Goal: Task Accomplishment & Management: Manage account settings

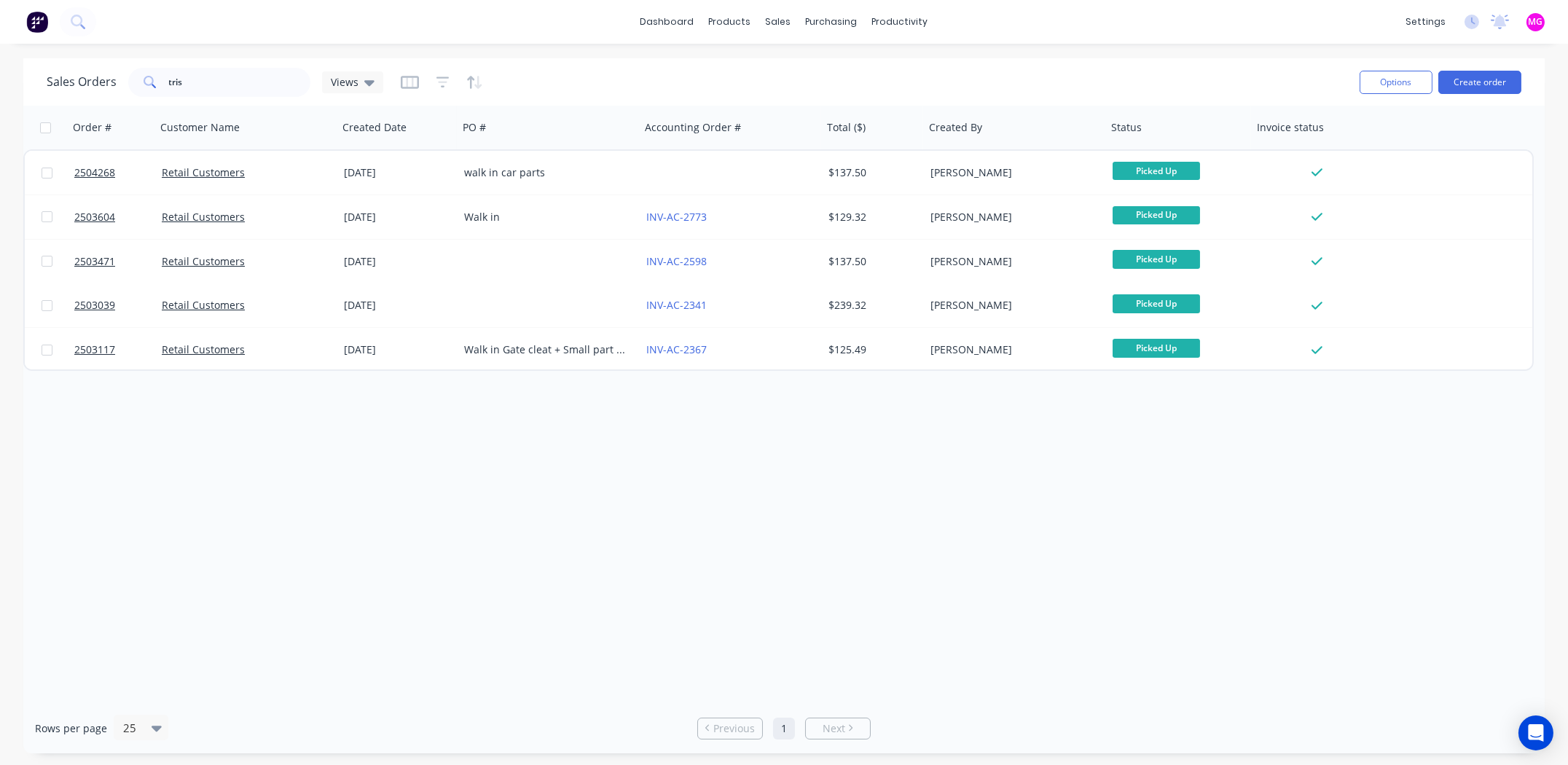
drag, startPoint x: 757, startPoint y: 487, endPoint x: 737, endPoint y: 485, distance: 20.1
click at [627, 354] on div "Order # Customer Name Created Date PO # Accounting Order # Total ($) Created By…" at bounding box center [784, 405] width 1521 height 598
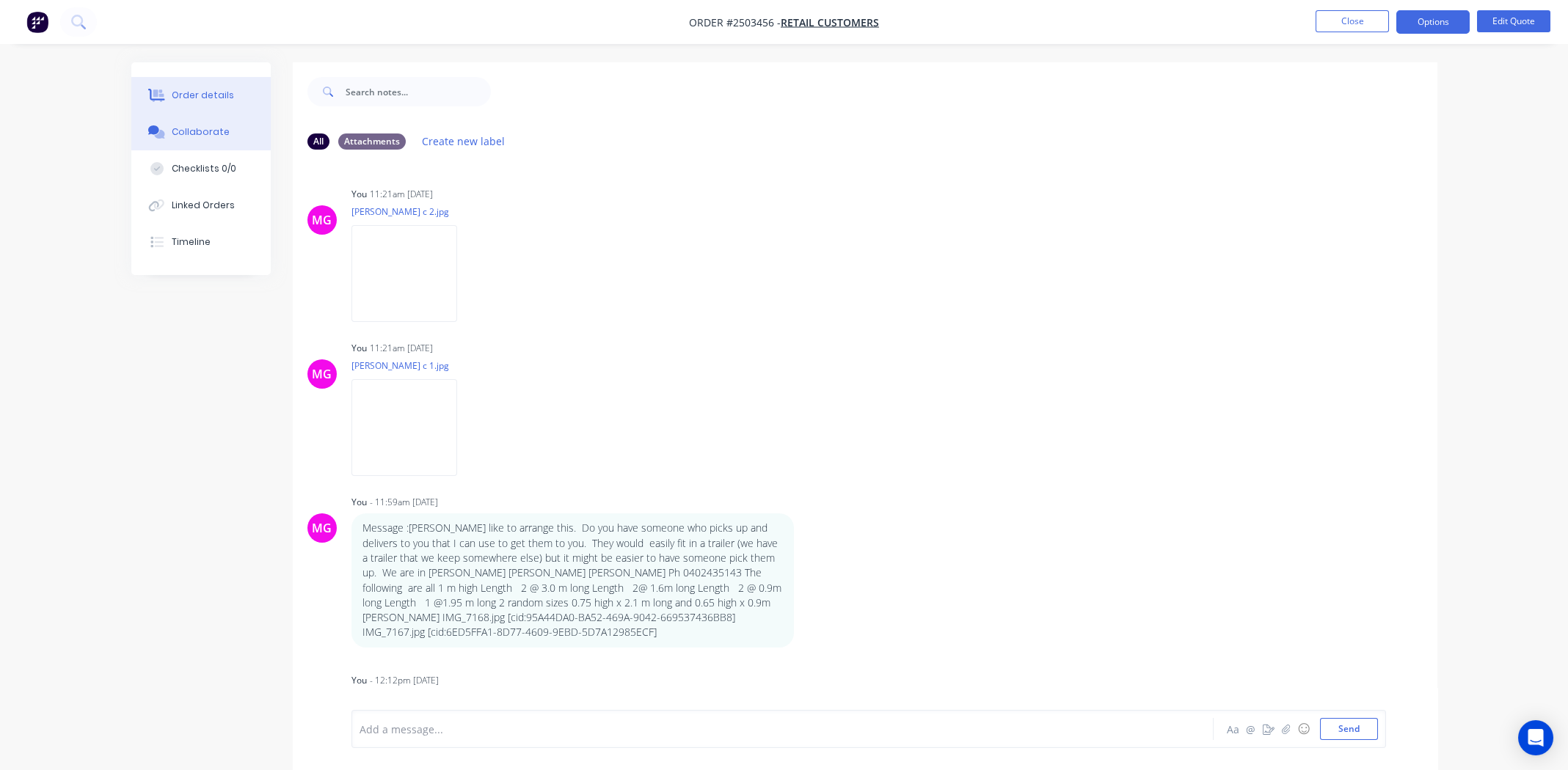
click at [197, 84] on button "Order details" at bounding box center [201, 95] width 139 height 37
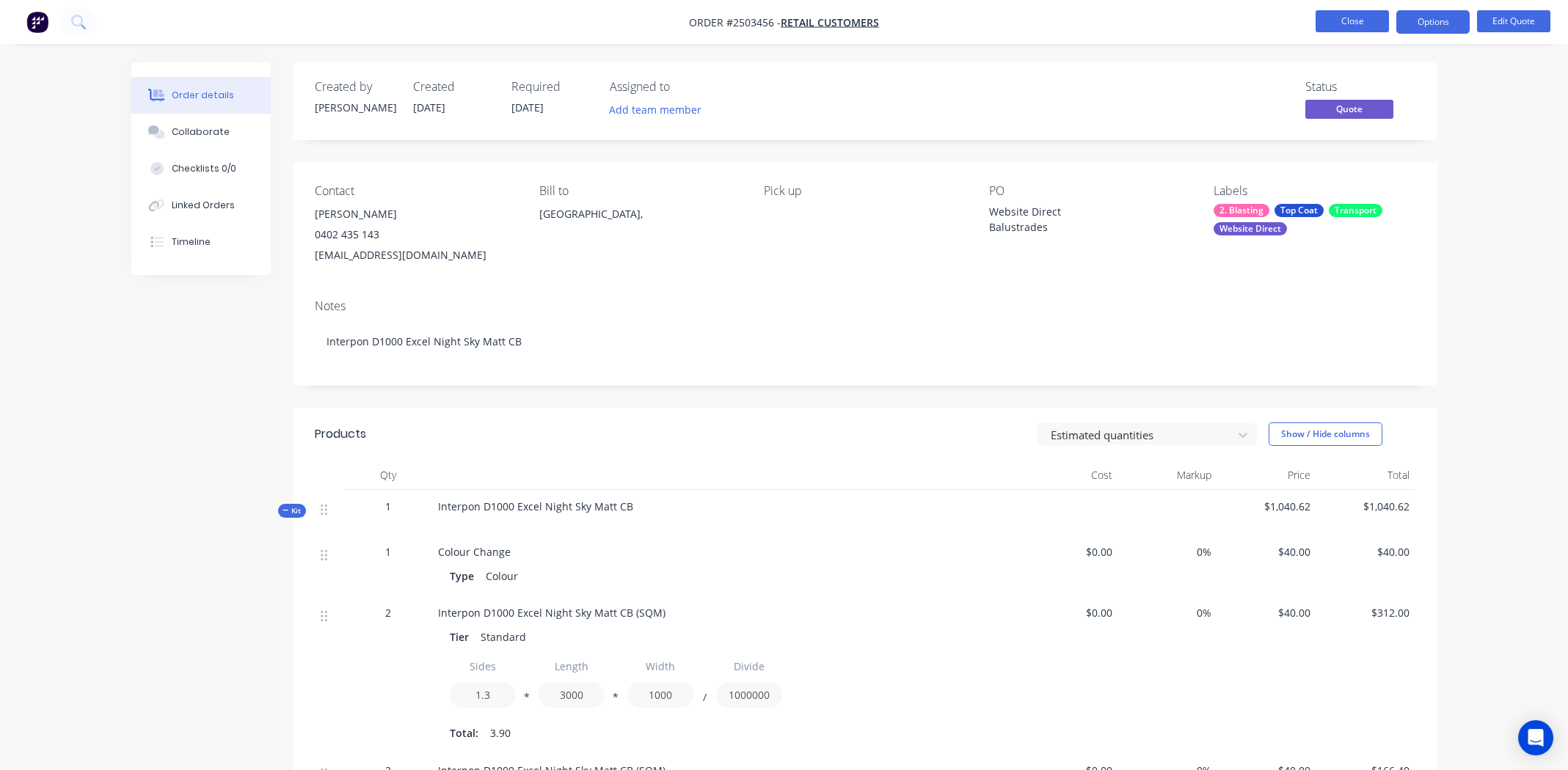
click at [1355, 26] on button "Close" at bounding box center [1352, 21] width 73 height 22
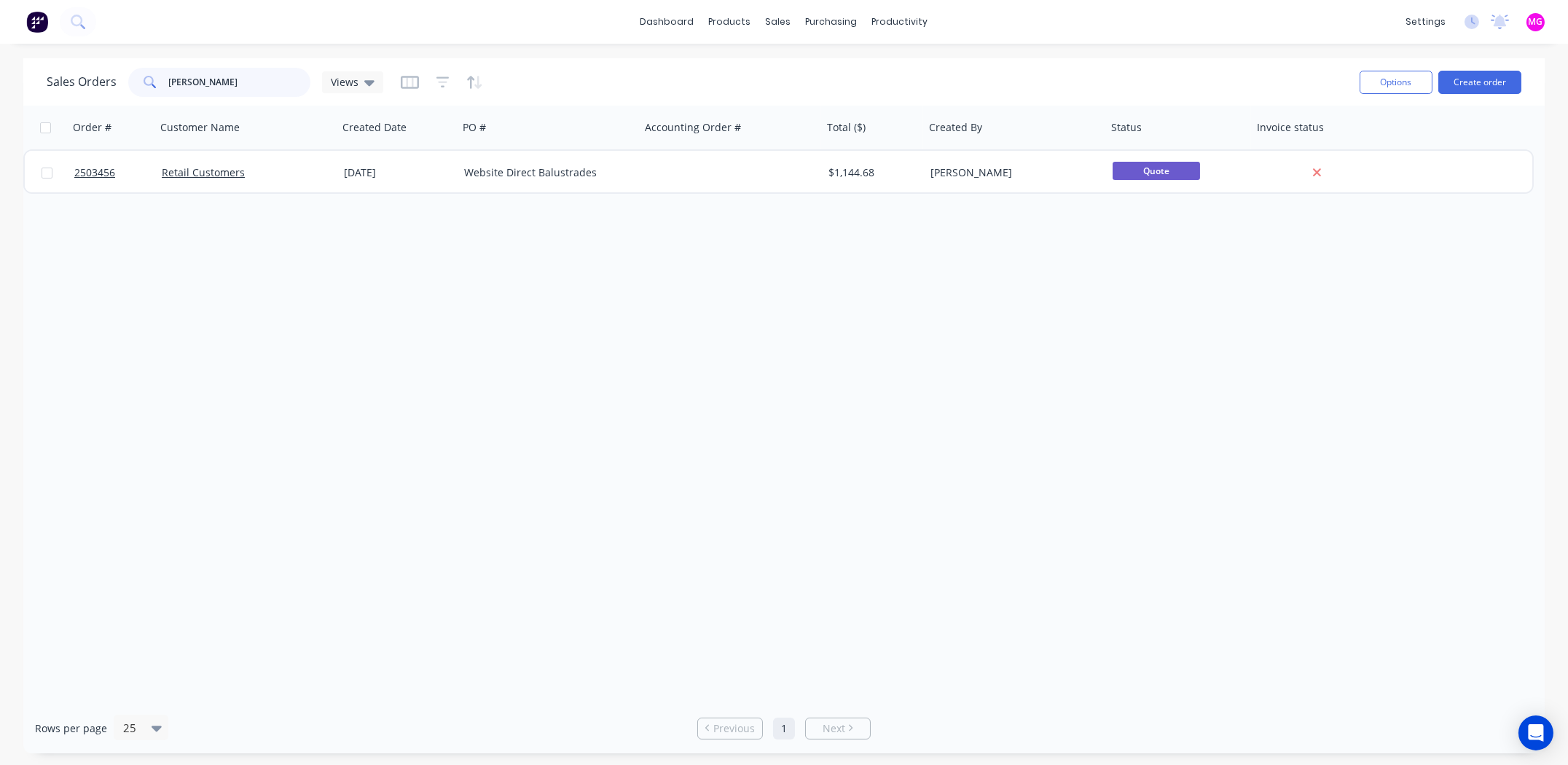
click at [211, 90] on input "hilary" at bounding box center [240, 82] width 142 height 29
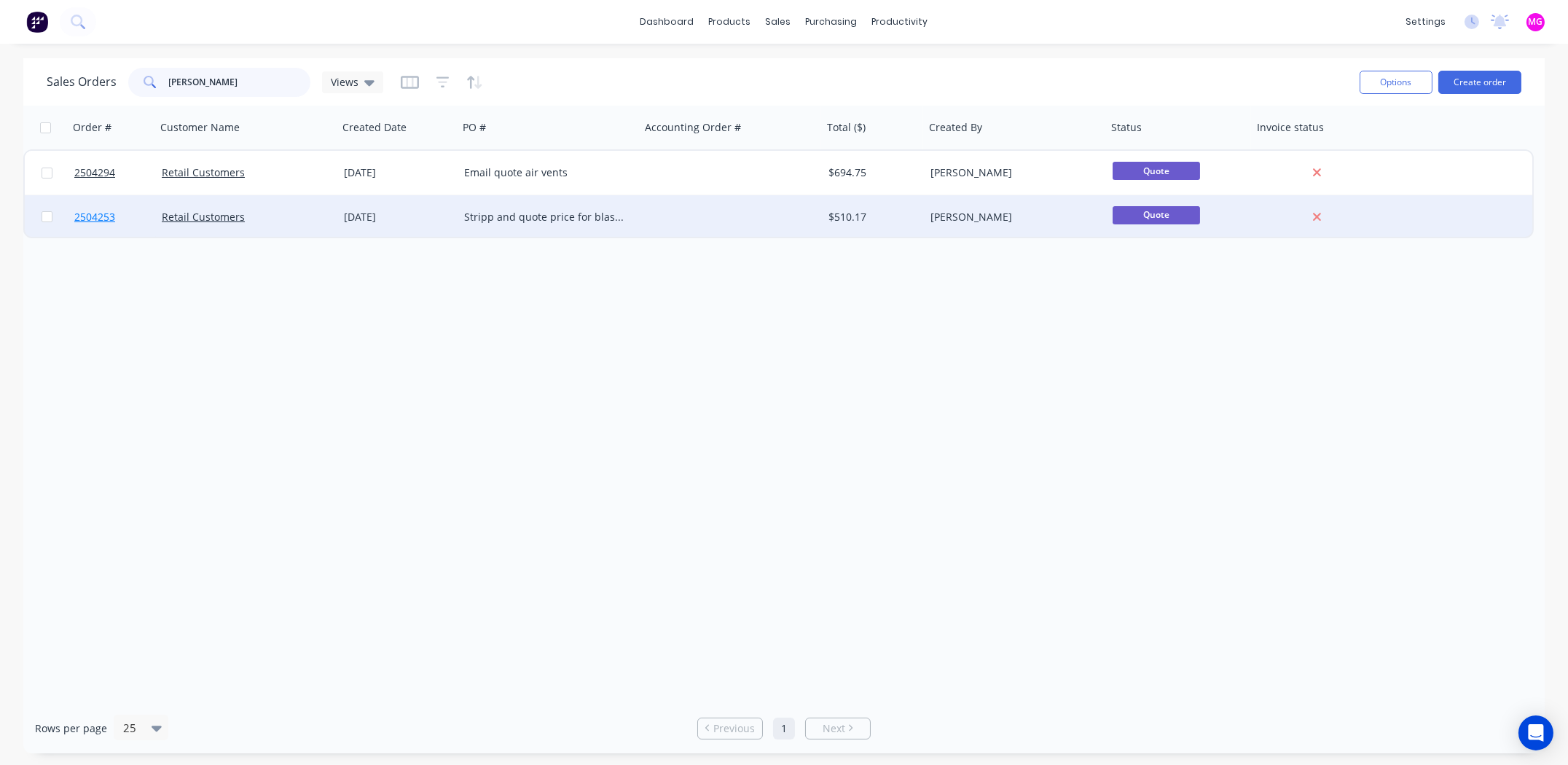
type input "george th"
click at [82, 214] on span "2504253" at bounding box center [95, 217] width 41 height 15
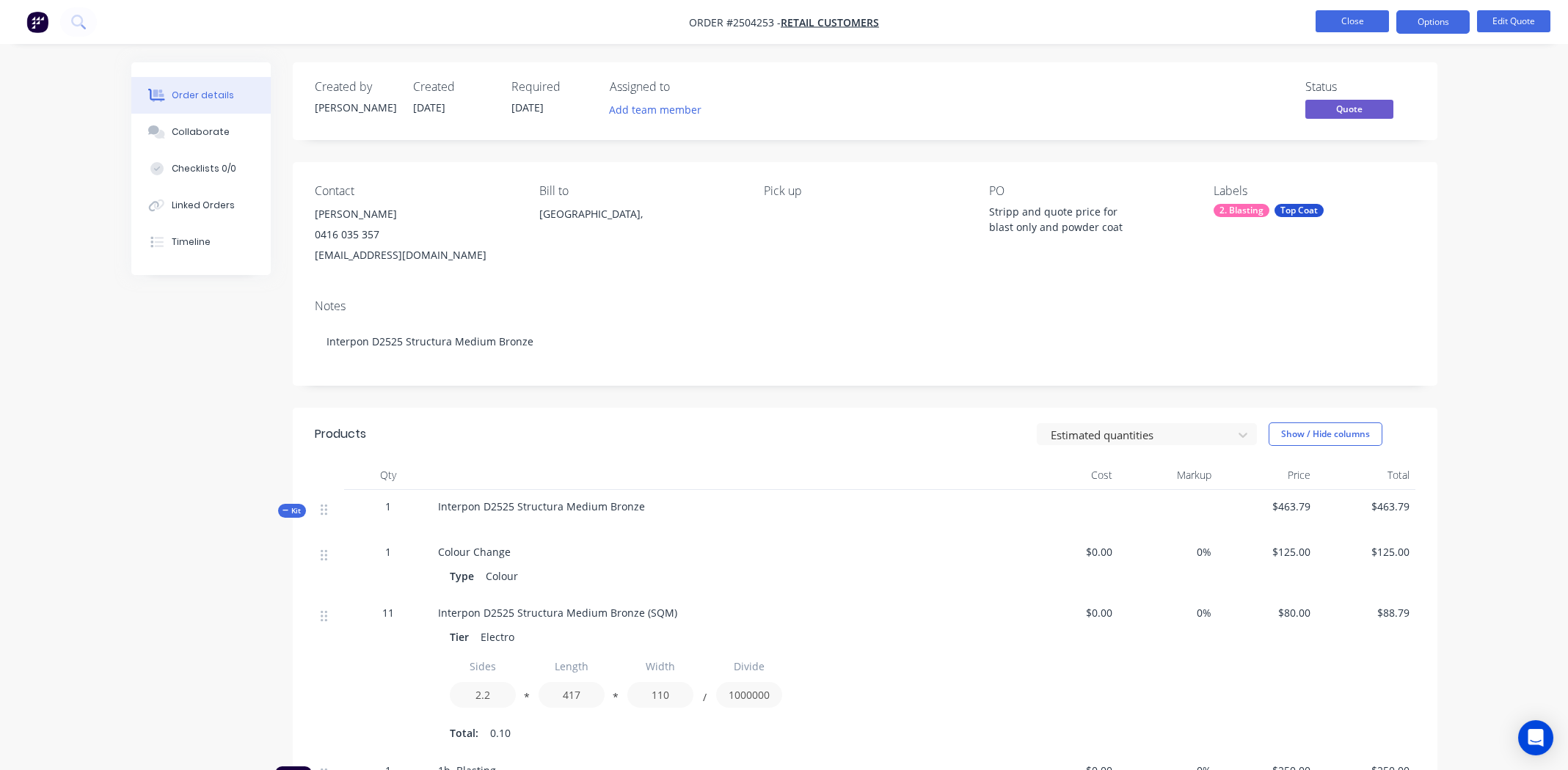
click at [1332, 23] on button "Close" at bounding box center [1352, 21] width 73 height 22
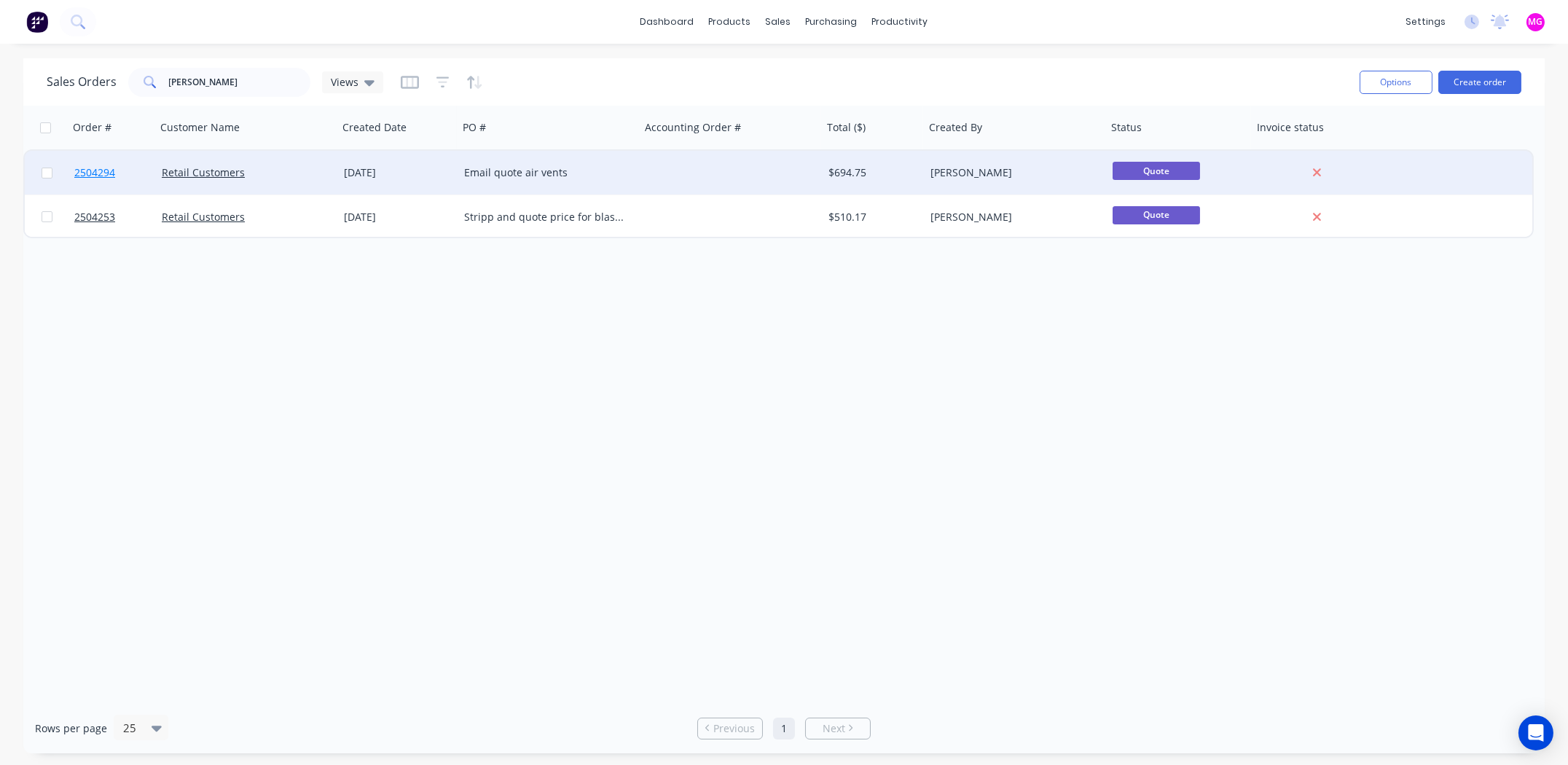
click at [93, 174] on span "2504294" at bounding box center [95, 173] width 41 height 15
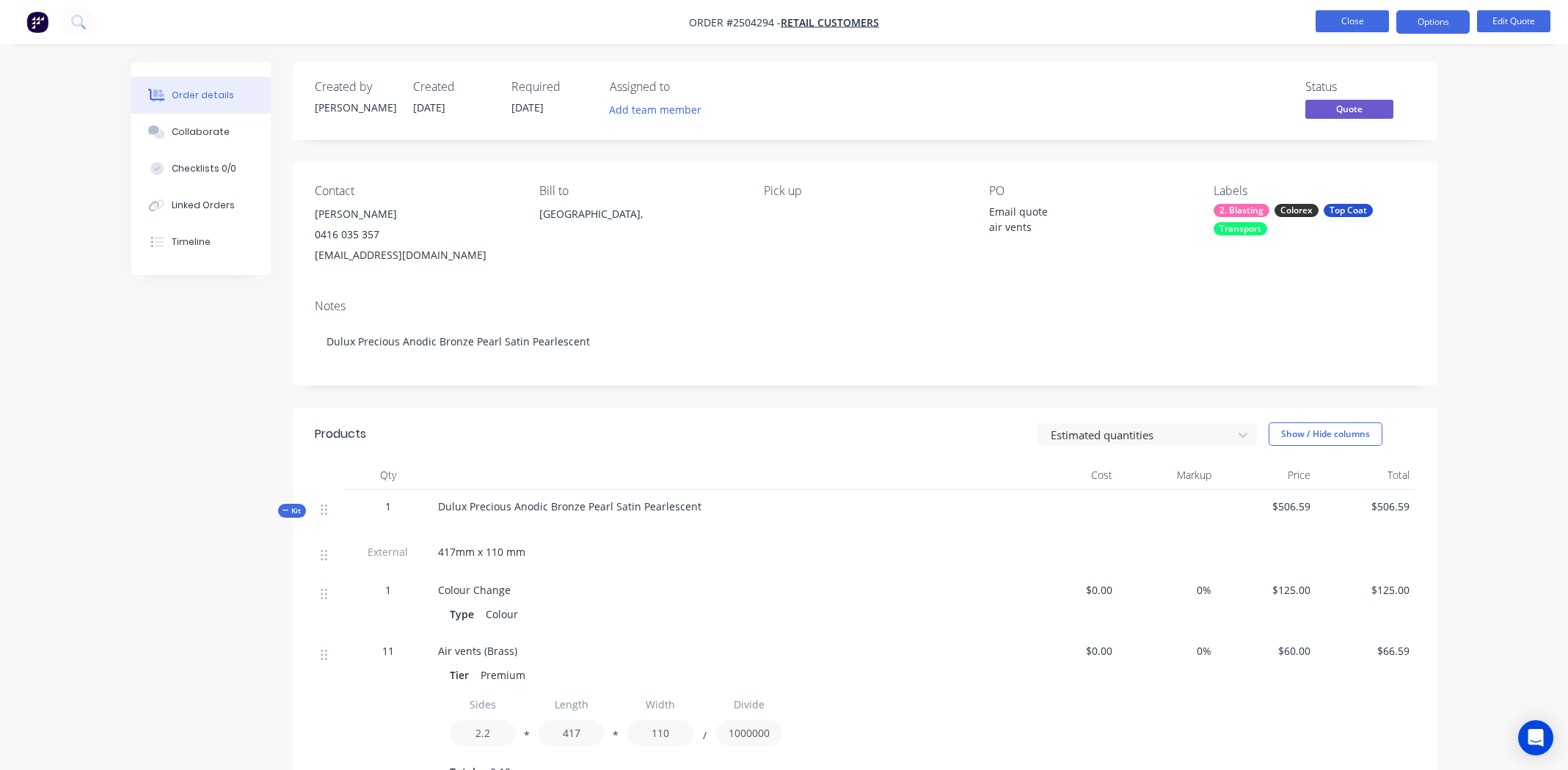
click at [1354, 23] on button "Close" at bounding box center [1352, 21] width 73 height 22
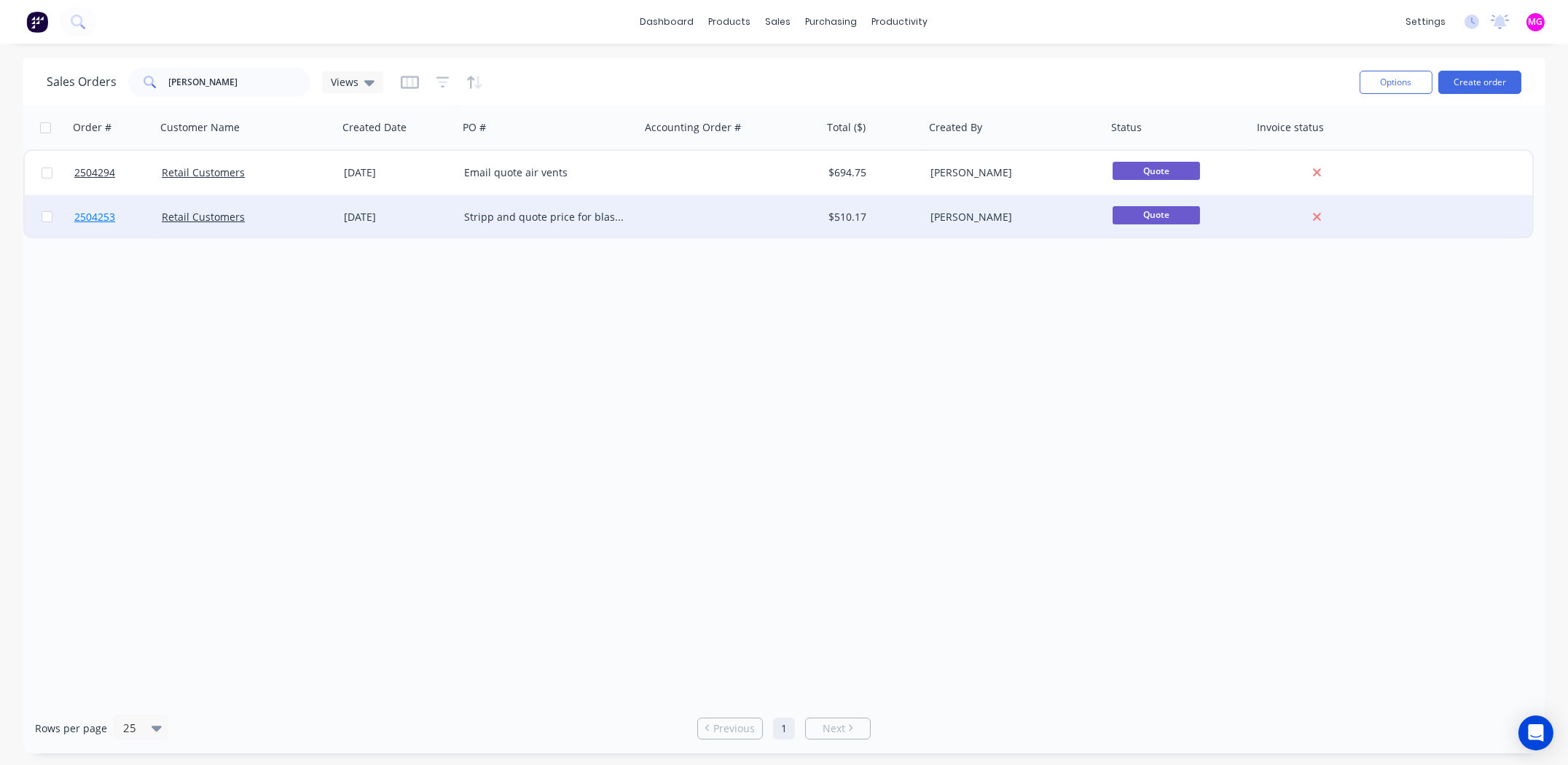
click at [92, 216] on span "2504253" at bounding box center [95, 217] width 41 height 15
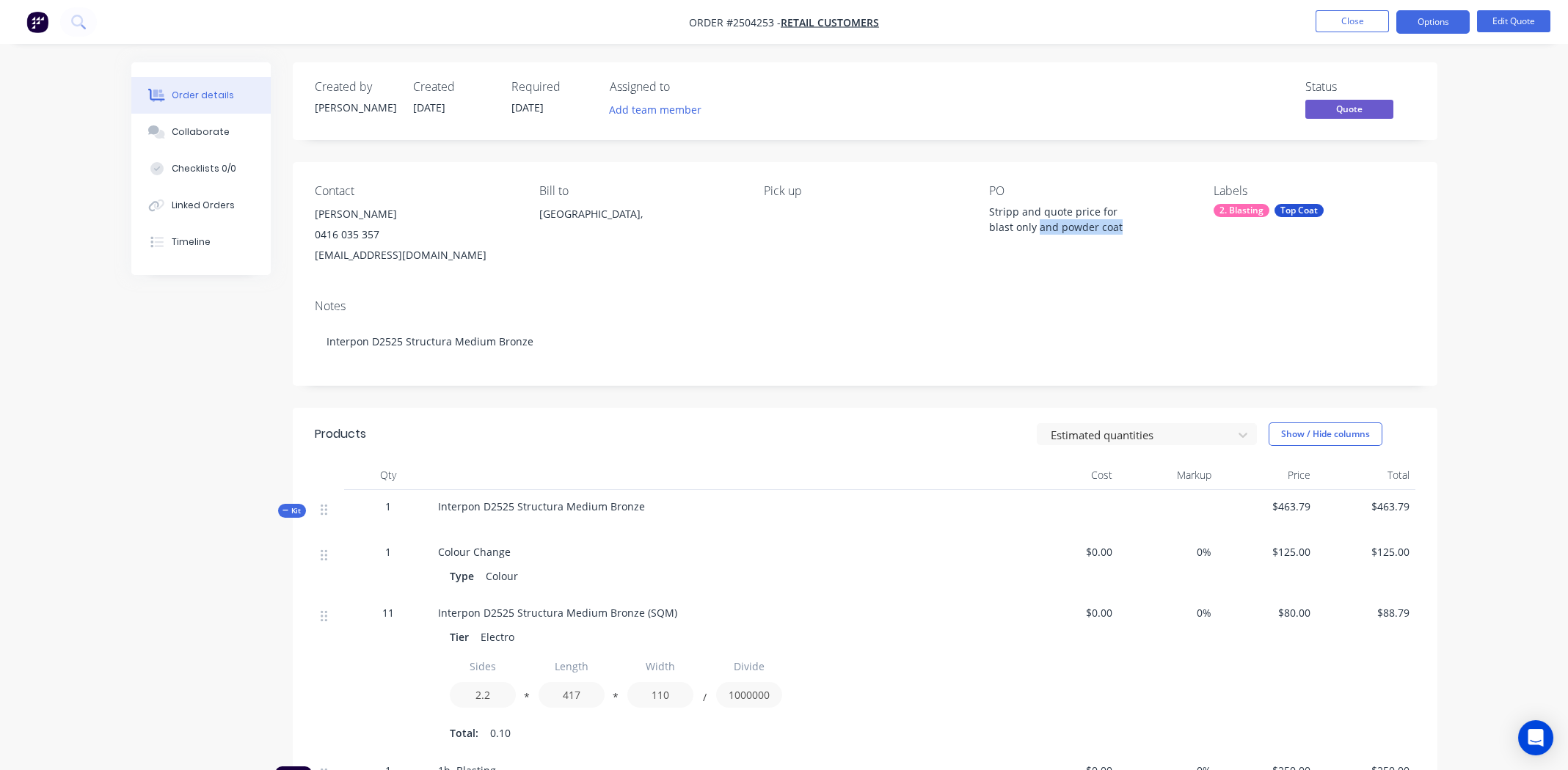
drag, startPoint x: 1037, startPoint y: 230, endPoint x: 1118, endPoint y: 233, distance: 81.1
click at [1118, 233] on div "Stripp and quote price for blast only and powder coat" at bounding box center [1081, 219] width 184 height 31
click at [1507, 23] on button "Edit Quote" at bounding box center [1514, 21] width 73 height 22
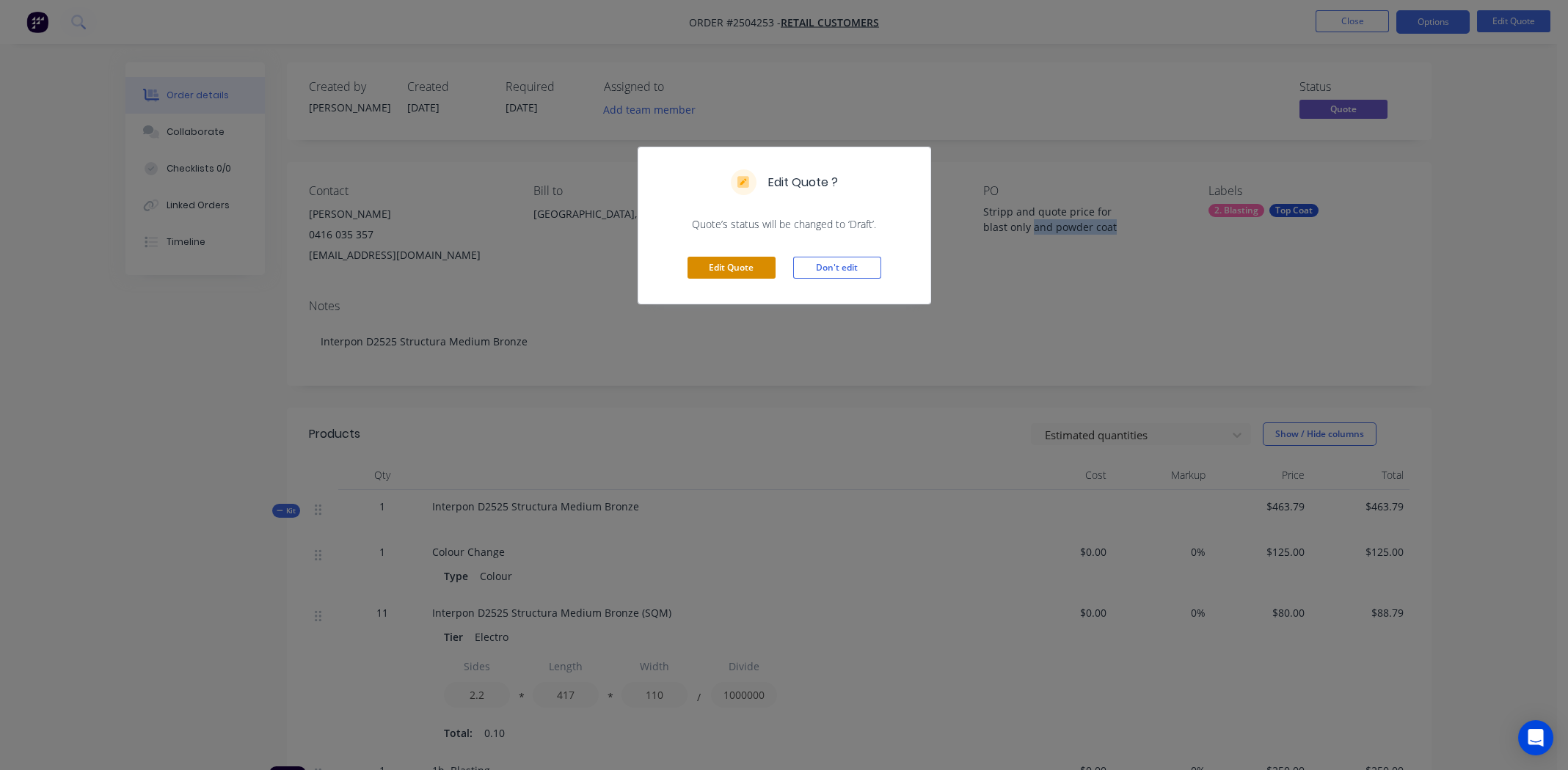
click at [718, 269] on button "Edit Quote" at bounding box center [731, 268] width 88 height 22
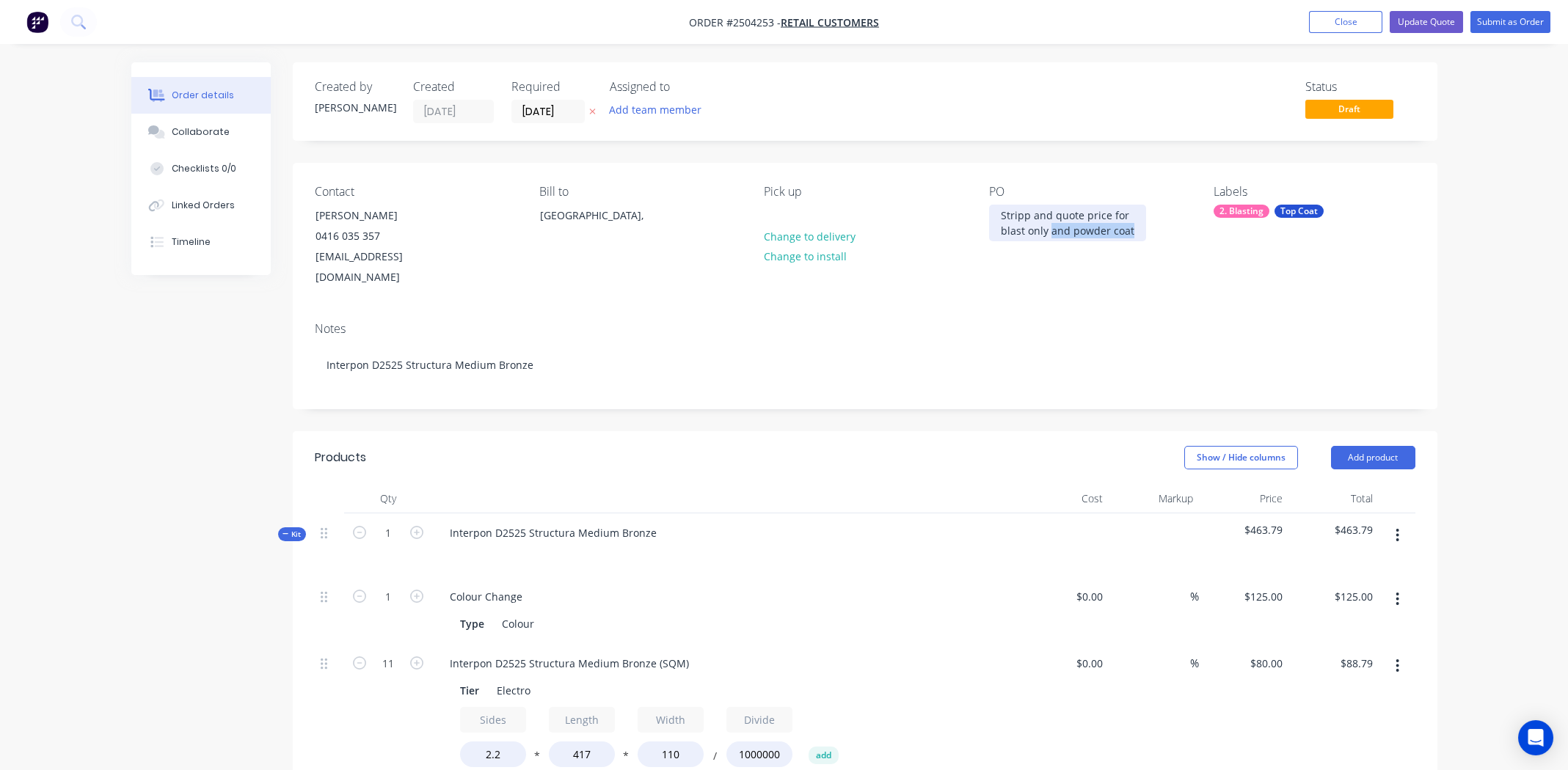
drag, startPoint x: 1048, startPoint y: 231, endPoint x: 1133, endPoint y: 231, distance: 85.0
click at [1130, 233] on div "Stripp and quote price for blast only and powder coat" at bounding box center [1067, 223] width 157 height 37
drag, startPoint x: 1053, startPoint y: 216, endPoint x: 1110, endPoint y: 220, distance: 57.1
click at [1110, 220] on div "Stripp and quote price for blast only" at bounding box center [1064, 223] width 152 height 37
click at [1000, 216] on div "Stripp and for blast only" at bounding box center [1035, 223] width 92 height 37
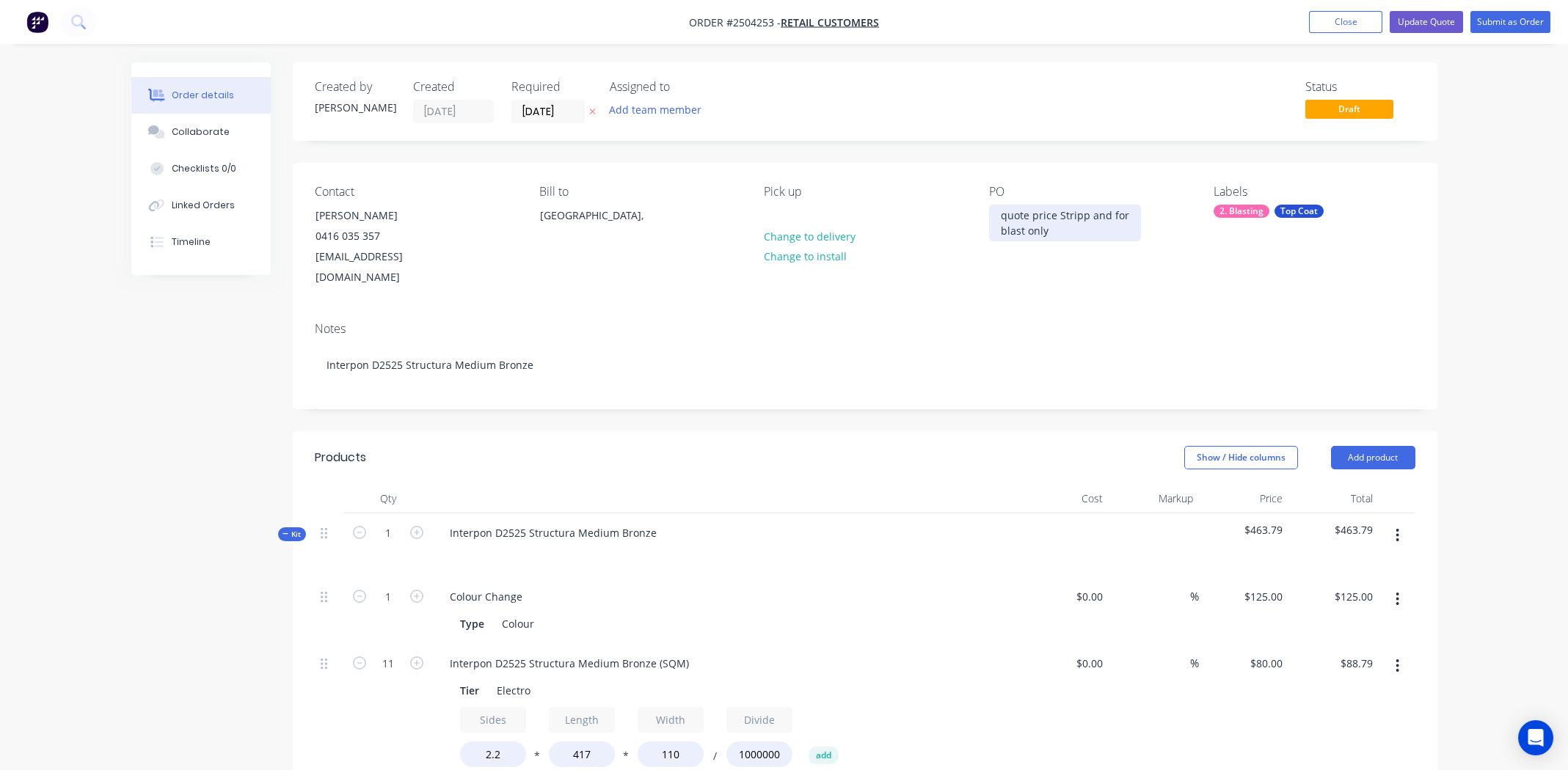
click at [1007, 216] on div "quote price Stripp and for blast only" at bounding box center [1064, 223] width 152 height 37
click at [1313, 211] on div "Top Coat" at bounding box center [1299, 211] width 49 height 13
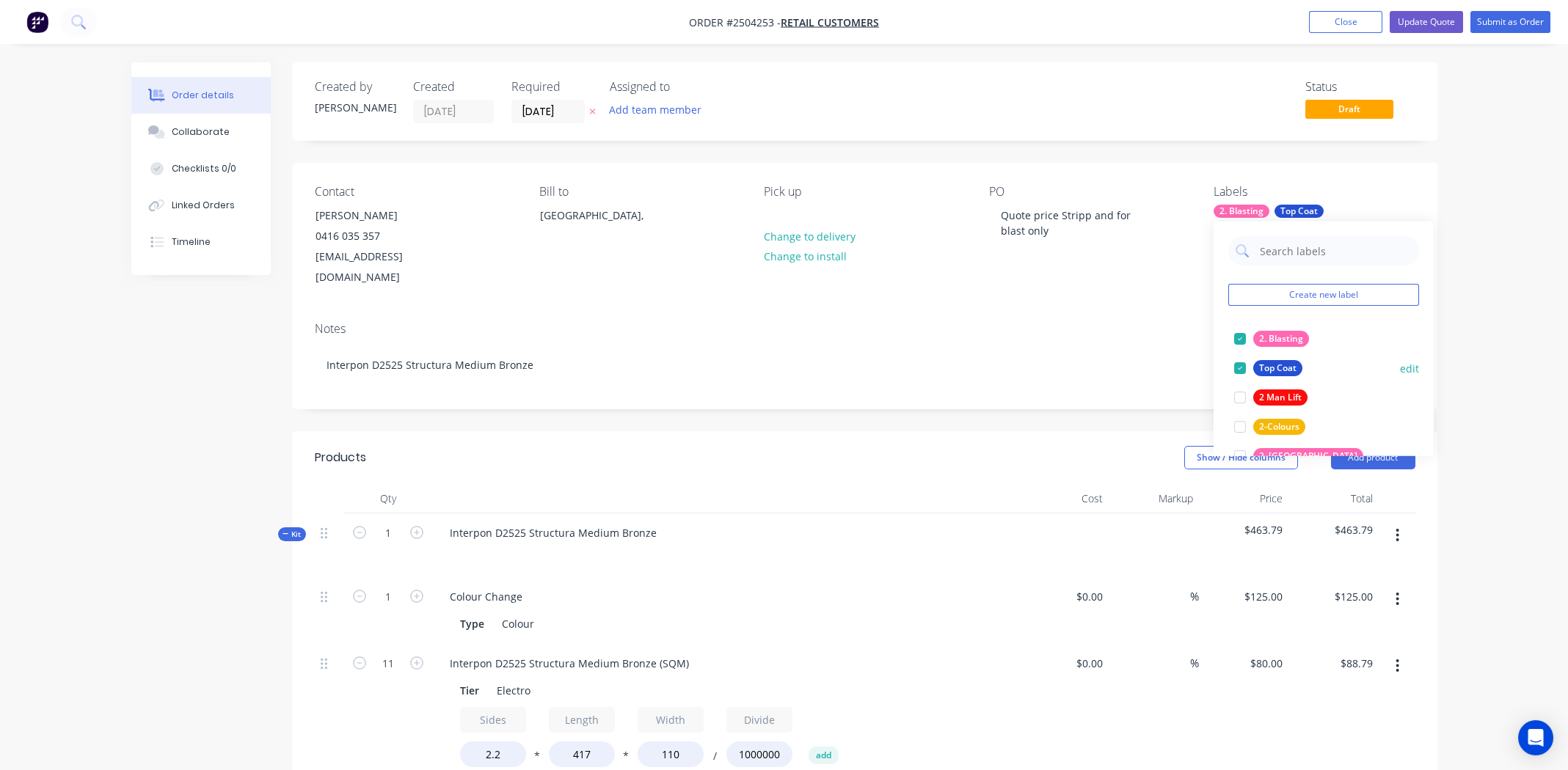
click at [1236, 368] on div at bounding box center [1240, 368] width 29 height 29
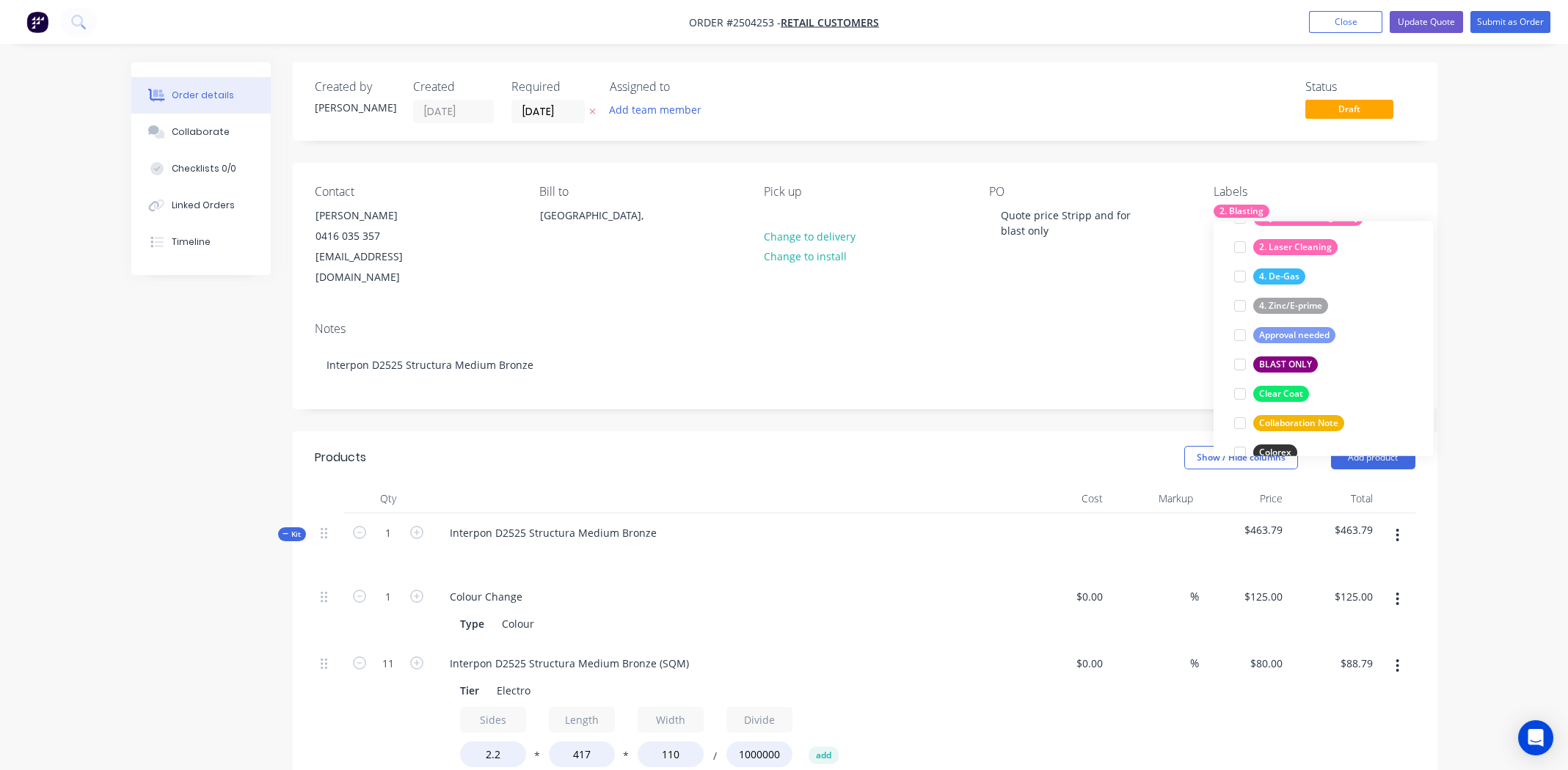
scroll to position [220, 0]
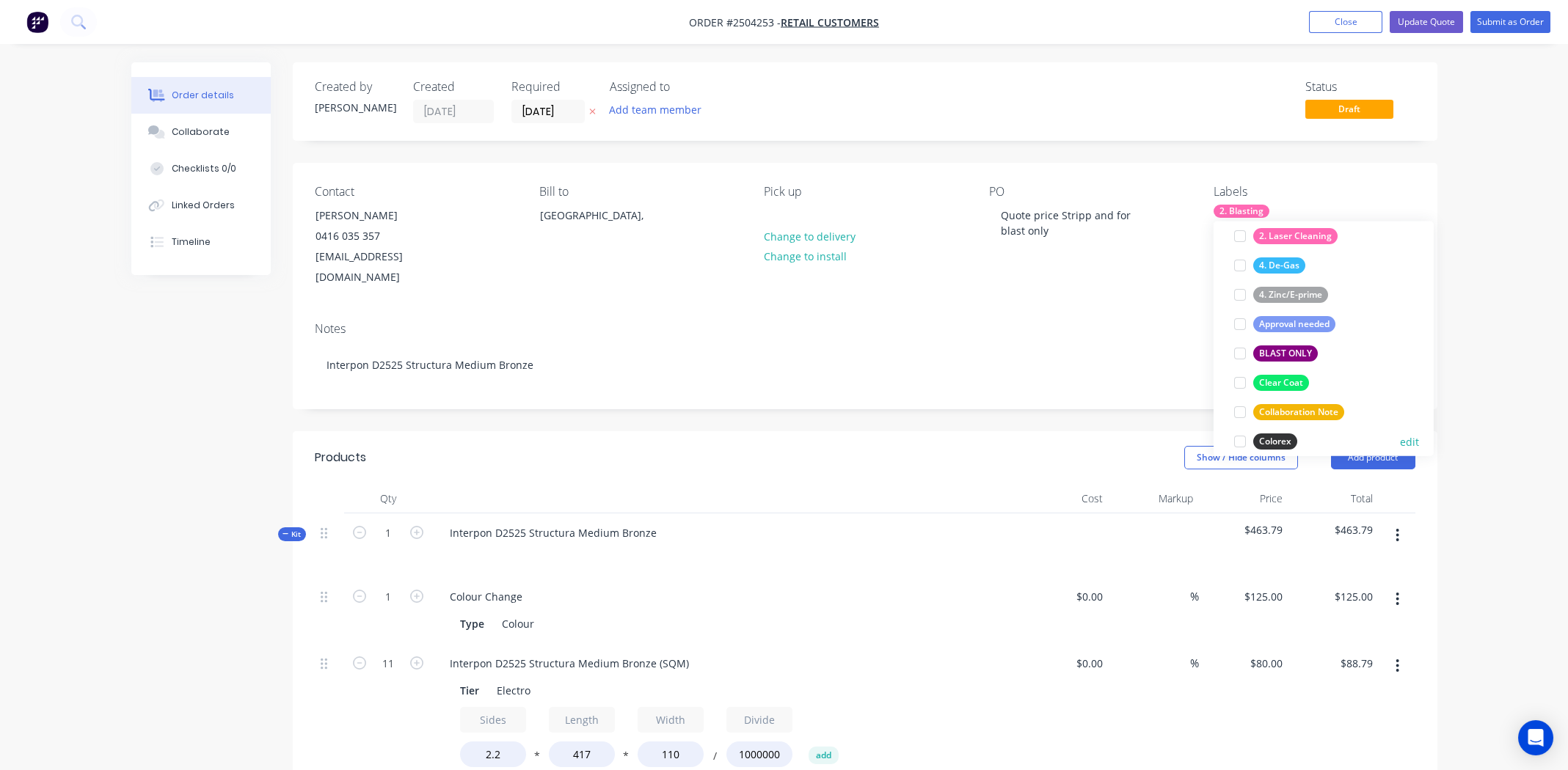
click at [1243, 440] on div at bounding box center [1240, 442] width 29 height 29
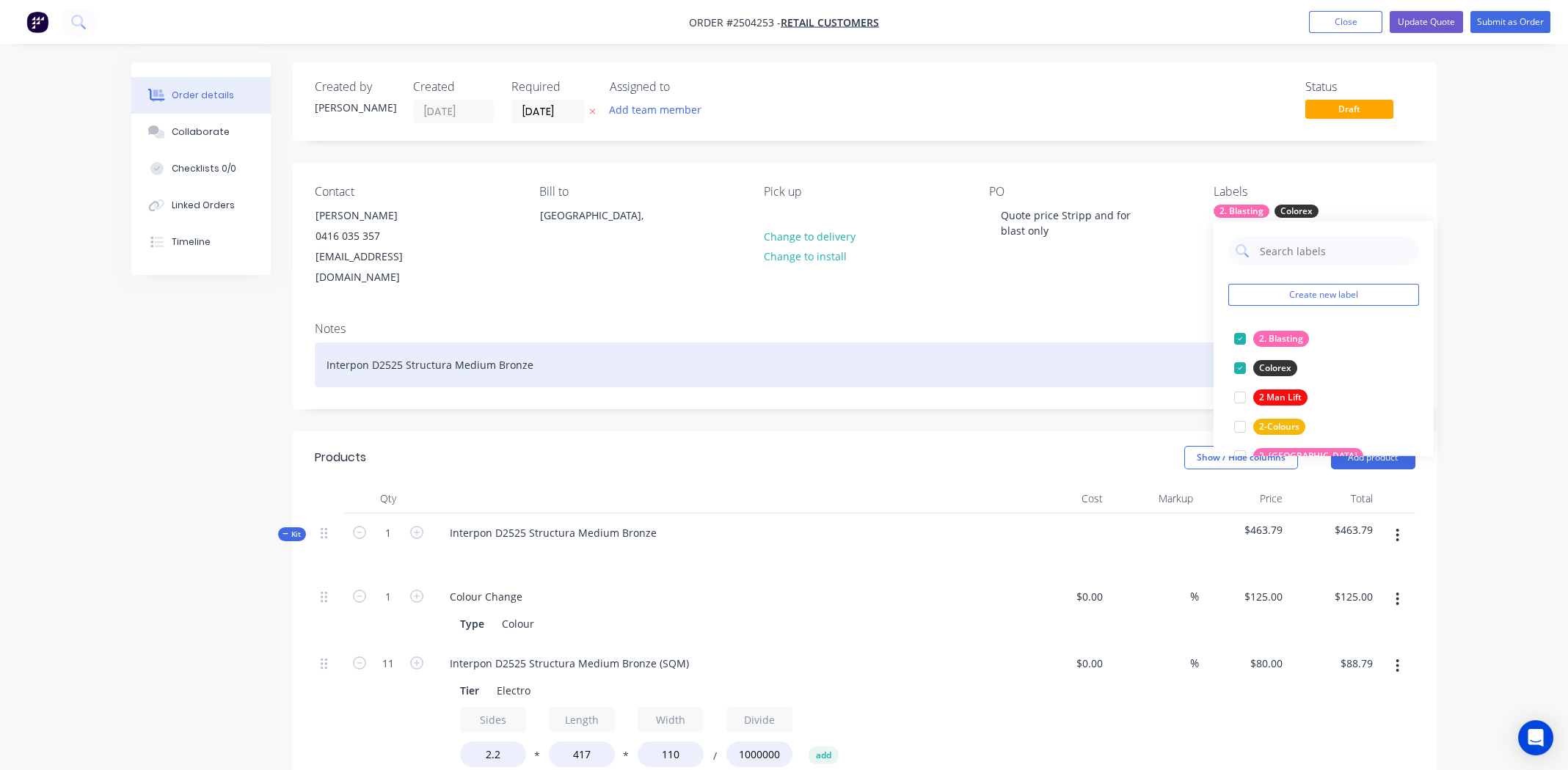
click at [1128, 343] on div "Interpon D2525 Structura Medium Bronze" at bounding box center [865, 365] width 1100 height 45
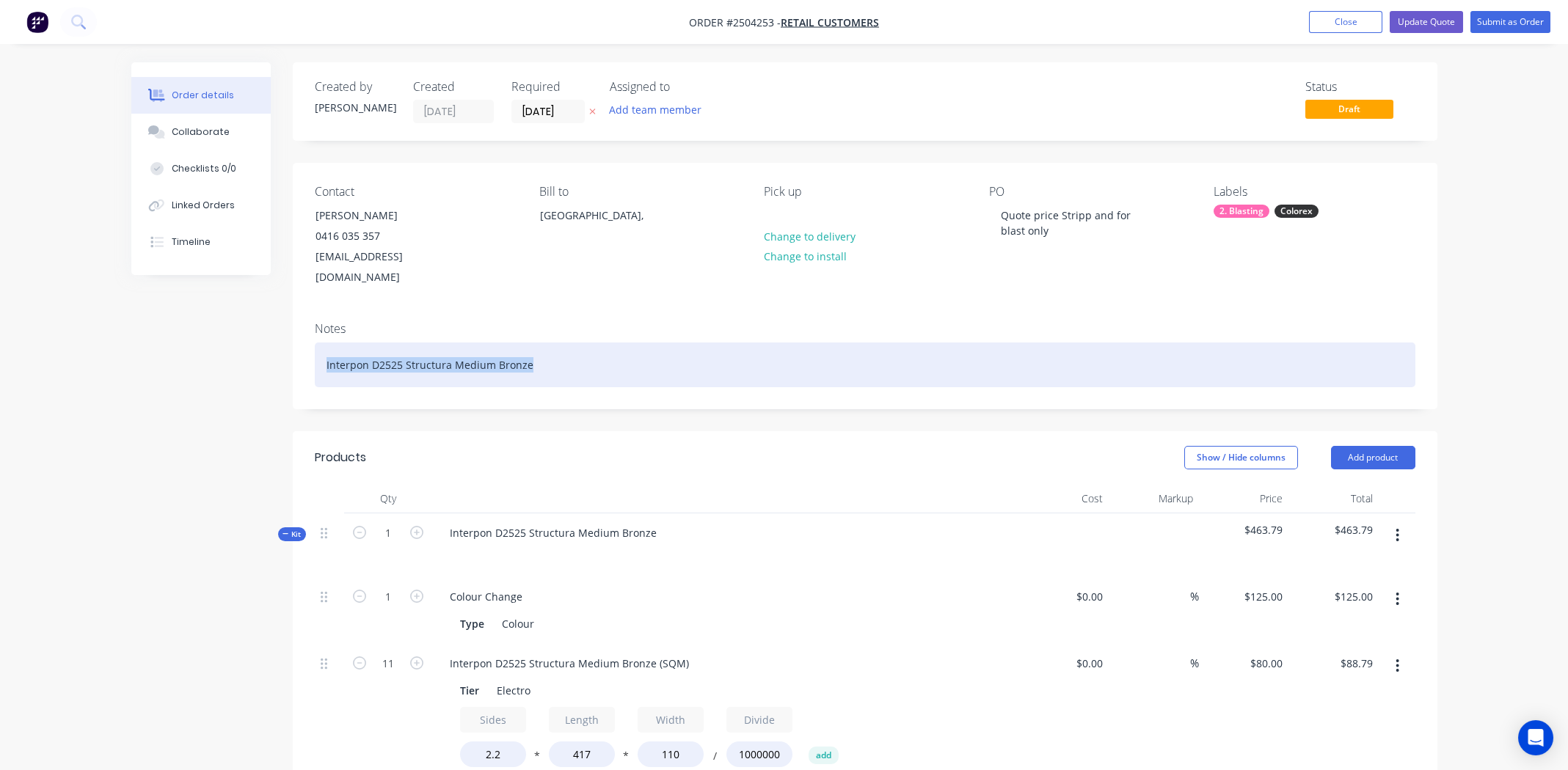
drag, startPoint x: 547, startPoint y: 344, endPoint x: 145, endPoint y: 353, distance: 402.1
click at [145, 353] on div "Created by Michael Created 30/09/25 Required 30/09/25 Assigned to Add team memb…" at bounding box center [784, 696] width 1306 height 1267
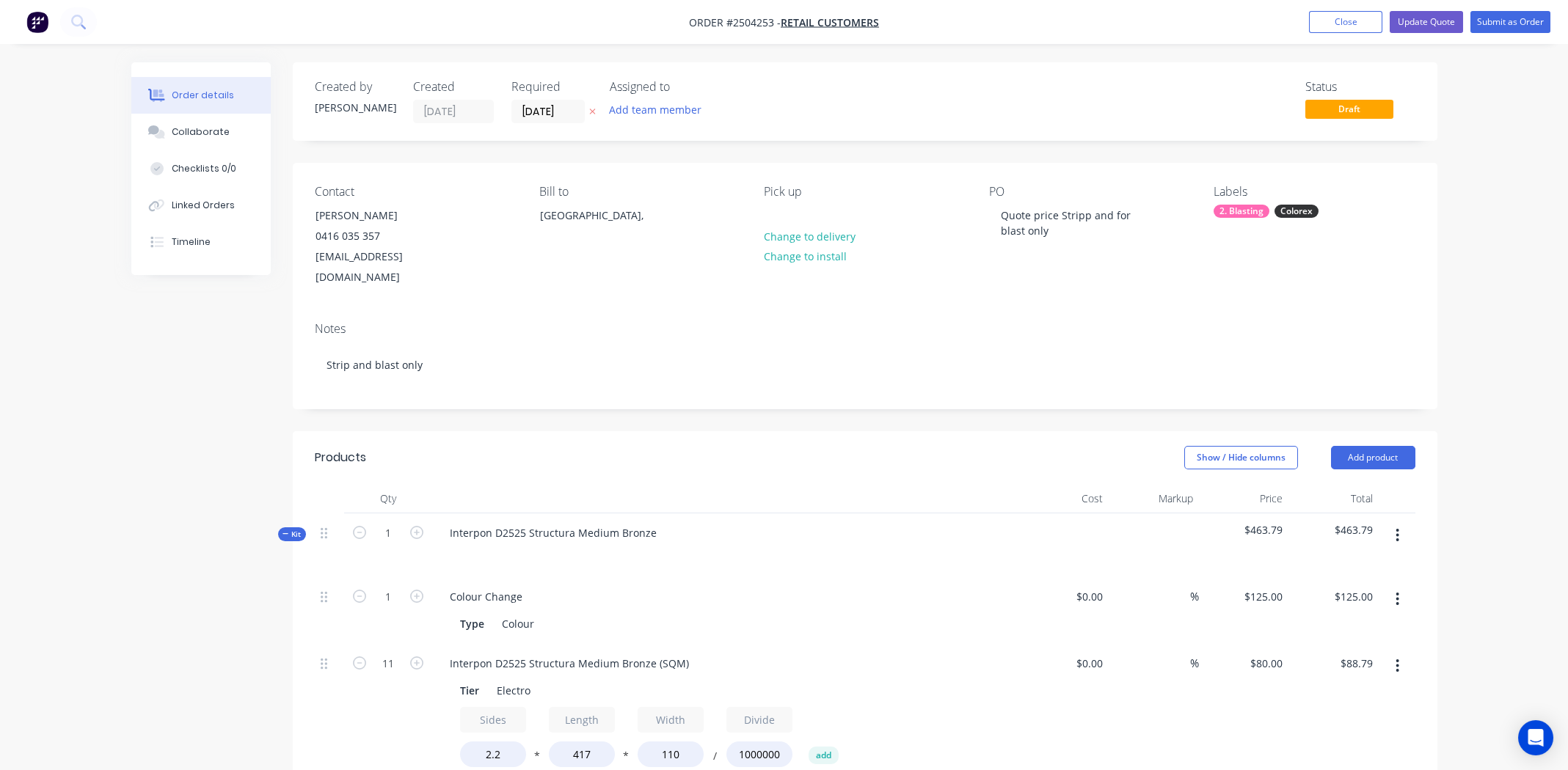
click at [1398, 529] on icon "button" at bounding box center [1398, 536] width 3 height 13
click at [1326, 652] on div "Delete" at bounding box center [1346, 662] width 113 height 21
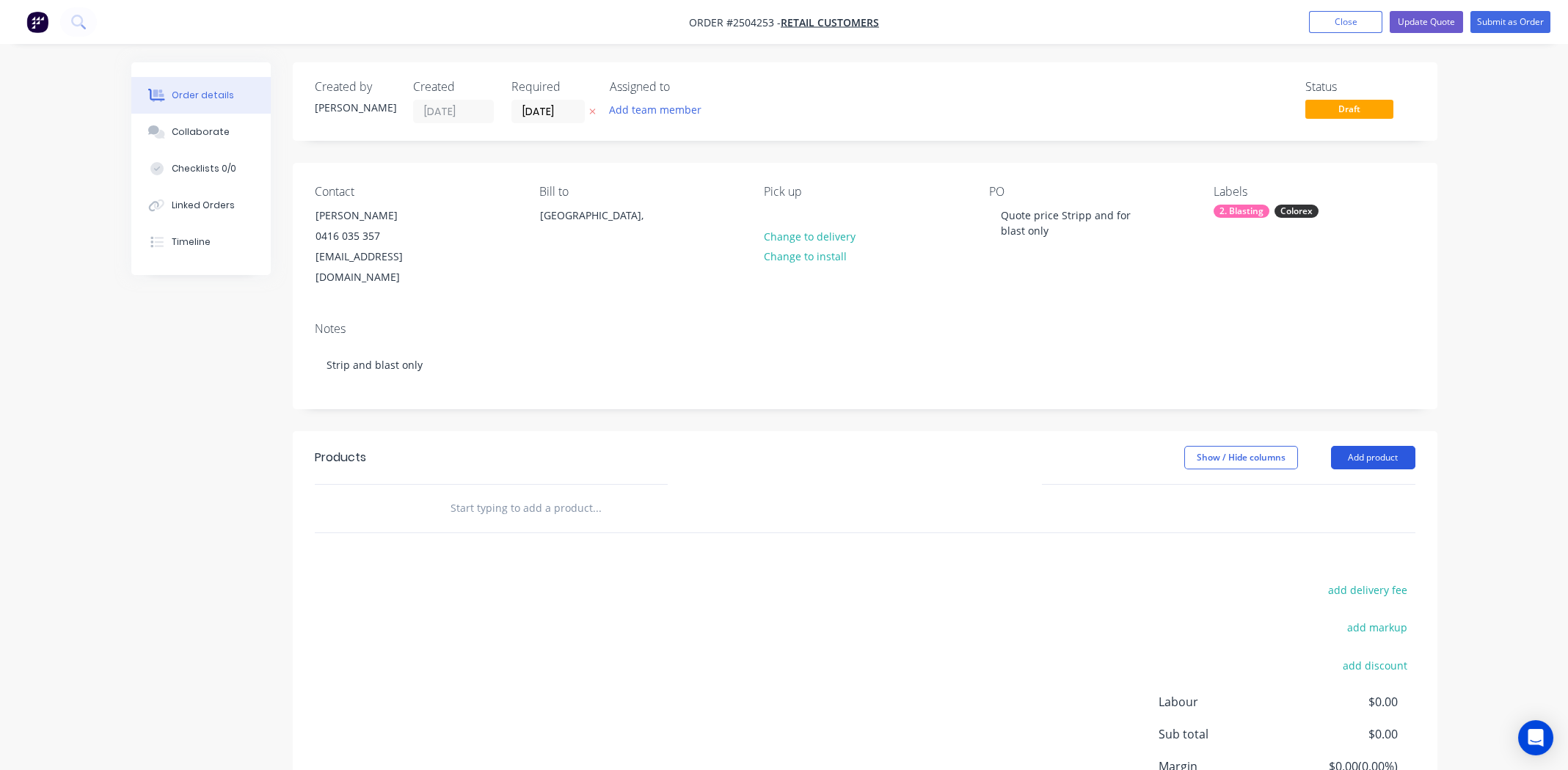
click at [1391, 446] on button "Add product" at bounding box center [1373, 458] width 84 height 23
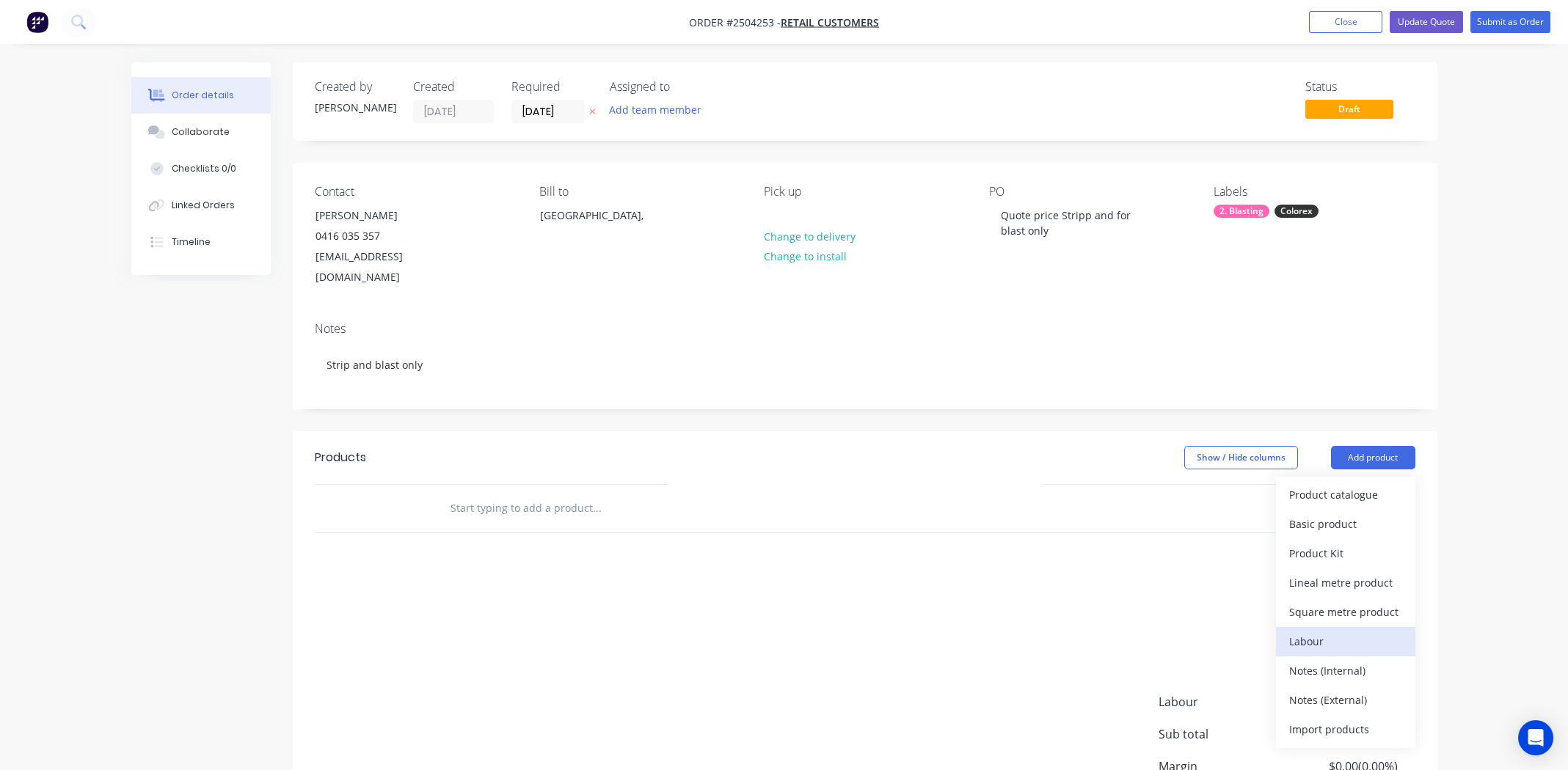
click at [1332, 631] on div "Labour" at bounding box center [1346, 642] width 113 height 21
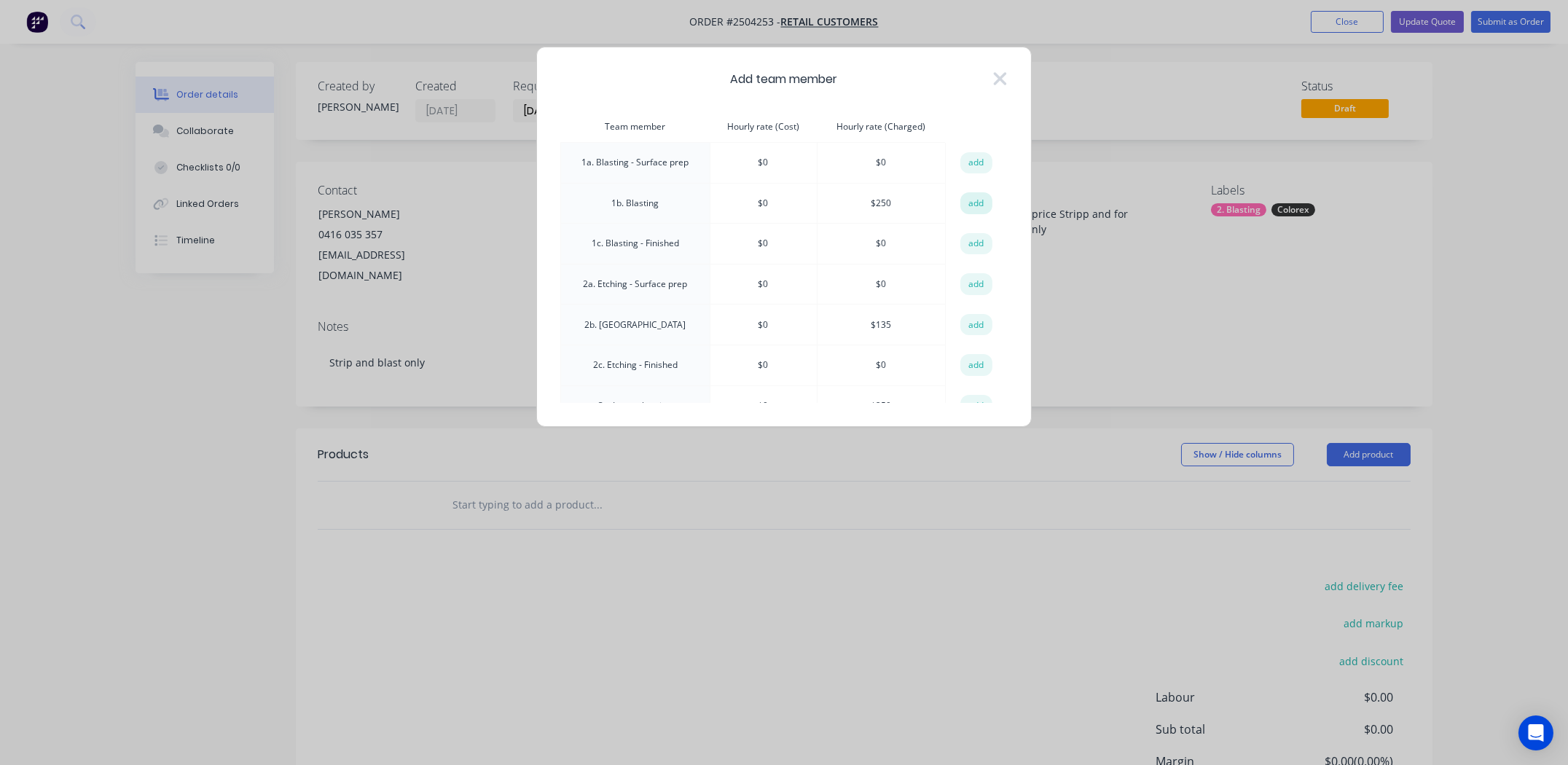
click at [973, 198] on button "add" at bounding box center [976, 203] width 32 height 22
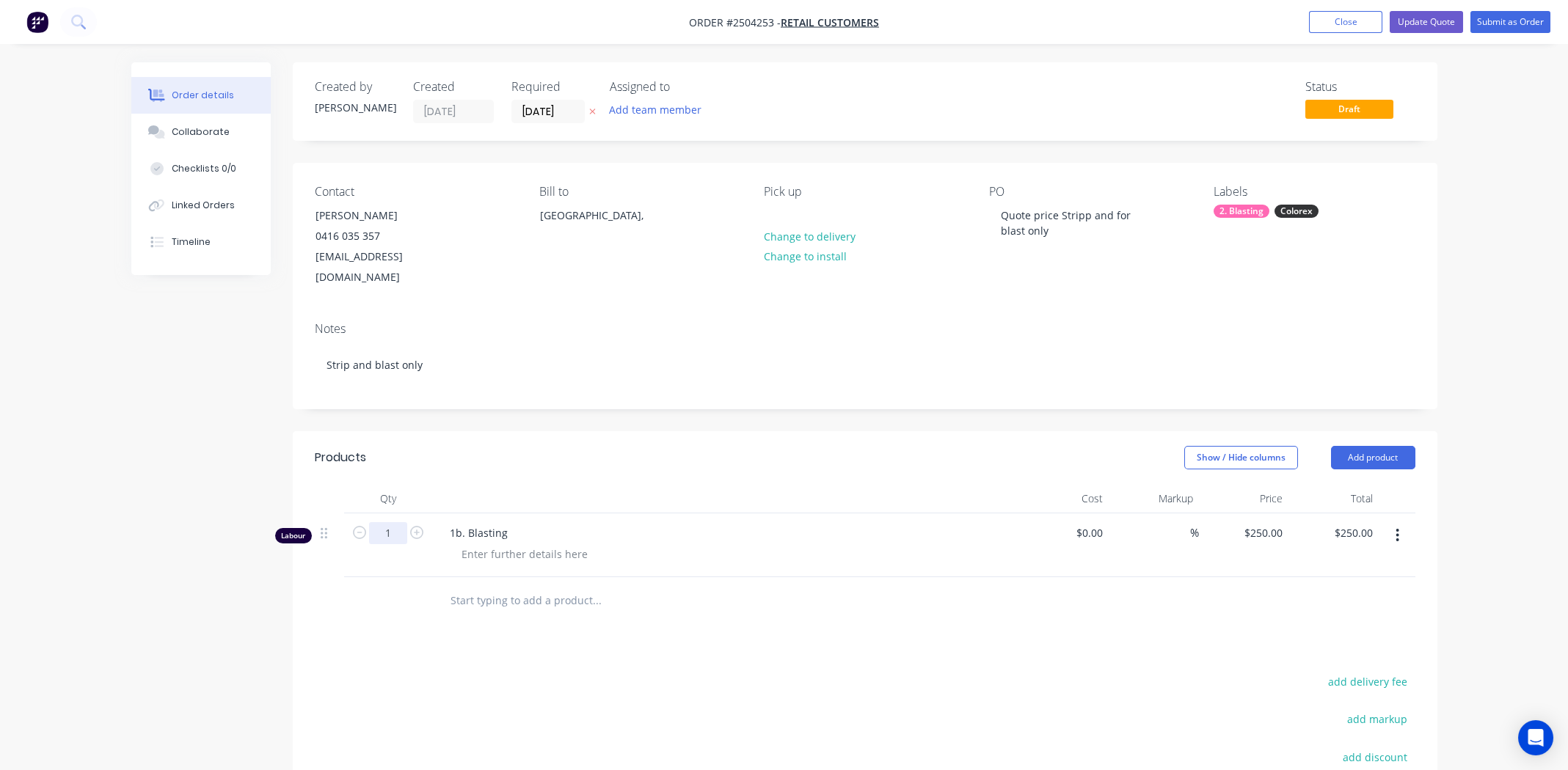
click at [396, 523] on input "1" at bounding box center [388, 534] width 38 height 22
type input "0.5"
type input "$125.00"
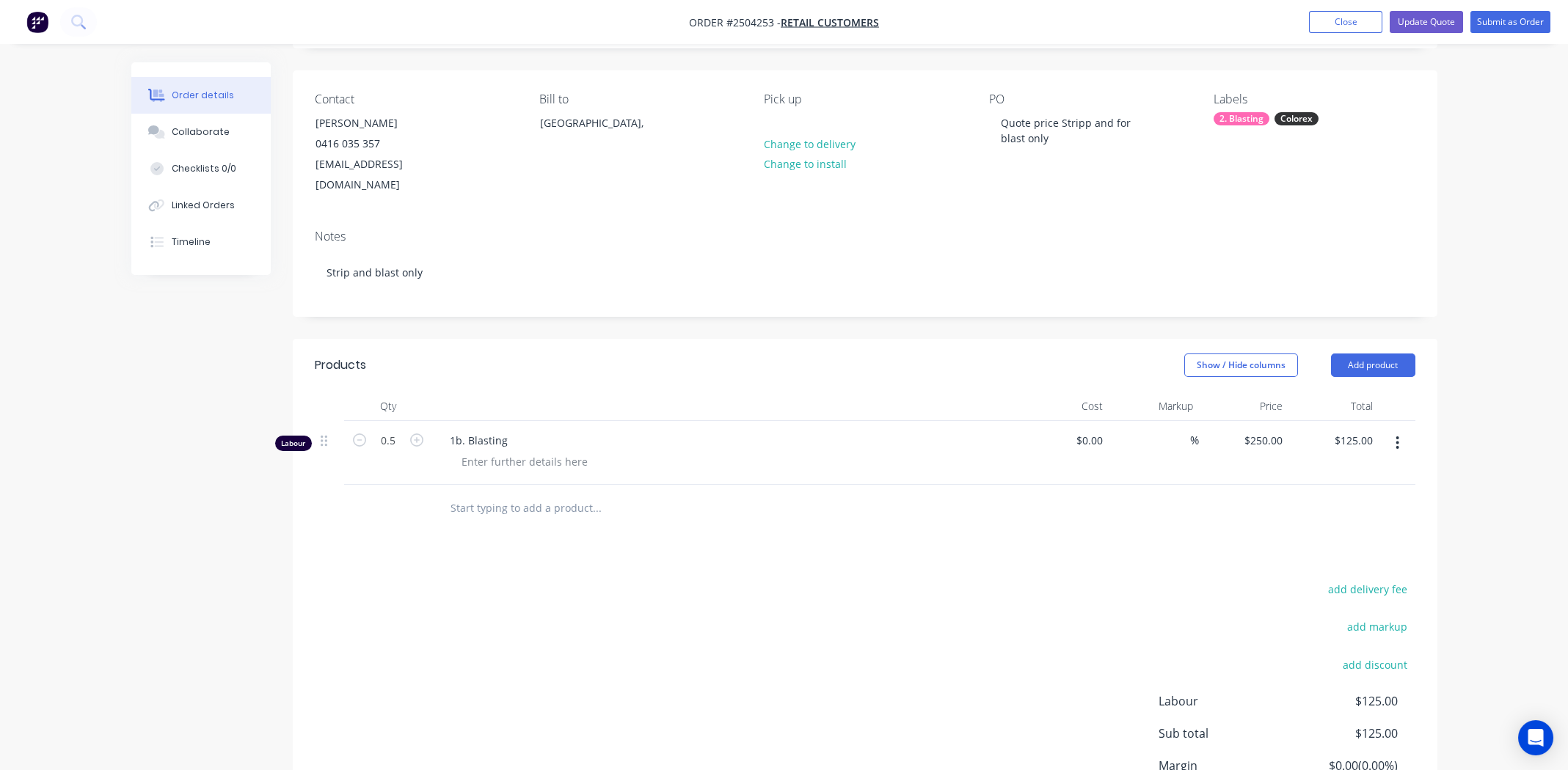
scroll to position [208, 0]
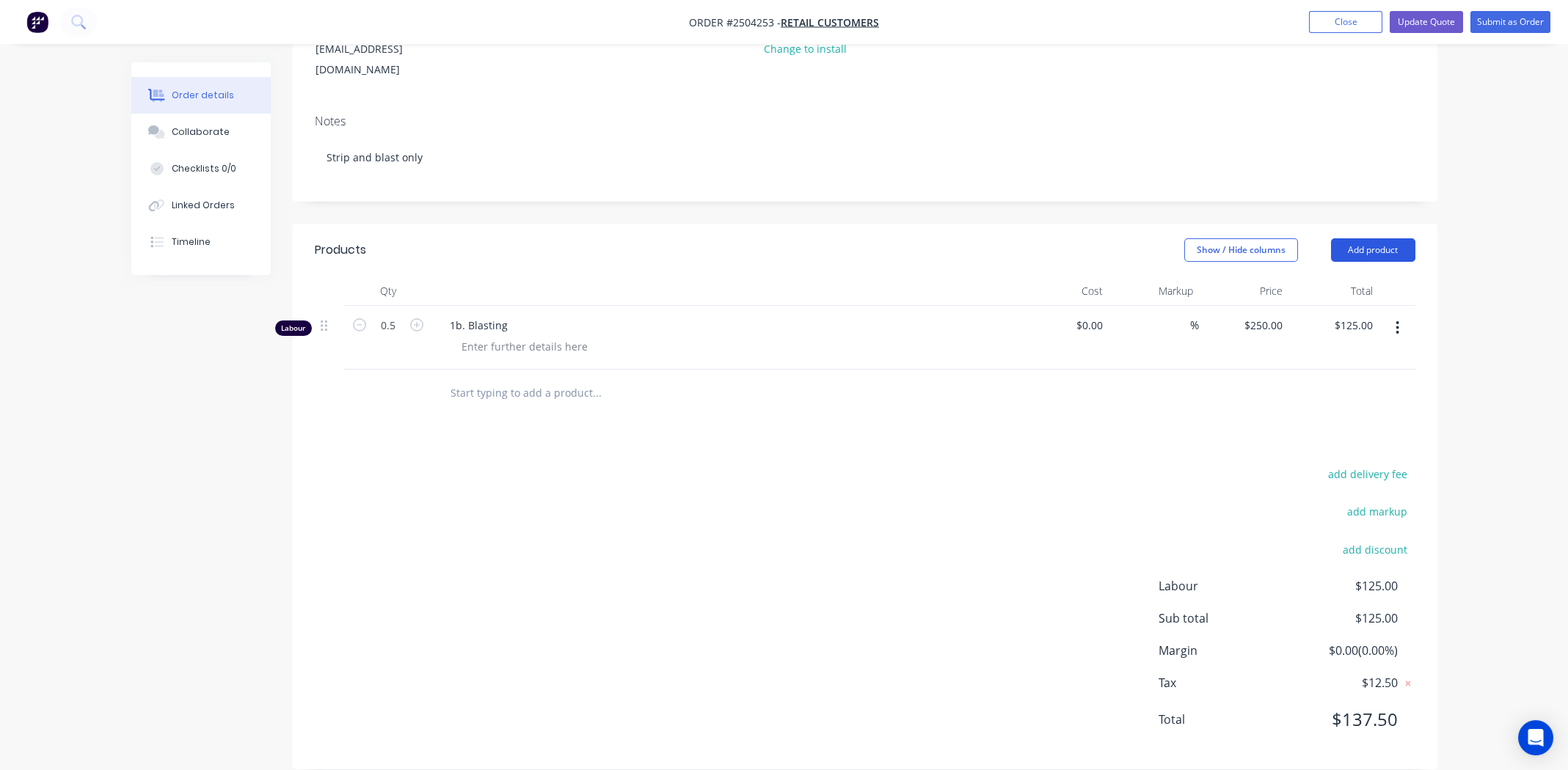
click at [1384, 239] on button "Add product" at bounding box center [1373, 250] width 84 height 23
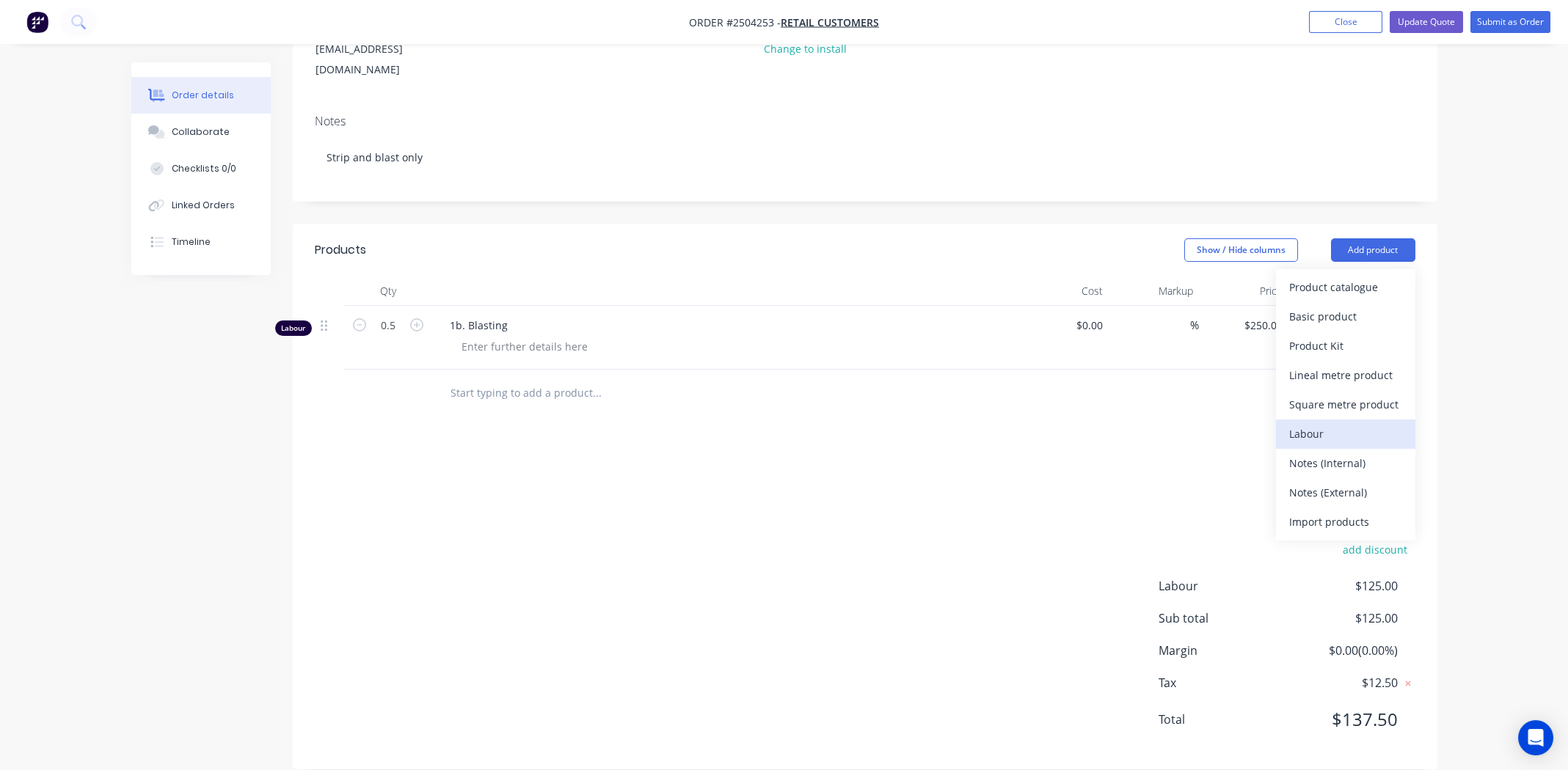
click at [1324, 424] on div "Labour" at bounding box center [1346, 434] width 113 height 21
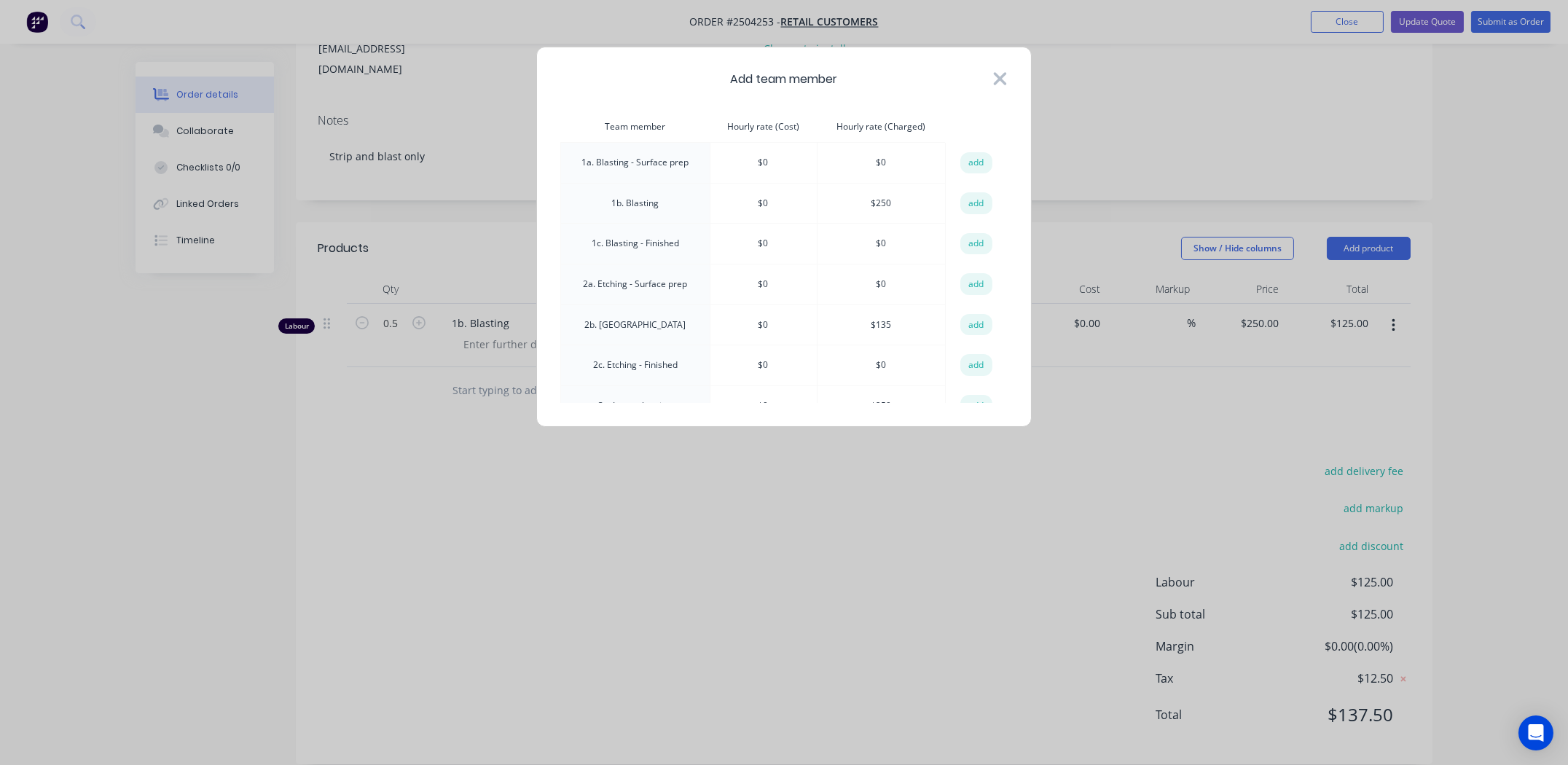
click at [994, 75] on icon at bounding box center [999, 79] width 15 height 20
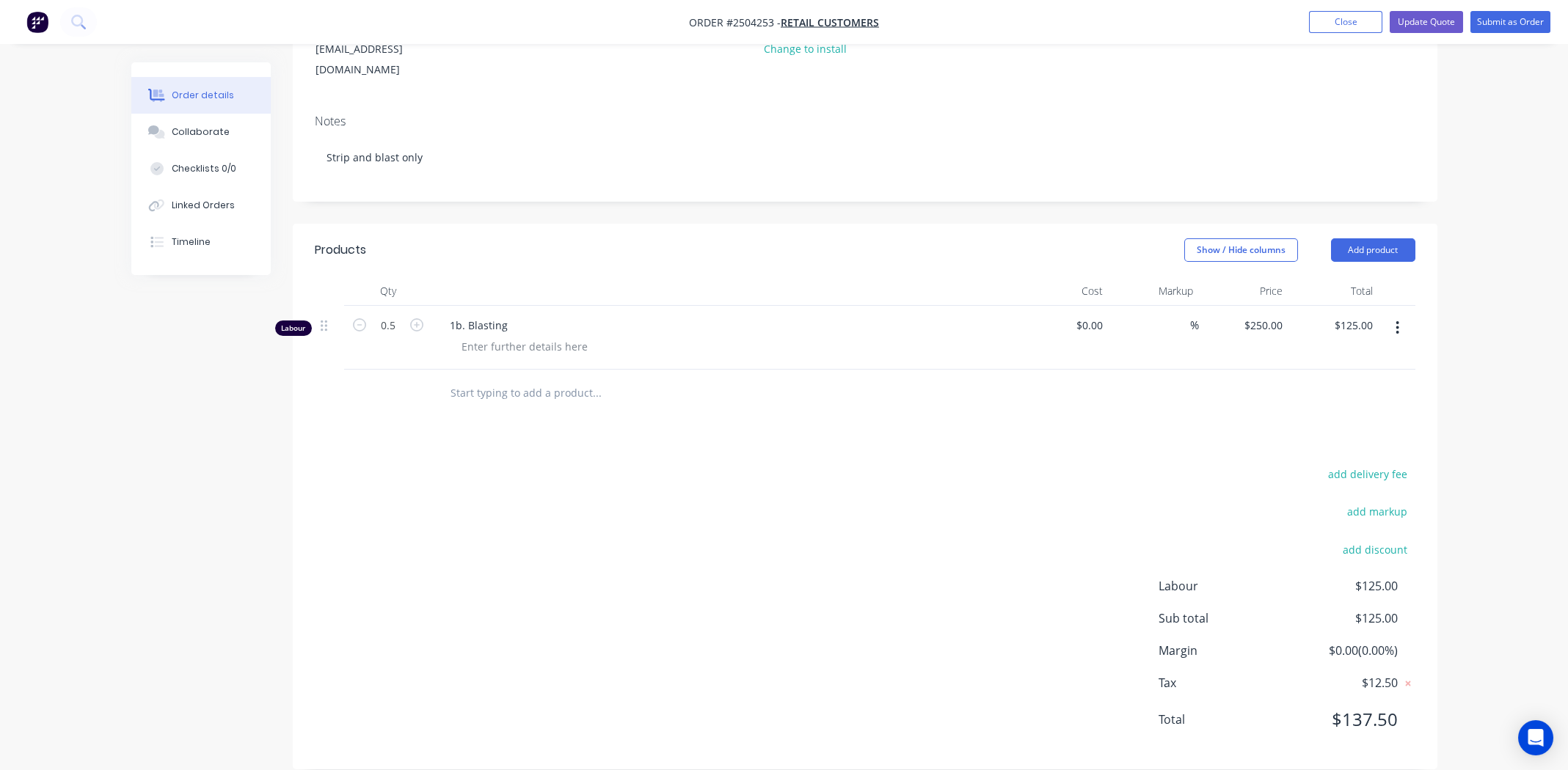
click at [1398, 320] on icon "button" at bounding box center [1397, 328] width 4 height 16
click at [1076, 480] on div "add delivery fee add markup add discount Labour $125.00 Sub total $125.00 Margi…" at bounding box center [865, 606] width 1100 height 283
click at [1392, 315] on button "button" at bounding box center [1397, 328] width 35 height 26
drag, startPoint x: 1021, startPoint y: 479, endPoint x: 1367, endPoint y: 344, distance: 371.4
click at [1021, 479] on div "add delivery fee add markup add discount Labour $125.00 Sub total $125.00 Margi…" at bounding box center [865, 606] width 1100 height 283
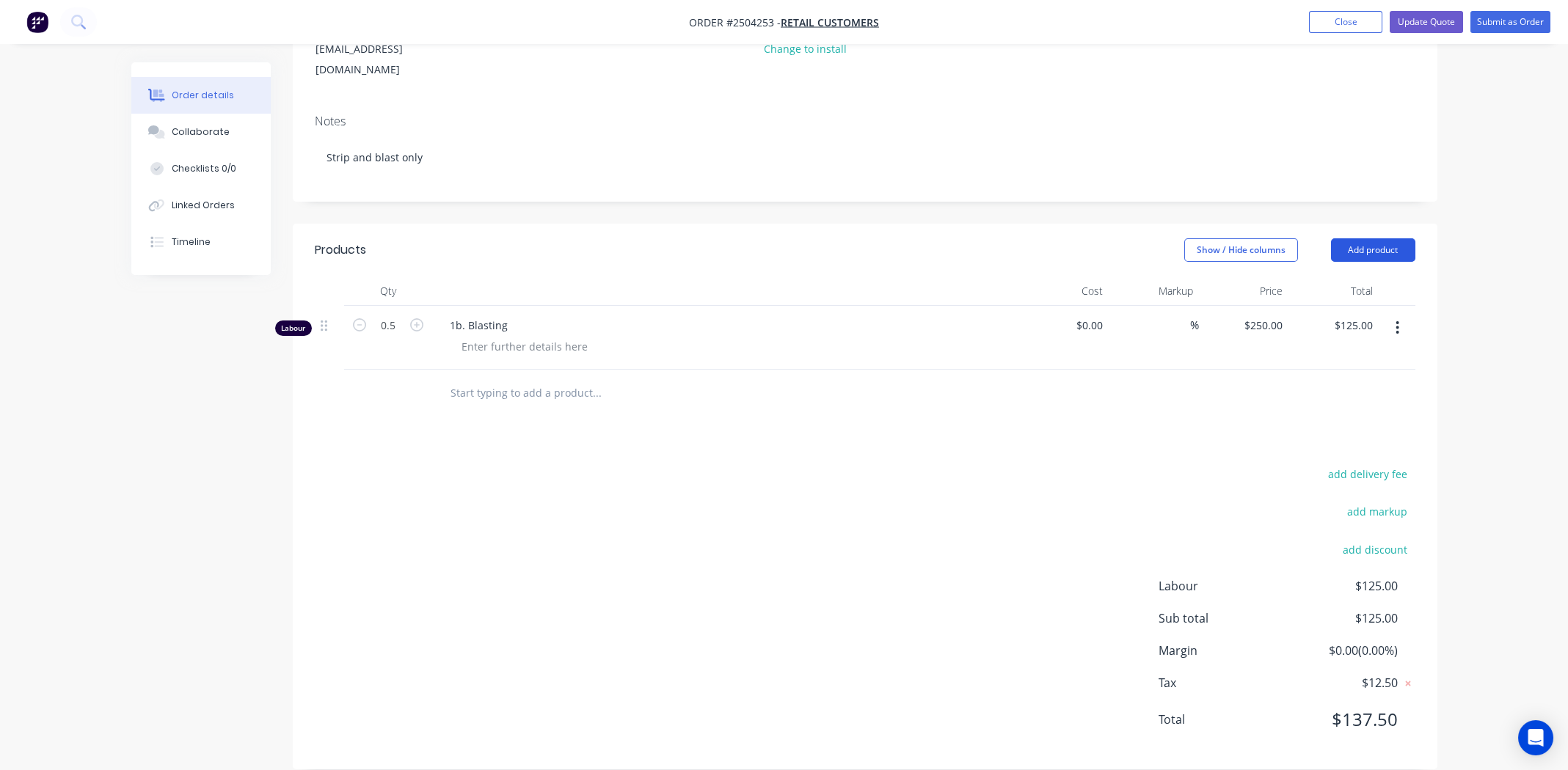
click at [1387, 239] on button "Add product" at bounding box center [1373, 250] width 84 height 23
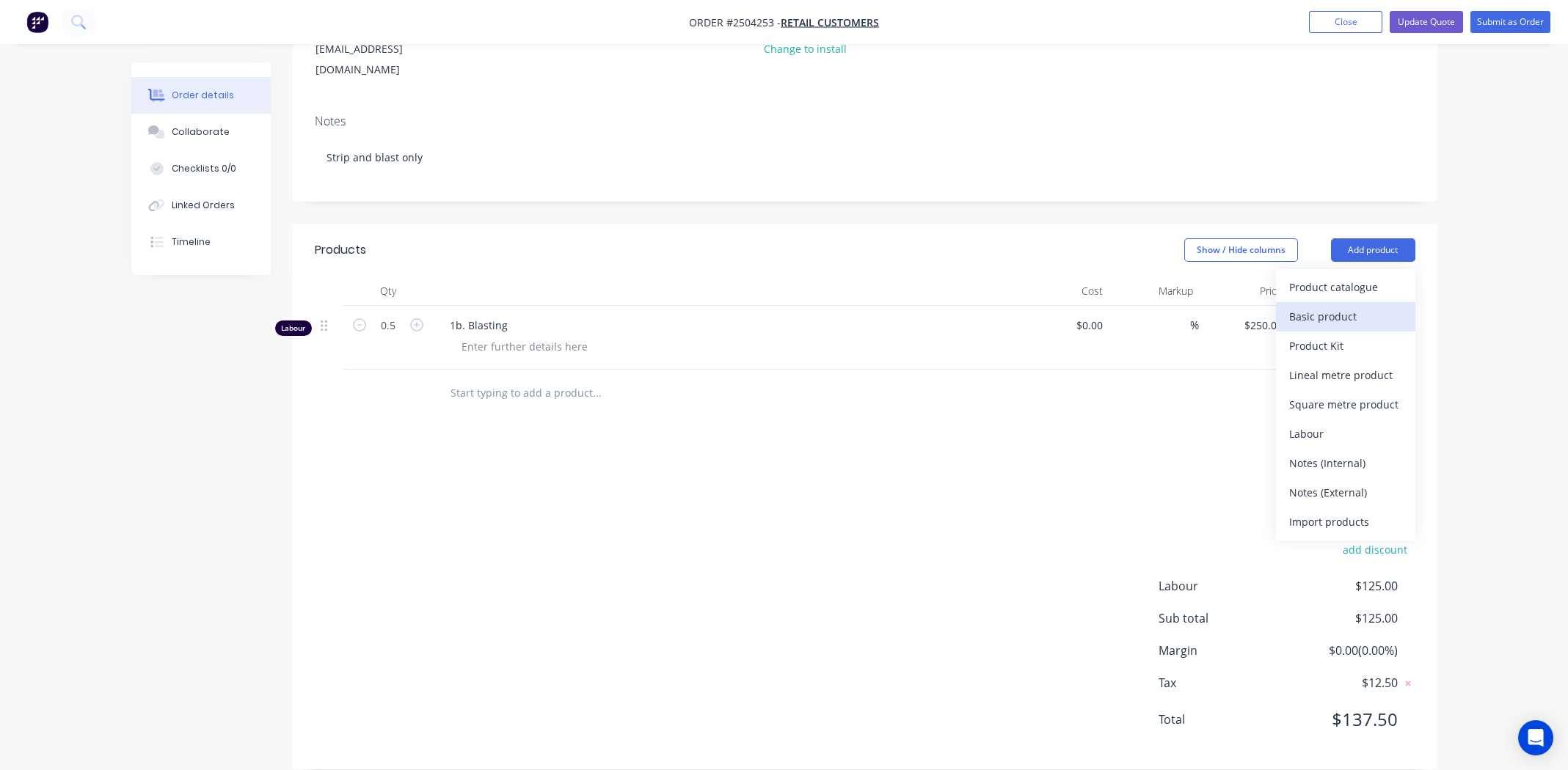
click at [1337, 306] on div "Basic product" at bounding box center [1346, 316] width 113 height 21
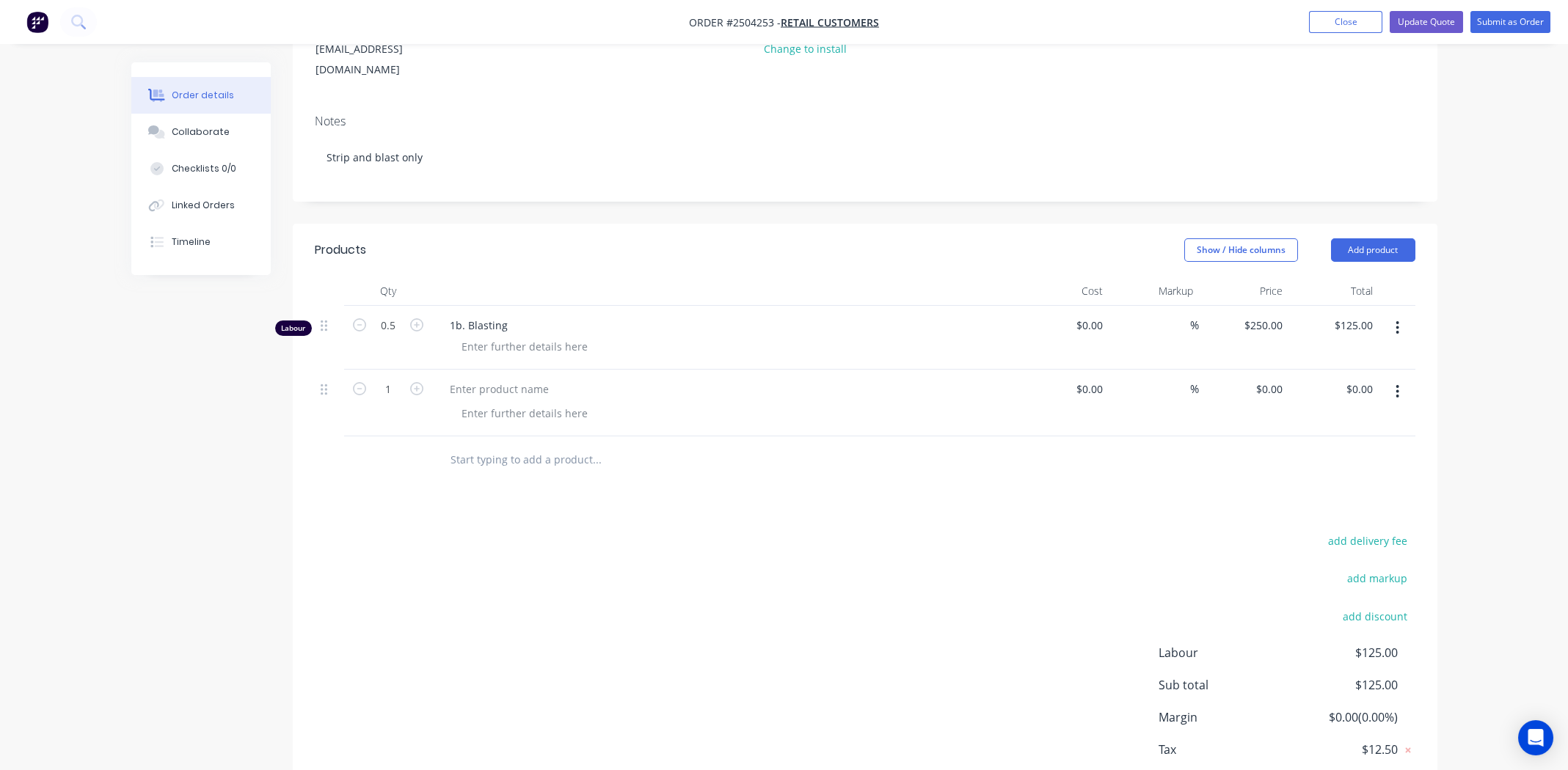
click at [1403, 379] on button "button" at bounding box center [1397, 392] width 35 height 26
click at [1345, 508] on div "Delete" at bounding box center [1346, 518] width 113 height 21
click at [1384, 224] on header "Products Show / Hide columns Add product" at bounding box center [865, 250] width 1144 height 53
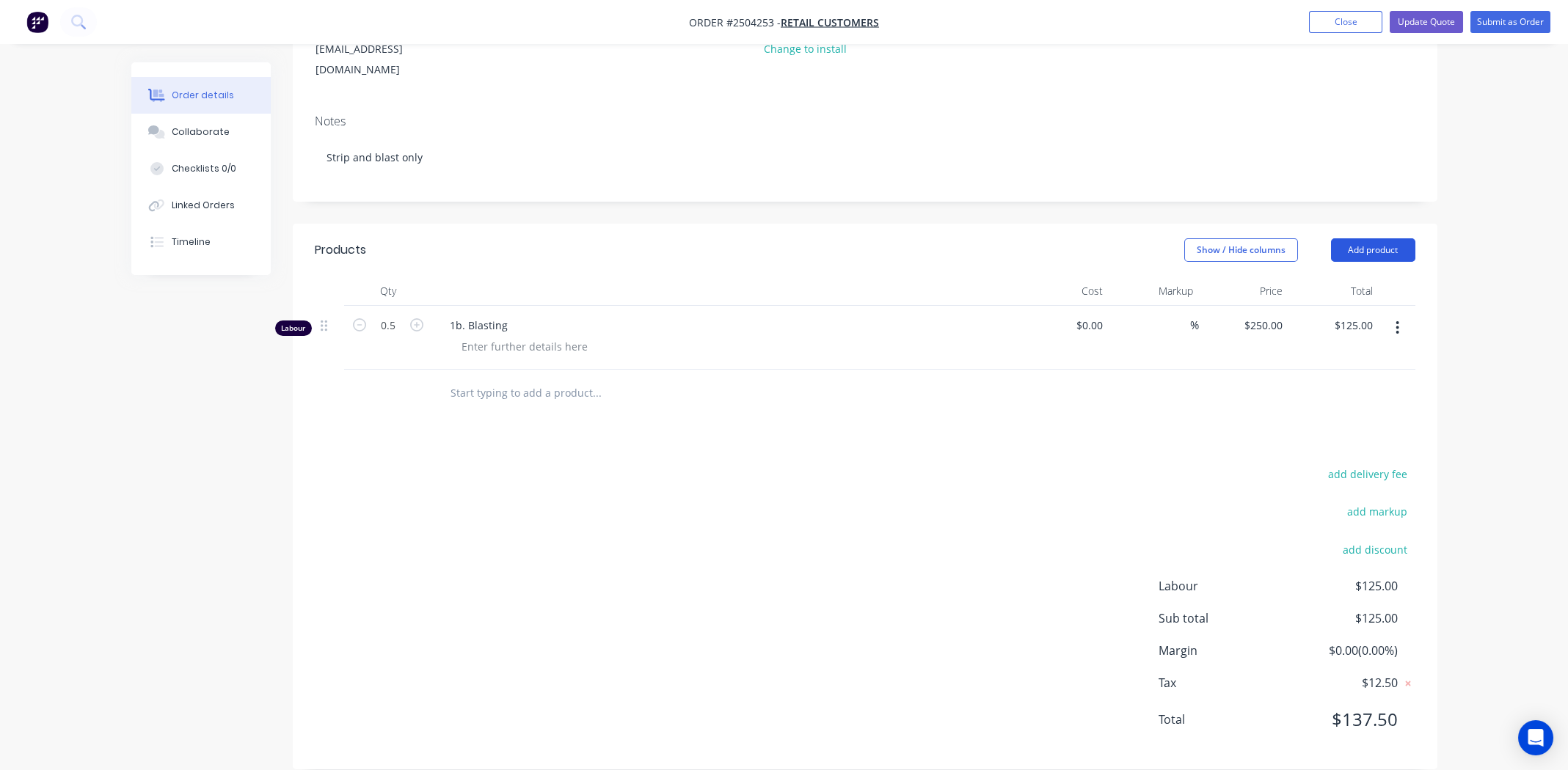
click at [1387, 239] on button "Add product" at bounding box center [1373, 250] width 84 height 23
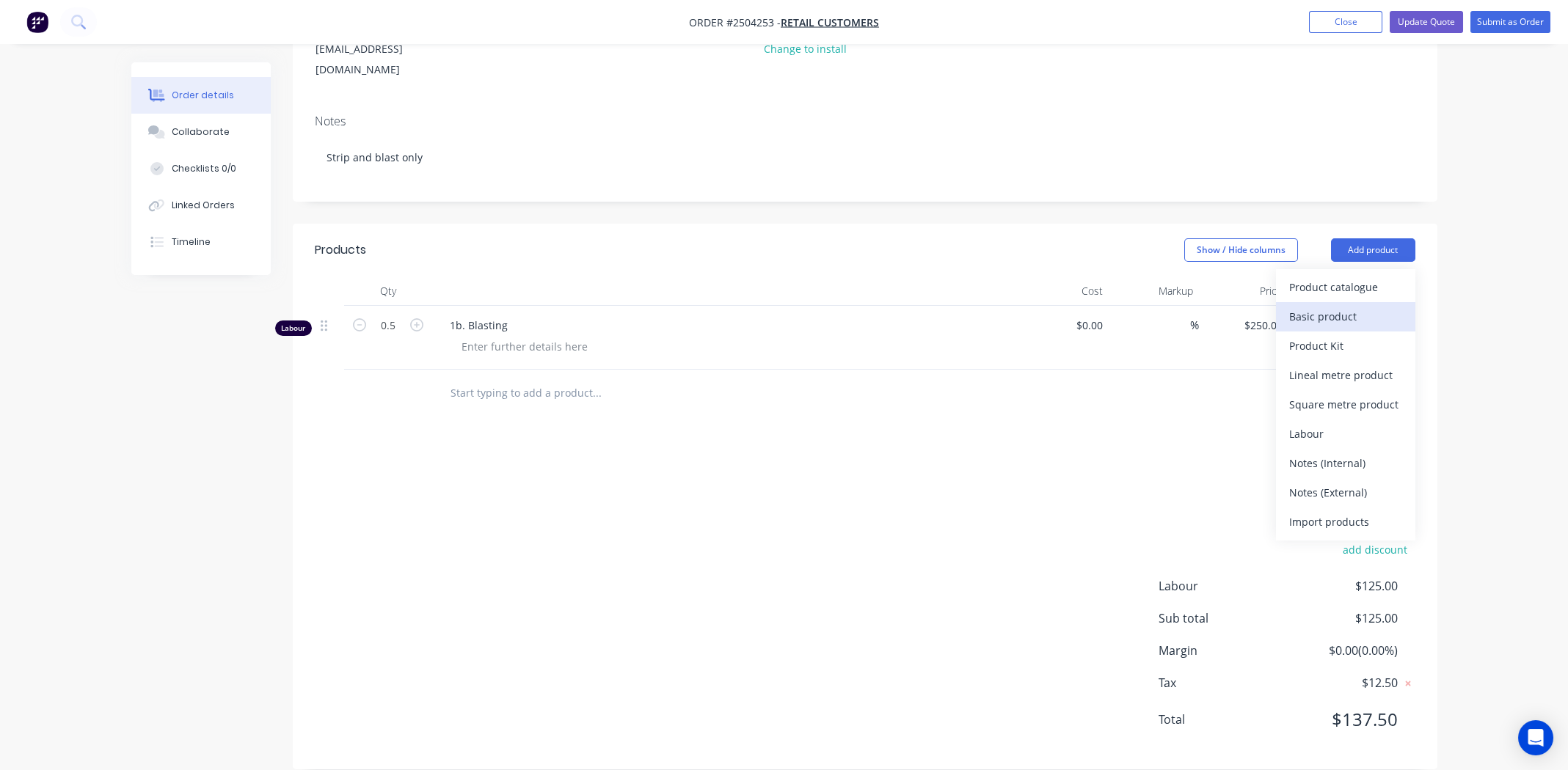
click at [1346, 306] on div "Basic product" at bounding box center [1346, 316] width 113 height 21
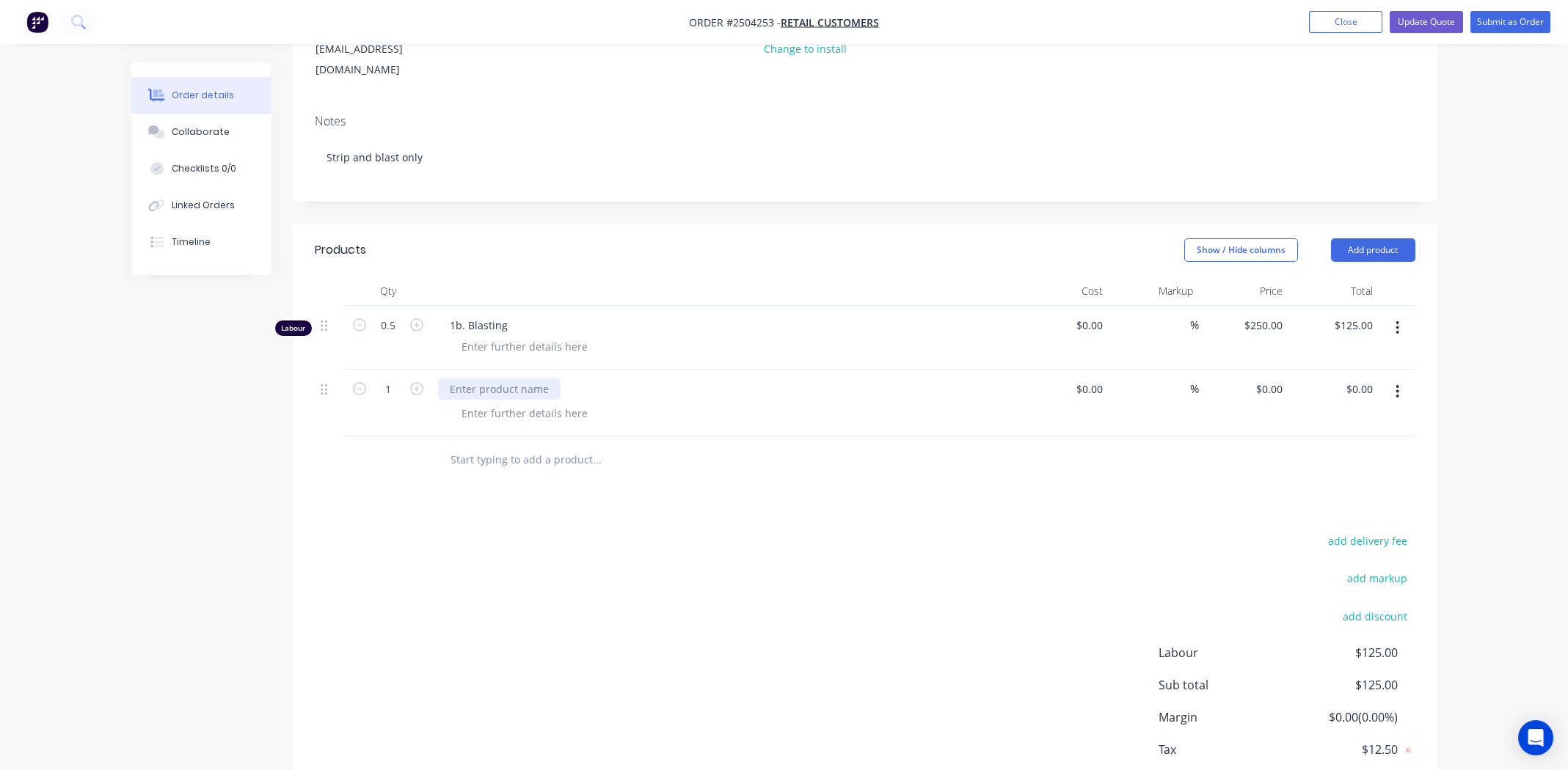
click at [515, 379] on div at bounding box center [499, 389] width 123 height 21
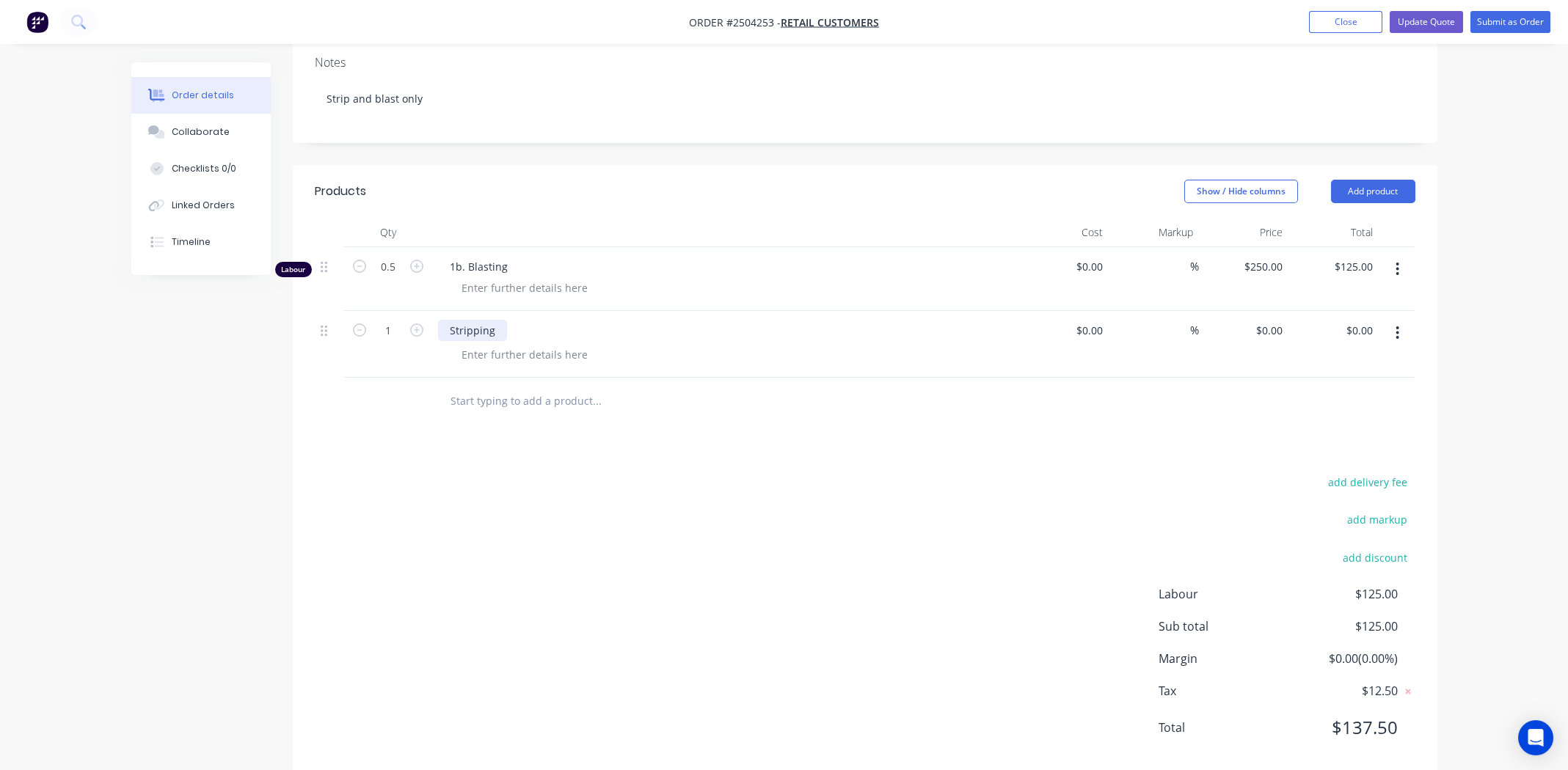
scroll to position [274, 0]
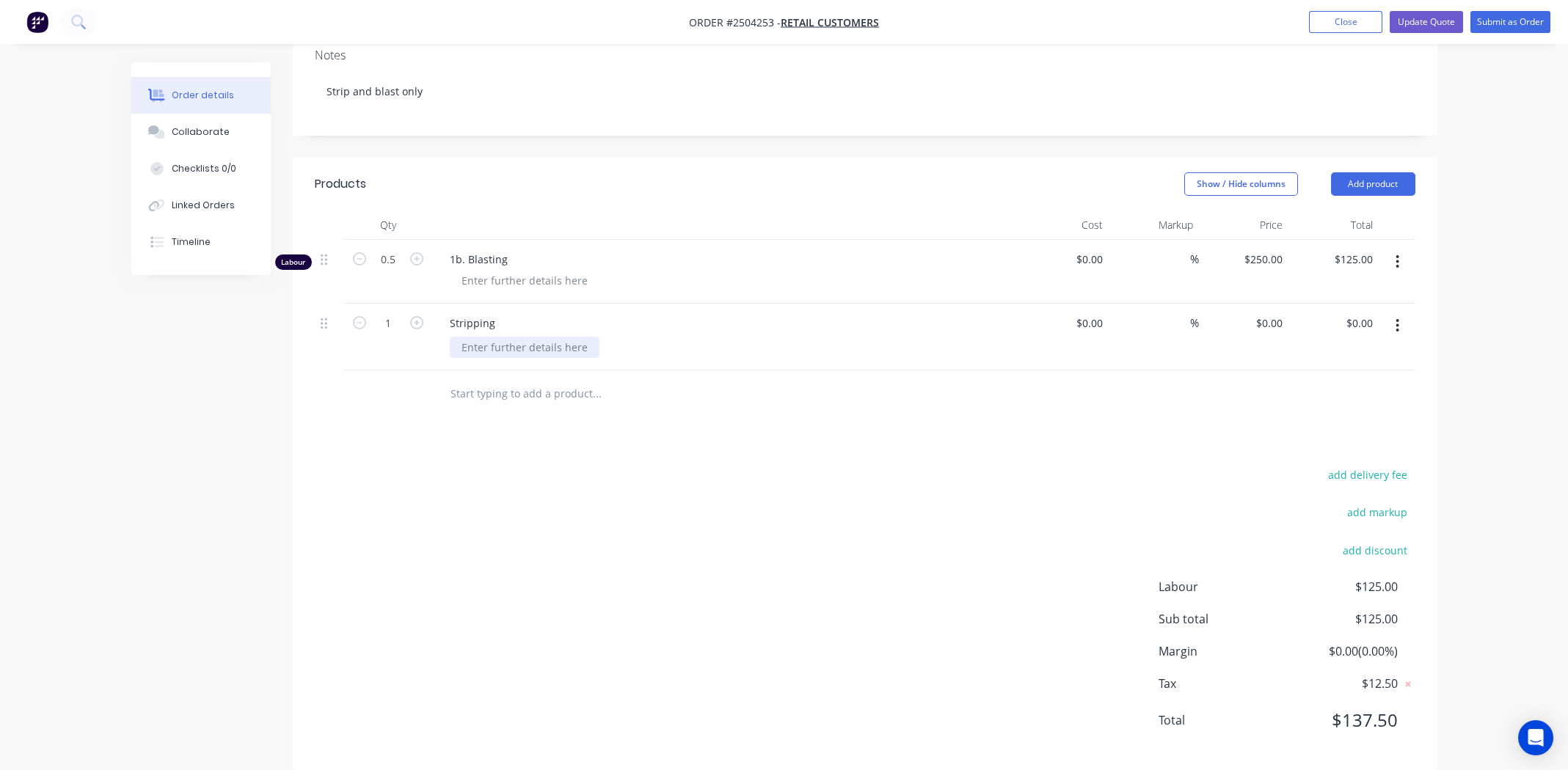
click at [556, 337] on div at bounding box center [525, 347] width 150 height 21
click at [1268, 313] on div "0 $0.00" at bounding box center [1268, 323] width 40 height 21
type input "$230.00"
click at [1126, 417] on div "Products Show / Hide columns Add product Qty Cost Markup Price Total Labour 0.5…" at bounding box center [865, 464] width 1144 height 613
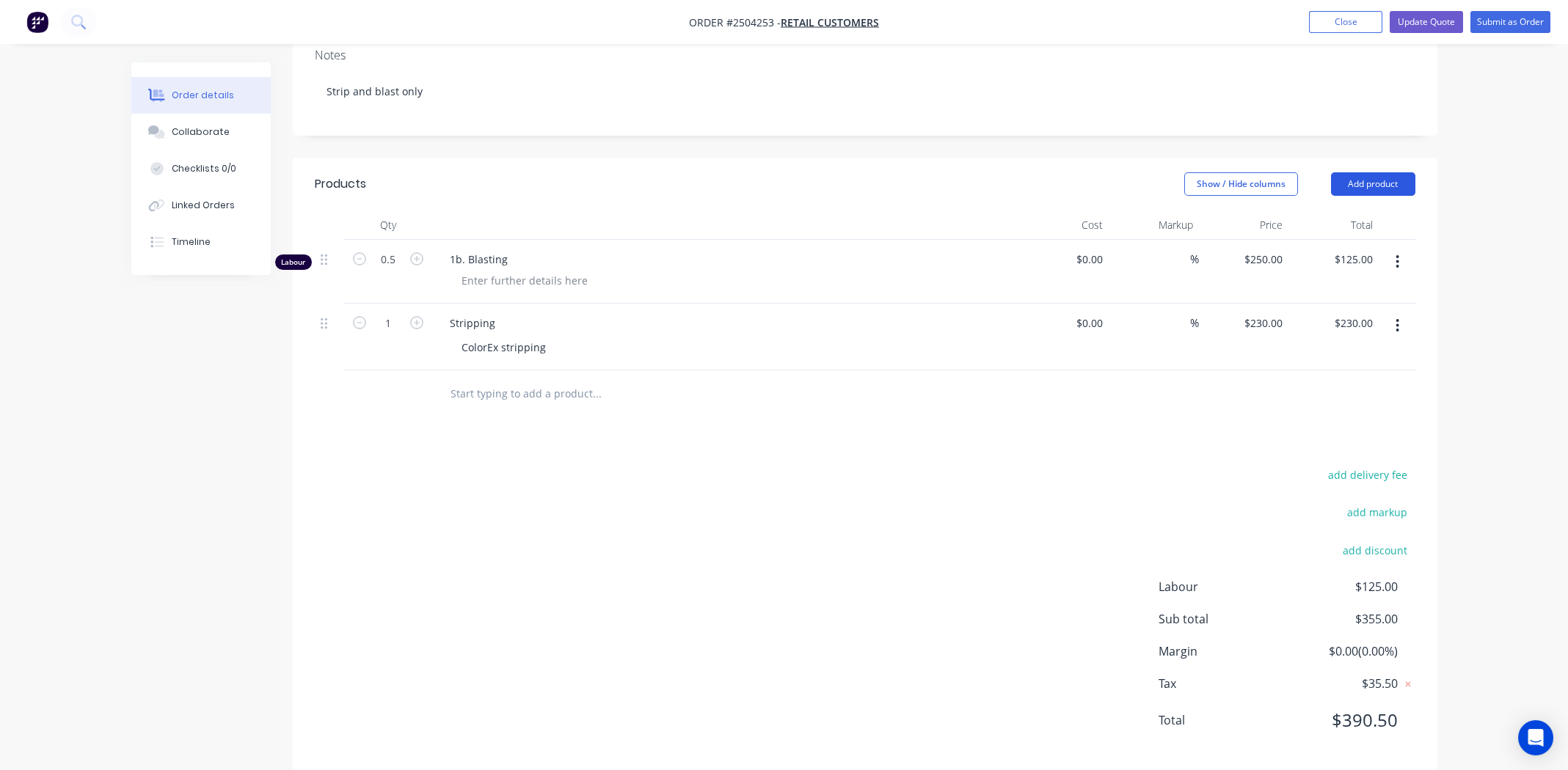
click at [1391, 172] on button "Add product" at bounding box center [1373, 184] width 84 height 23
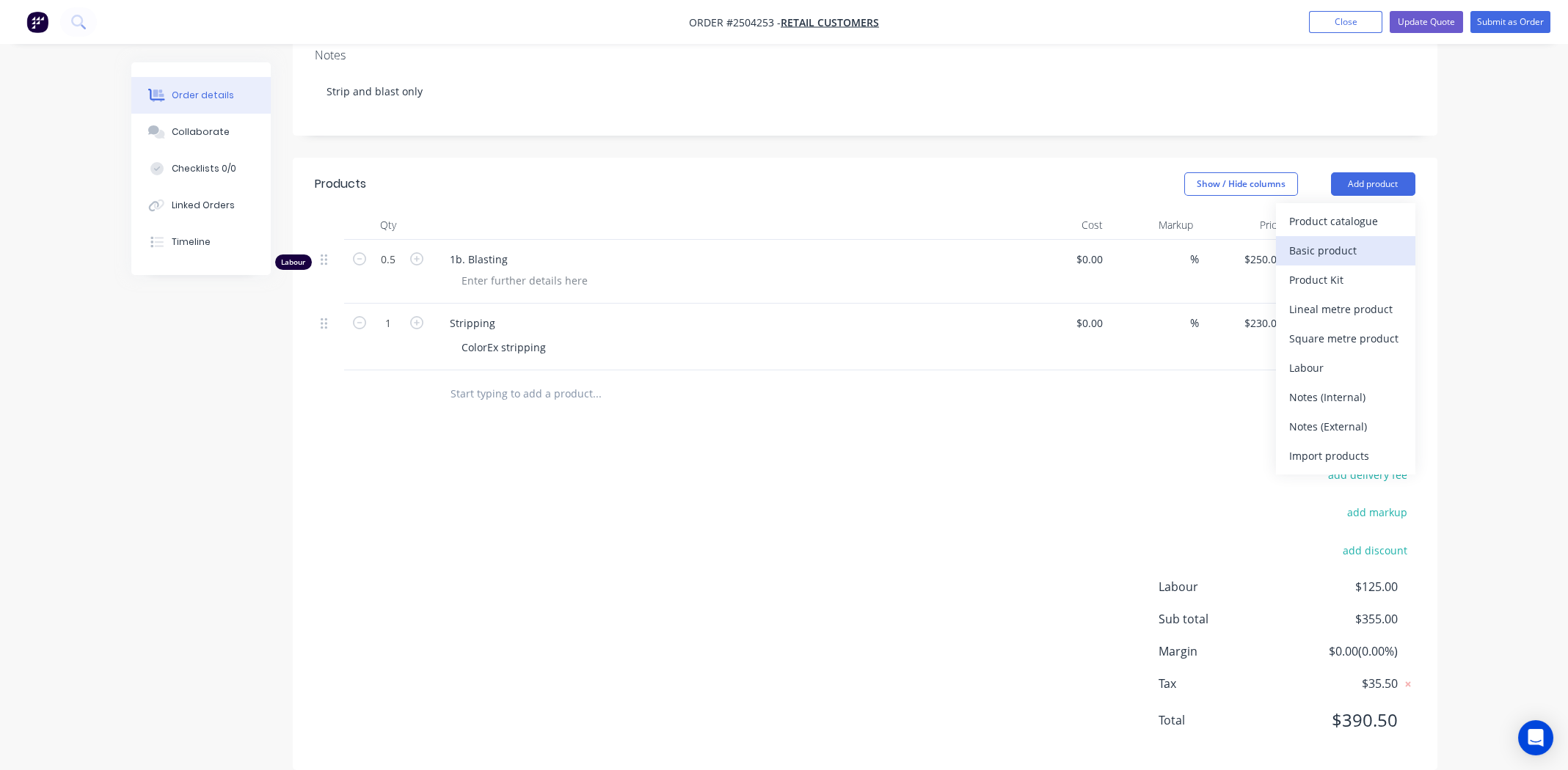
click at [1340, 240] on div "Basic product" at bounding box center [1346, 250] width 113 height 21
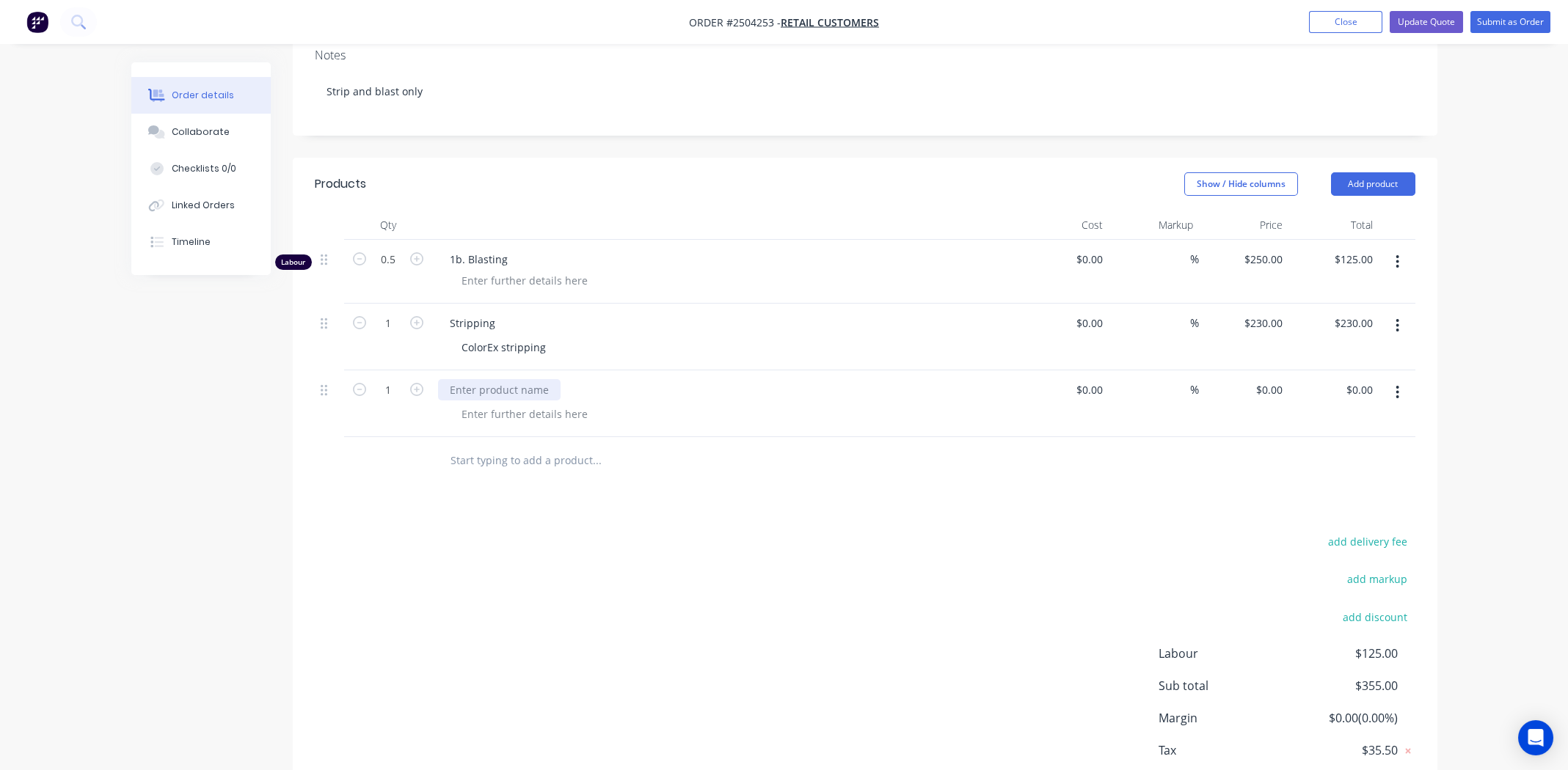
click at [493, 379] on div at bounding box center [499, 390] width 123 height 21
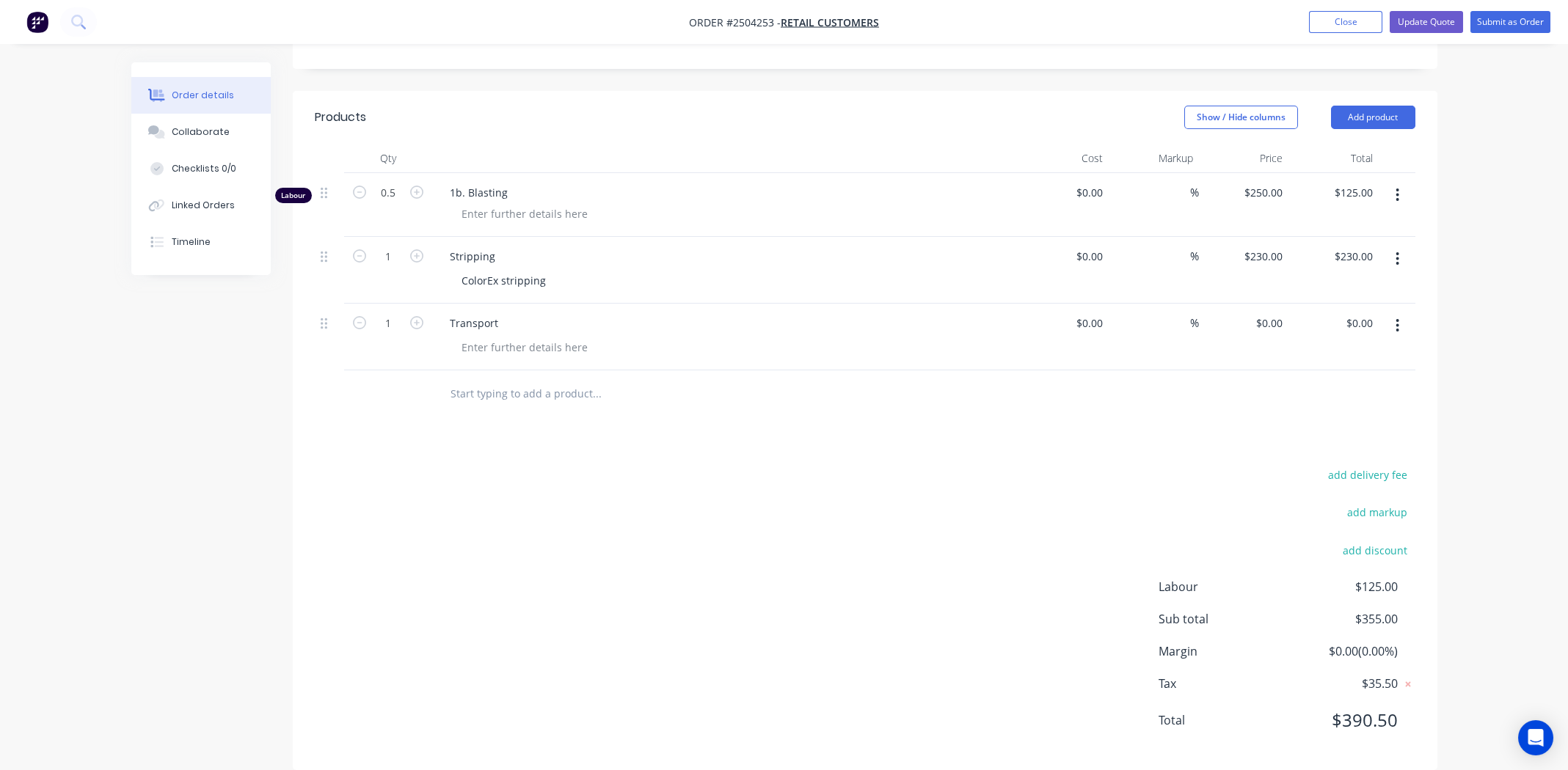
click at [558, 337] on div at bounding box center [732, 347] width 564 height 21
click at [560, 337] on div at bounding box center [525, 347] width 150 height 21
click at [1280, 313] on input "0" at bounding box center [1271, 323] width 34 height 21
type input "$85.00"
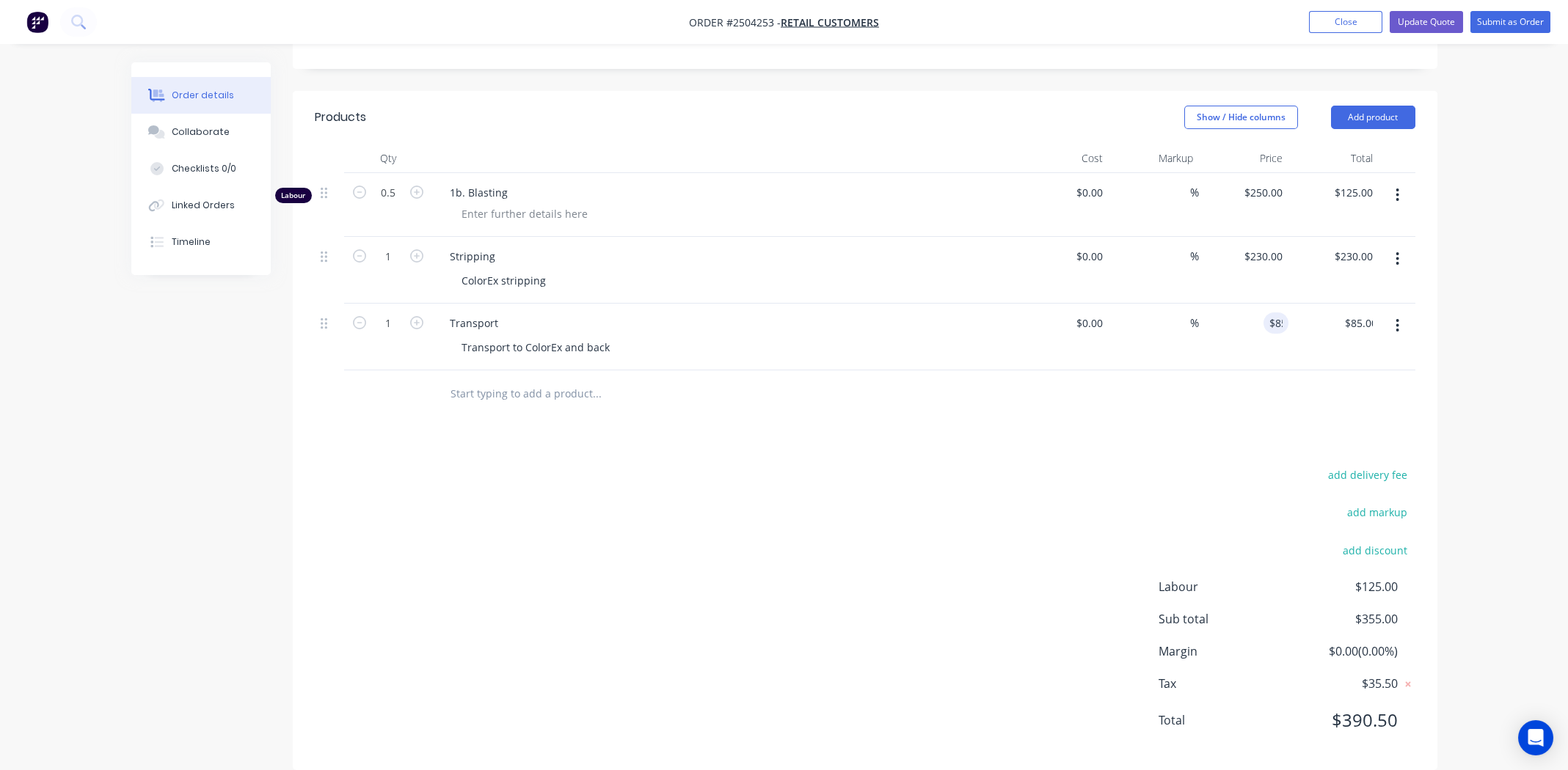
click at [911, 385] on div at bounding box center [697, 394] width 517 height 29
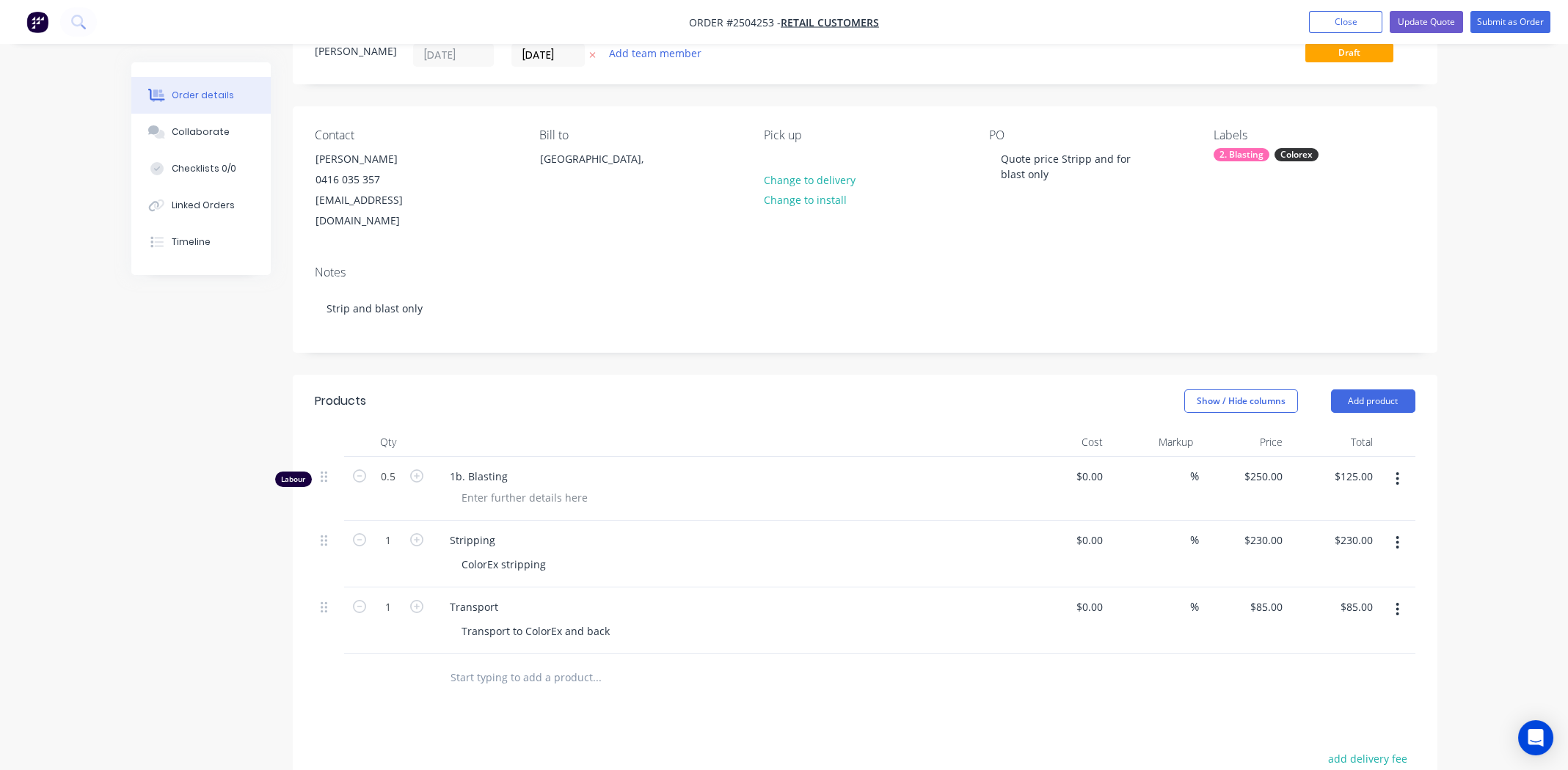
scroll to position [0, 0]
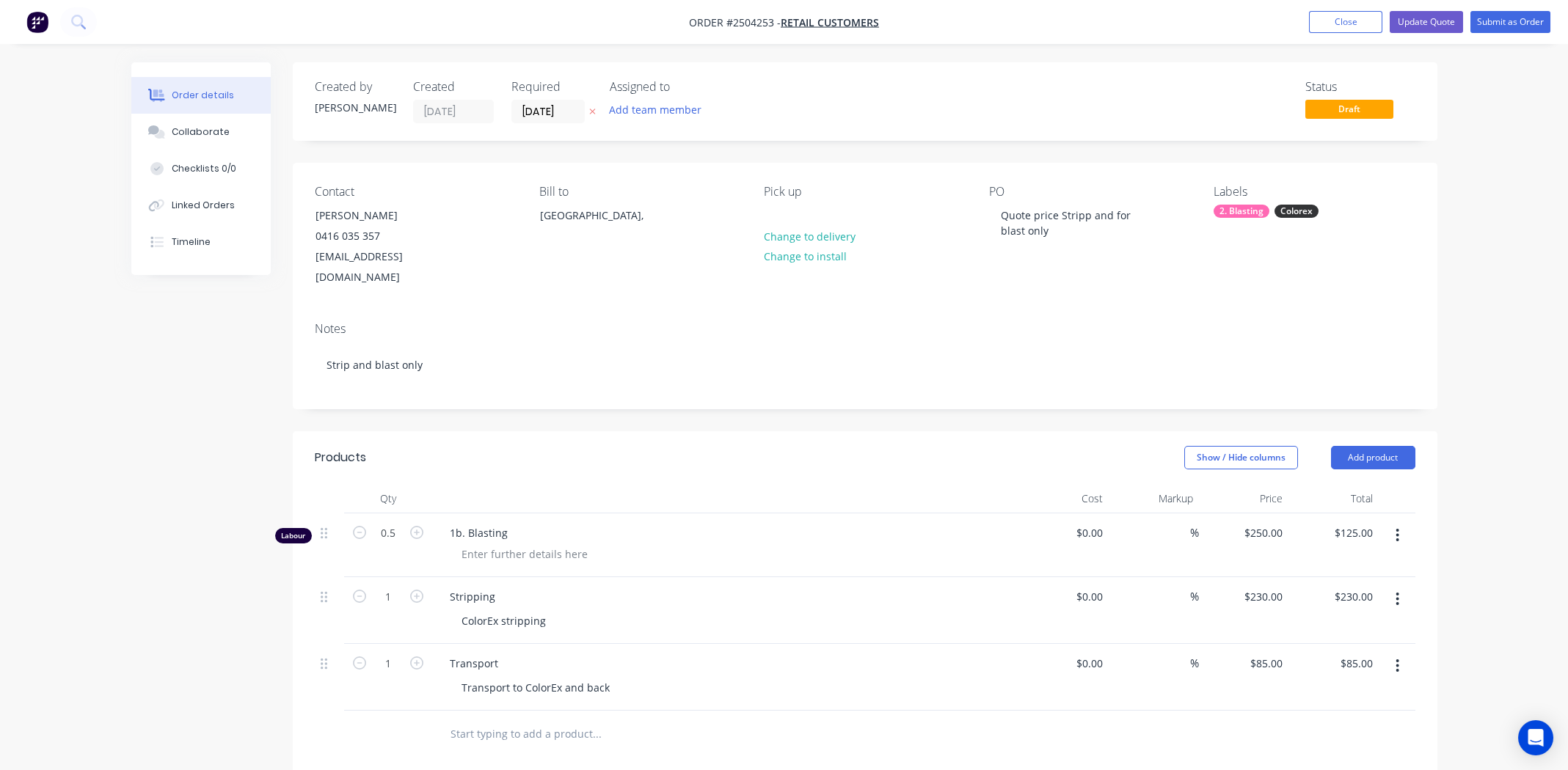
click at [750, 20] on span "Order #2504253 -" at bounding box center [734, 22] width 92 height 14
copy span "2504253"
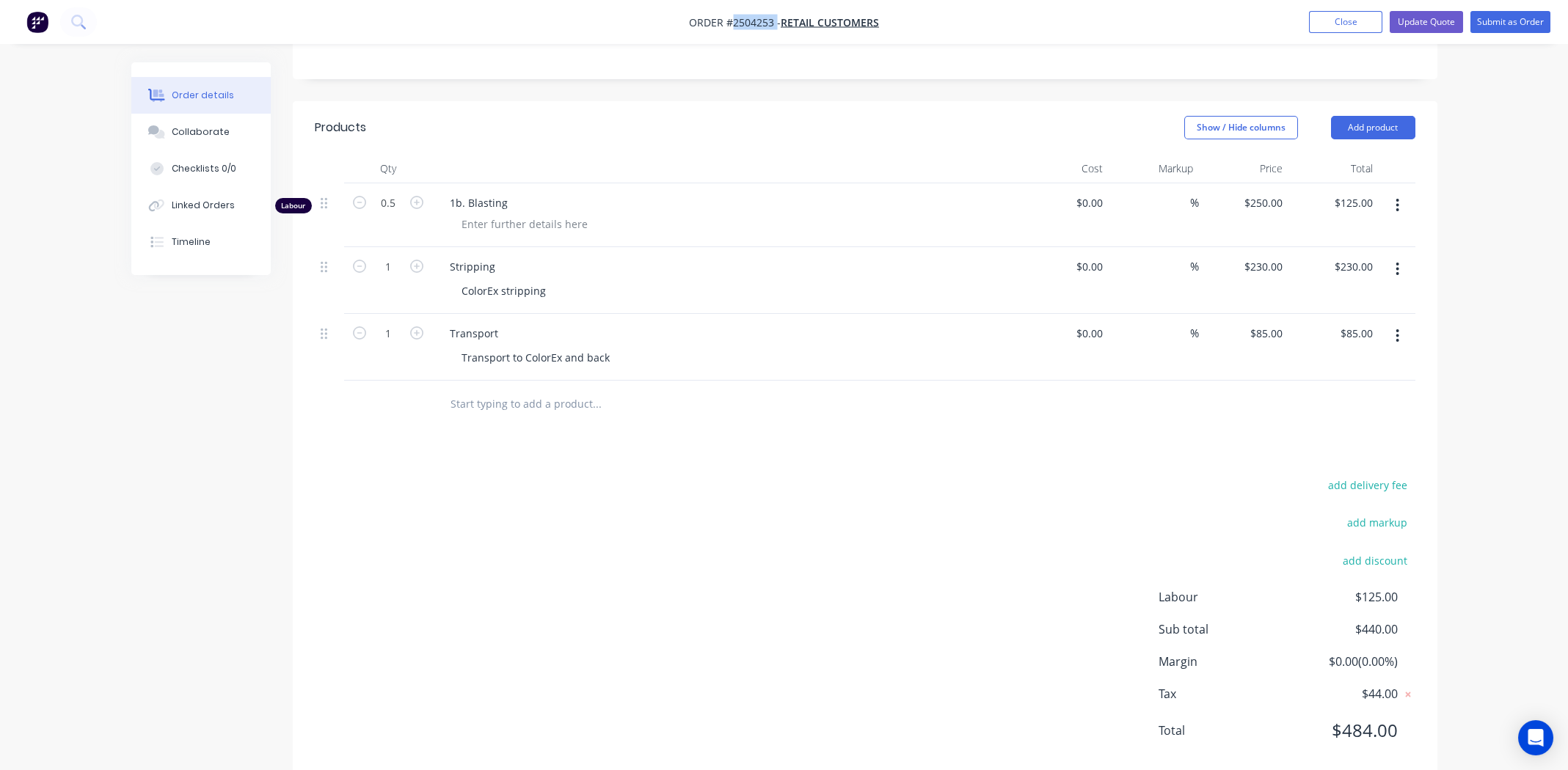
scroll to position [341, 0]
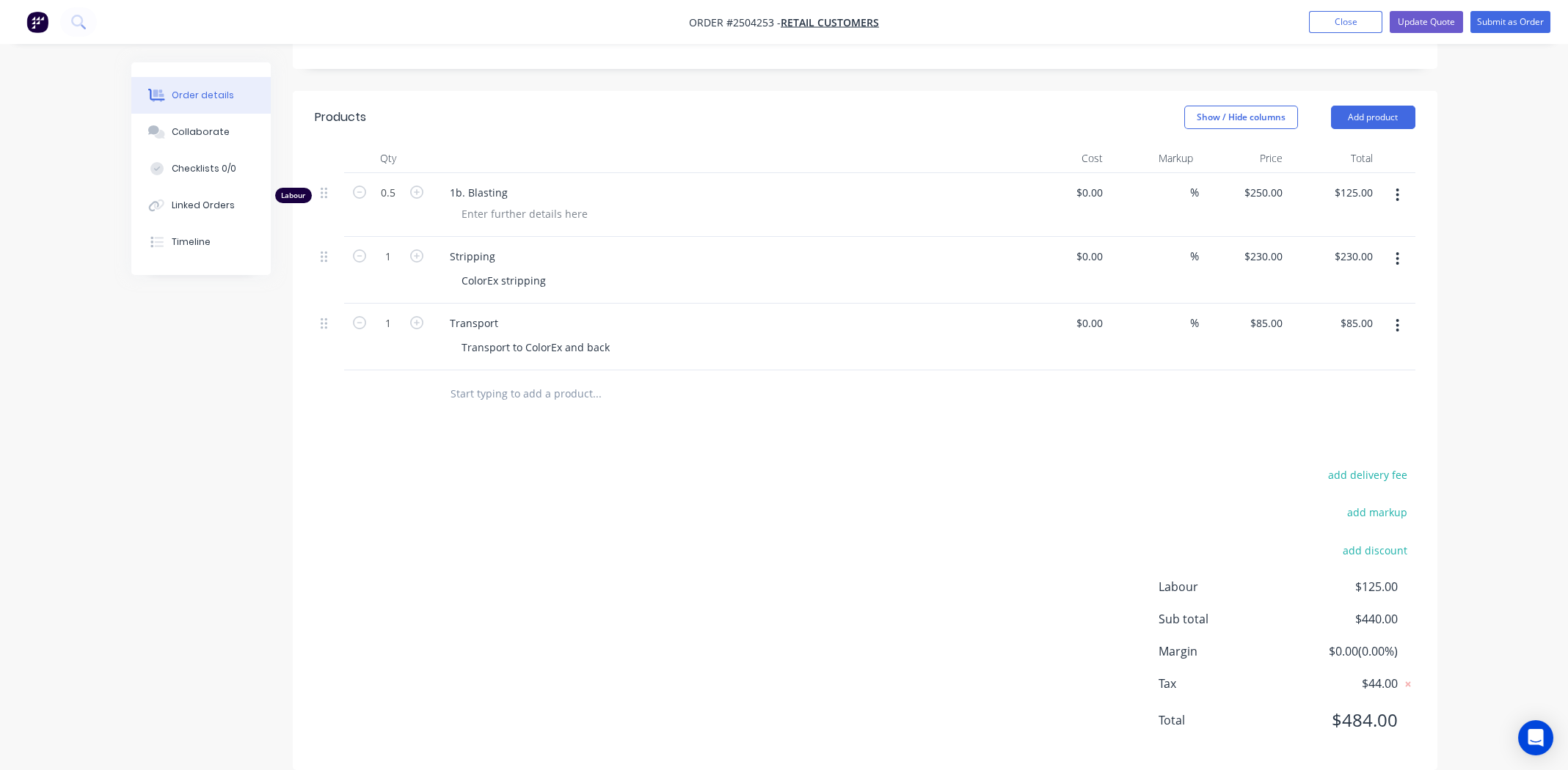
click at [791, 465] on div "add delivery fee add markup add discount Labour $125.00 Sub total $440.00 Margi…" at bounding box center [865, 607] width 1100 height 283
click at [1432, 19] on button "Update Quote" at bounding box center [1426, 22] width 73 height 22
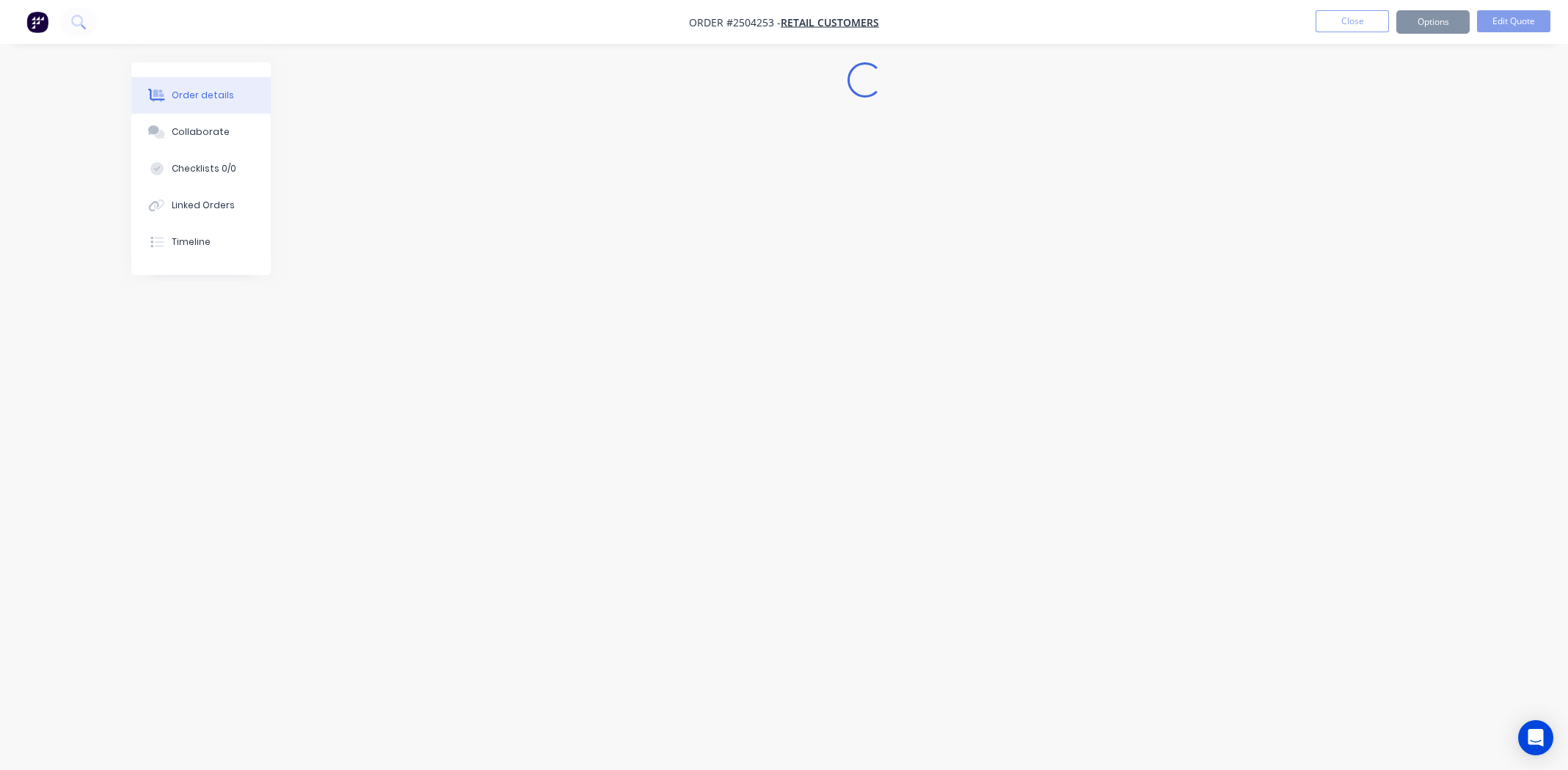
scroll to position [0, 0]
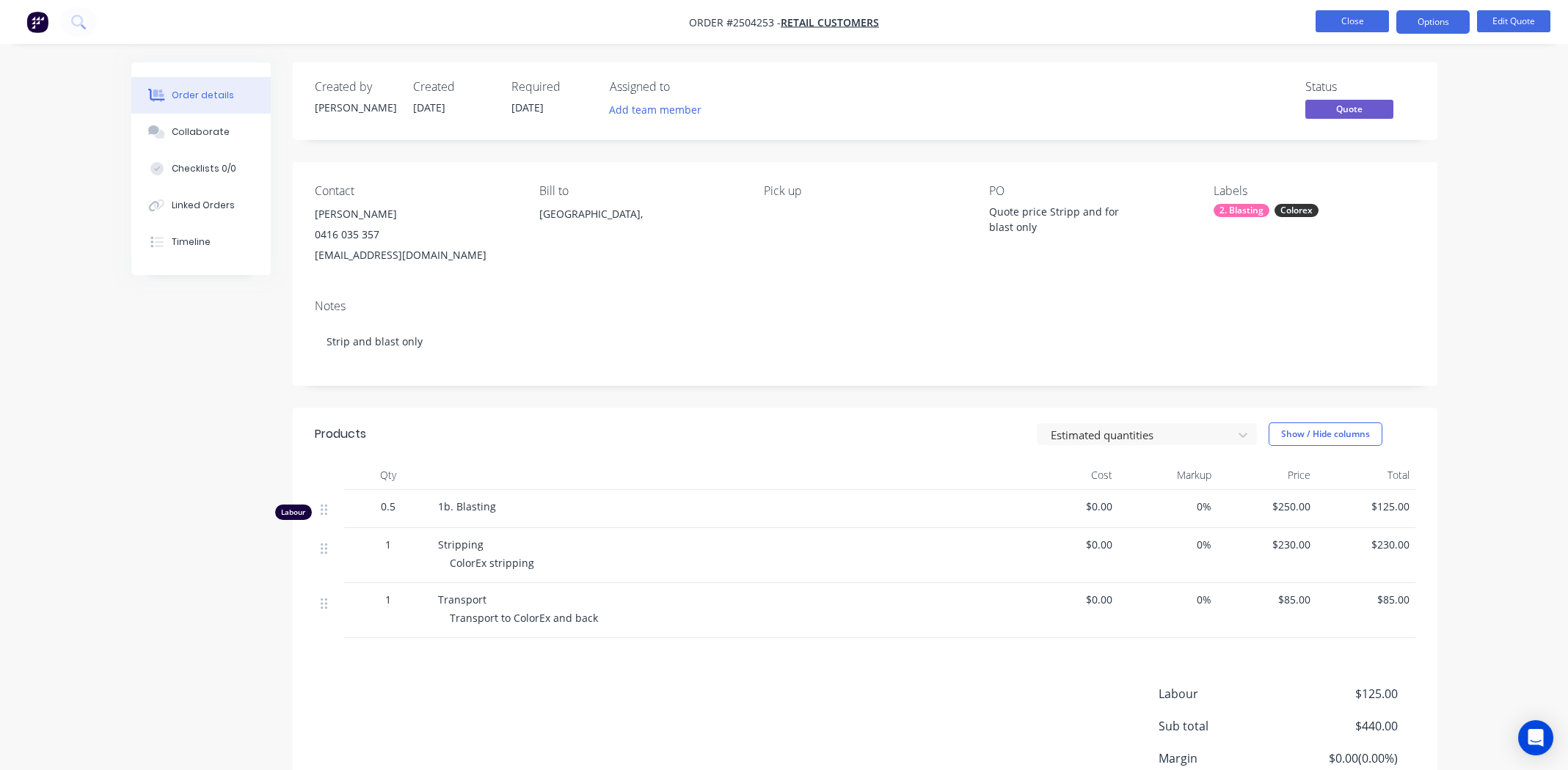
click at [1368, 25] on button "Close" at bounding box center [1352, 21] width 73 height 22
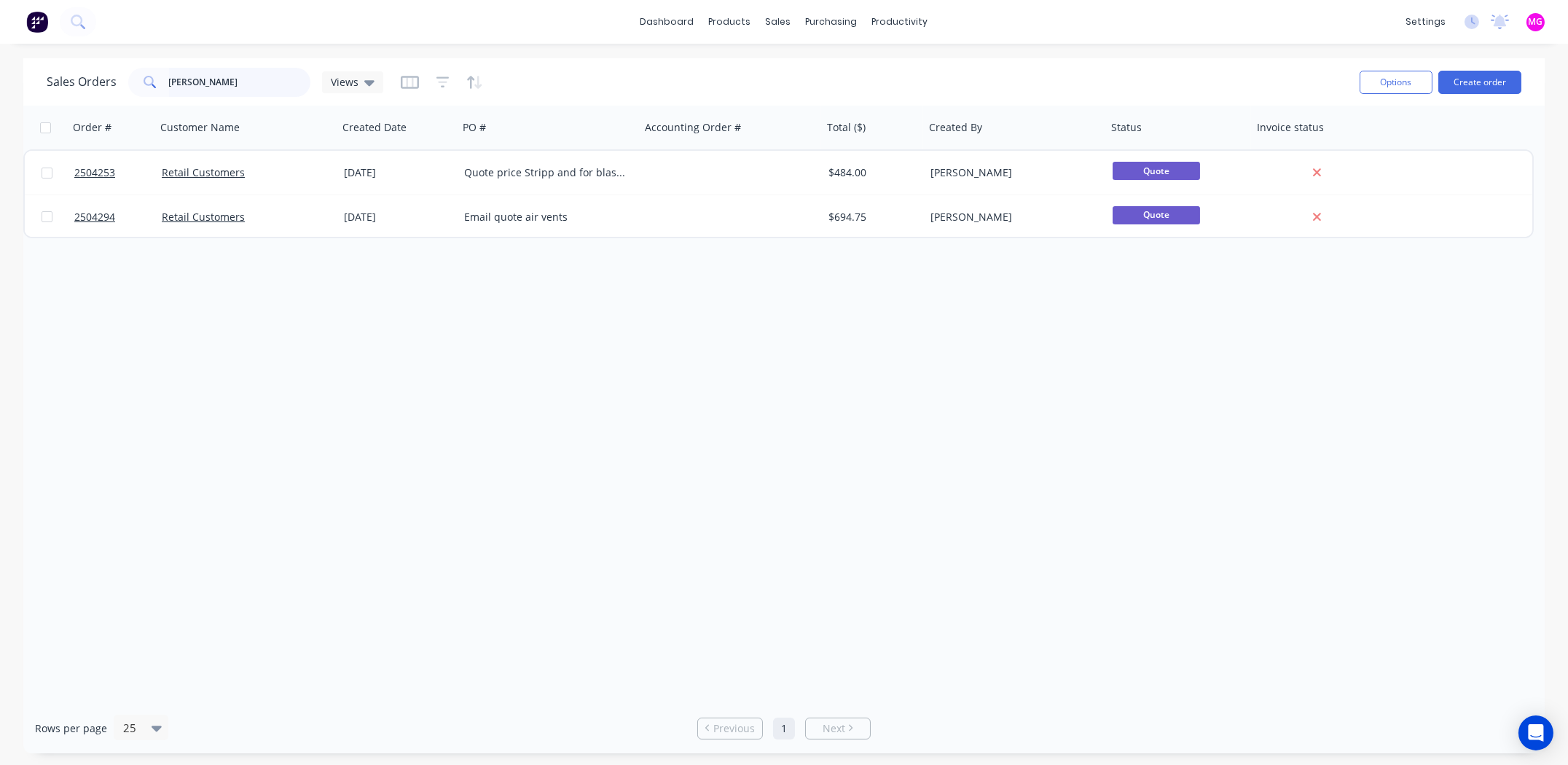
click at [241, 85] on input "george th" at bounding box center [240, 82] width 142 height 29
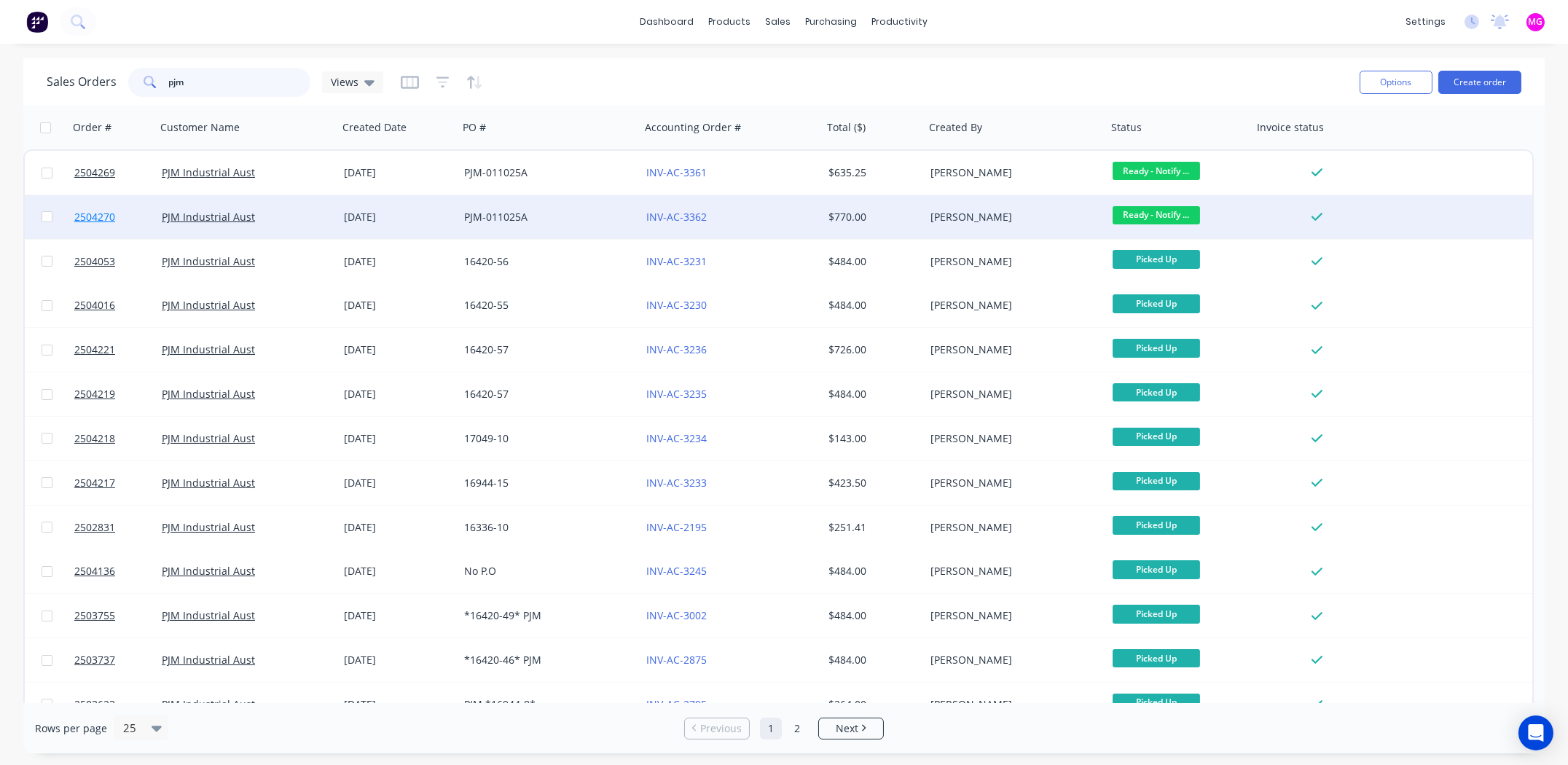
type input "pjm"
click at [95, 215] on span "2504270" at bounding box center [95, 217] width 41 height 15
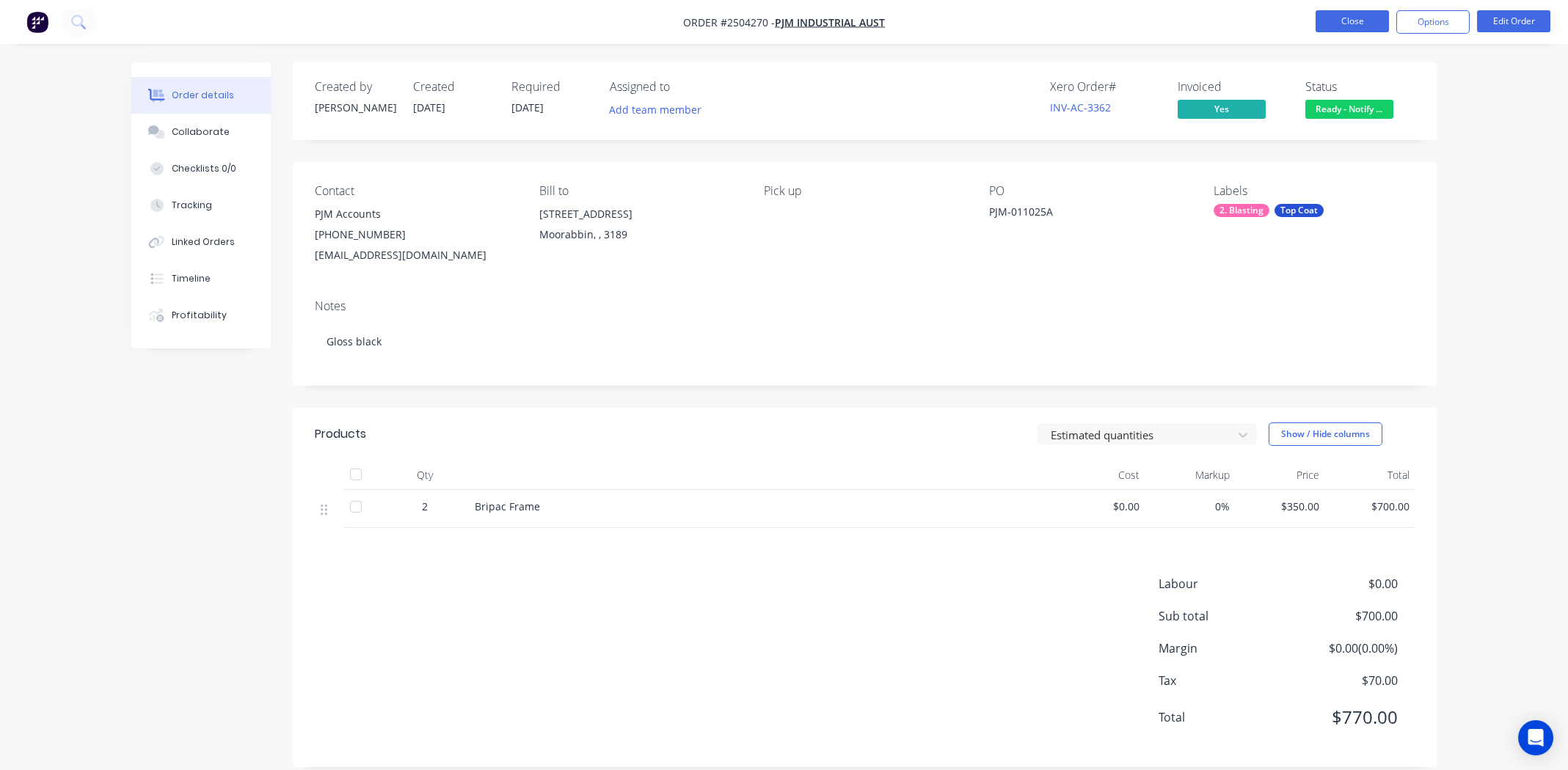
click at [1347, 16] on button "Close" at bounding box center [1352, 21] width 73 height 22
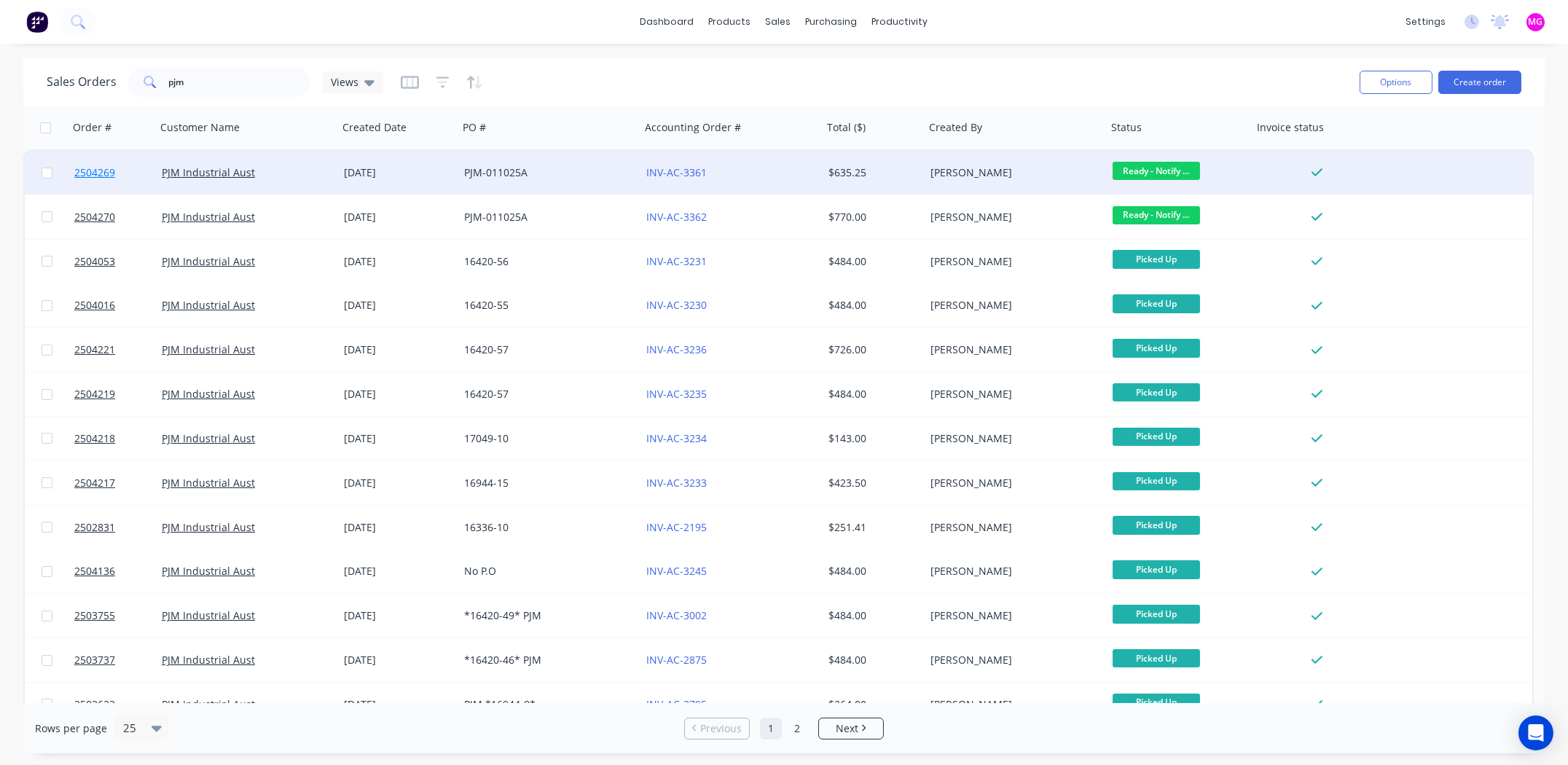
click at [109, 168] on span "2504269" at bounding box center [95, 173] width 41 height 15
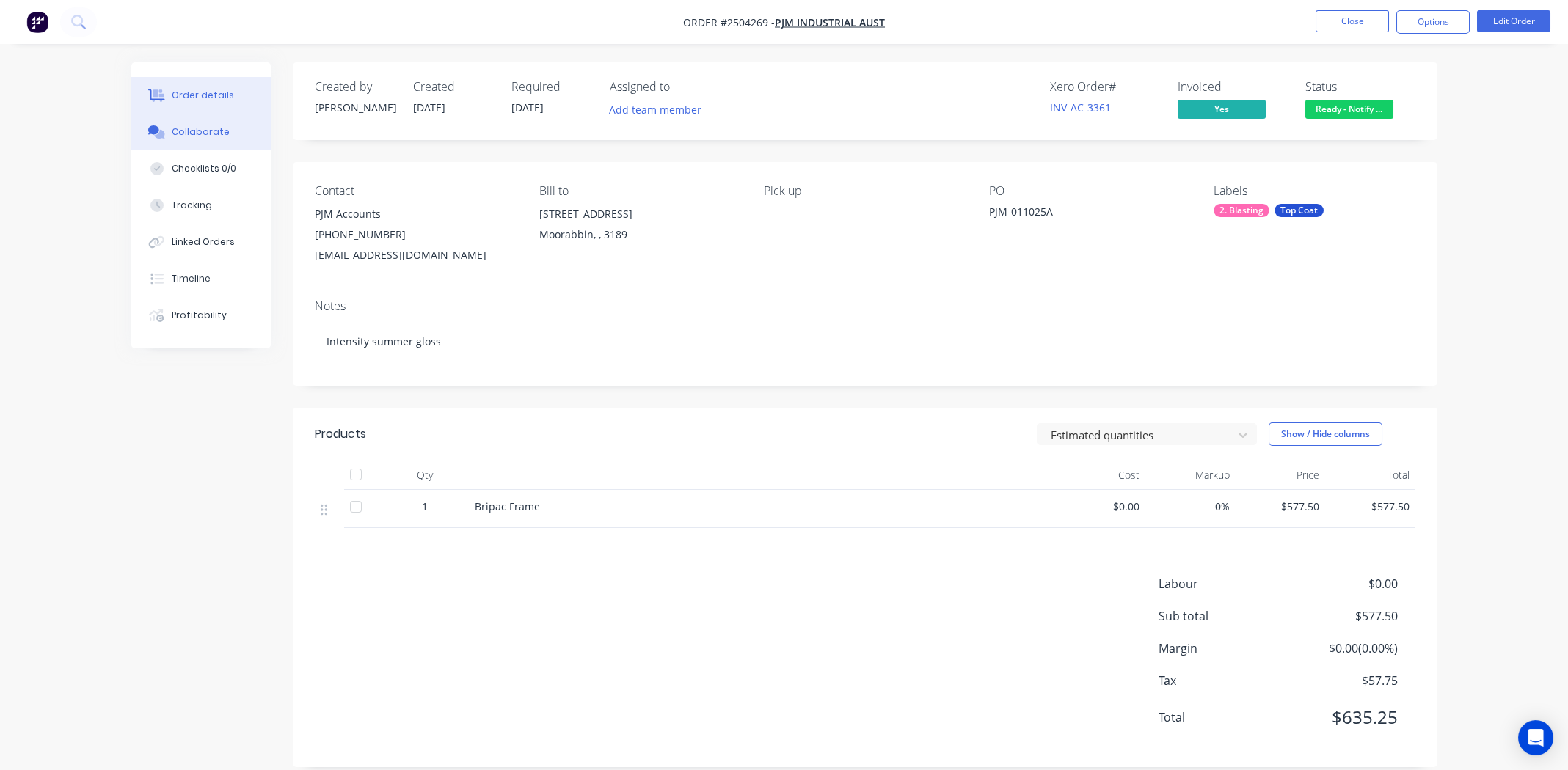
click at [197, 129] on div "Collaborate" at bounding box center [200, 132] width 58 height 13
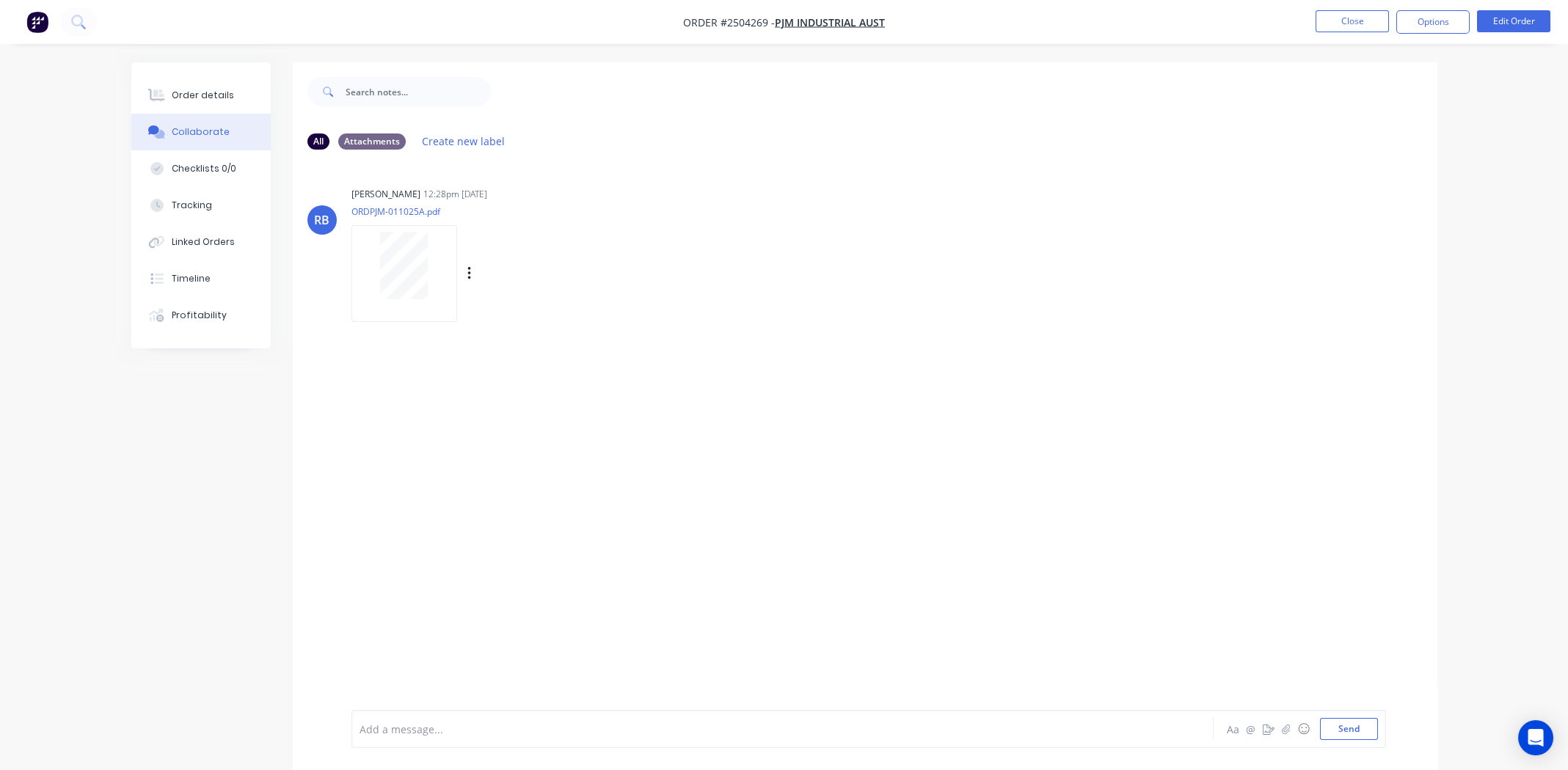
click at [366, 270] on div at bounding box center [404, 266] width 92 height 68
click at [1289, 730] on icon "button" at bounding box center [1285, 729] width 9 height 10
click at [1346, 724] on button "Send" at bounding box center [1349, 729] width 58 height 22
click at [1353, 21] on button "Close" at bounding box center [1352, 21] width 73 height 22
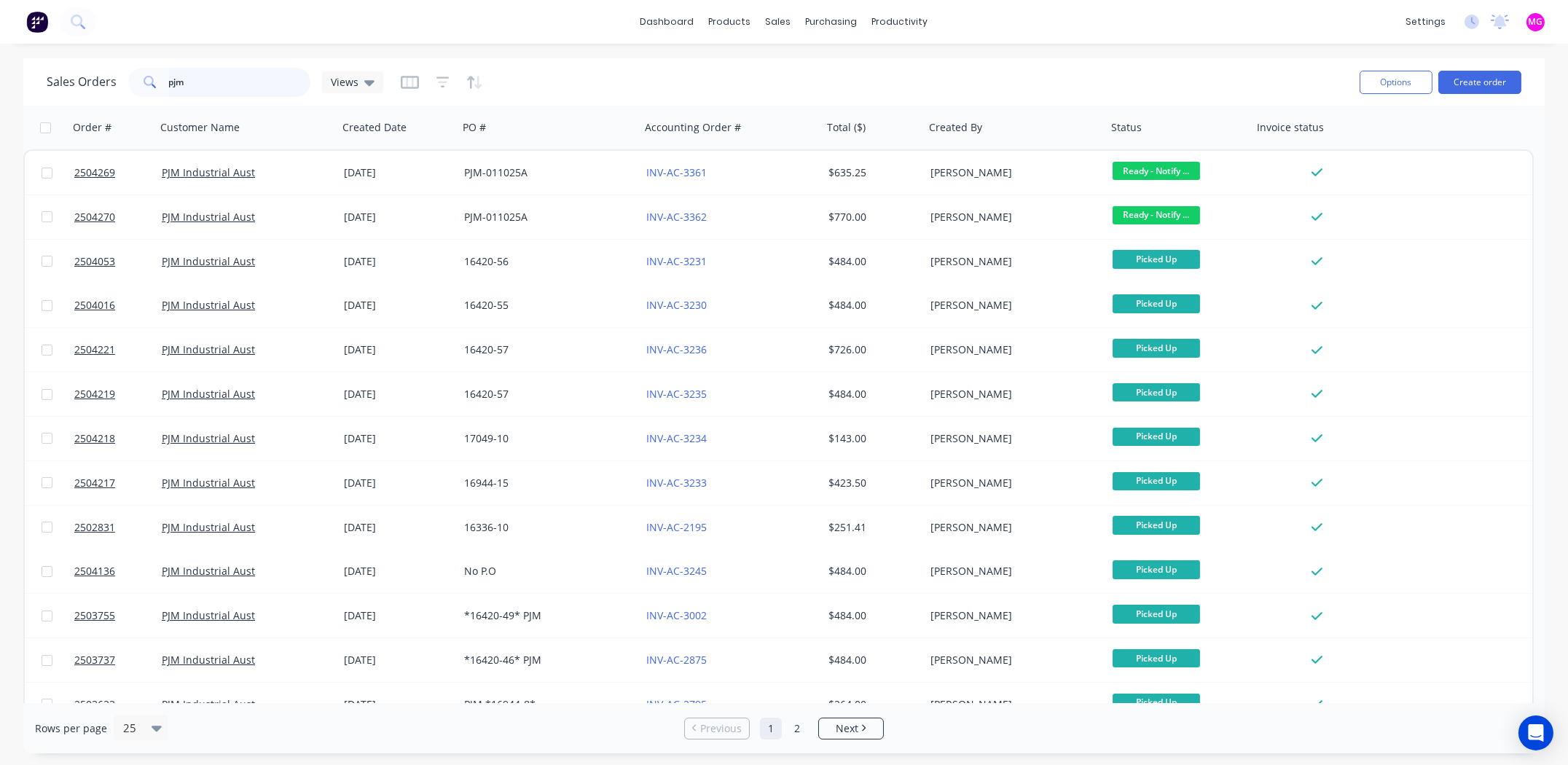
click at [199, 79] on input "pjm" at bounding box center [240, 82] width 142 height 29
click at [199, 79] on input "pjm" at bounding box center [240, 82] width 142 height 29
click at [202, 76] on input "pjm" at bounding box center [240, 82] width 142 height 29
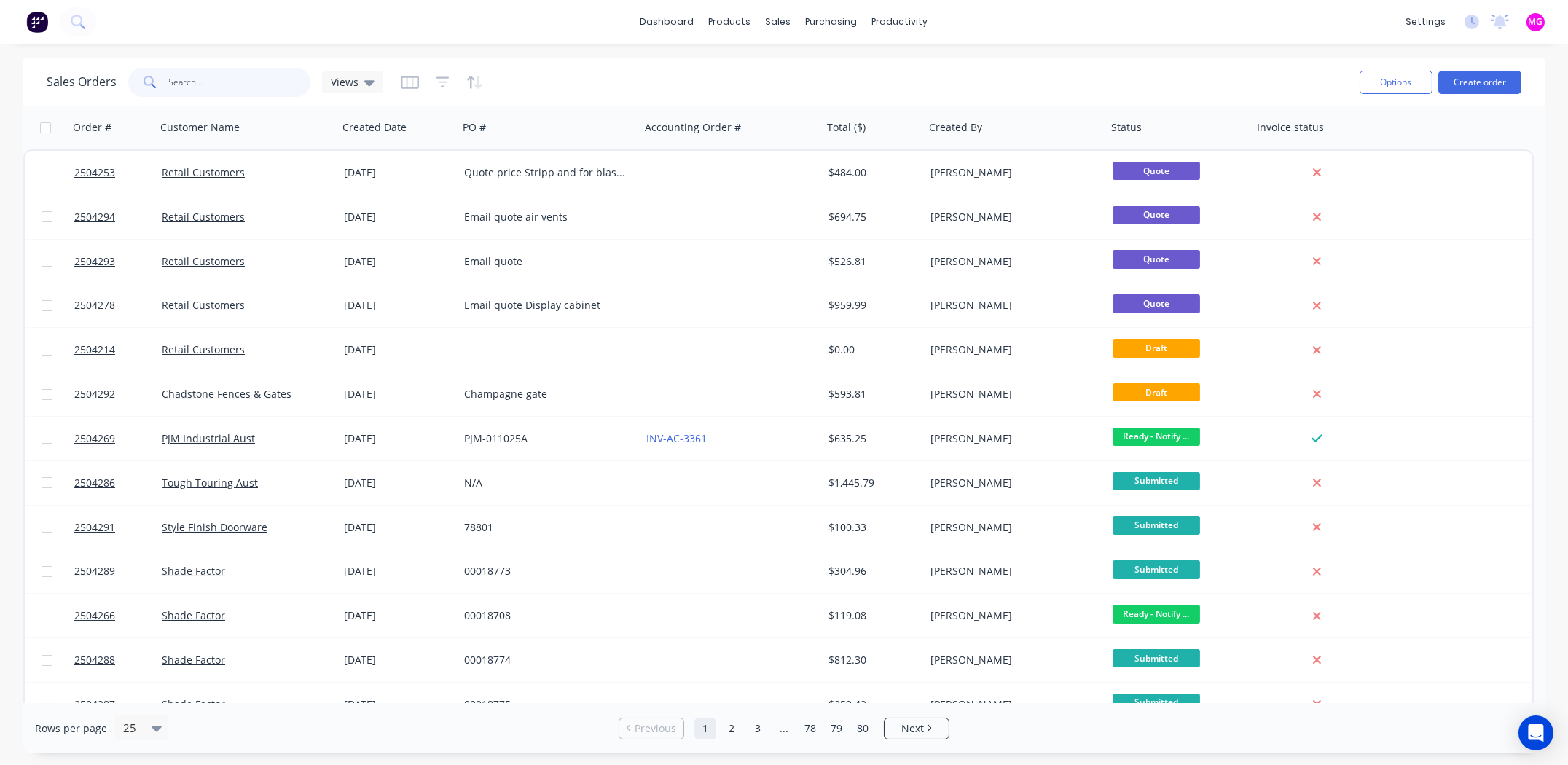
paste input "2504125"
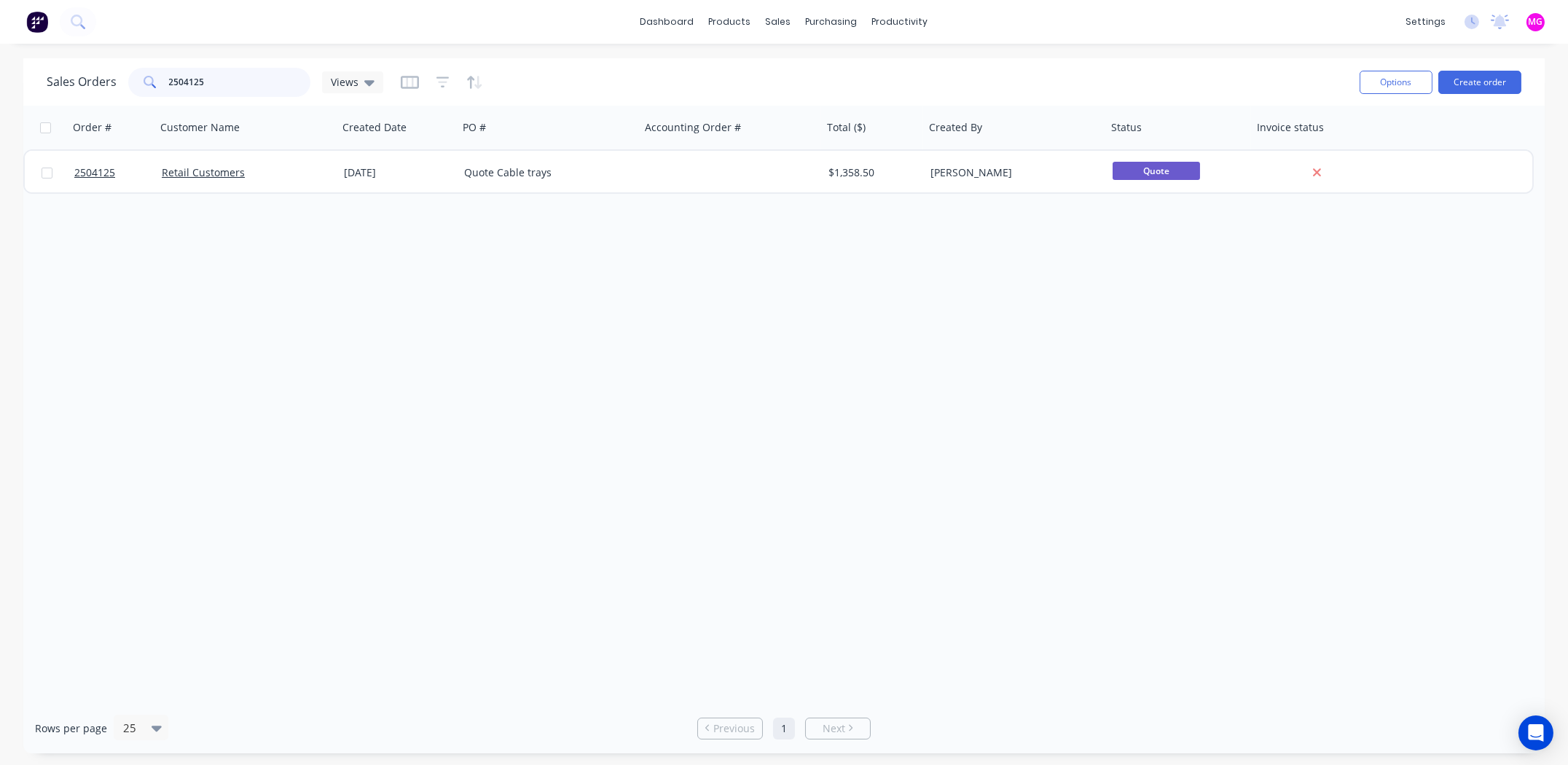
type input "2504125"
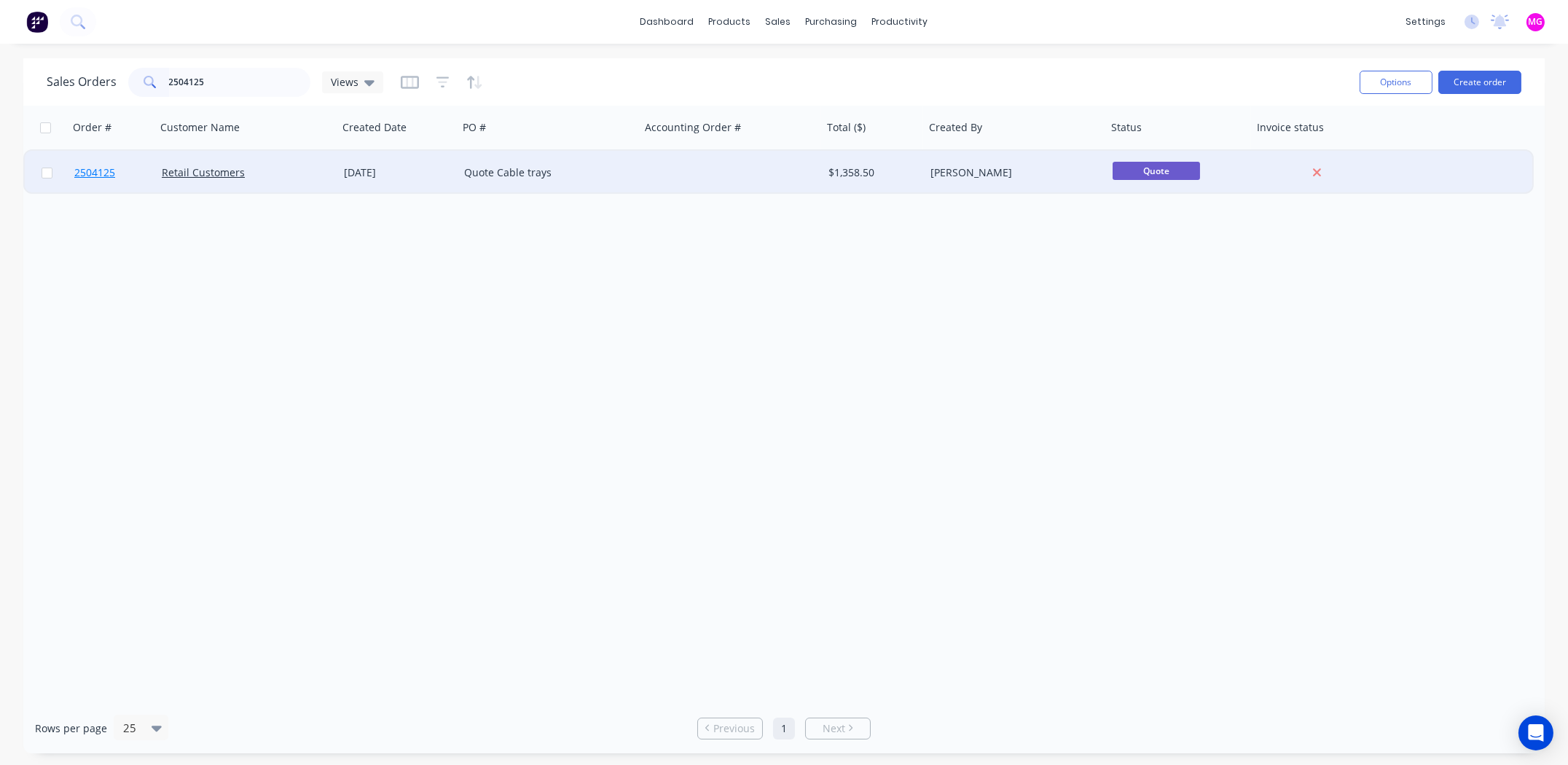
click at [88, 176] on span "2504125" at bounding box center [95, 173] width 41 height 15
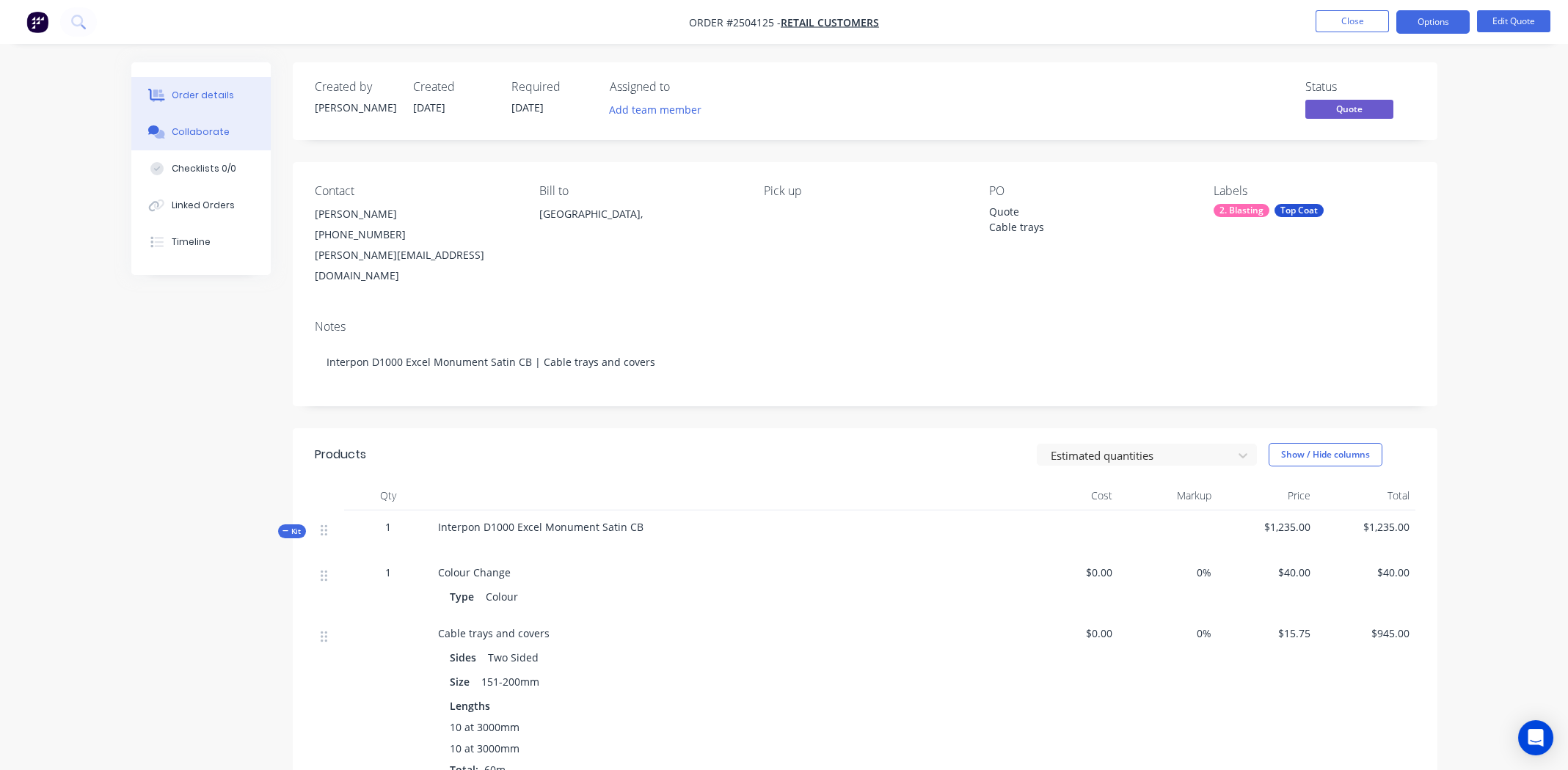
click at [187, 128] on div "Collaborate" at bounding box center [200, 132] width 58 height 13
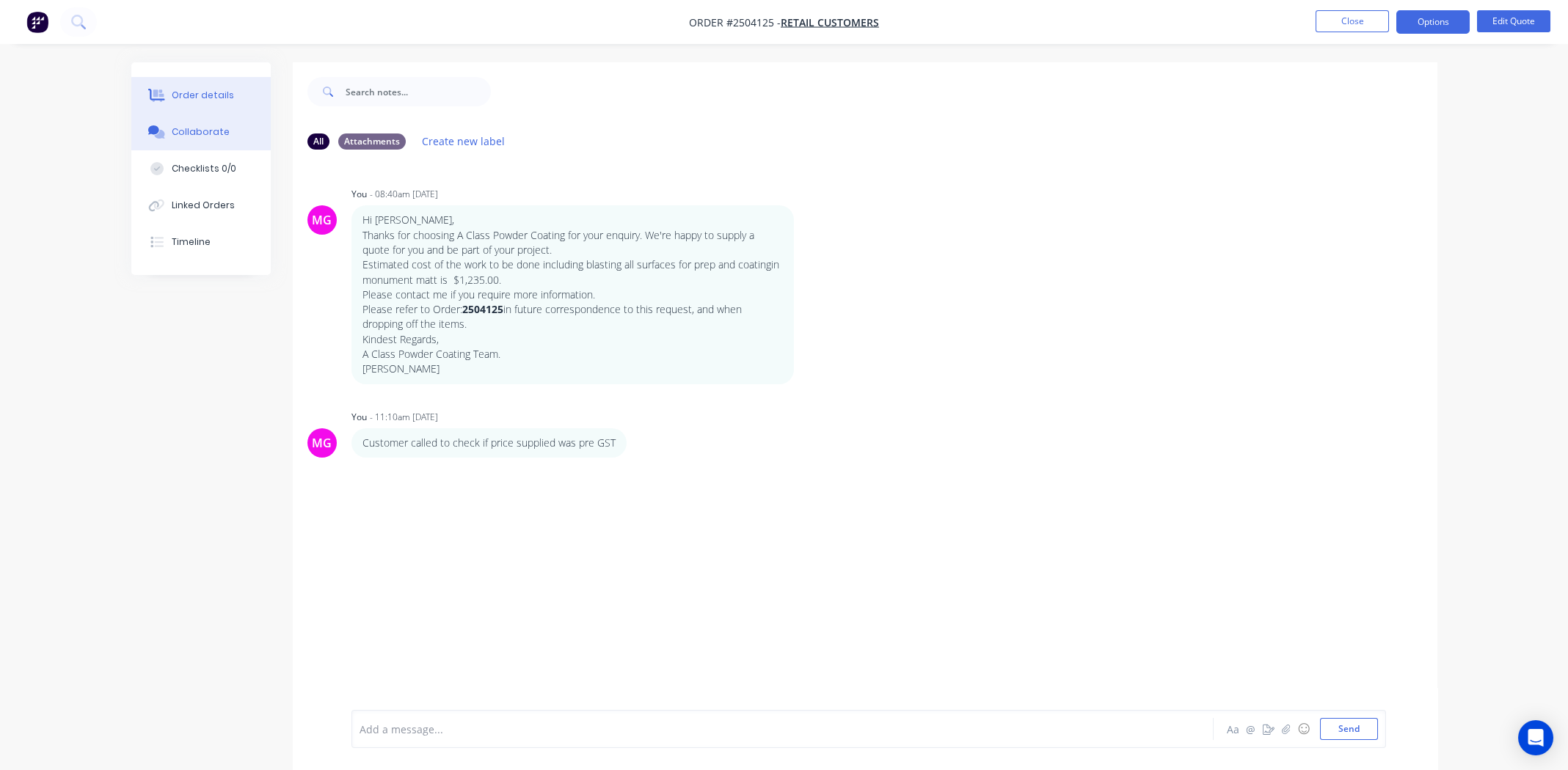
click at [185, 90] on div "Order details" at bounding box center [203, 95] width 62 height 13
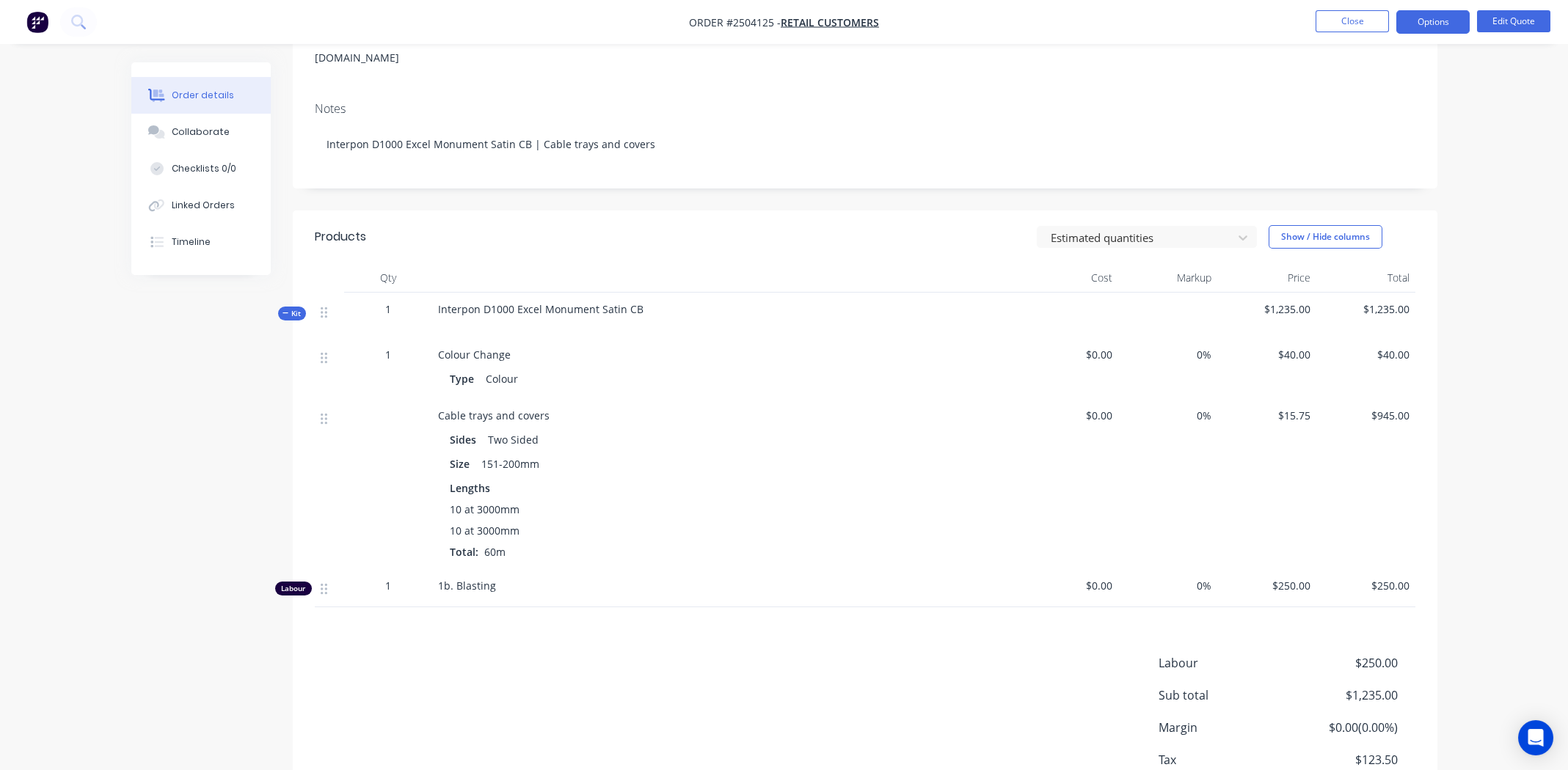
scroll to position [220, 0]
click at [1518, 16] on button "Edit Quote" at bounding box center [1514, 21] width 73 height 22
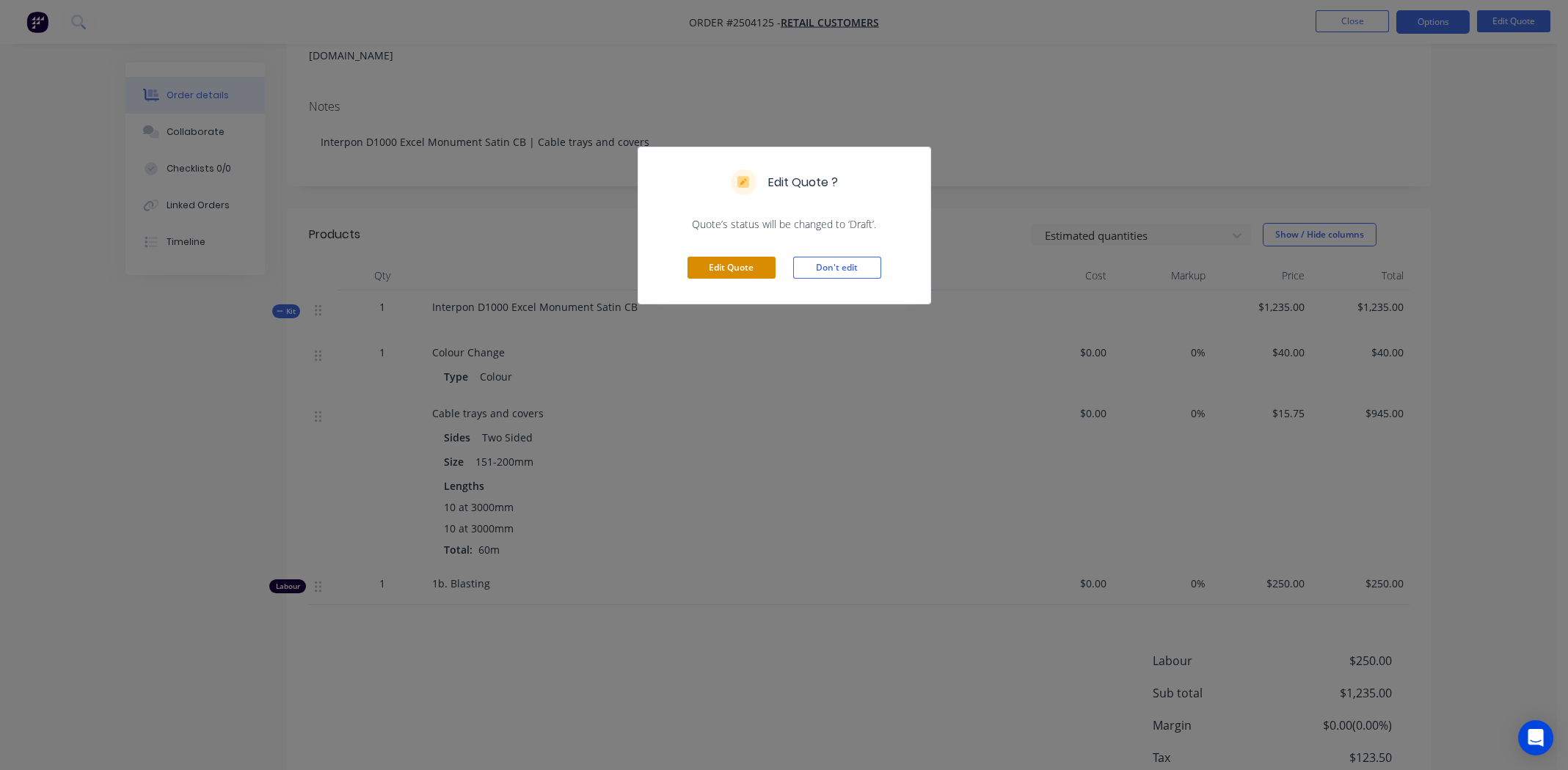
click at [731, 264] on button "Edit Quote" at bounding box center [731, 268] width 88 height 22
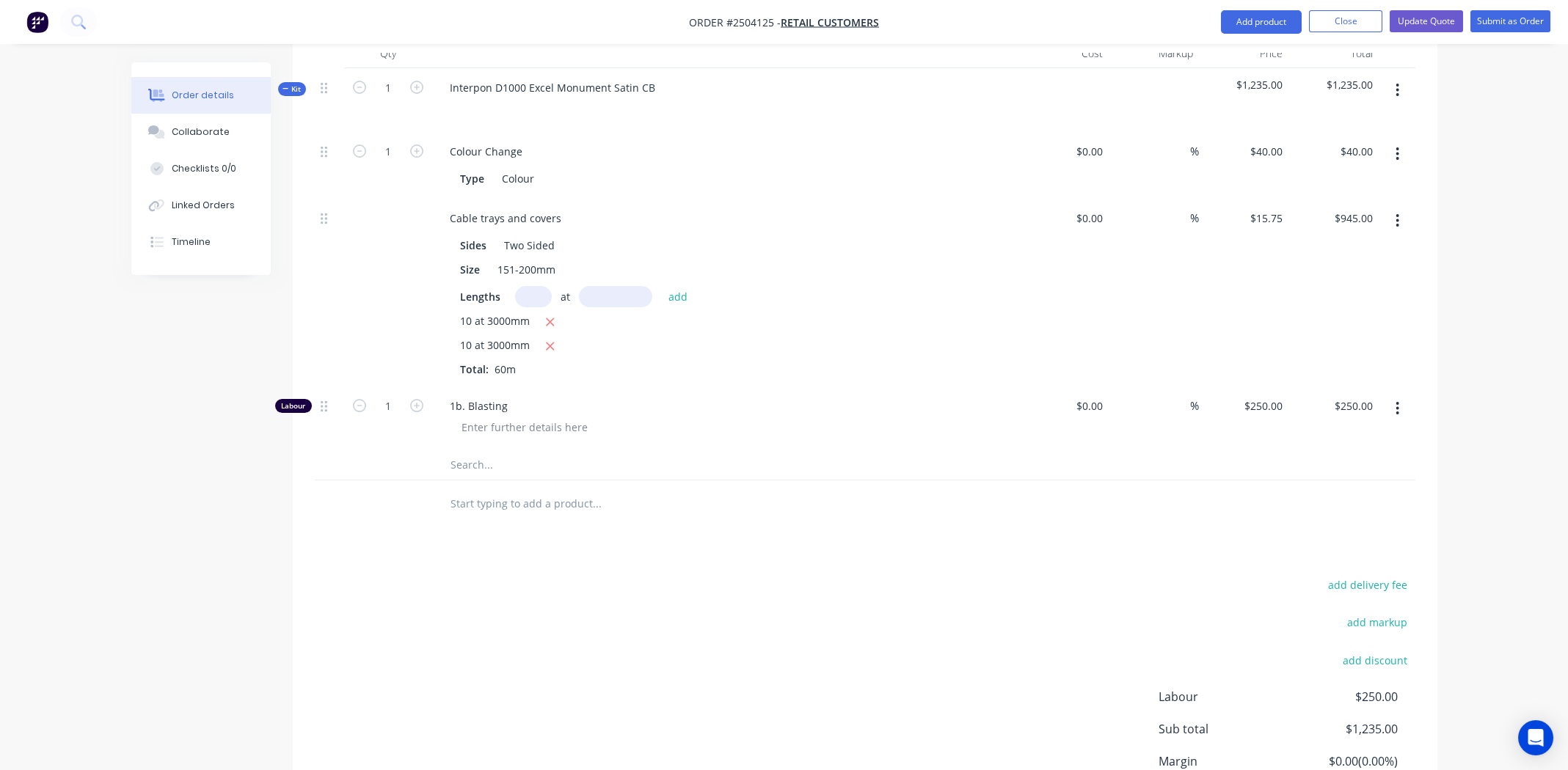
scroll to position [440, 0]
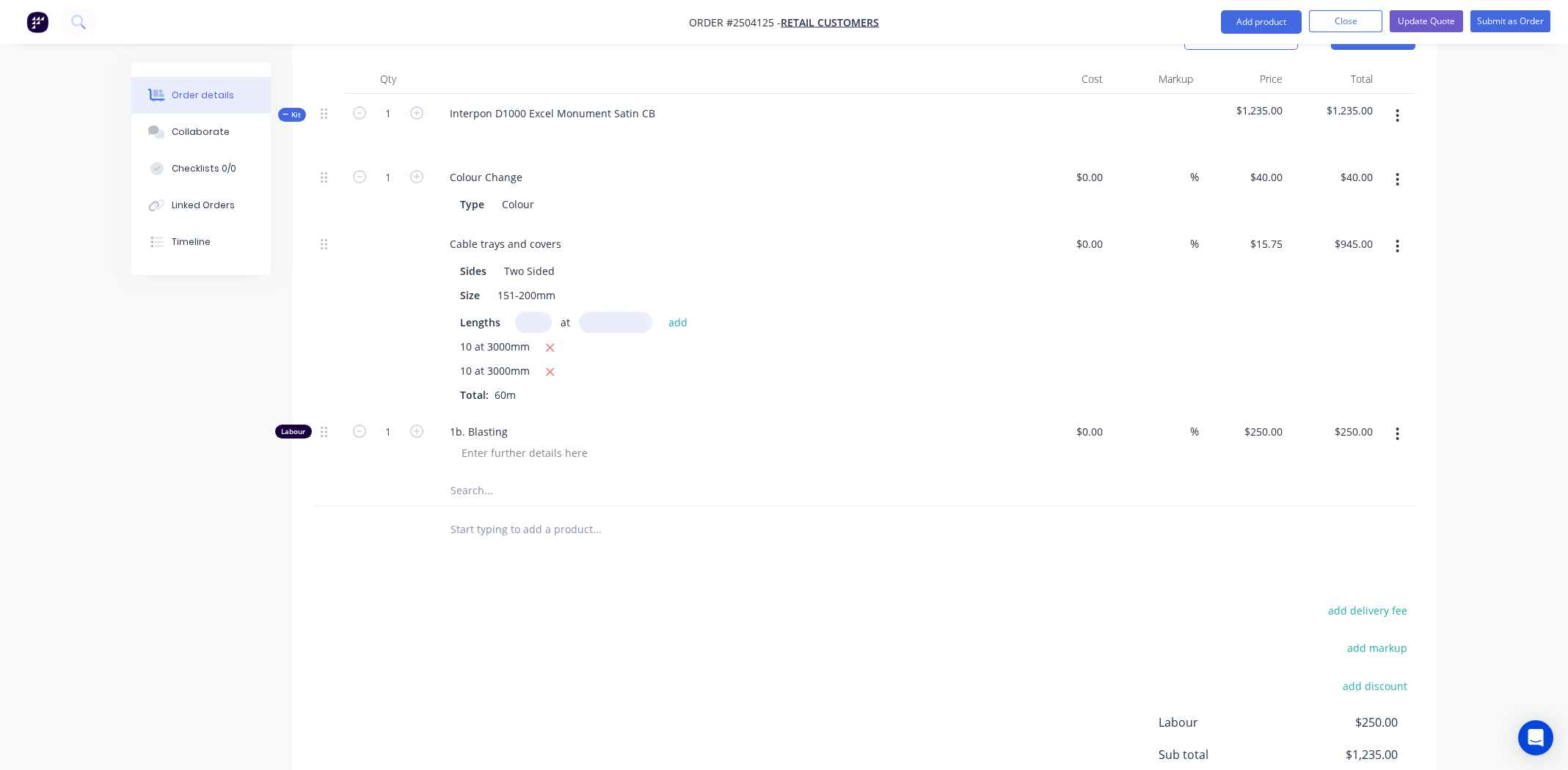
click at [468, 339] on span "10 at 3000mm" at bounding box center [495, 348] width 70 height 18
click at [462, 339] on span "10 at 3000mm" at bounding box center [495, 348] width 70 height 18
click at [737, 363] on div "10 at 3000mm" at bounding box center [726, 372] width 531 height 18
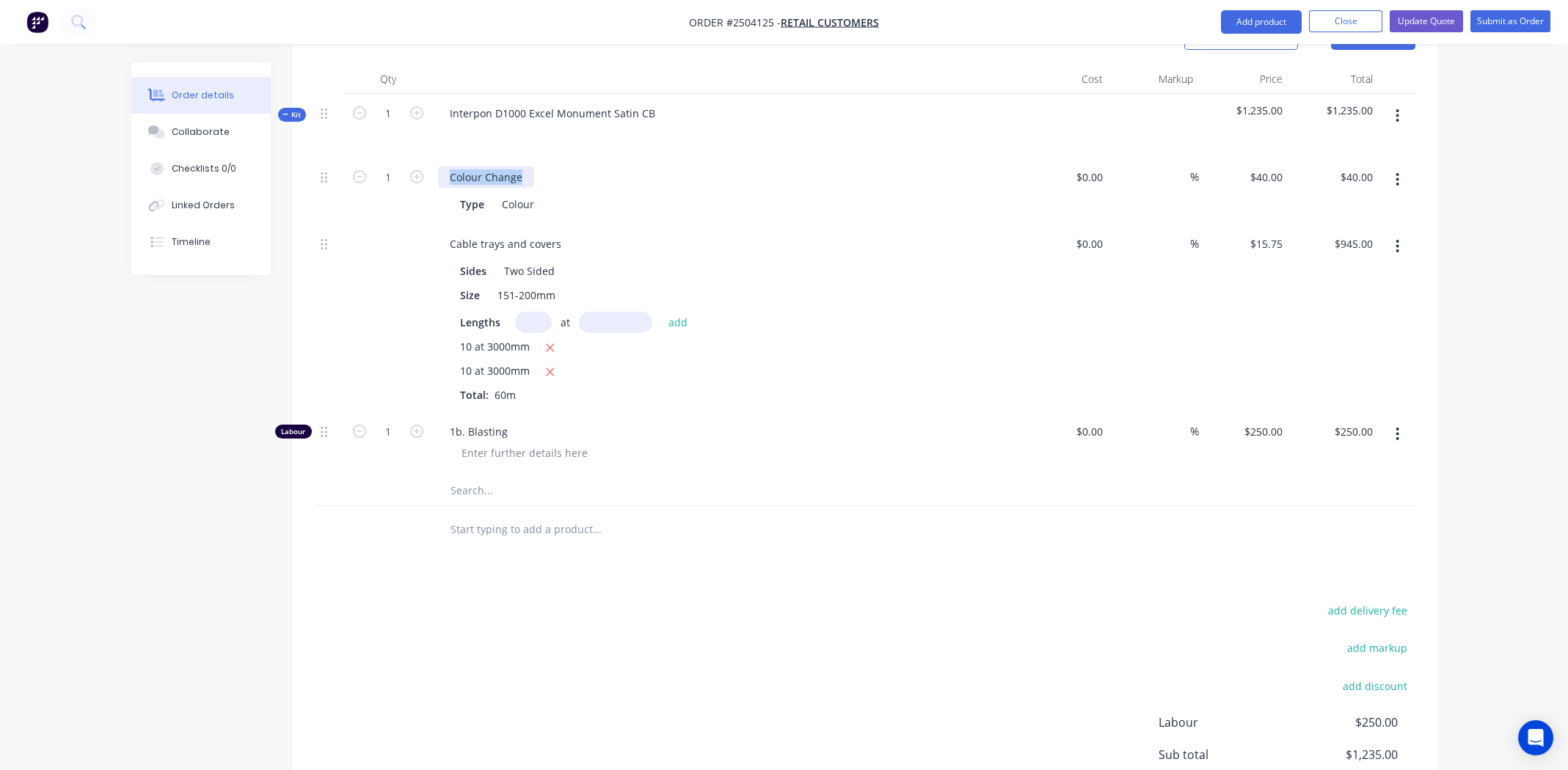
drag, startPoint x: 448, startPoint y: 135, endPoint x: 570, endPoint y: 359, distance: 255.1
click at [567, 370] on div "1 Colour Change Type Colour $0.00 $0.00 % $40.00 $40.00 $40.00 $40.00 Cable tra…" at bounding box center [865, 317] width 1100 height 319
click at [854, 261] on div "Sides Two Sided" at bounding box center [723, 271] width 537 height 21
drag, startPoint x: 576, startPoint y: 349, endPoint x: 500, endPoint y: 103, distance: 257.5
click at [481, 94] on div "Kit 1 Interpon D1000 Excel Monument Satin CB $1,235.00 $1,235.00 1 Colour Chang…" at bounding box center [865, 300] width 1100 height 413
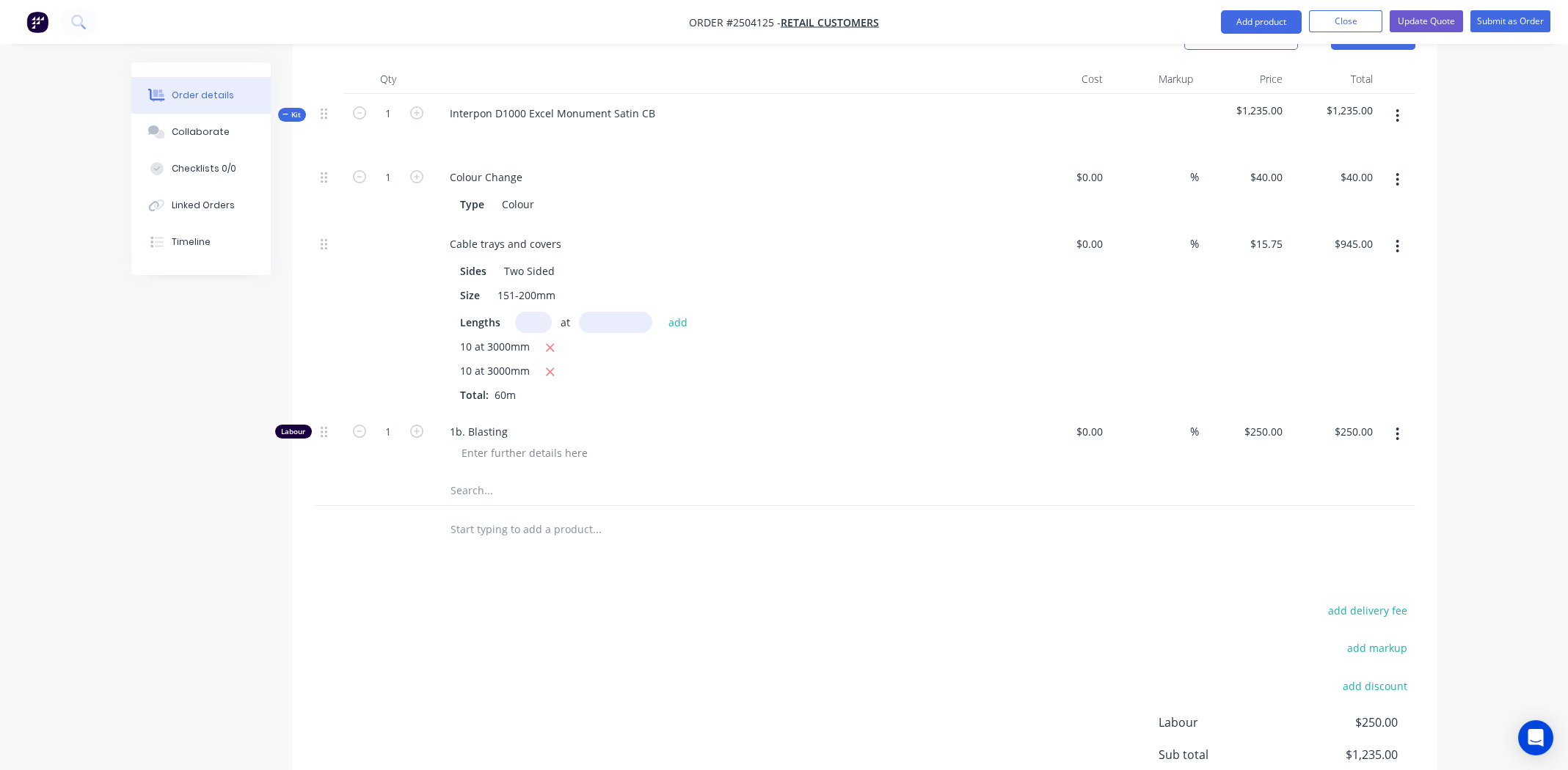
click at [828, 363] on div "10 at 3000mm" at bounding box center [726, 372] width 531 height 18
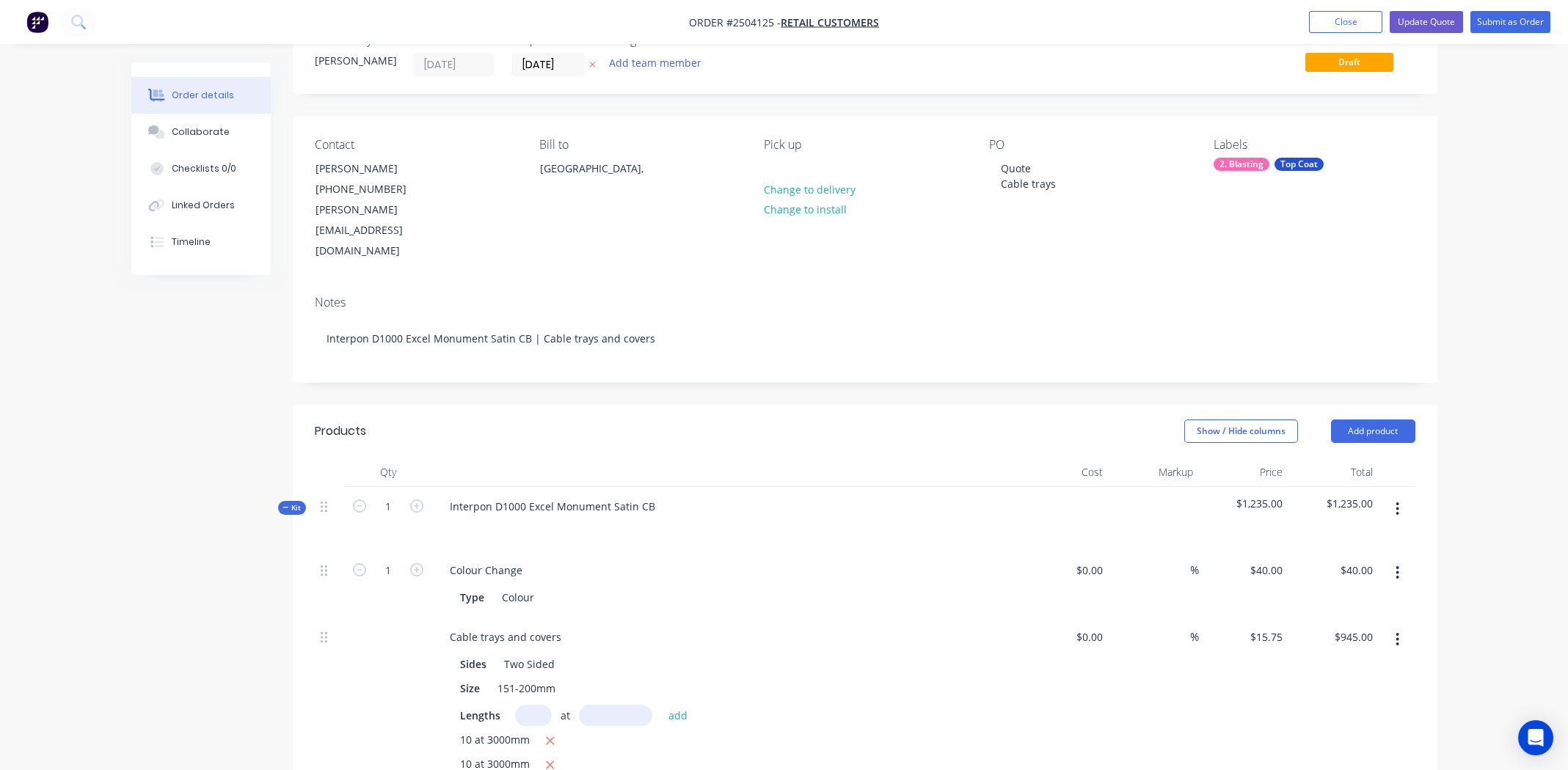
scroll to position [73, 0]
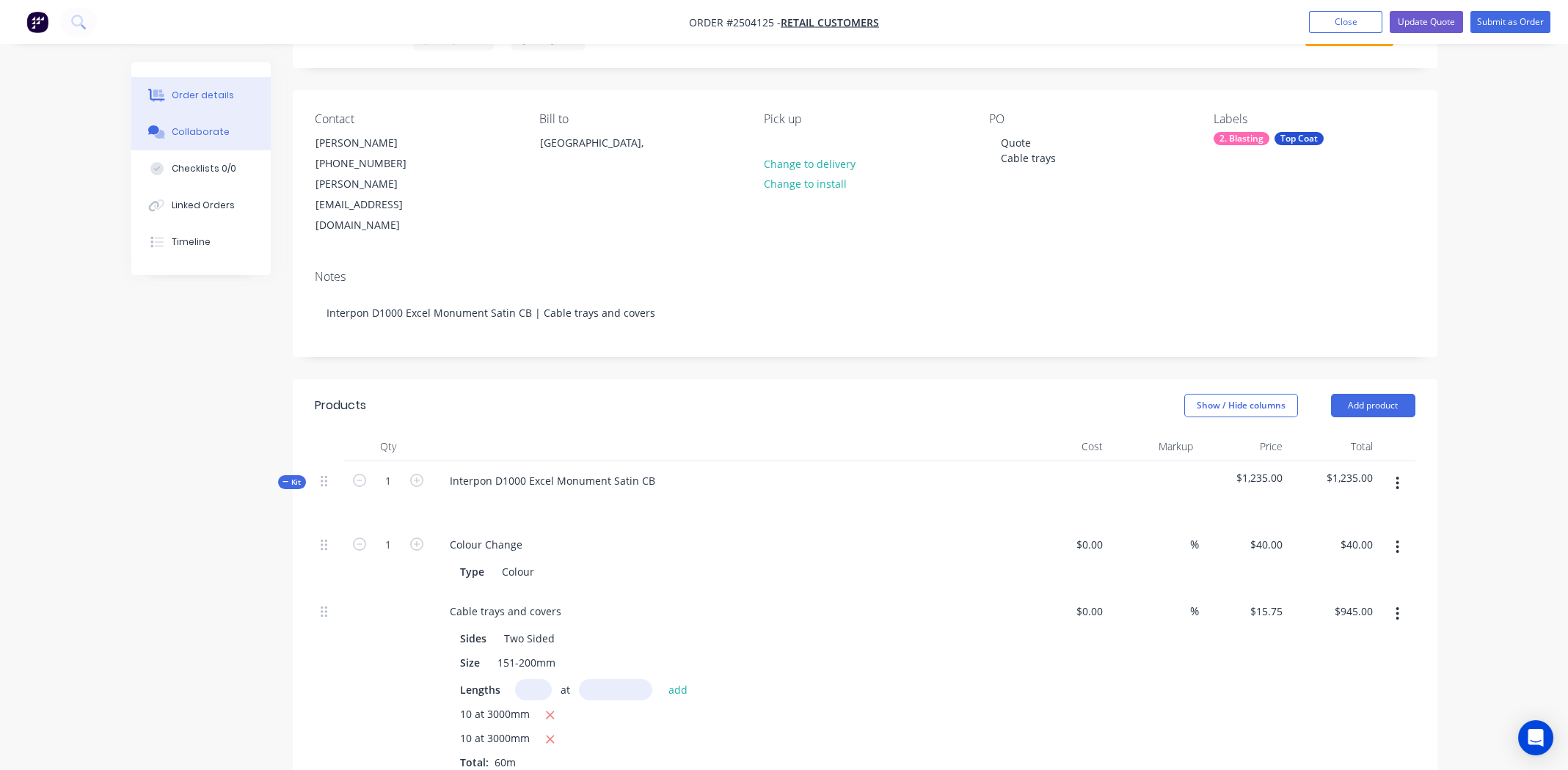
click at [222, 128] on div "Collaborate" at bounding box center [200, 132] width 58 height 13
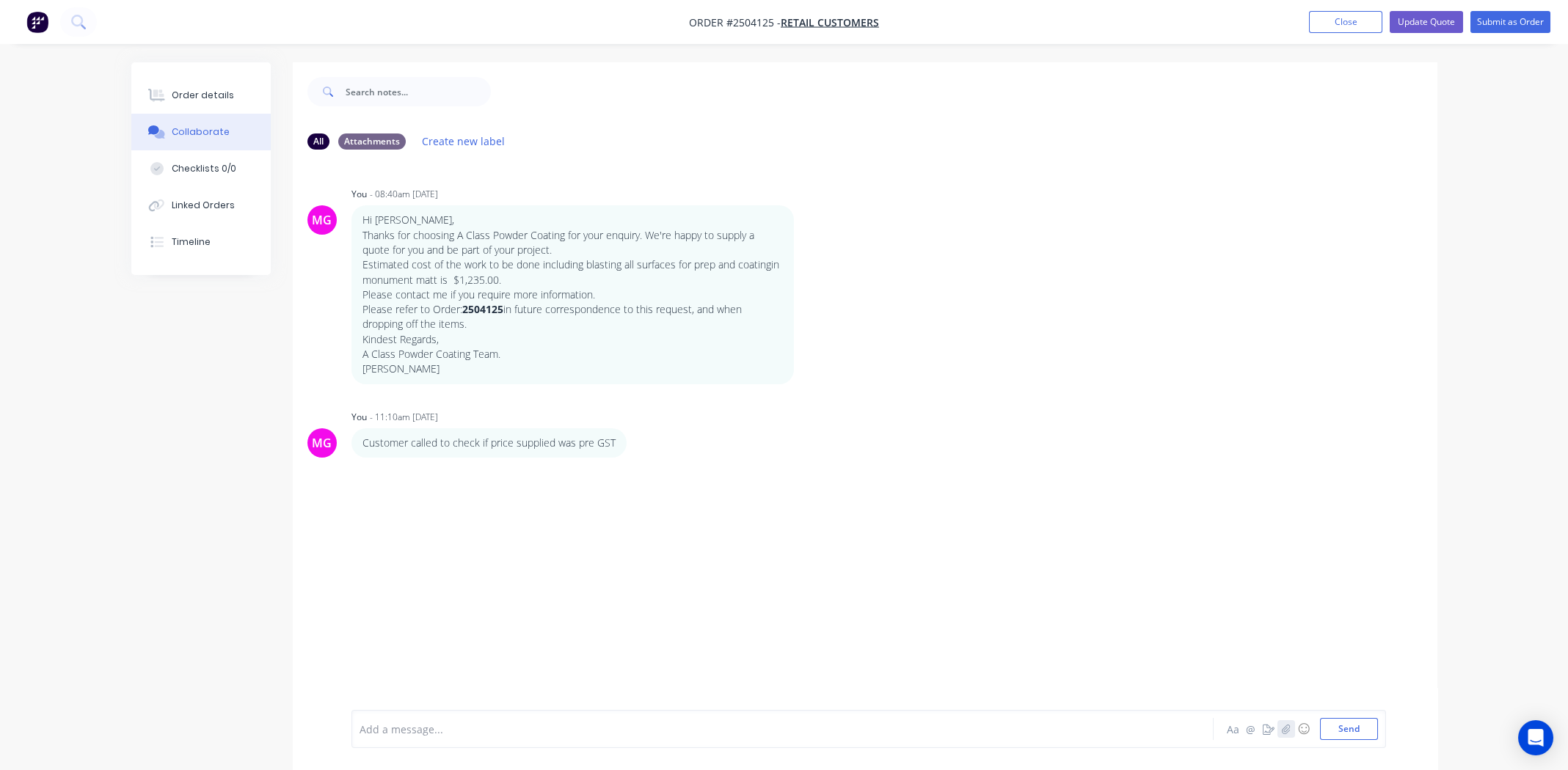
click at [1288, 729] on icon "button" at bounding box center [1285, 728] width 8 height 10
click at [1344, 729] on button "Send" at bounding box center [1349, 729] width 58 height 22
drag, startPoint x: 196, startPoint y: 90, endPoint x: 210, endPoint y: 95, distance: 14.9
click at [196, 89] on div "Order details" at bounding box center [203, 95] width 62 height 13
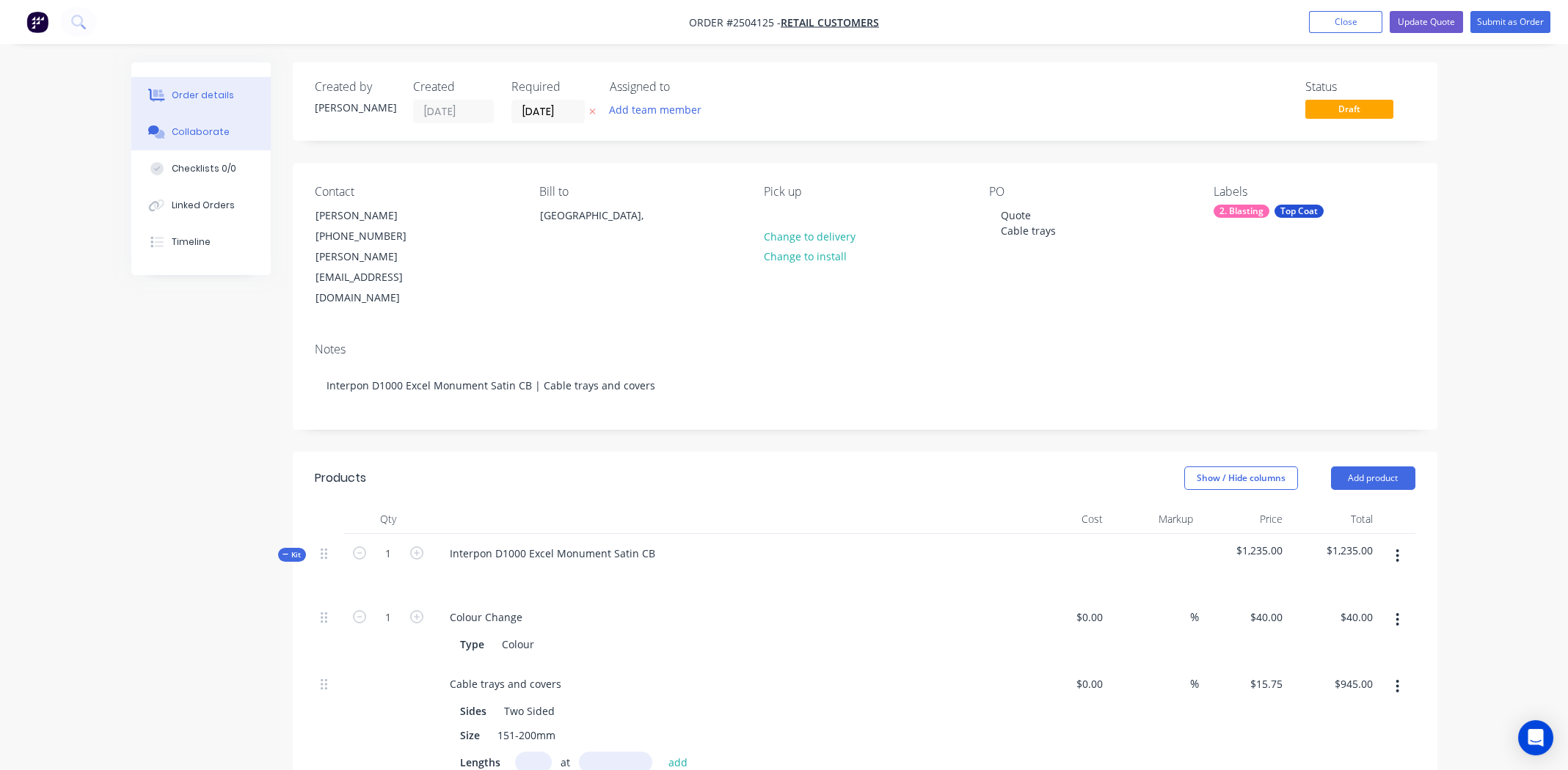
click at [194, 126] on div "Collaborate" at bounding box center [200, 132] width 58 height 13
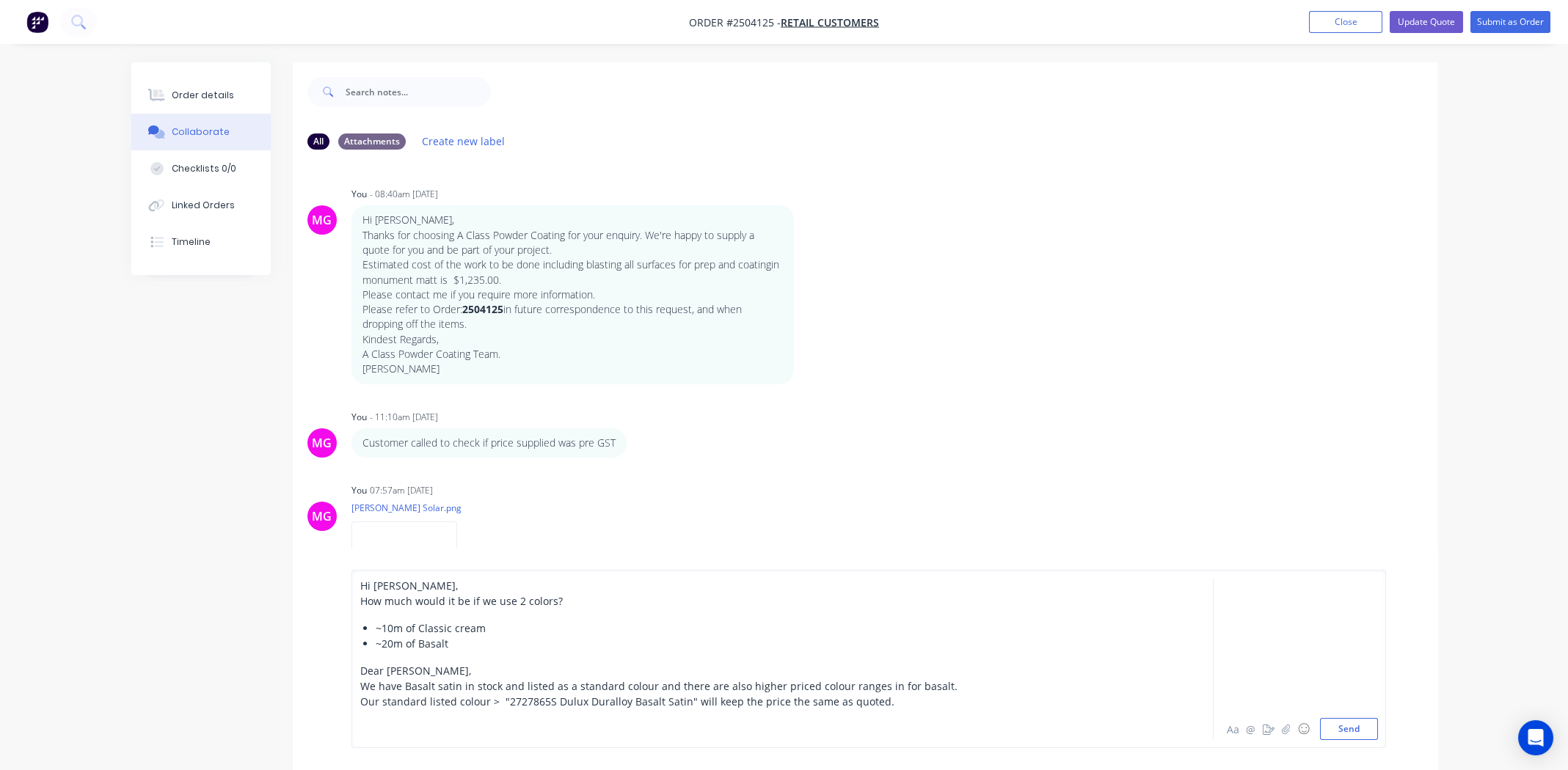
click at [395, 737] on div at bounding box center [741, 732] width 763 height 15
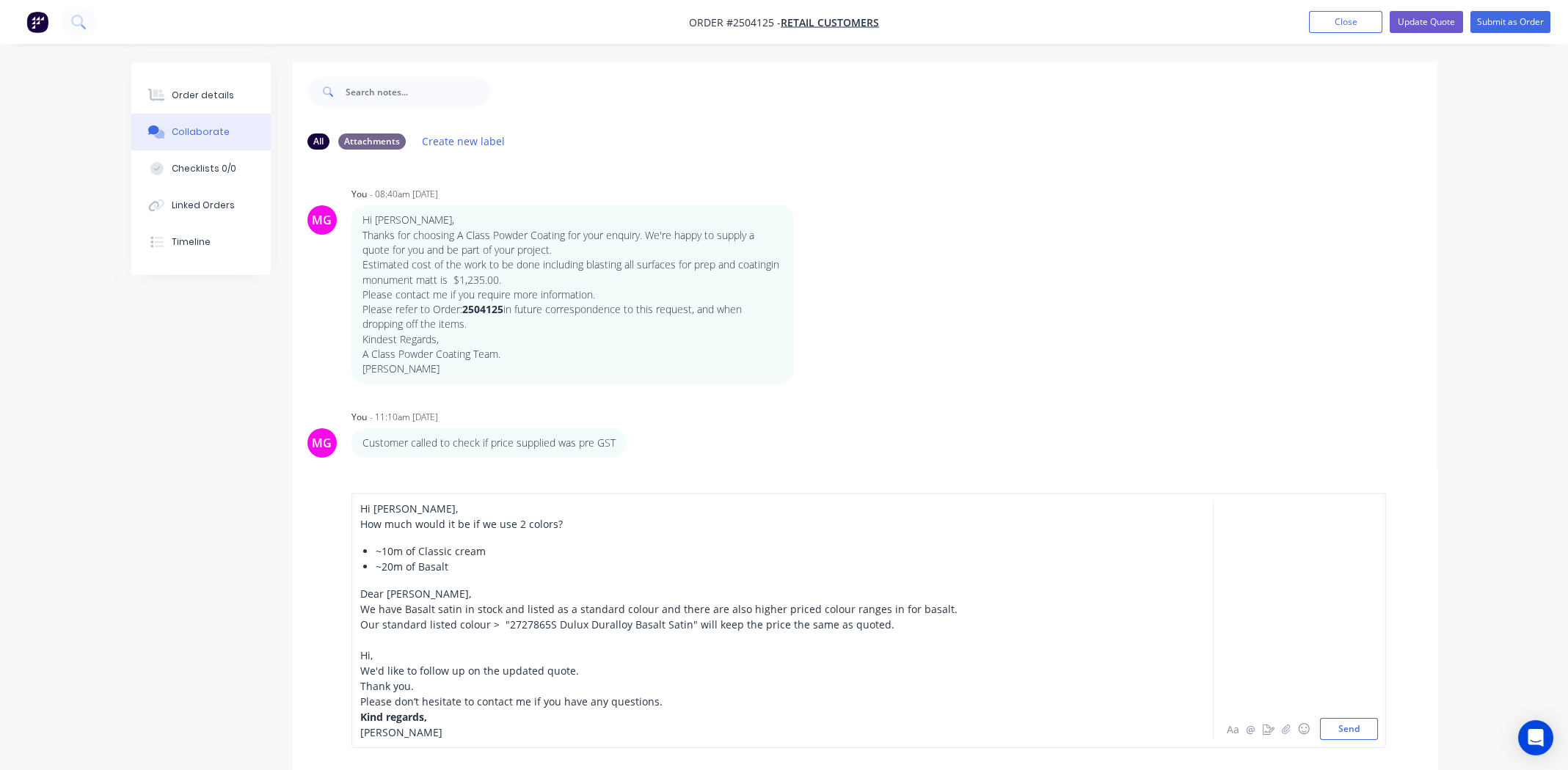
click at [374, 581] on div "Hi Michael, How much would it be if we use 2 colors? ~10m of Classic cream ~20m…" at bounding box center [741, 621] width 763 height 239
click at [377, 580] on div "Hi Michael, How much would it be if we use 2 colors? ~10m of Classic cream ~20m…" at bounding box center [741, 621] width 763 height 239
click at [383, 579] on div "Hi Michael, How much would it be if we use 2 colors? ~10m of Classic cream ~20m…" at bounding box center [741, 621] width 763 height 239
click at [500, 576] on div "Hi Michael, How much would it be if we use 2 colors? ~10m of Classic cream ~20m…" at bounding box center [741, 621] width 763 height 239
click at [501, 569] on div "~20m of Basalt" at bounding box center [749, 567] width 747 height 15
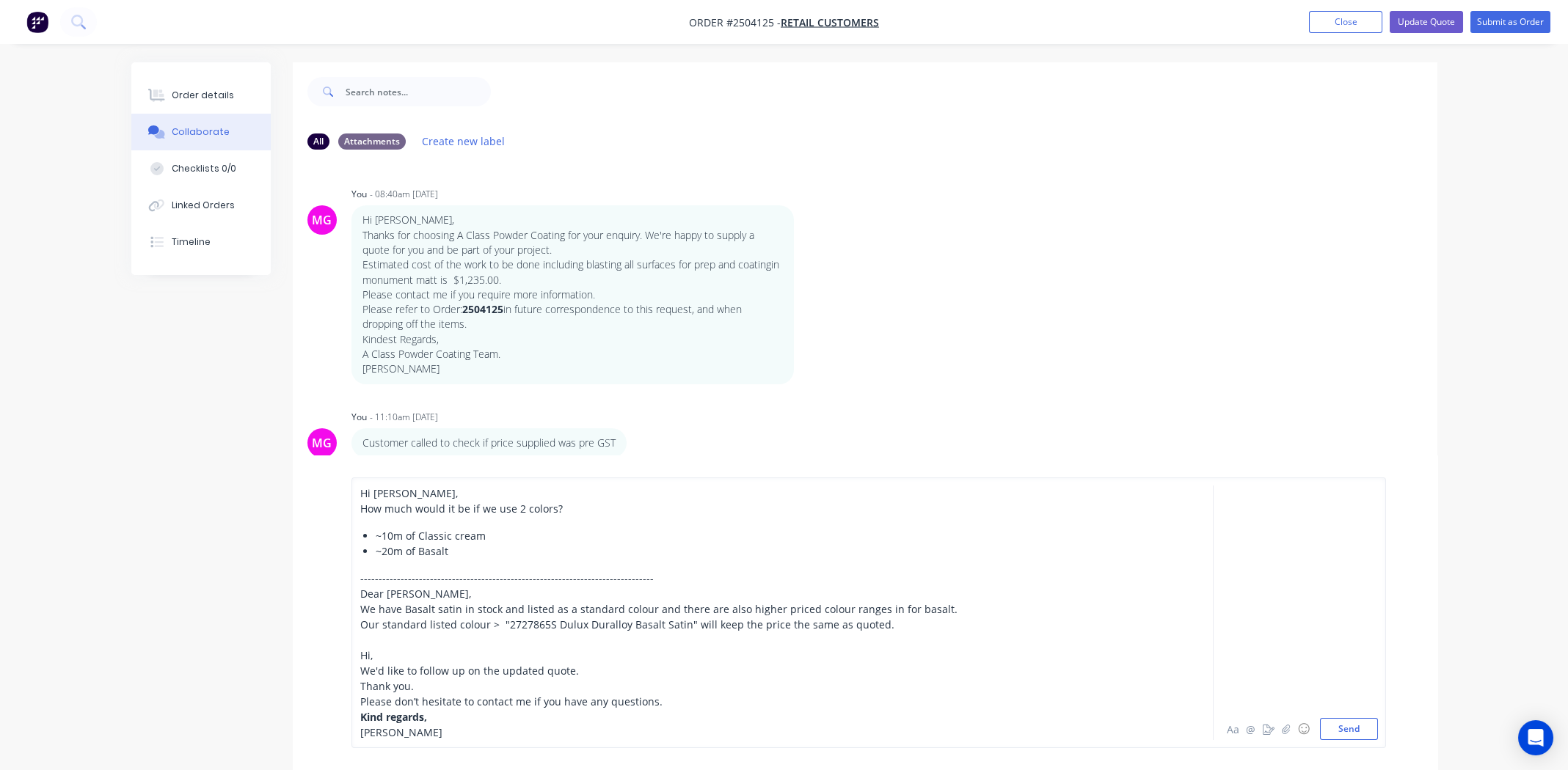
click at [407, 637] on div at bounding box center [741, 640] width 763 height 15
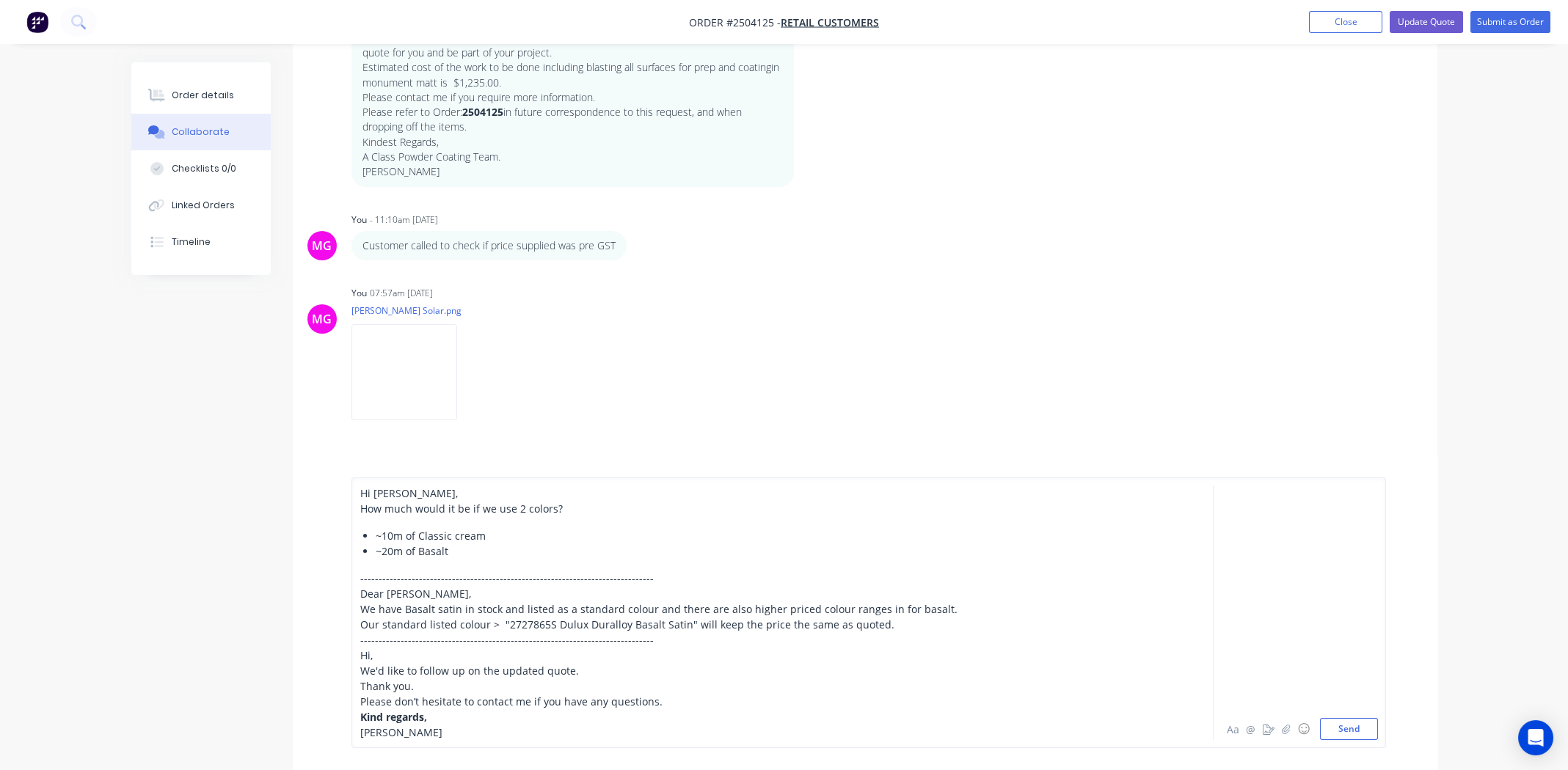
scroll to position [255, 0]
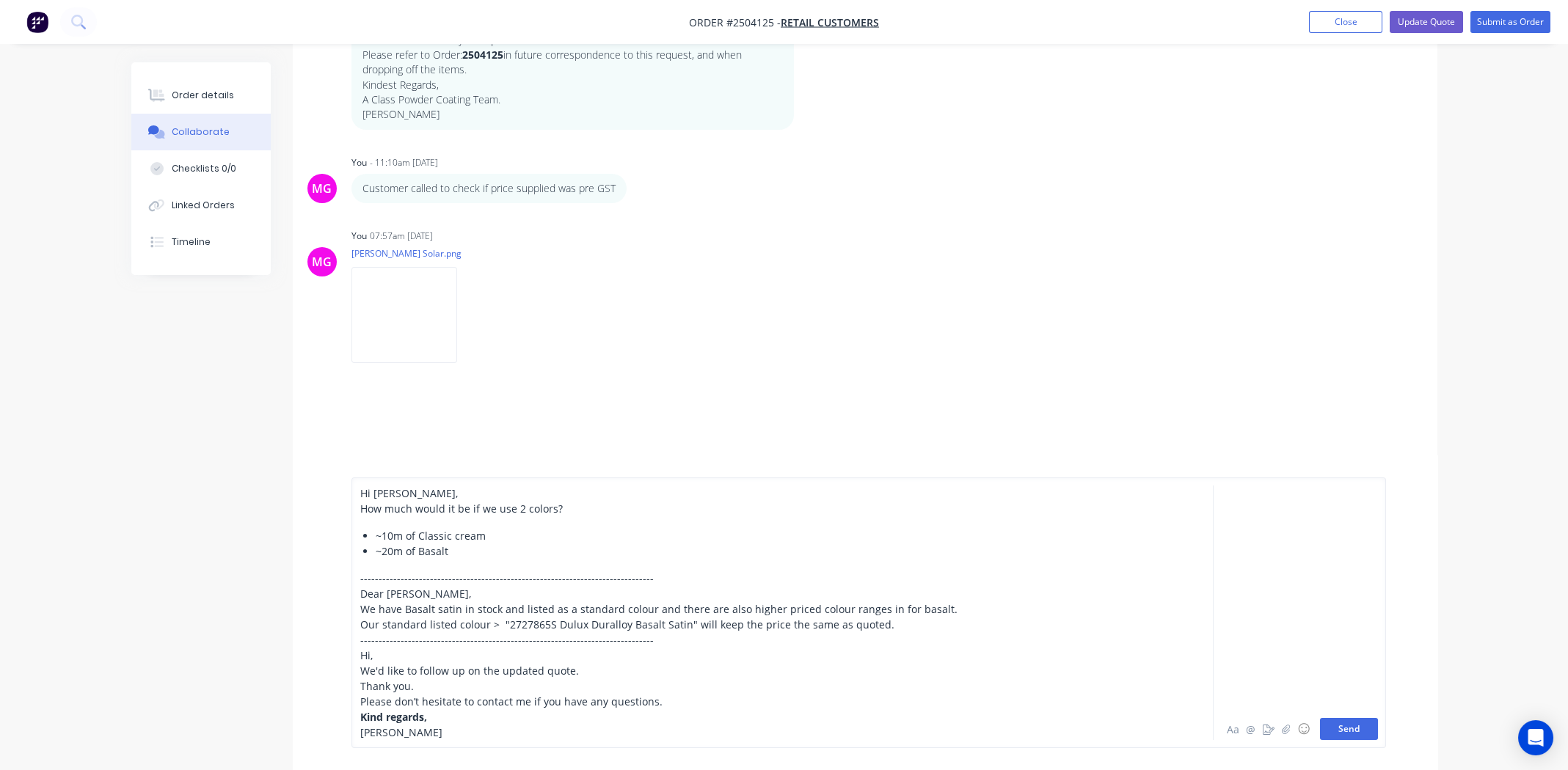
click at [1355, 730] on button "Send" at bounding box center [1349, 729] width 58 height 22
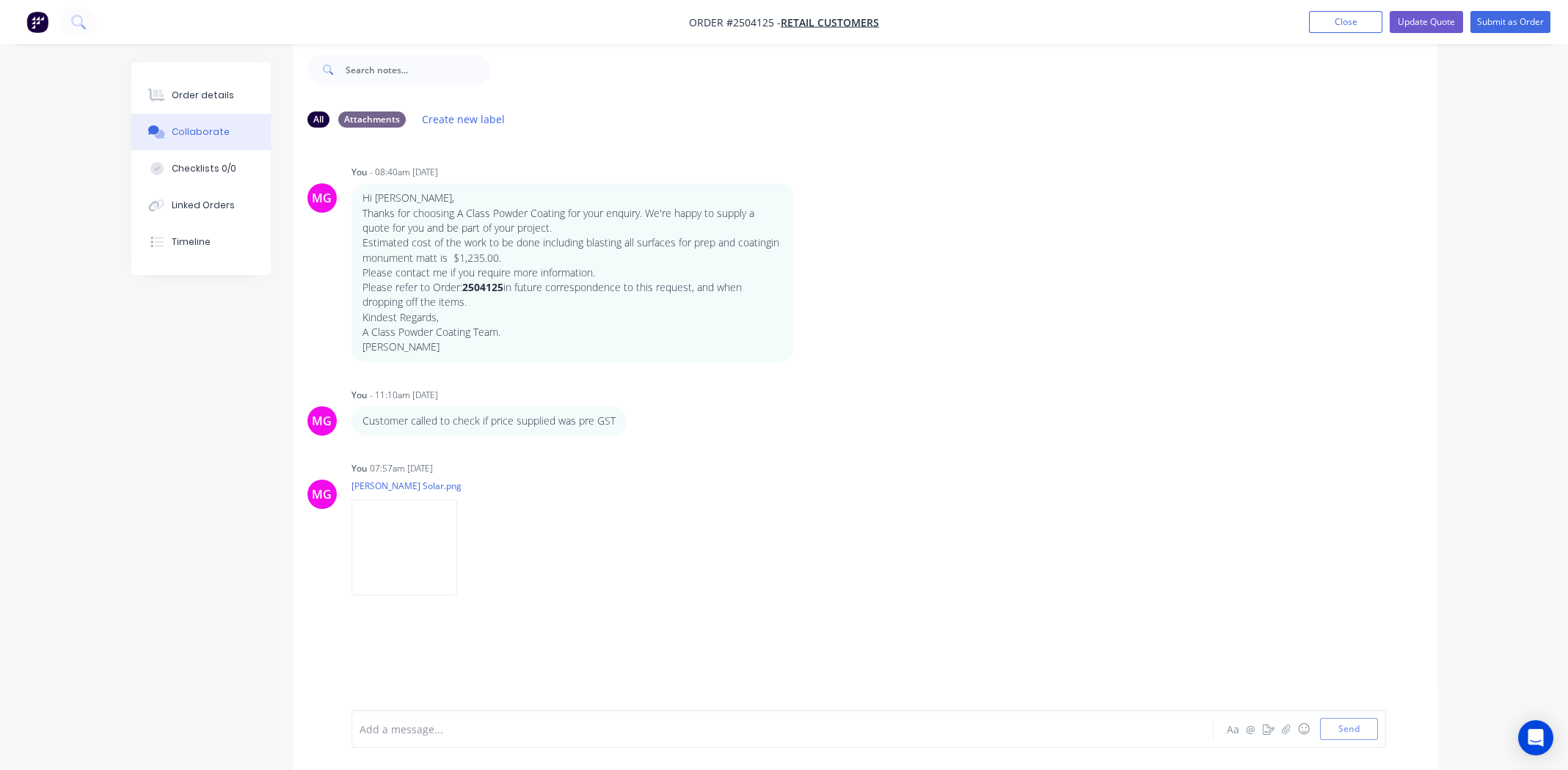
scroll to position [21, 0]
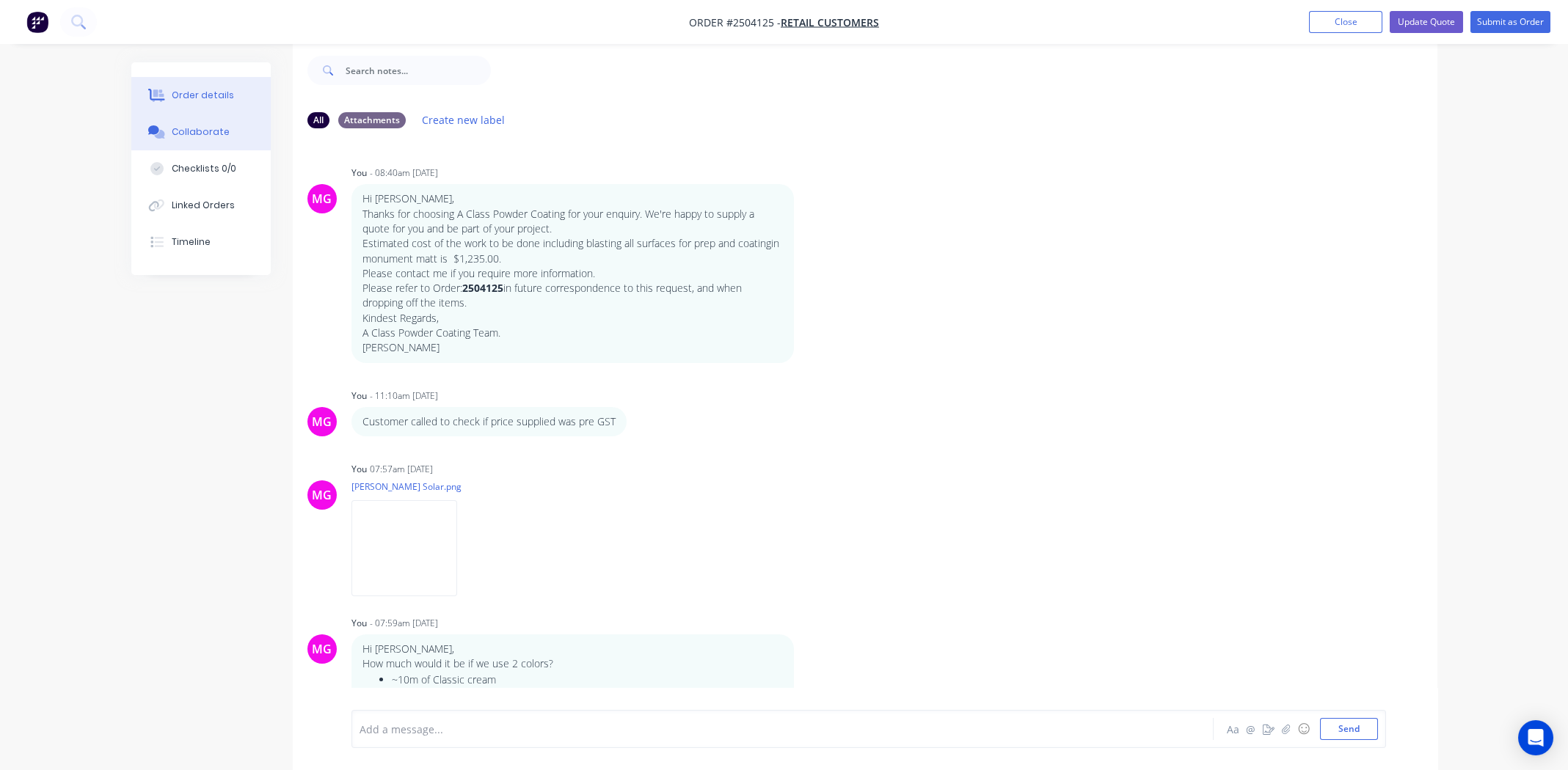
click at [193, 91] on div "Order details" at bounding box center [203, 95] width 62 height 13
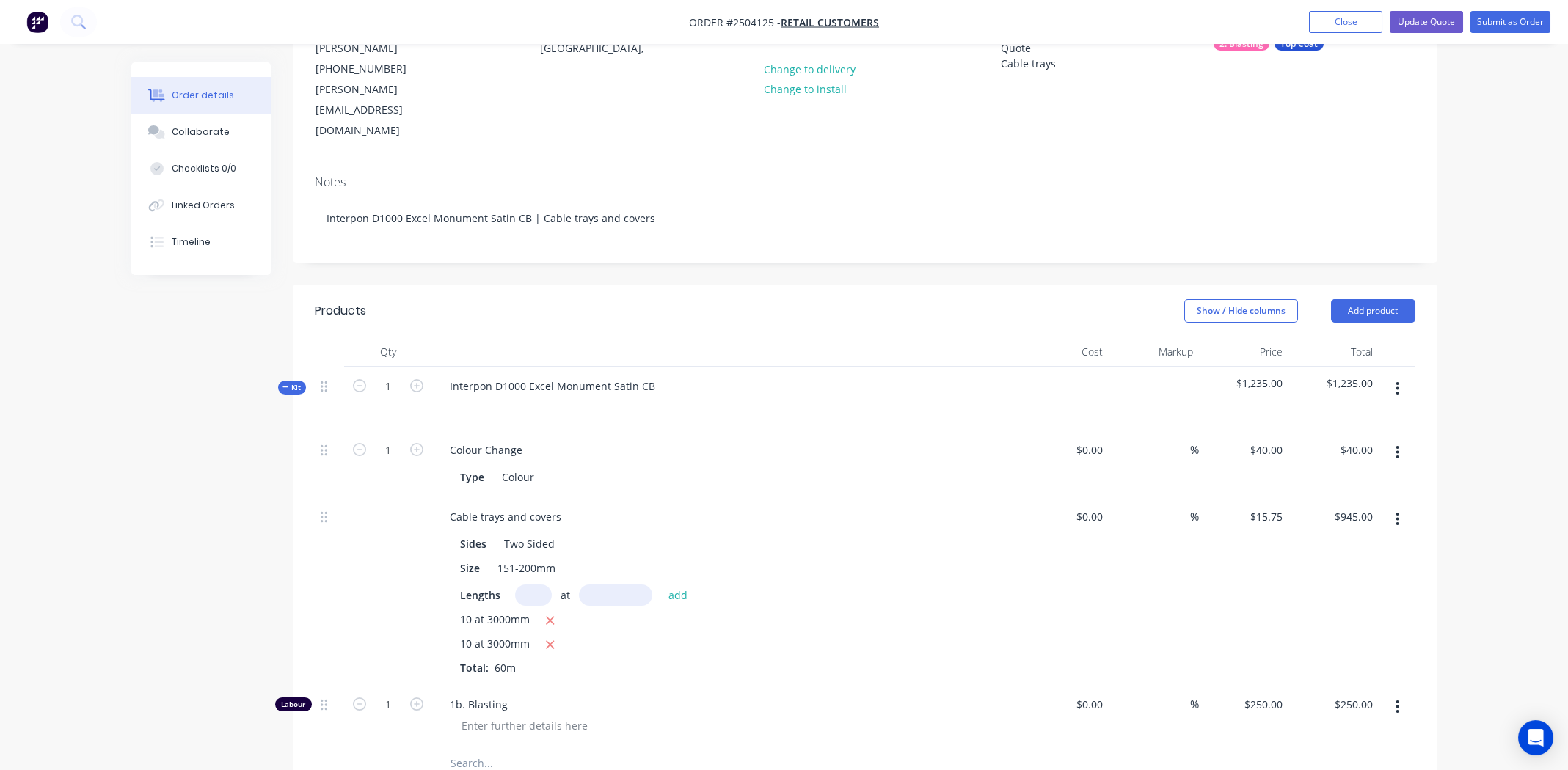
scroll to position [168, 0]
click at [505, 611] on span "10 at 3000mm" at bounding box center [495, 620] width 70 height 18
click at [185, 137] on div "Collaborate" at bounding box center [200, 132] width 58 height 13
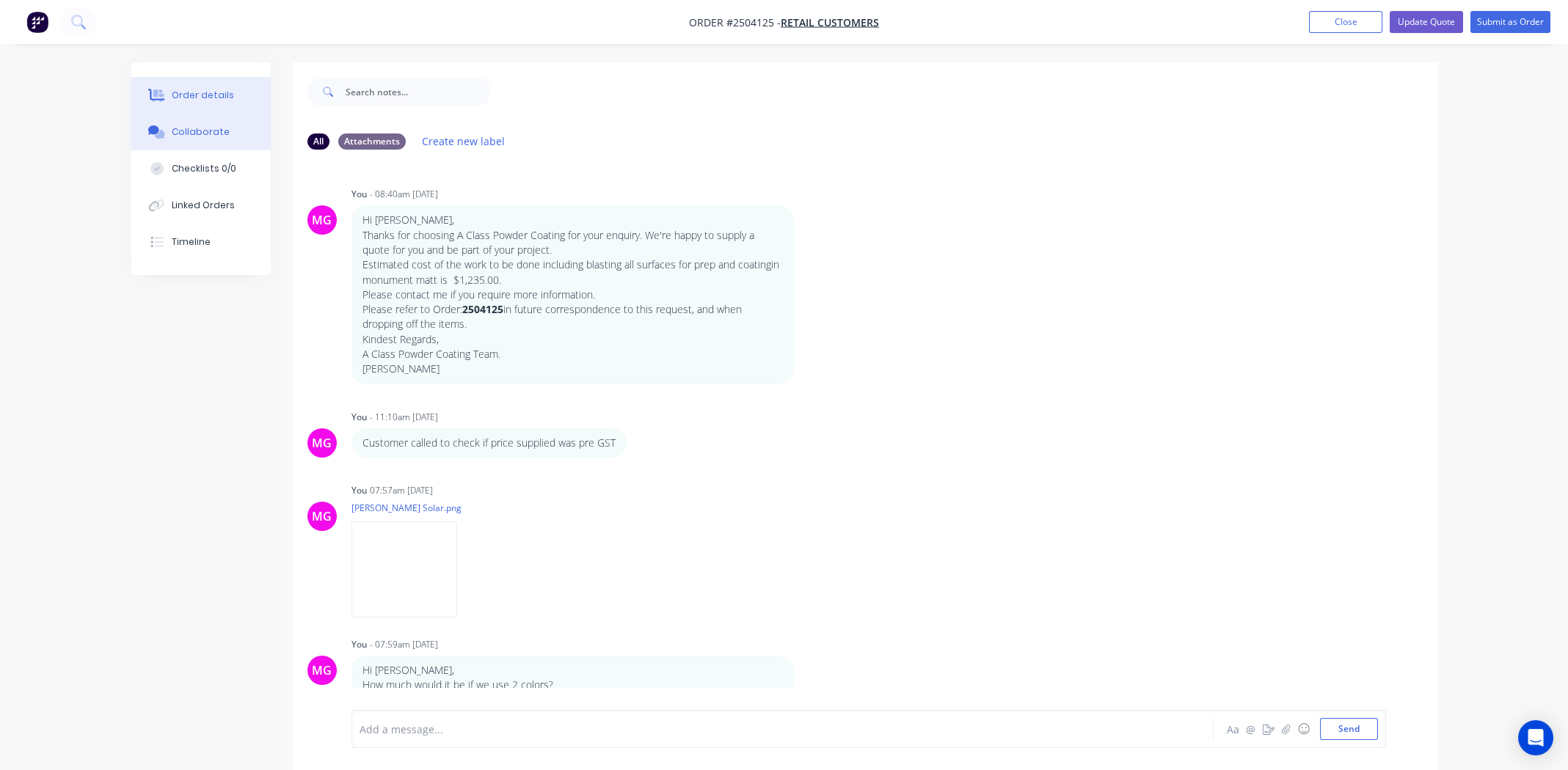
click at [195, 81] on button "Order details" at bounding box center [201, 95] width 139 height 37
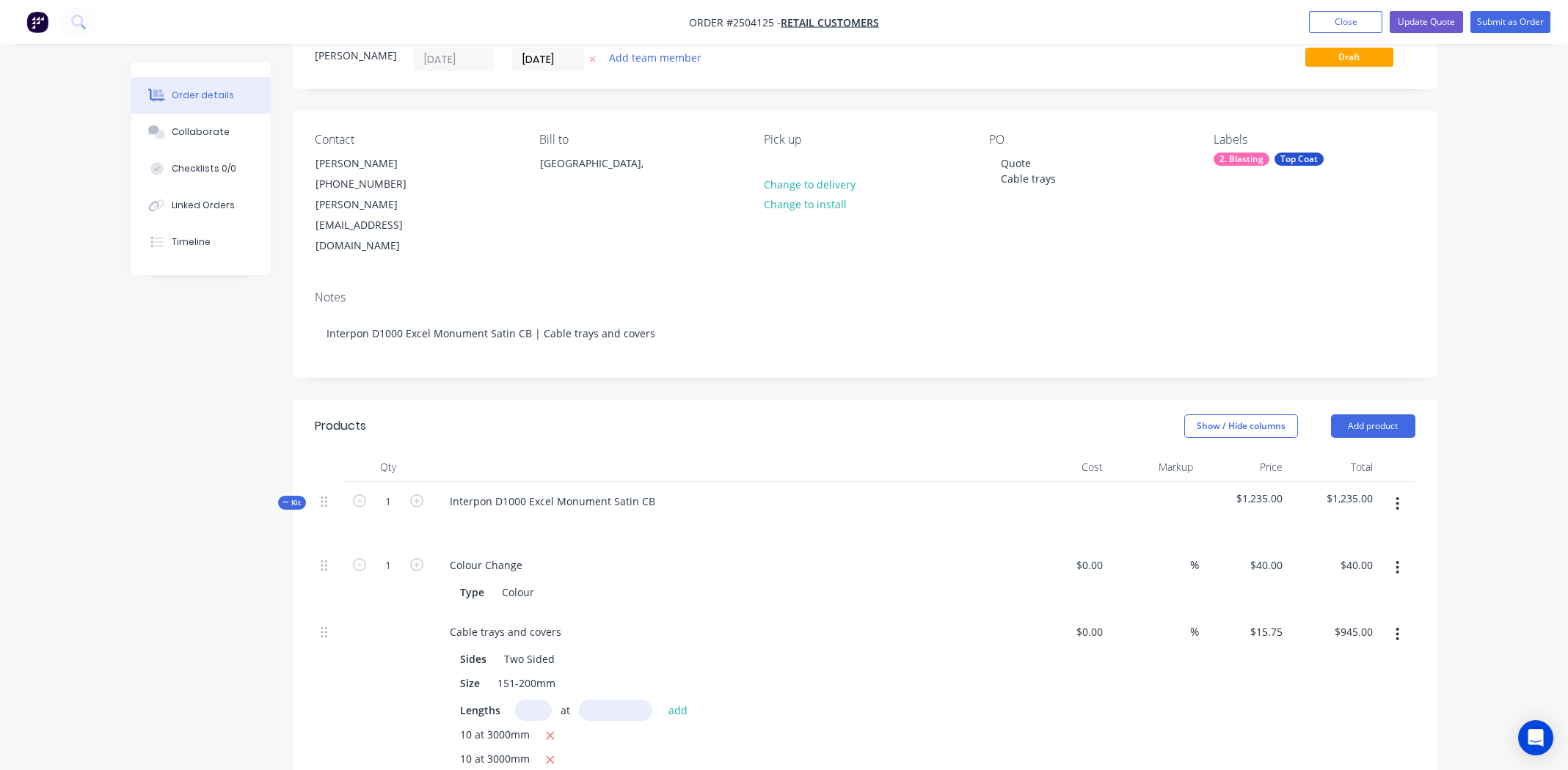
scroll to position [146, 0]
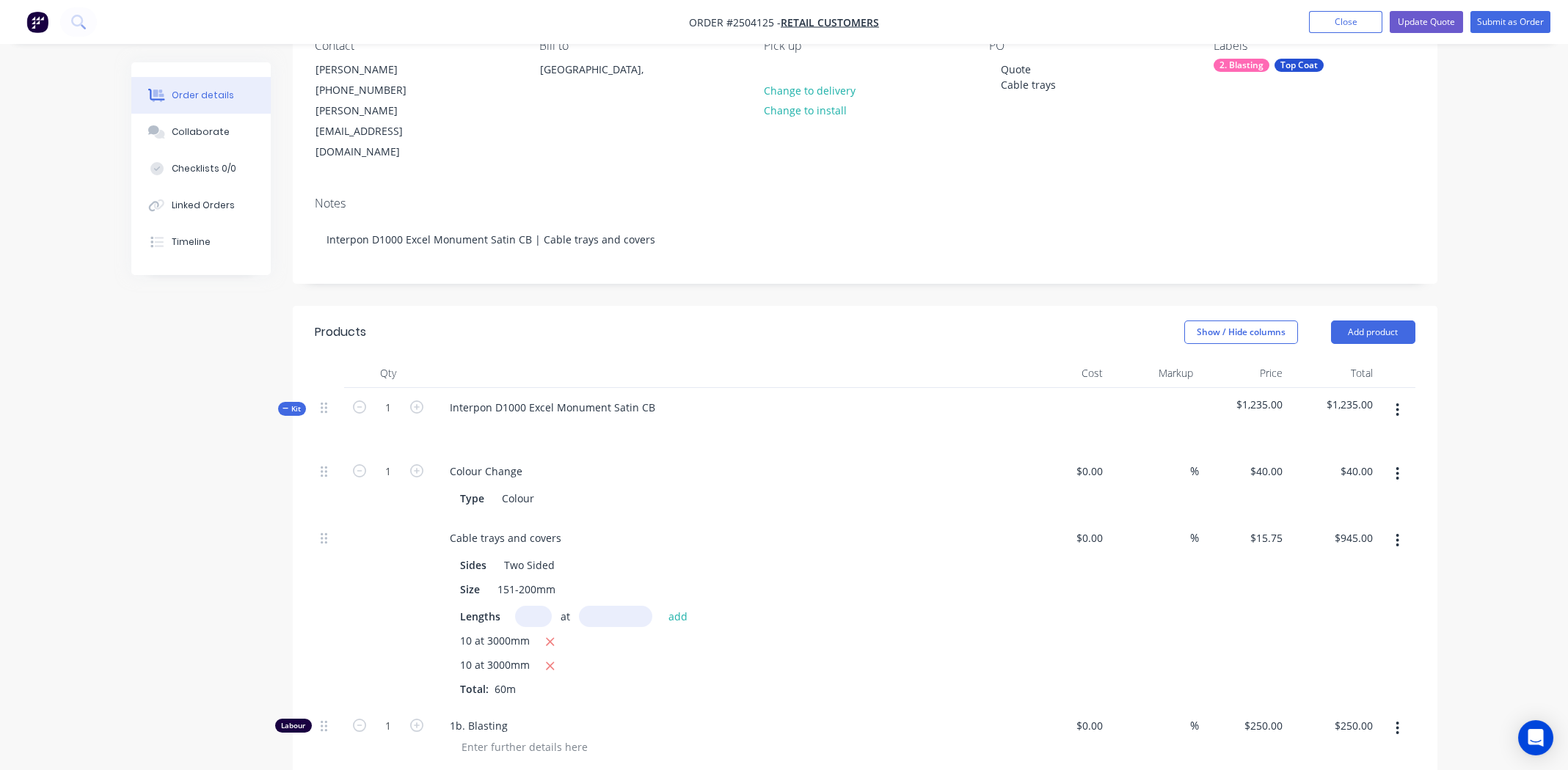
click at [1398, 402] on icon "button" at bounding box center [1397, 410] width 4 height 16
click at [1343, 526] on div "Delete" at bounding box center [1346, 537] width 113 height 21
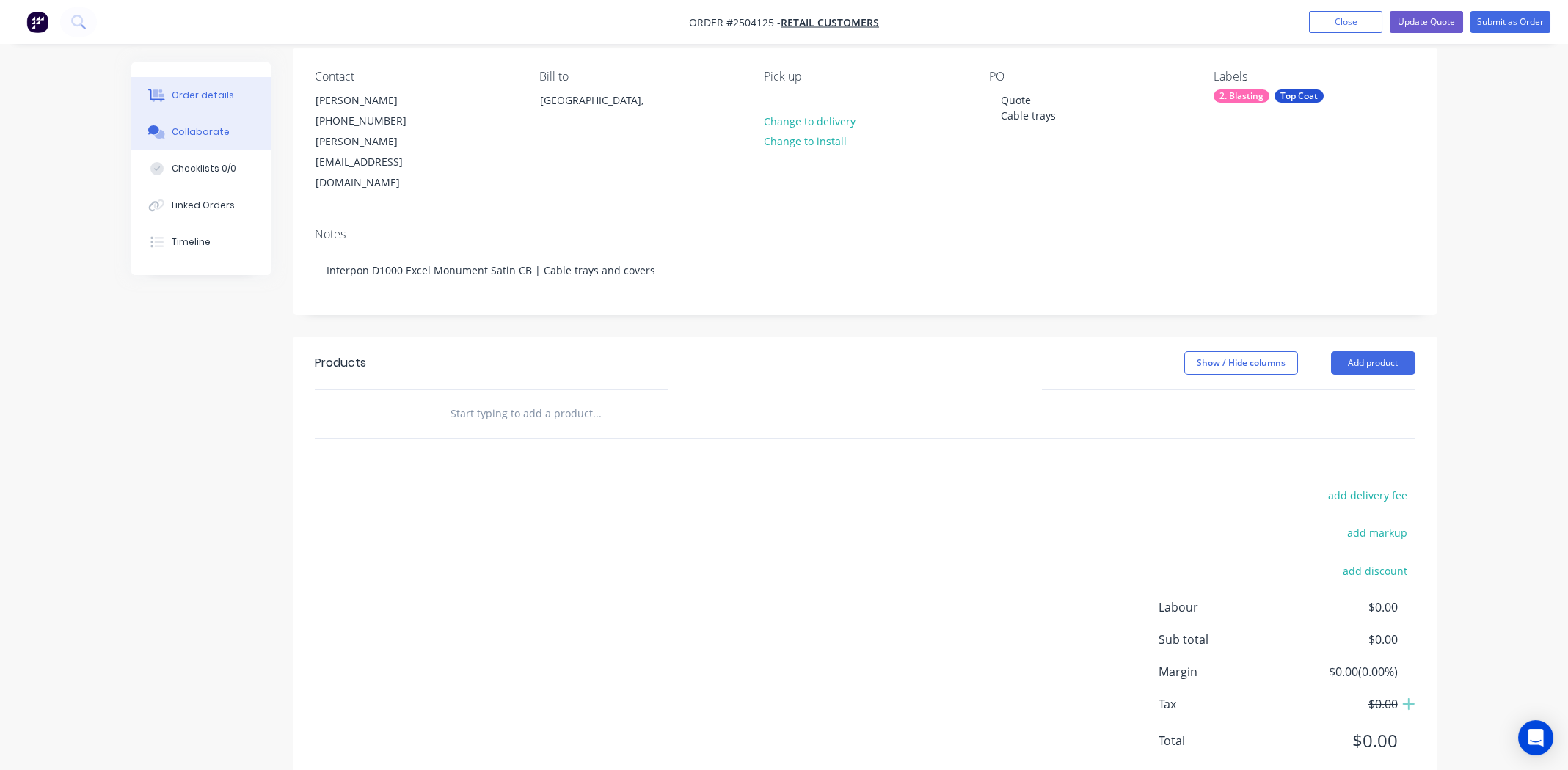
click at [184, 127] on div "Collaborate" at bounding box center [200, 132] width 58 height 13
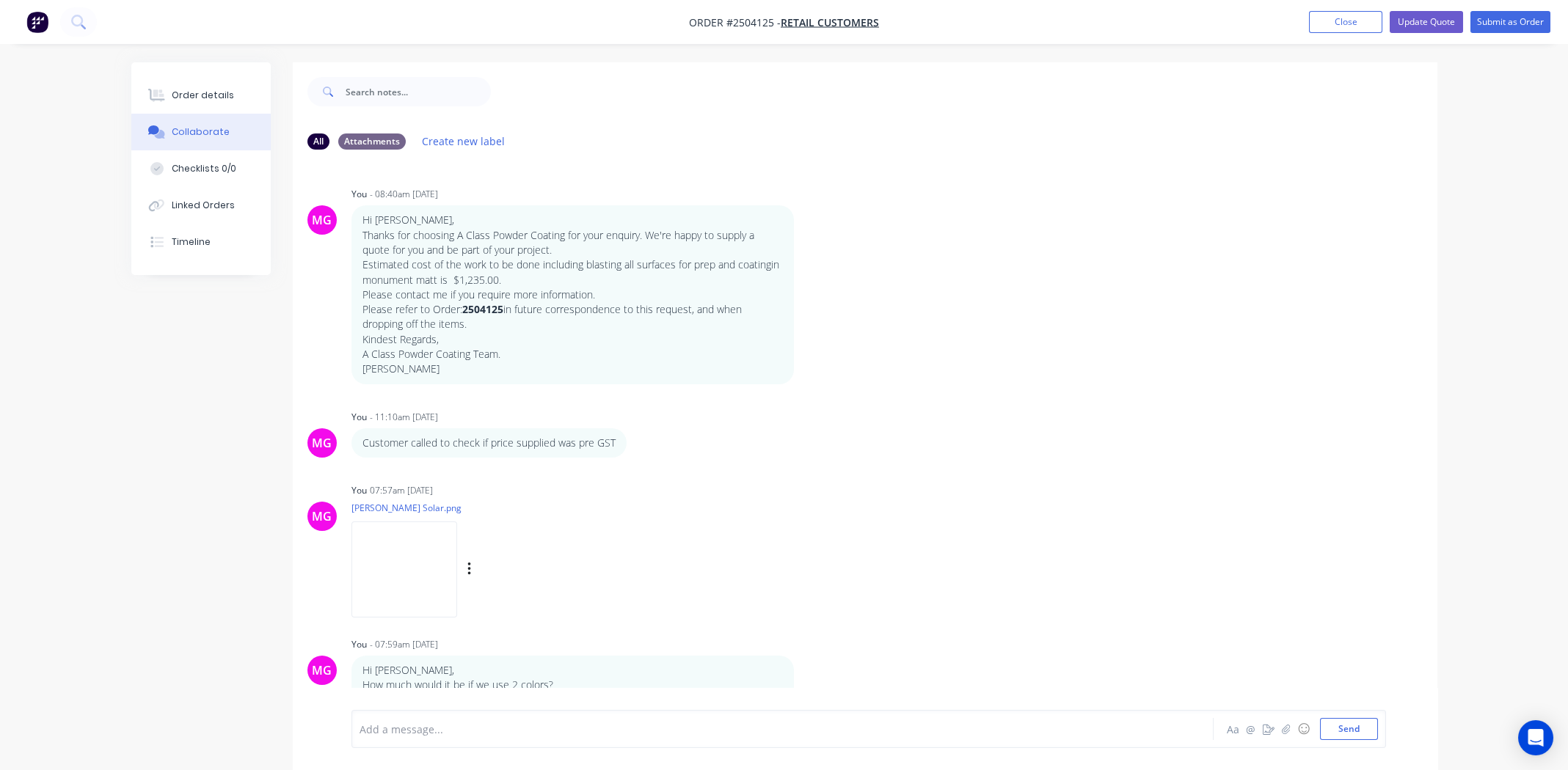
click at [448, 561] on img at bounding box center [404, 570] width 106 height 96
click at [189, 92] on div "Order details" at bounding box center [203, 95] width 62 height 13
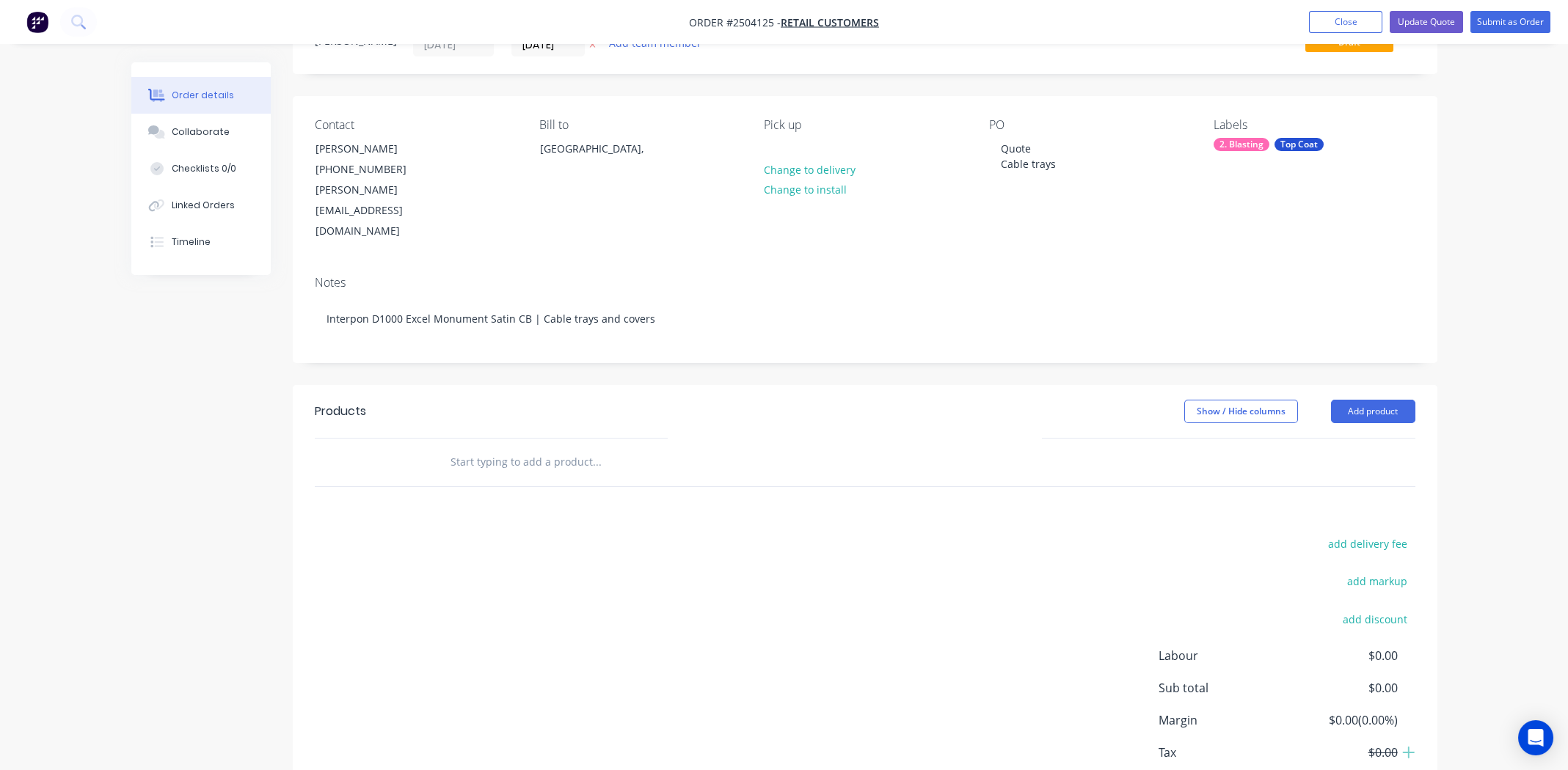
scroll to position [42, 0]
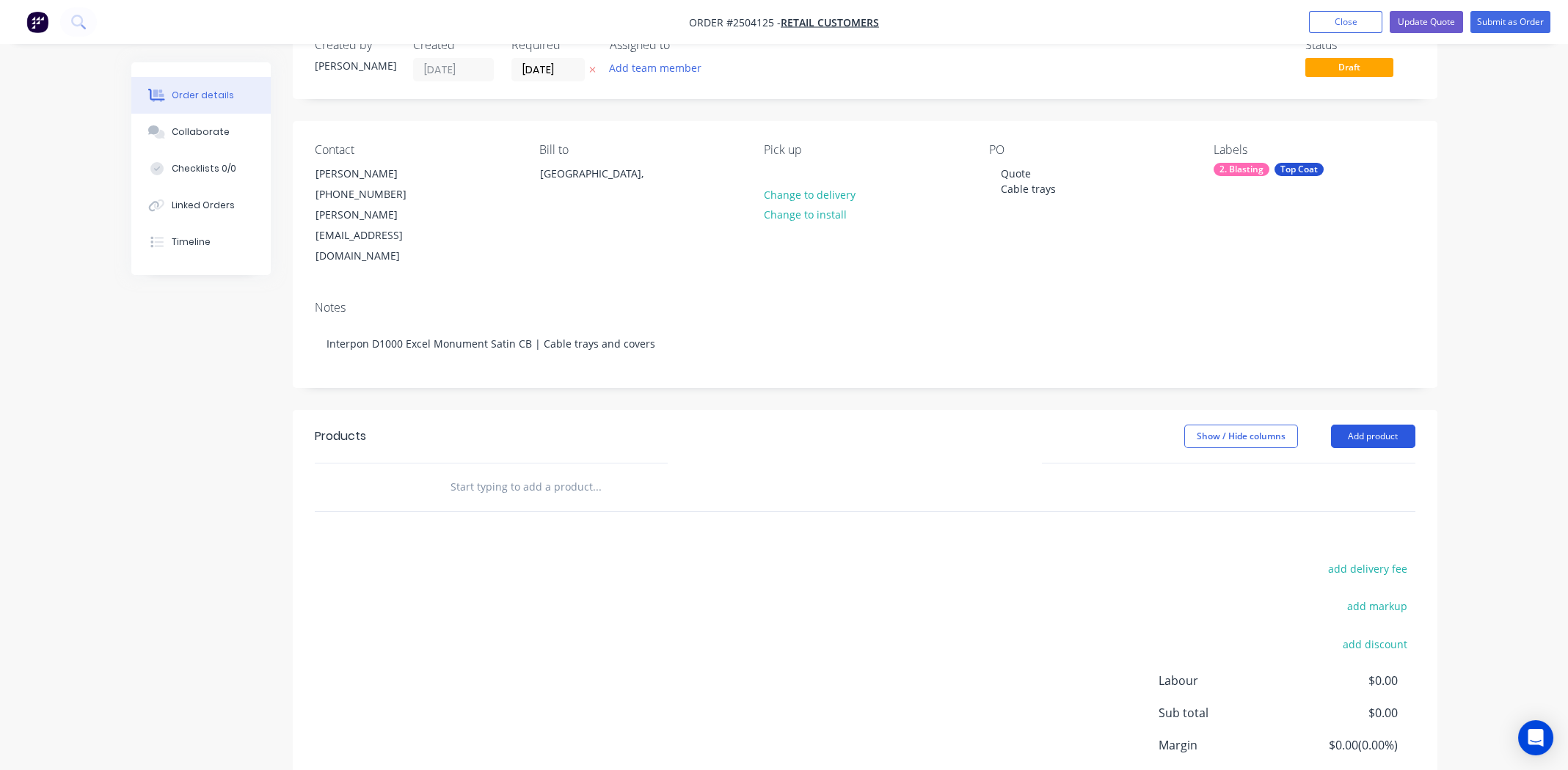
click at [1373, 425] on button "Add product" at bounding box center [1373, 437] width 84 height 23
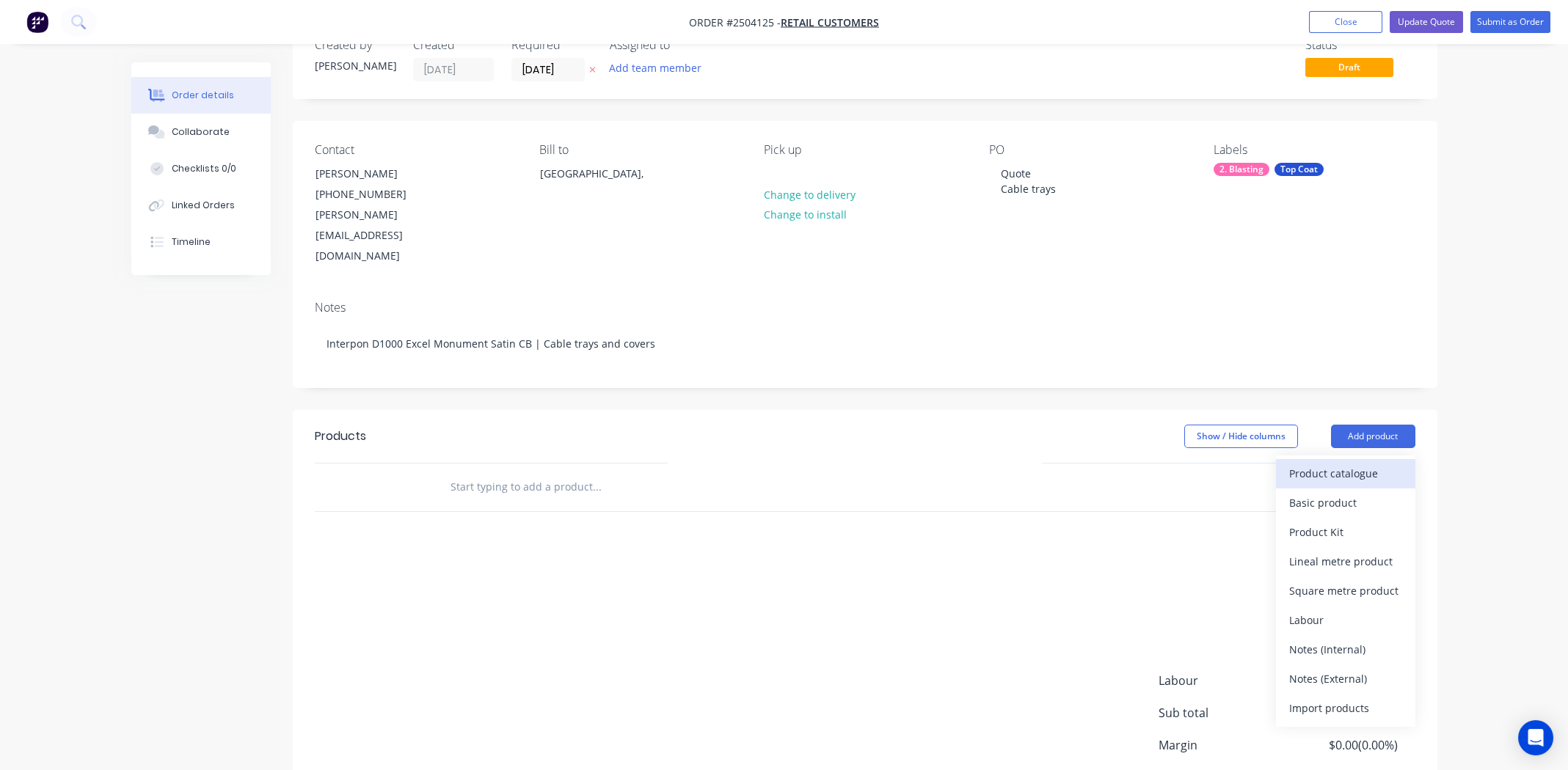
click at [1360, 463] on div "Product catalogue" at bounding box center [1346, 473] width 113 height 21
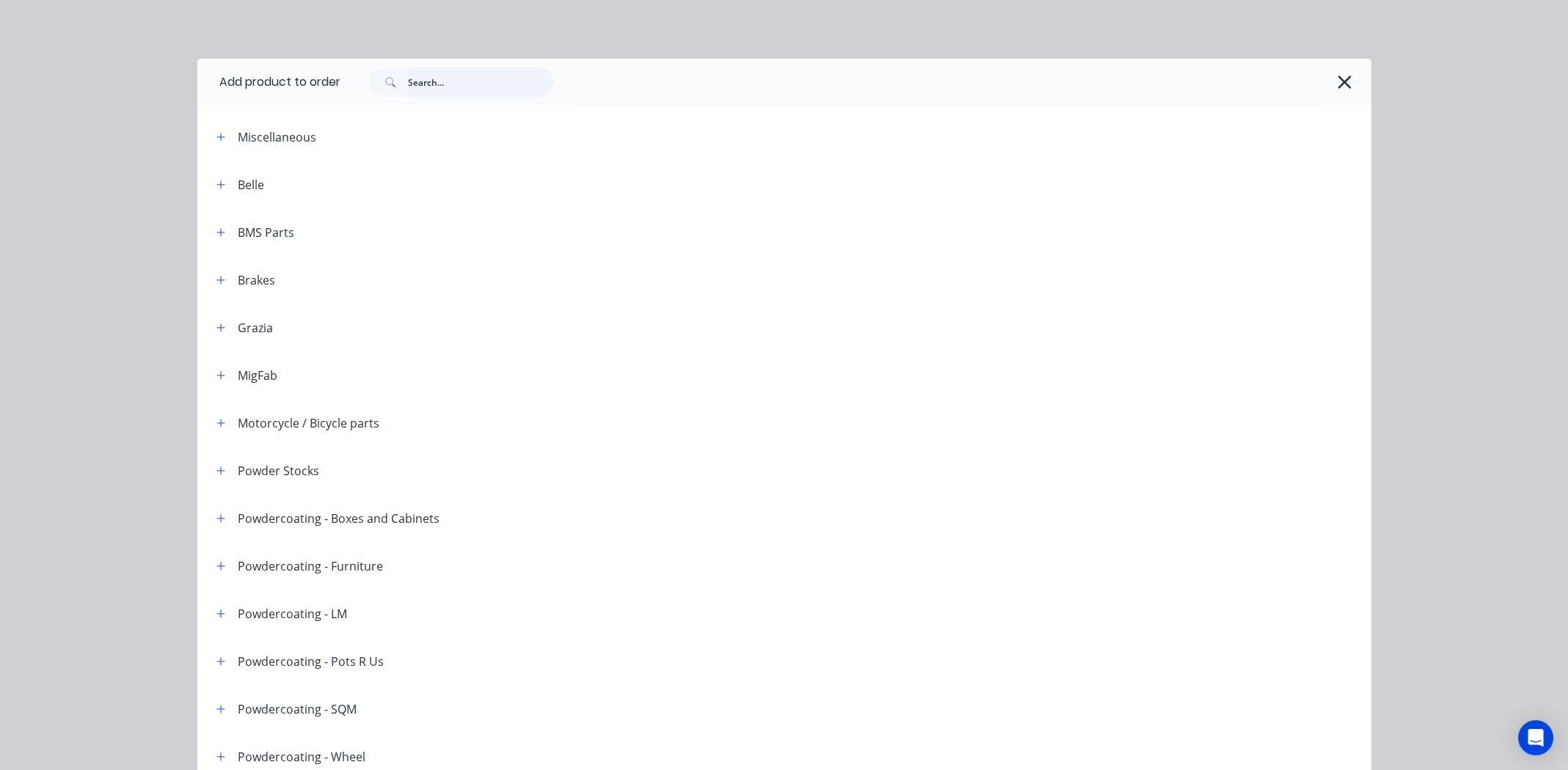
click at [445, 82] on input "text" at bounding box center [481, 82] width 145 height 29
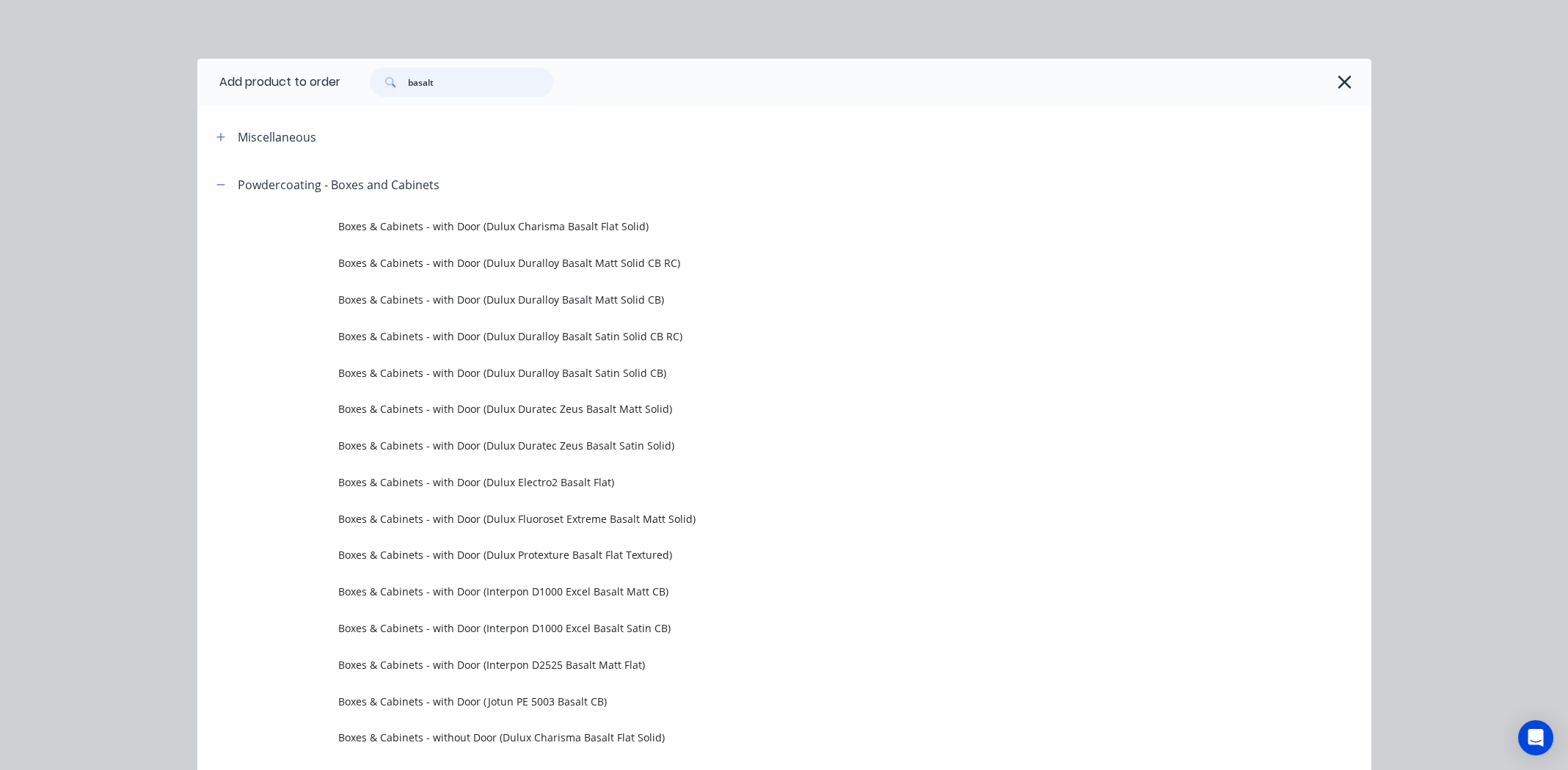
click at [493, 75] on input "basalt" at bounding box center [481, 82] width 145 height 29
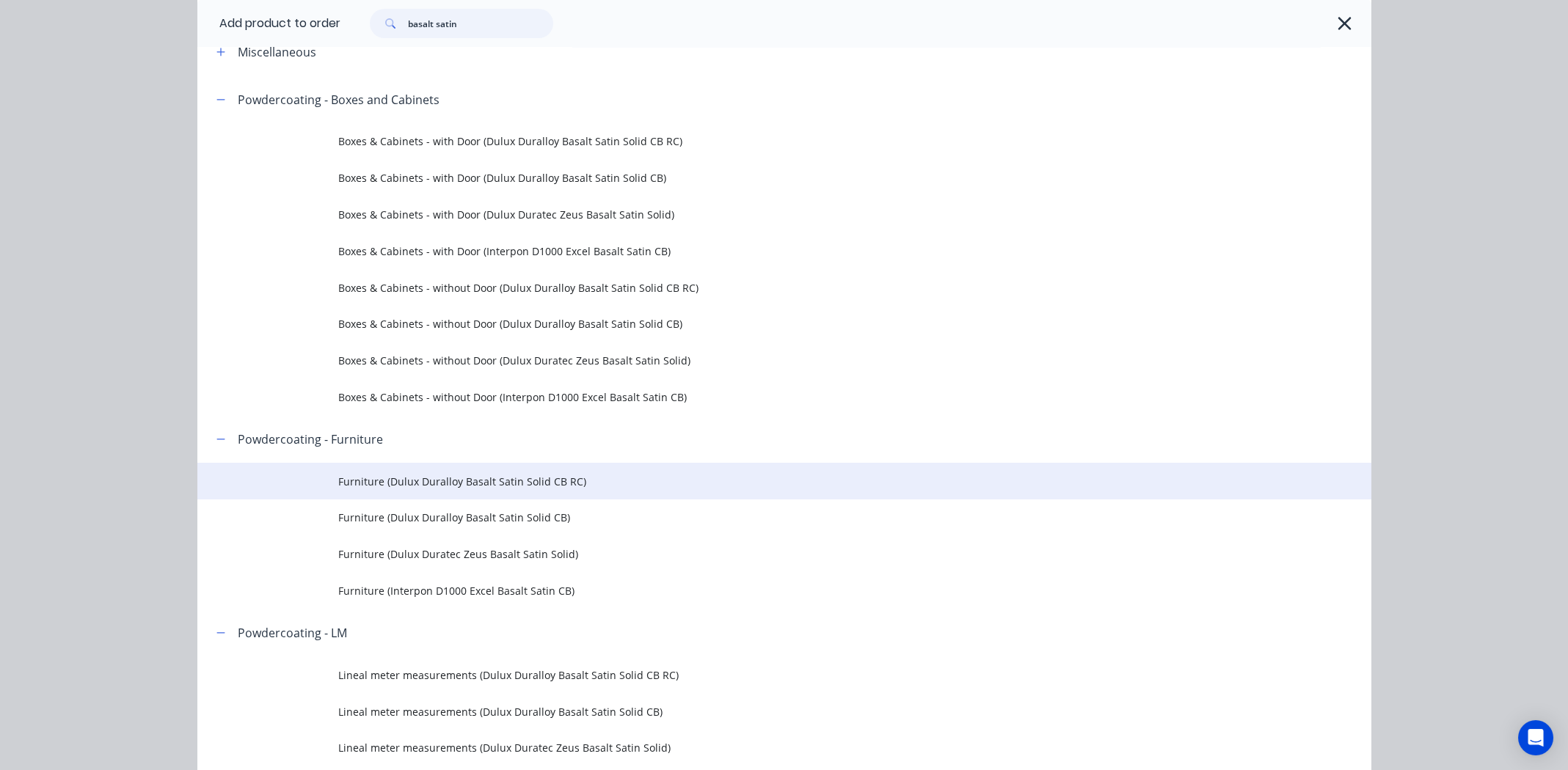
scroll to position [220, 0]
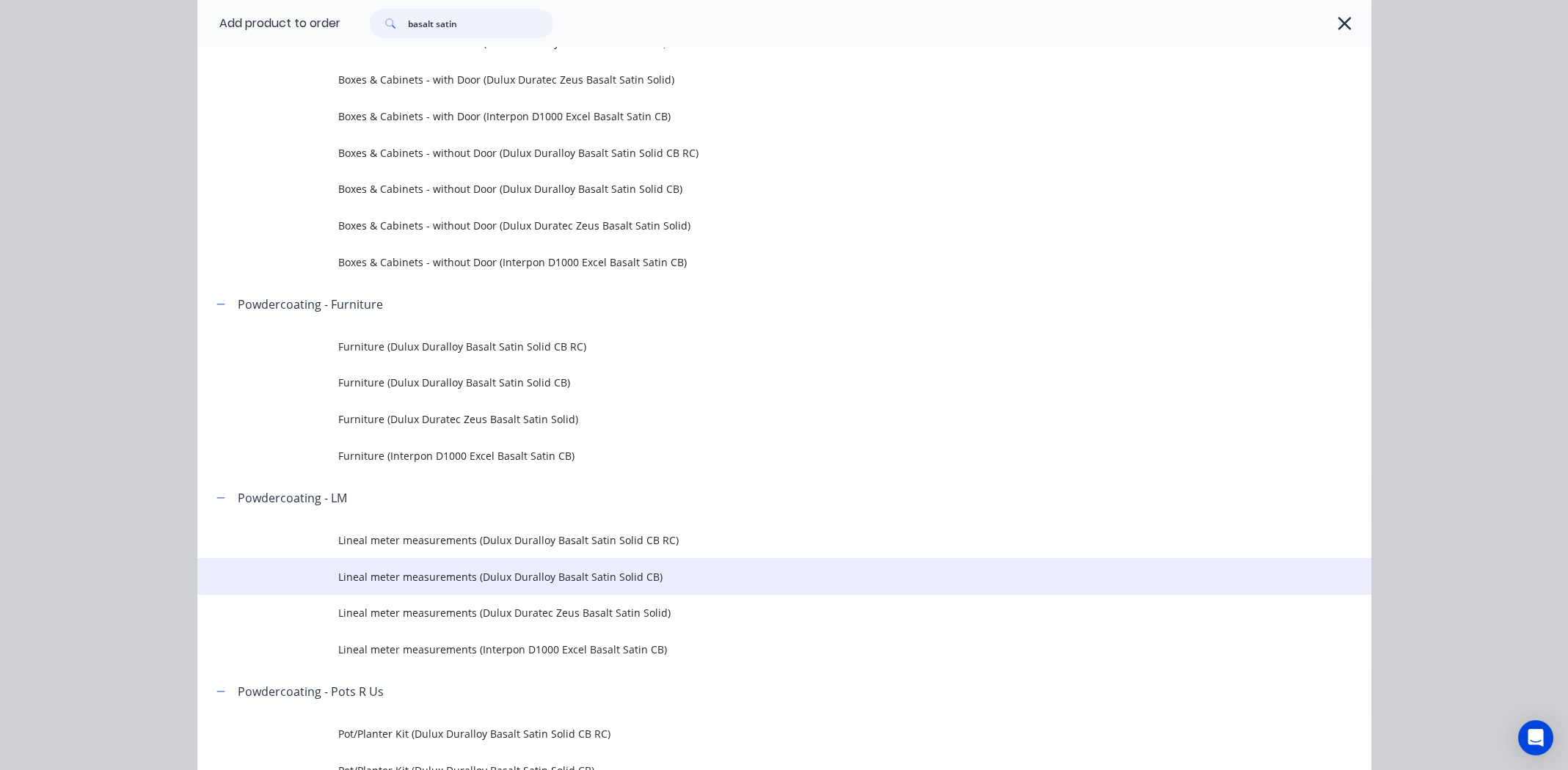
type input "basalt satin"
click at [540, 578] on span "Lineal meter measurements (Dulux Duralloy Basalt Satin Solid CB)" at bounding box center [751, 577] width 826 height 15
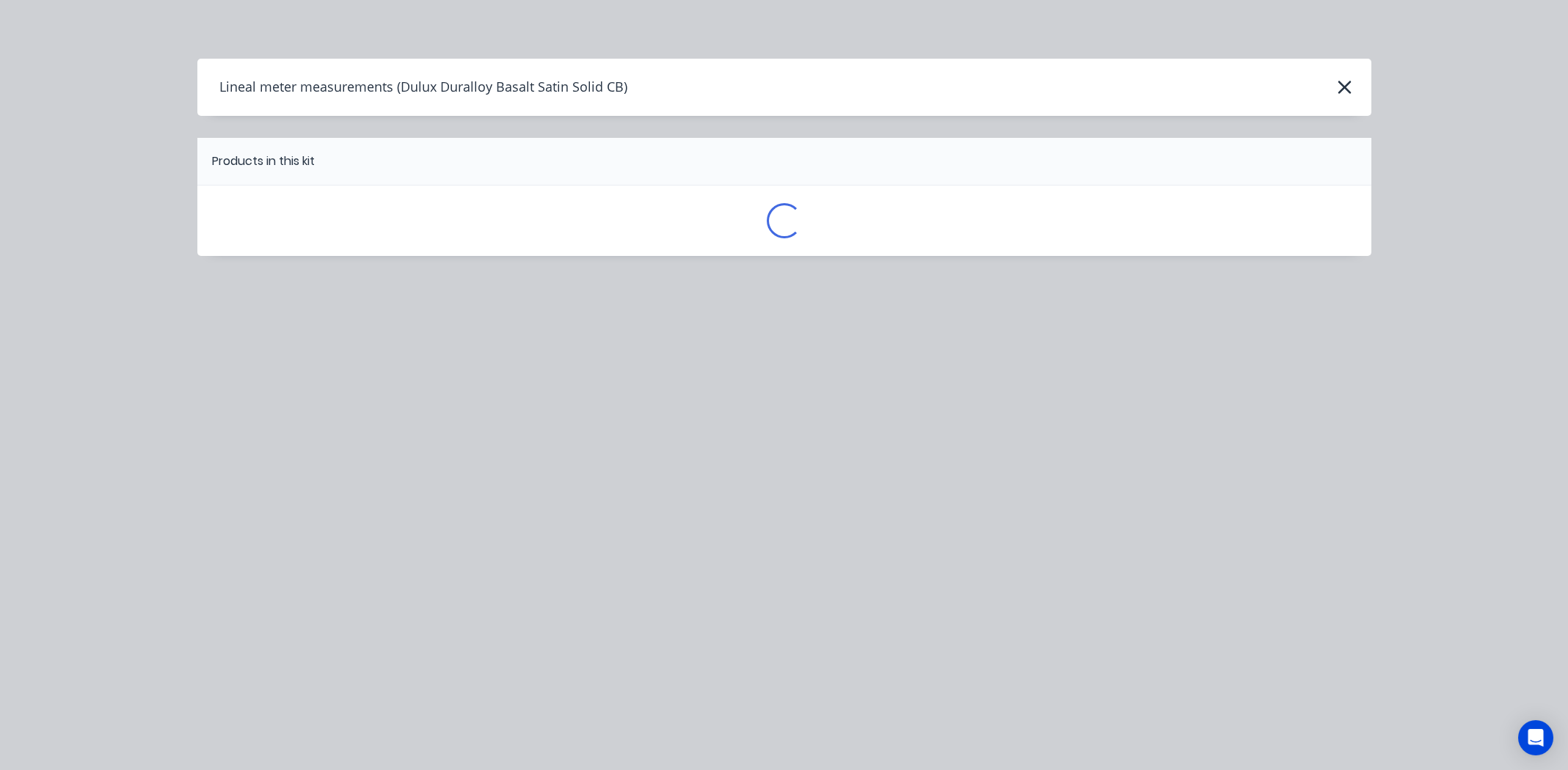
scroll to position [0, 0]
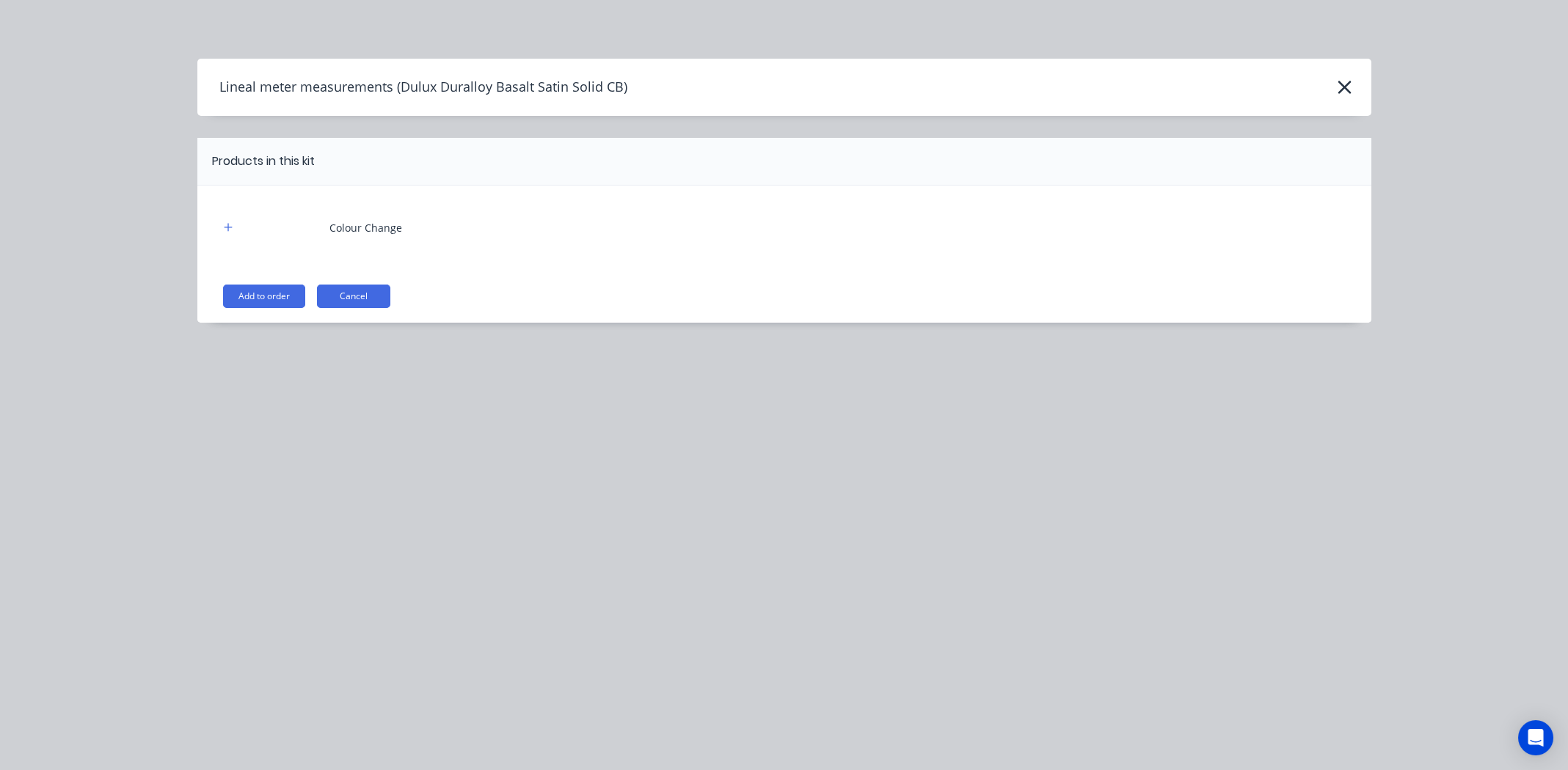
click at [259, 297] on button "Add to order" at bounding box center [264, 297] width 82 height 23
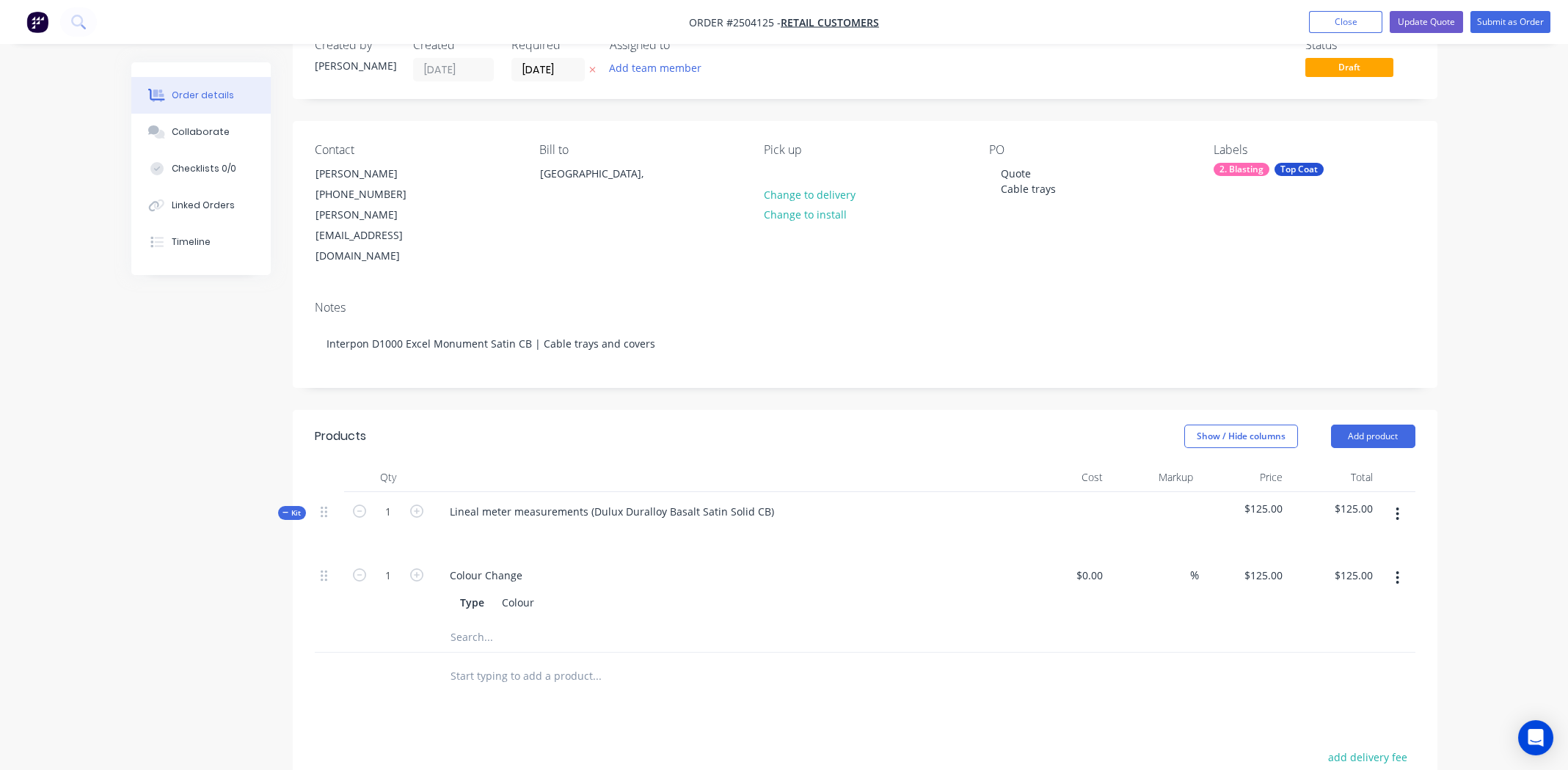
click at [1399, 506] on icon "button" at bounding box center [1397, 515] width 4 height 16
click at [1340, 542] on div "Add product to kit" at bounding box center [1346, 553] width 113 height 21
click at [1340, 601] on div "Product catalogue" at bounding box center [1346, 611] width 113 height 21
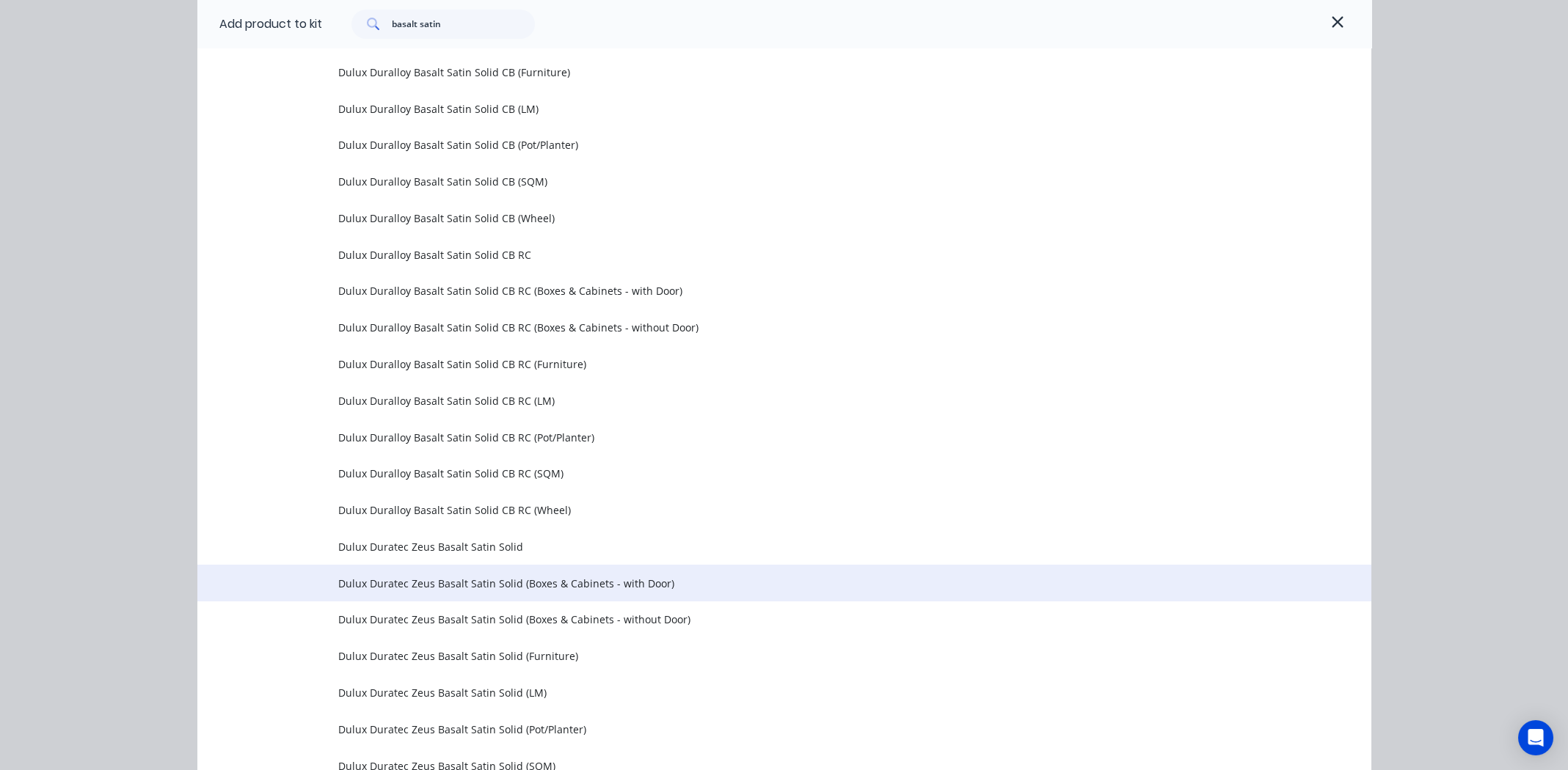
scroll to position [517, 0]
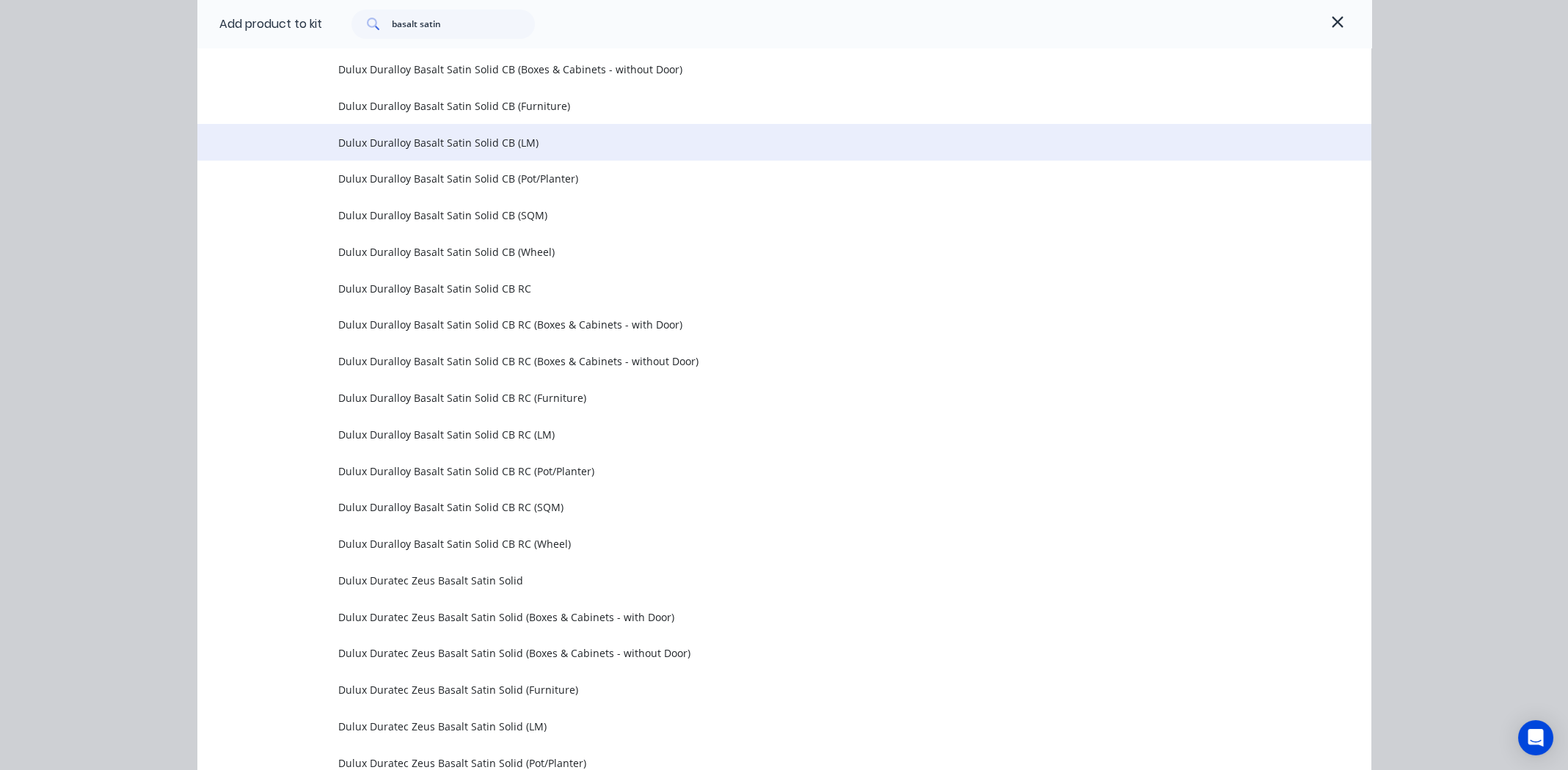
click at [462, 142] on span "Dulux Duralloy Basalt Satin Solid CB (LM)" at bounding box center [751, 142] width 826 height 15
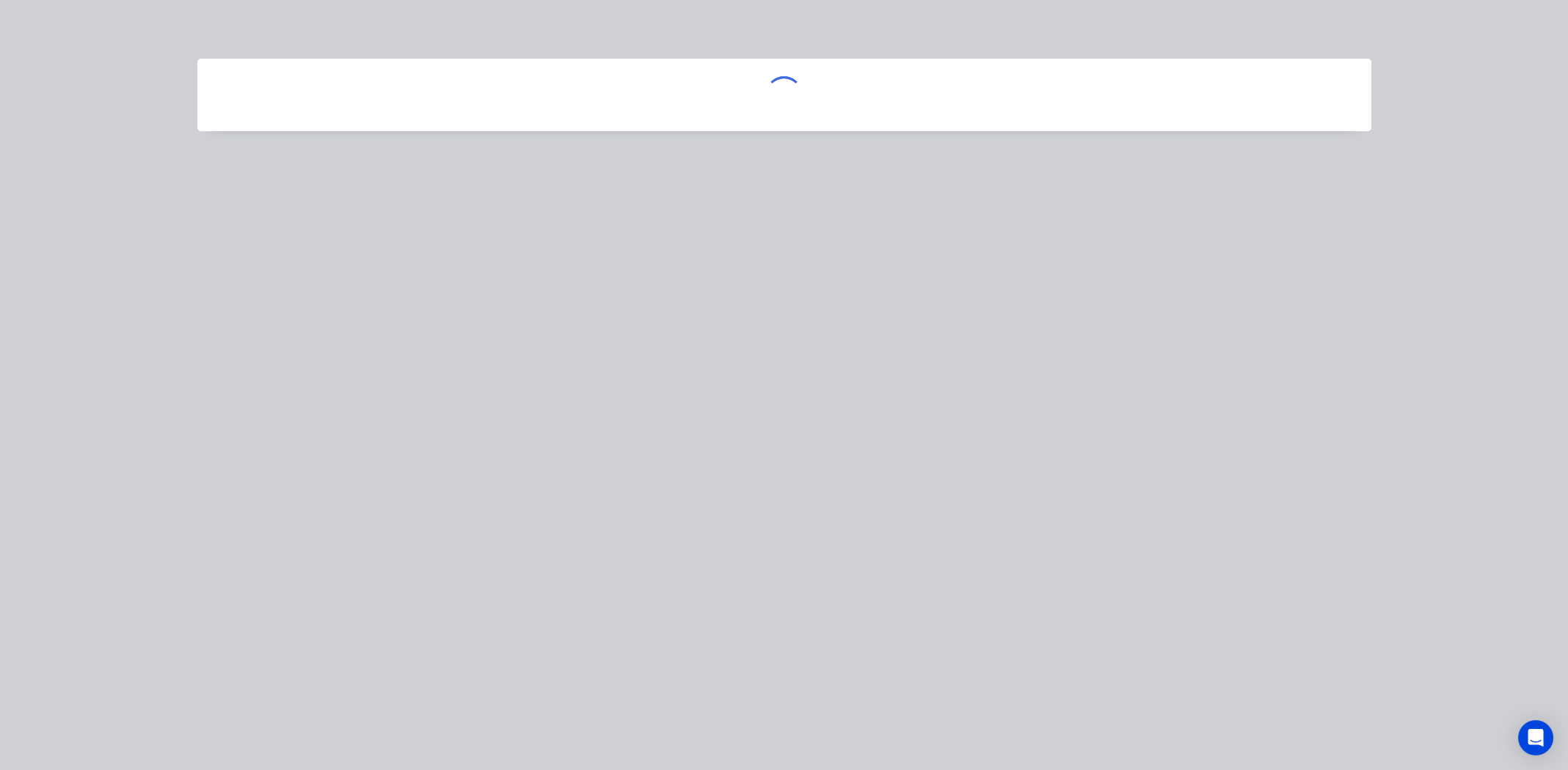
scroll to position [0, 0]
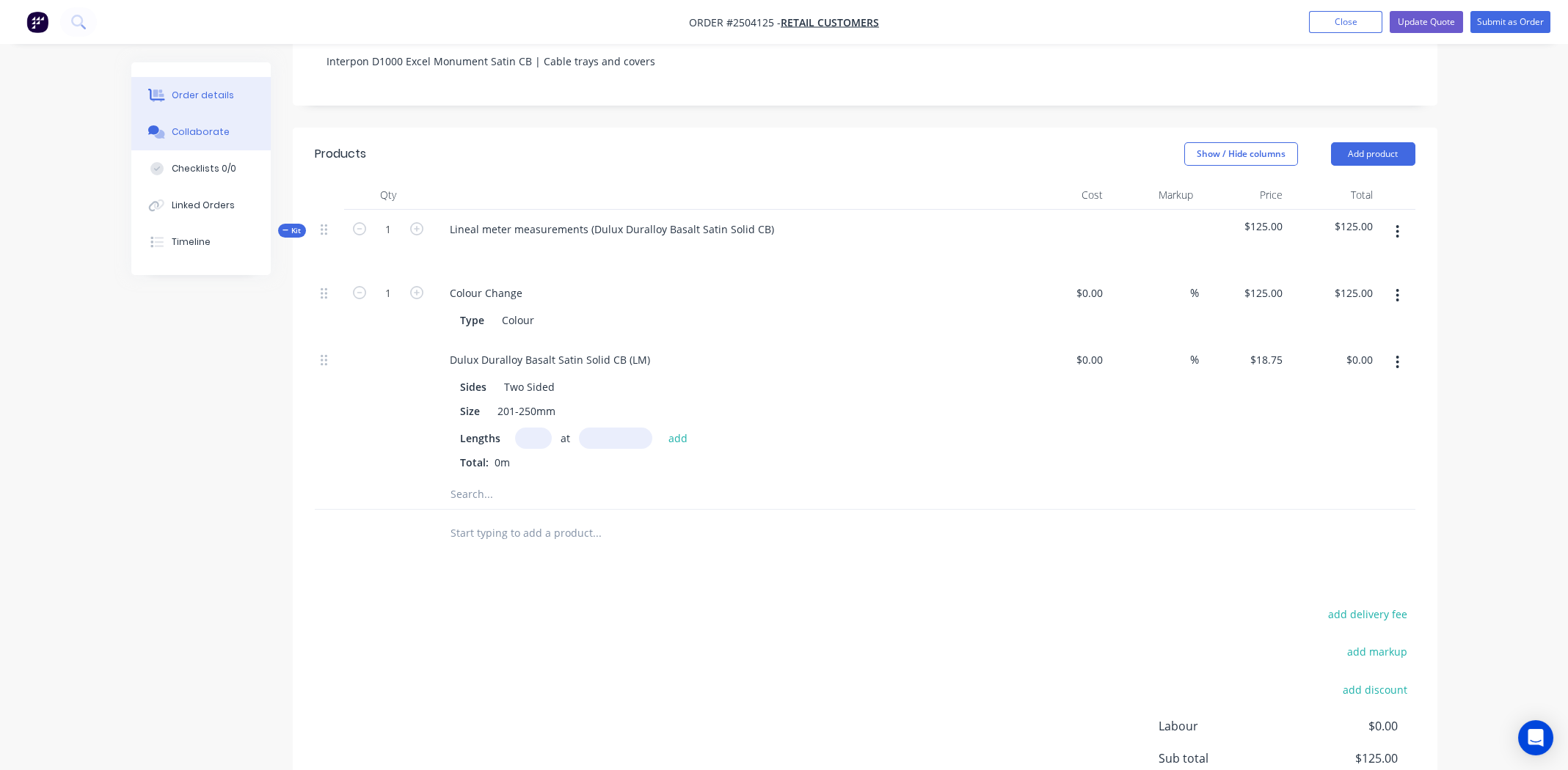
click at [204, 130] on div "Collaborate" at bounding box center [200, 132] width 58 height 13
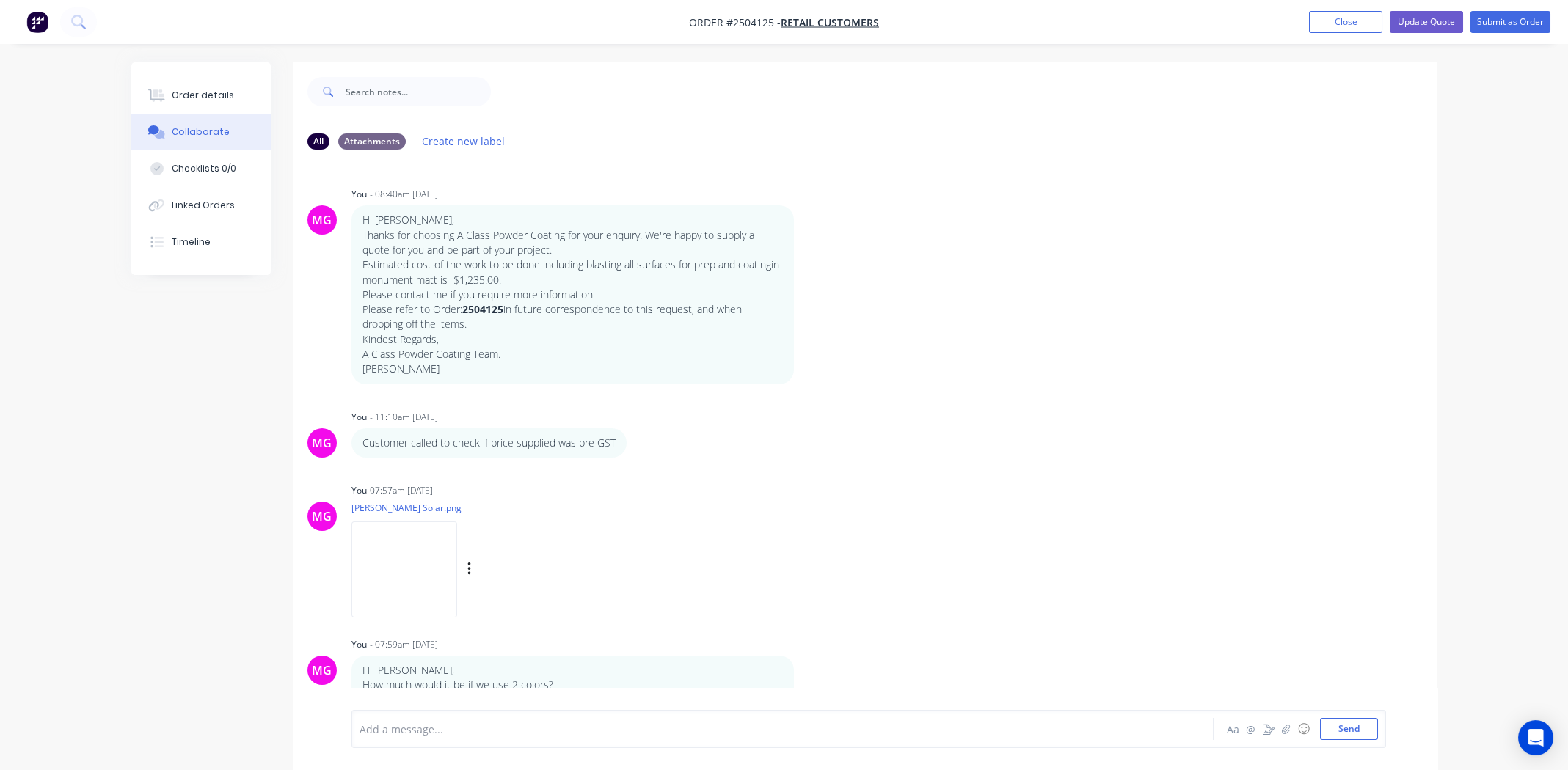
click at [457, 577] on img at bounding box center [404, 570] width 106 height 96
click at [203, 87] on button "Order details" at bounding box center [201, 95] width 139 height 37
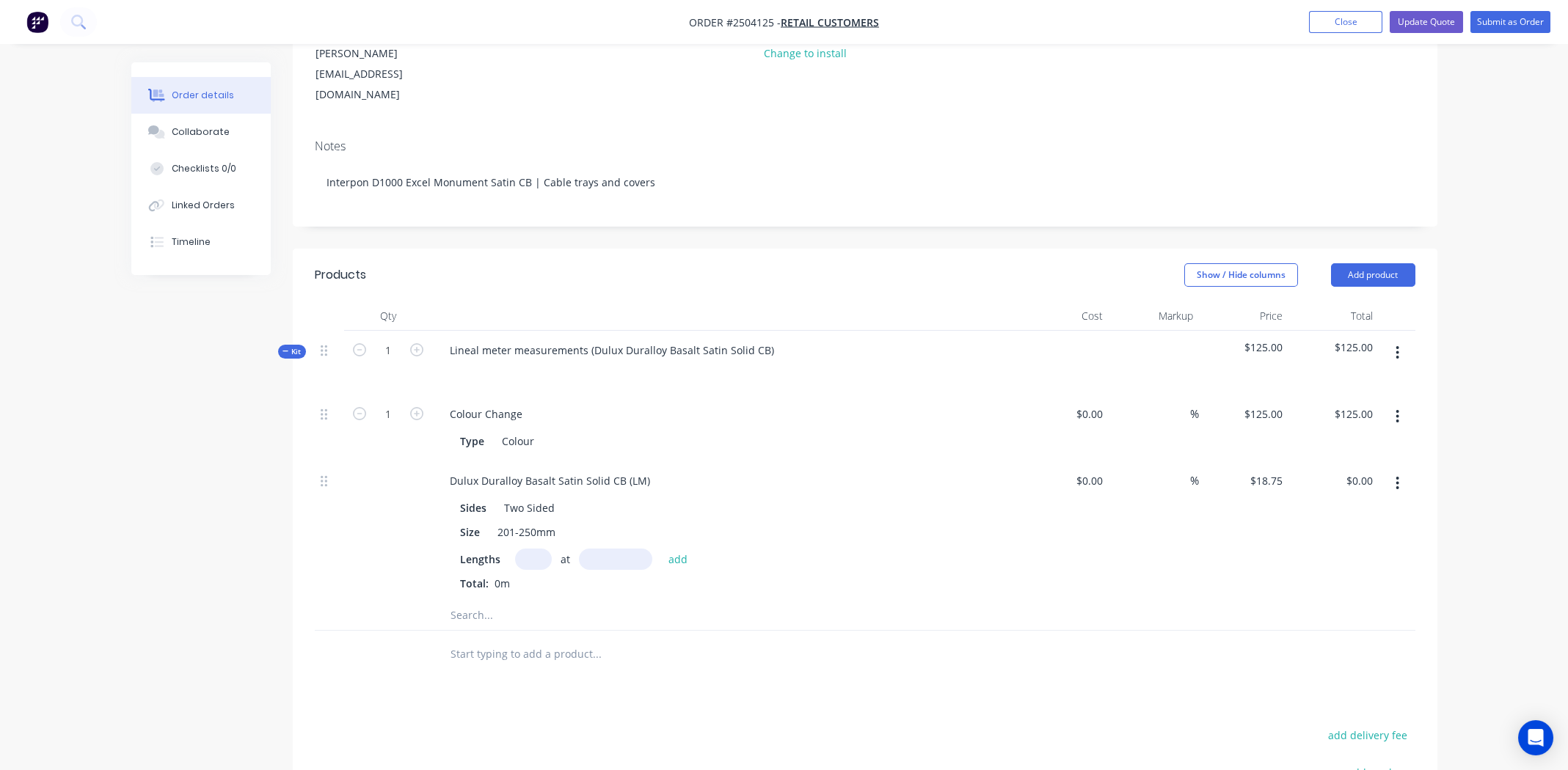
scroll to position [220, 0]
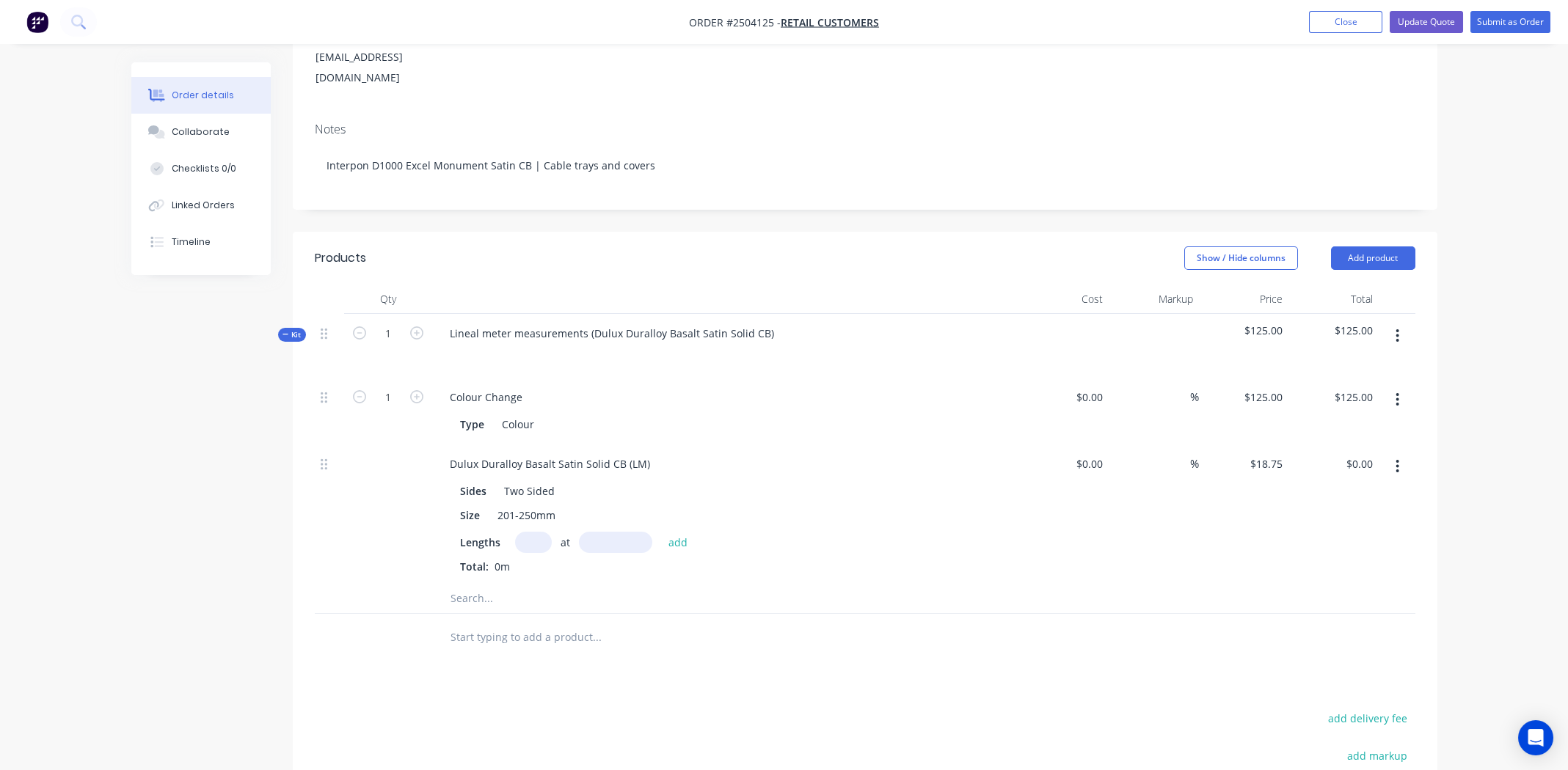
click at [534, 532] on input "text" at bounding box center [534, 542] width 37 height 21
click at [529, 532] on input "text" at bounding box center [534, 542] width 37 height 21
type input "3"
type input "3000mm"
click at [531, 532] on input "3" at bounding box center [534, 542] width 37 height 21
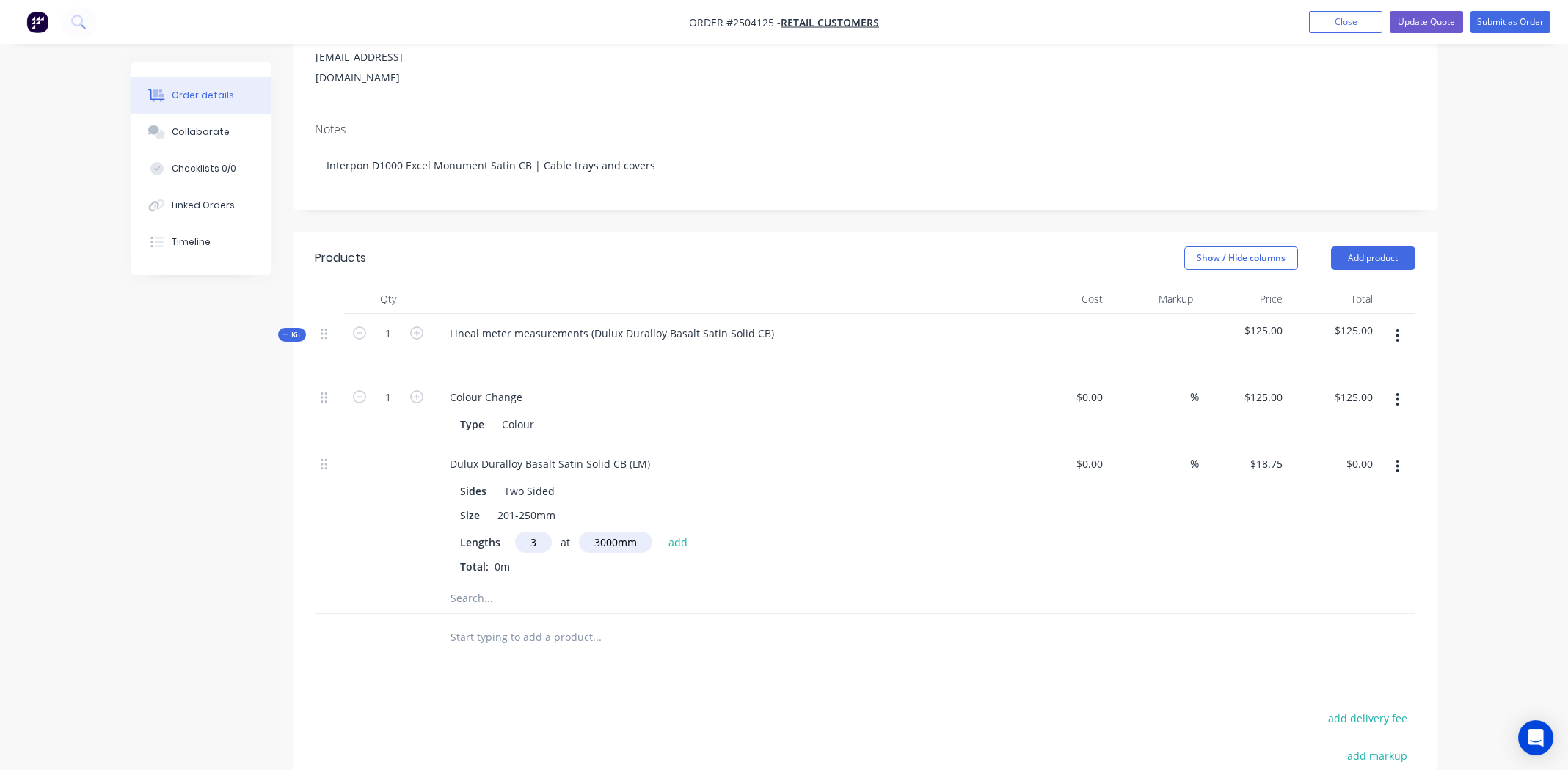
click at [531, 532] on input "3" at bounding box center [534, 542] width 37 height 21
type input "6"
click at [678, 532] on button "add" at bounding box center [678, 542] width 35 height 20
type input "$337.50"
click at [1395, 328] on icon "button" at bounding box center [1397, 336] width 4 height 16
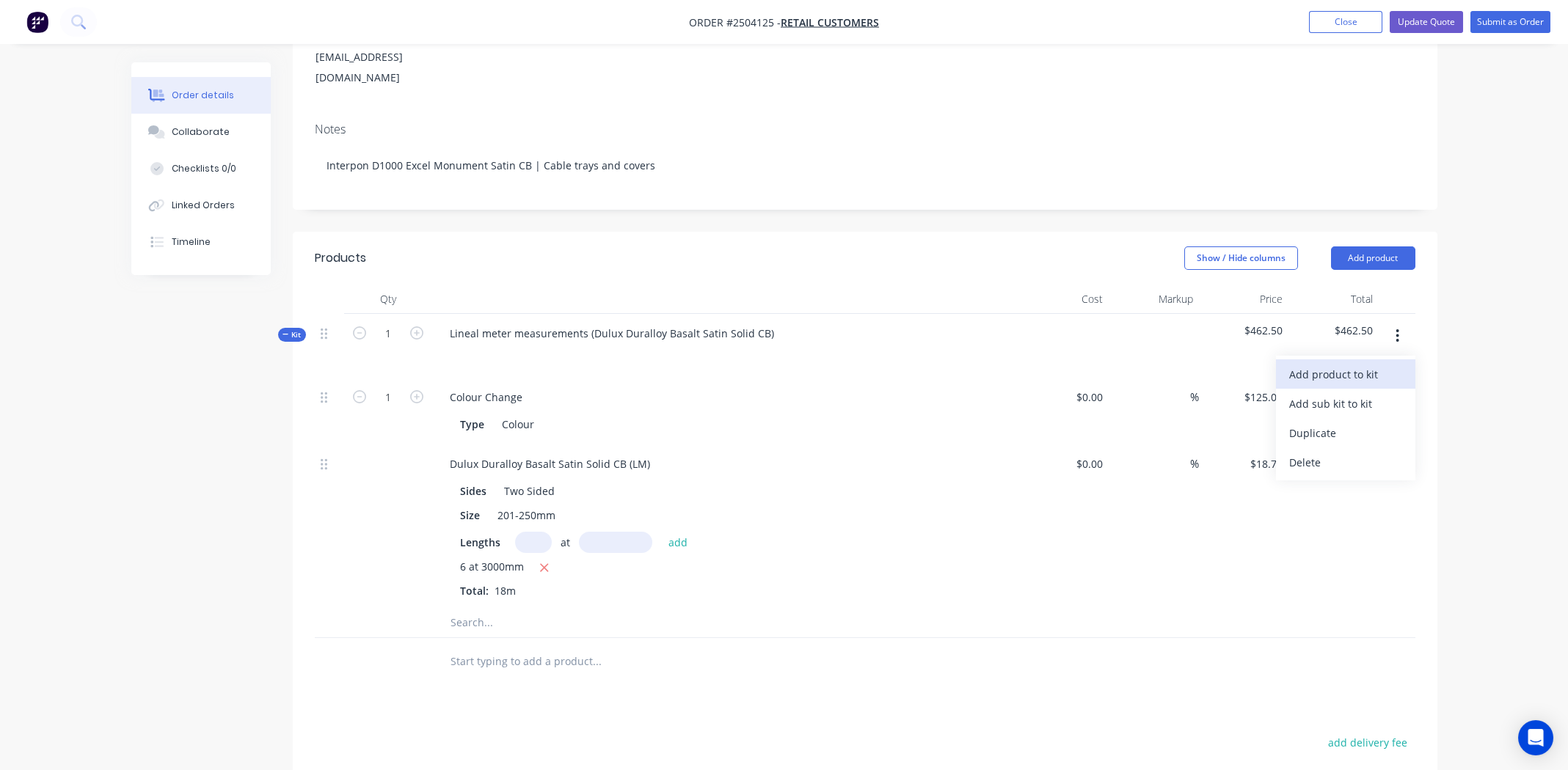
click at [1343, 364] on div "Add product to kit" at bounding box center [1346, 374] width 113 height 21
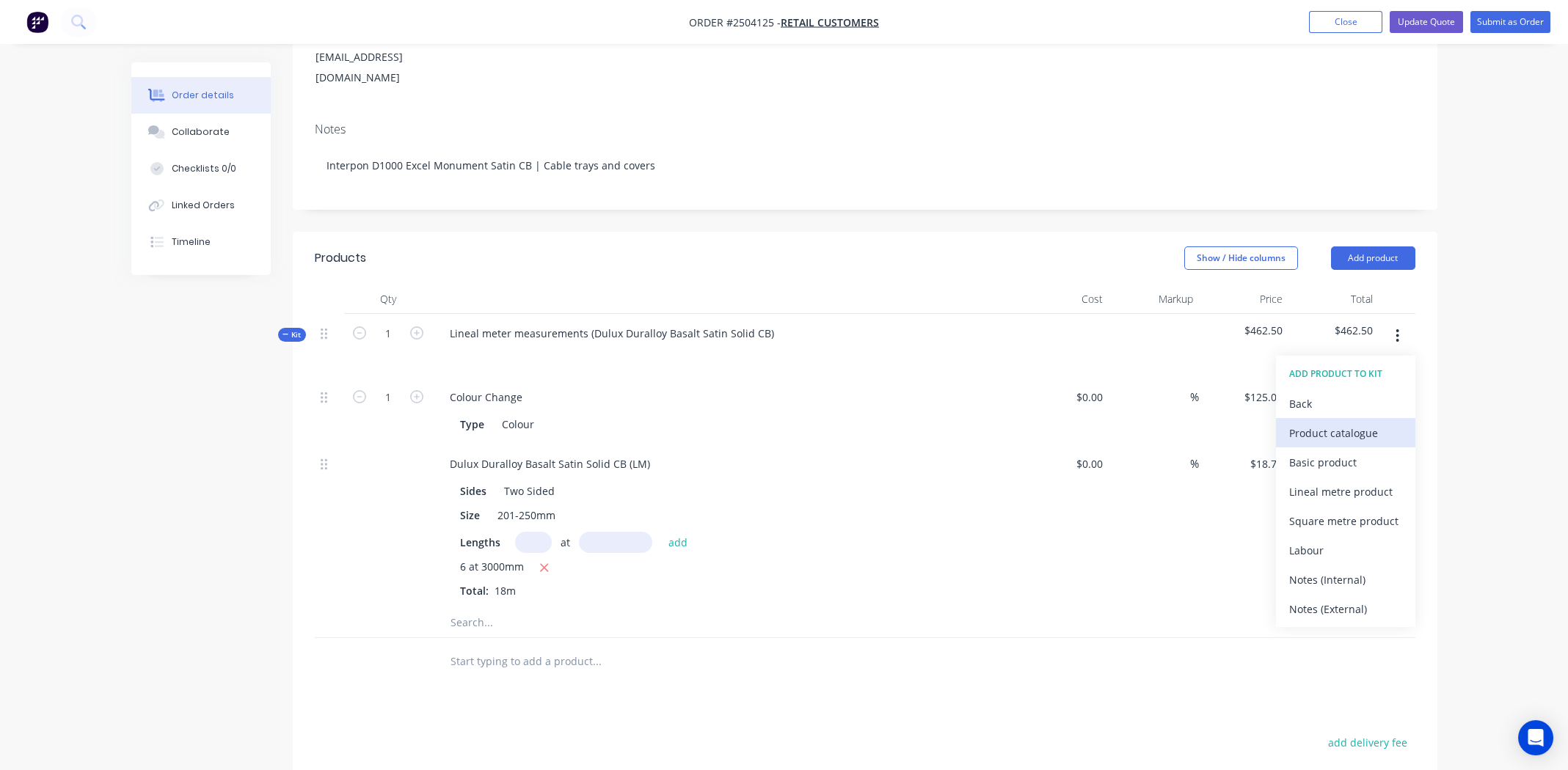
click at [1329, 423] on div "Product catalogue" at bounding box center [1346, 433] width 113 height 21
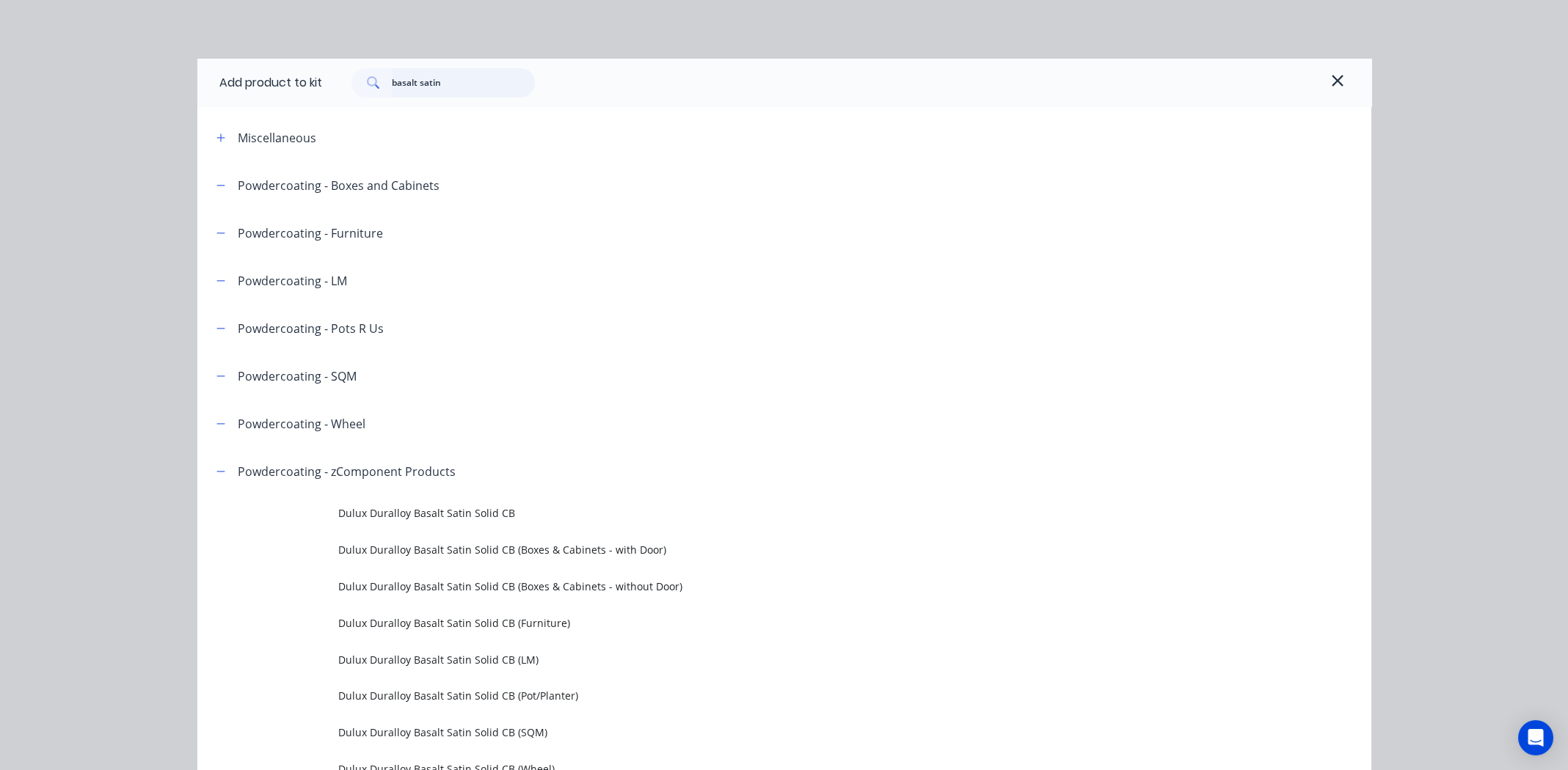
click at [455, 80] on input "basalt satin" at bounding box center [463, 83] width 143 height 29
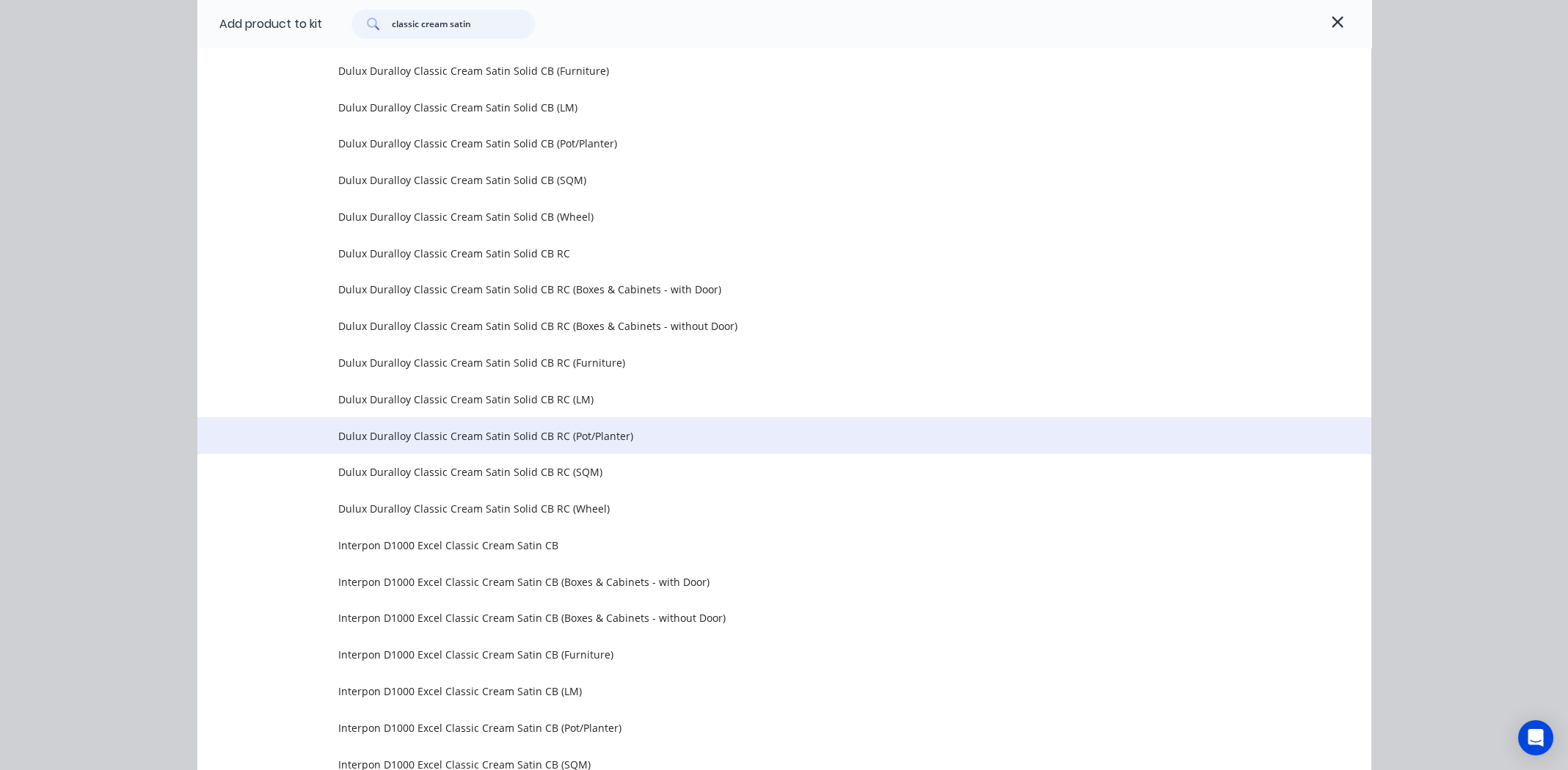
scroll to position [517, 0]
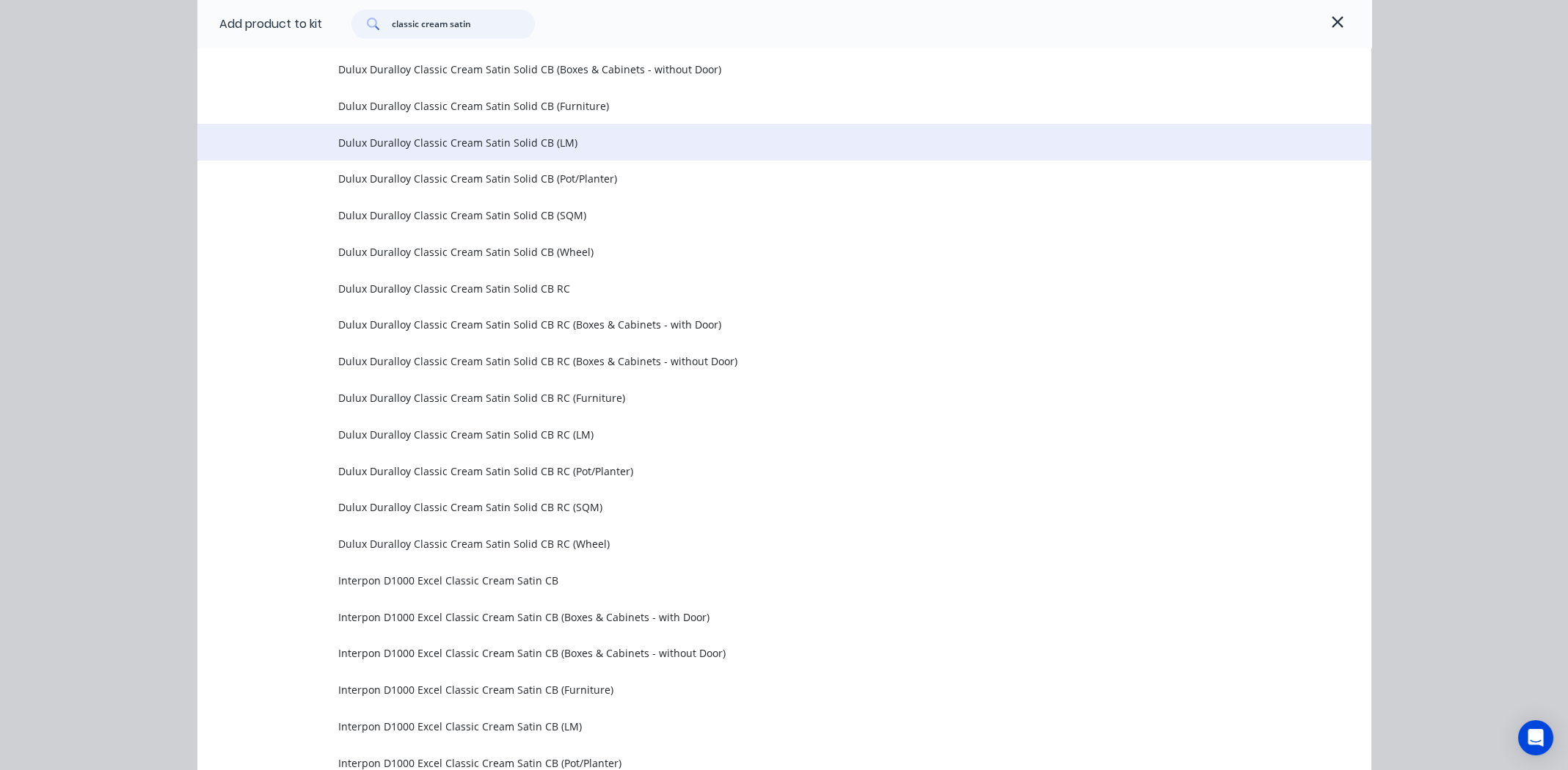
type input "classic cream satin"
click at [494, 142] on span "Dulux Duralloy Classic Cream Satin Solid CB (LM)" at bounding box center [751, 142] width 826 height 15
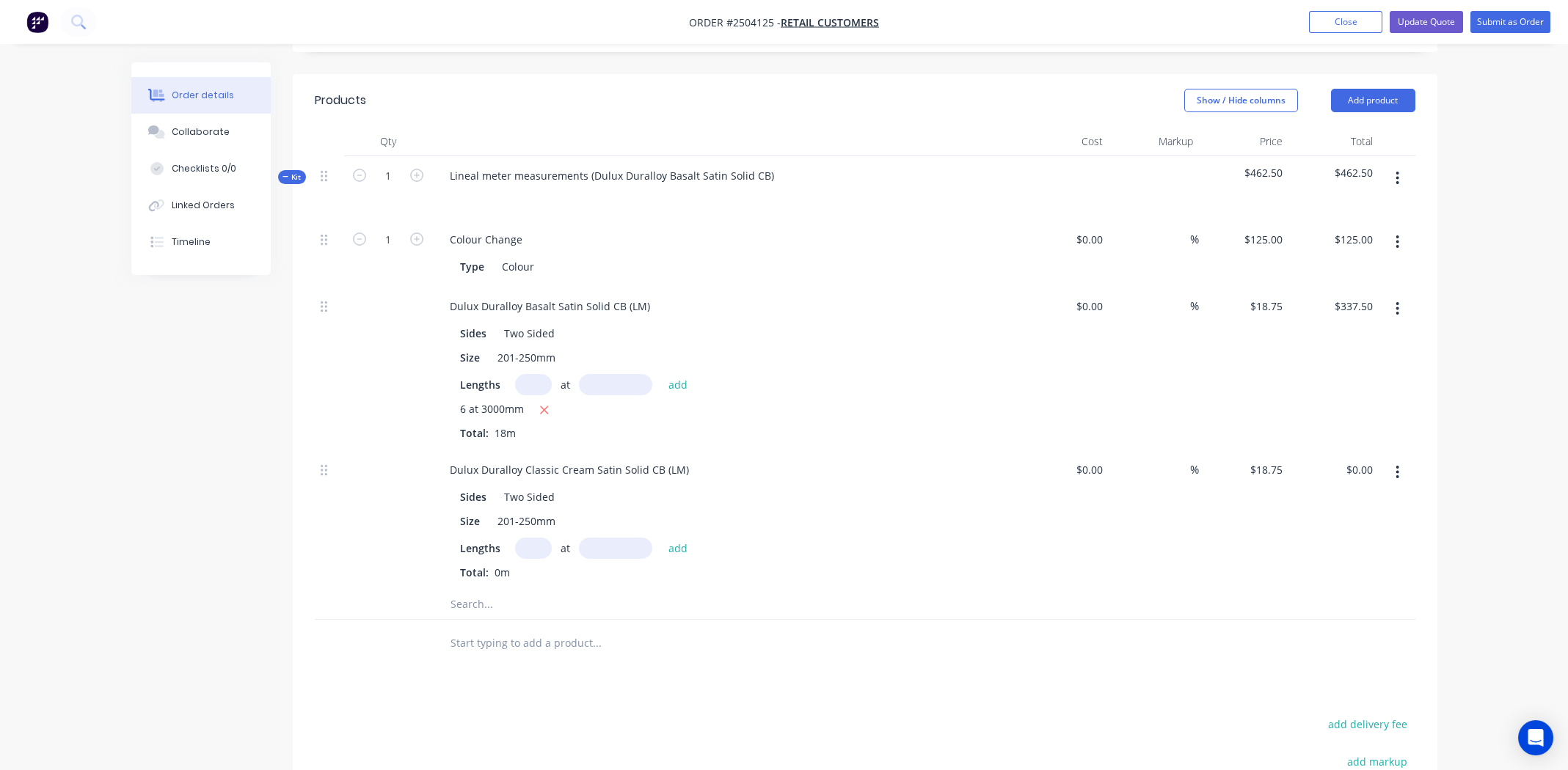
scroll to position [440, 0]
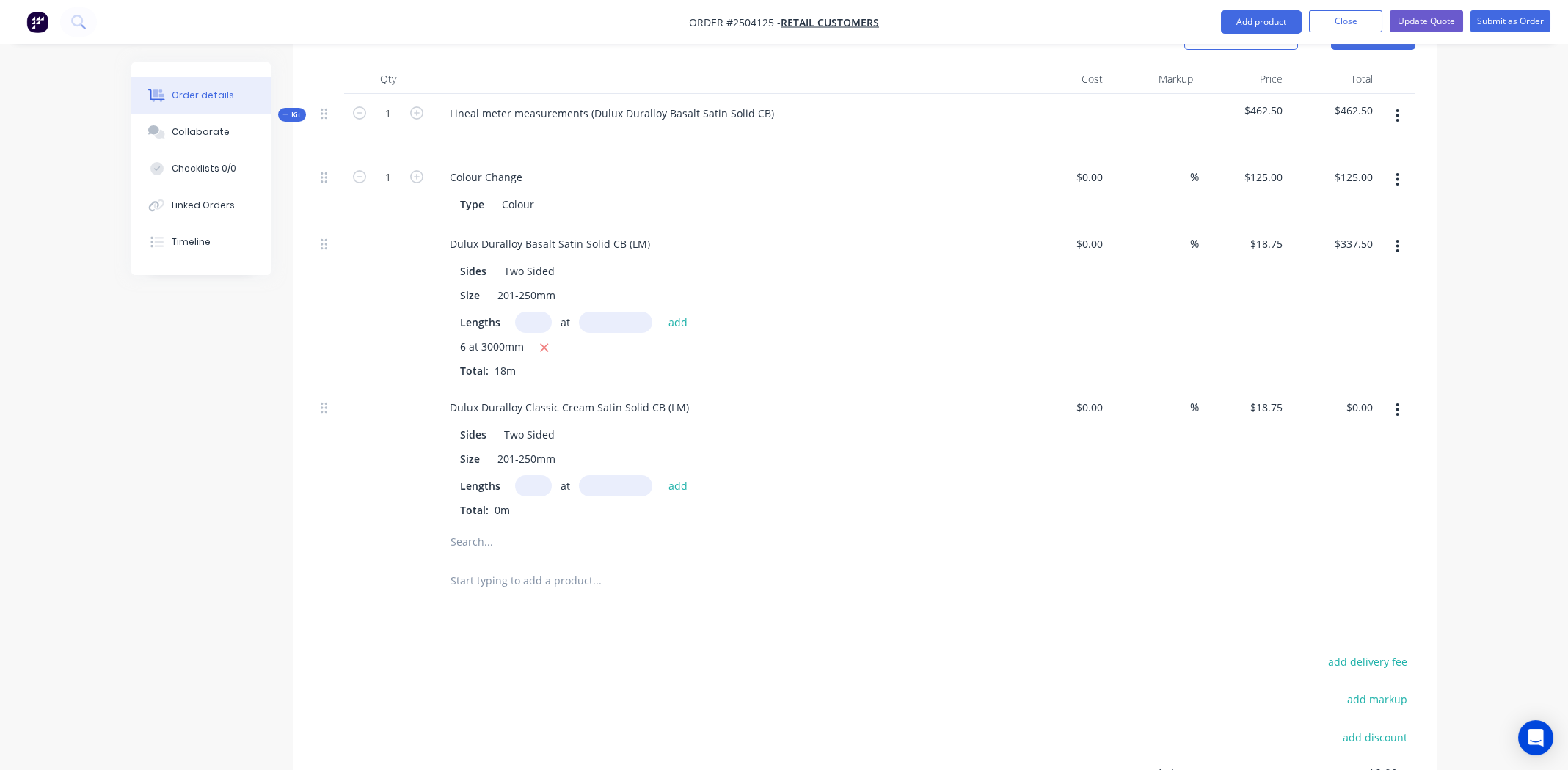
click at [529, 476] on input "text" at bounding box center [534, 486] width 37 height 21
type input "3"
type input "3000"
click at [661, 476] on button "add" at bounding box center [678, 485] width 35 height 20
type input "$168.75"
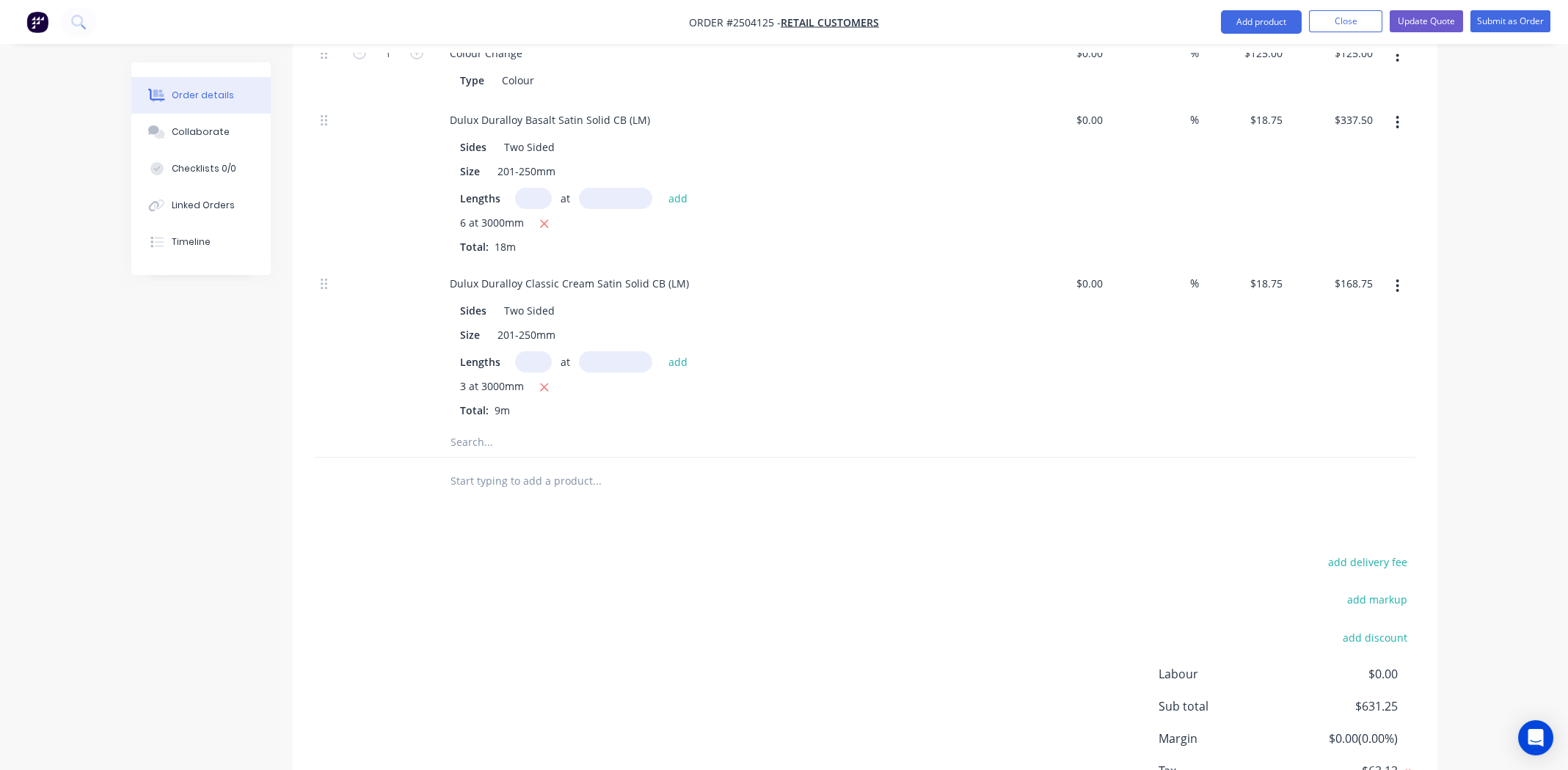
scroll to position [484, 0]
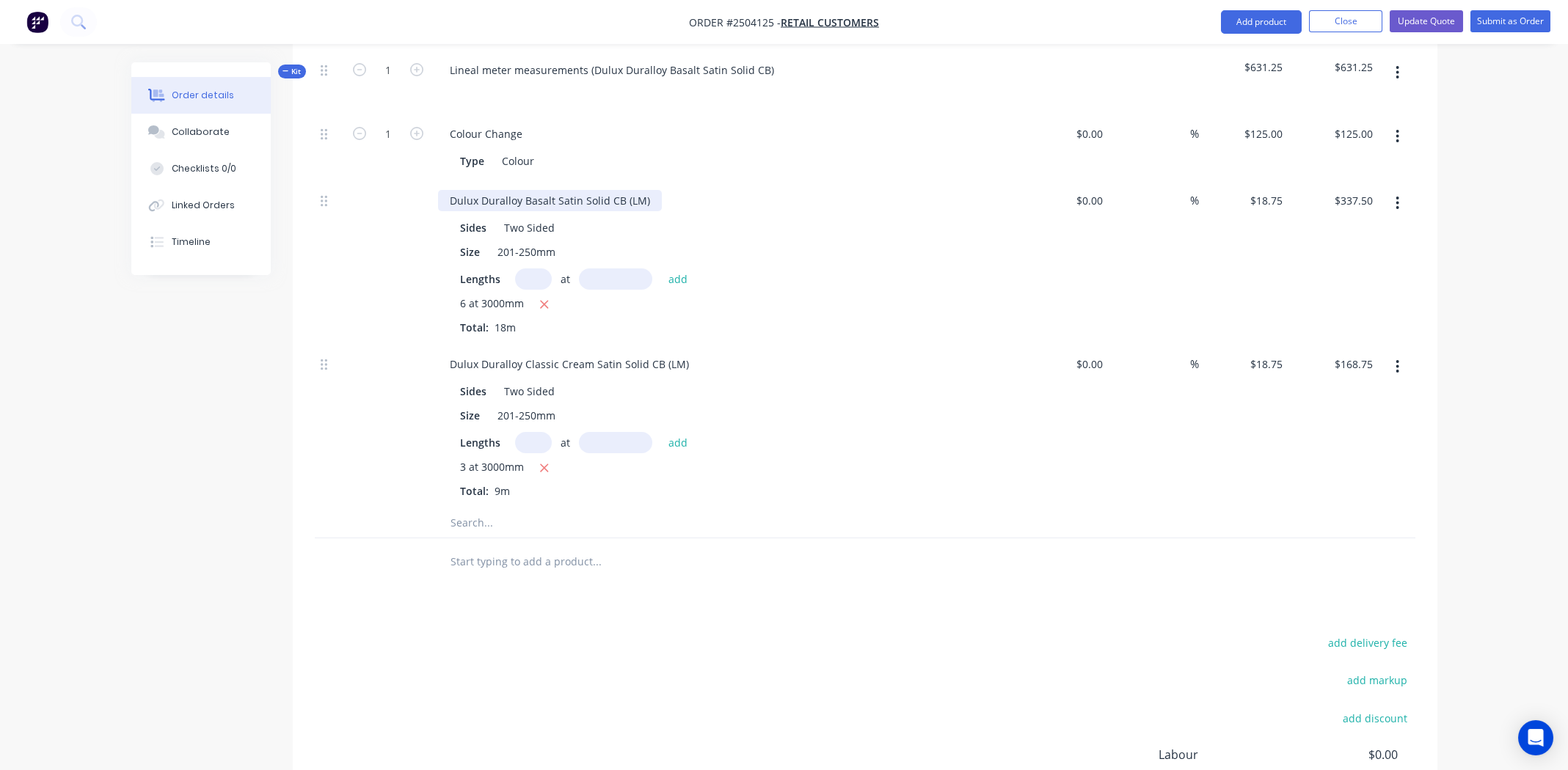
click at [647, 190] on div "Dulux Duralloy Basalt Satin Solid CB (LM)" at bounding box center [550, 200] width 224 height 21
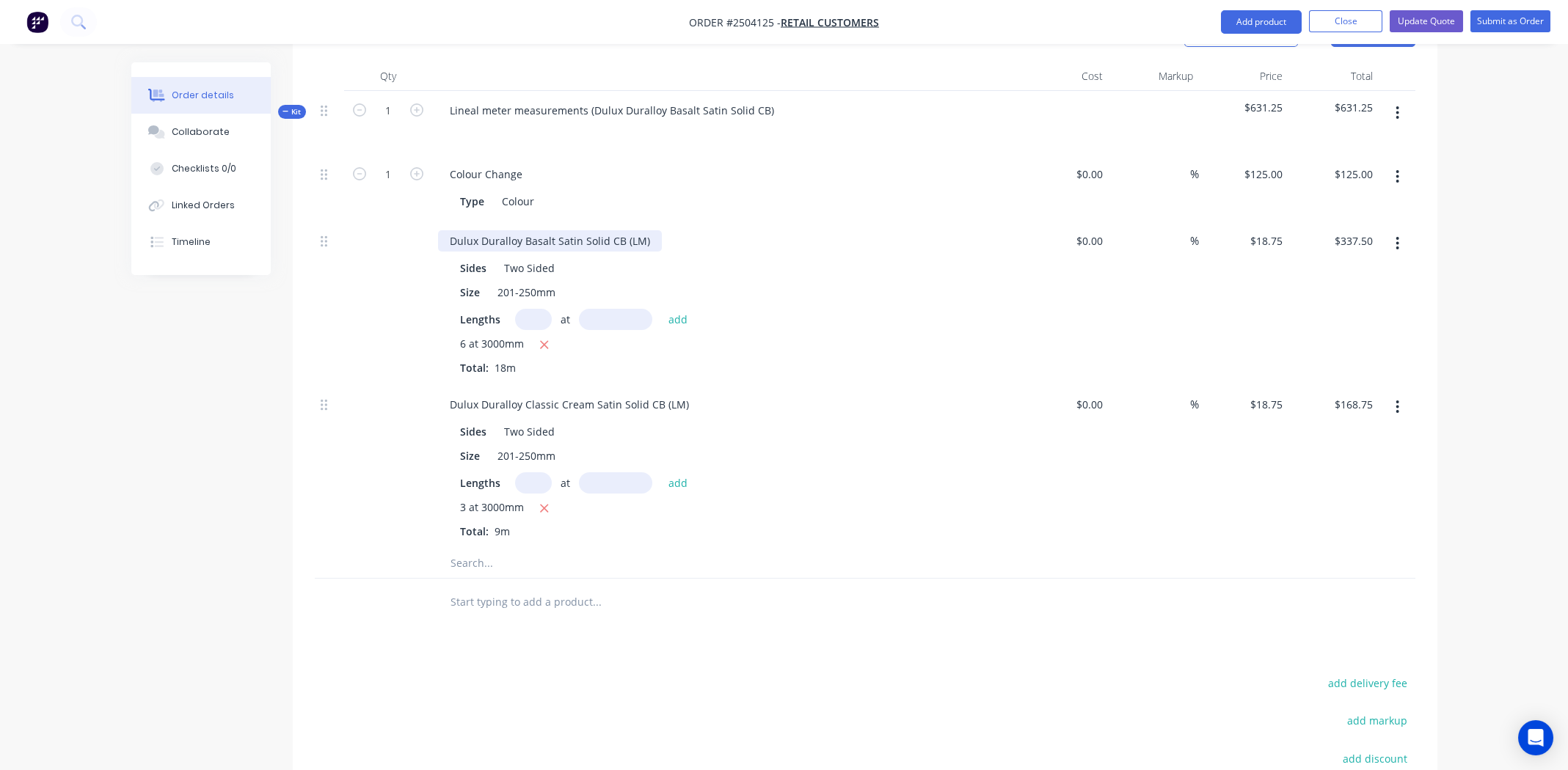
scroll to position [410, 0]
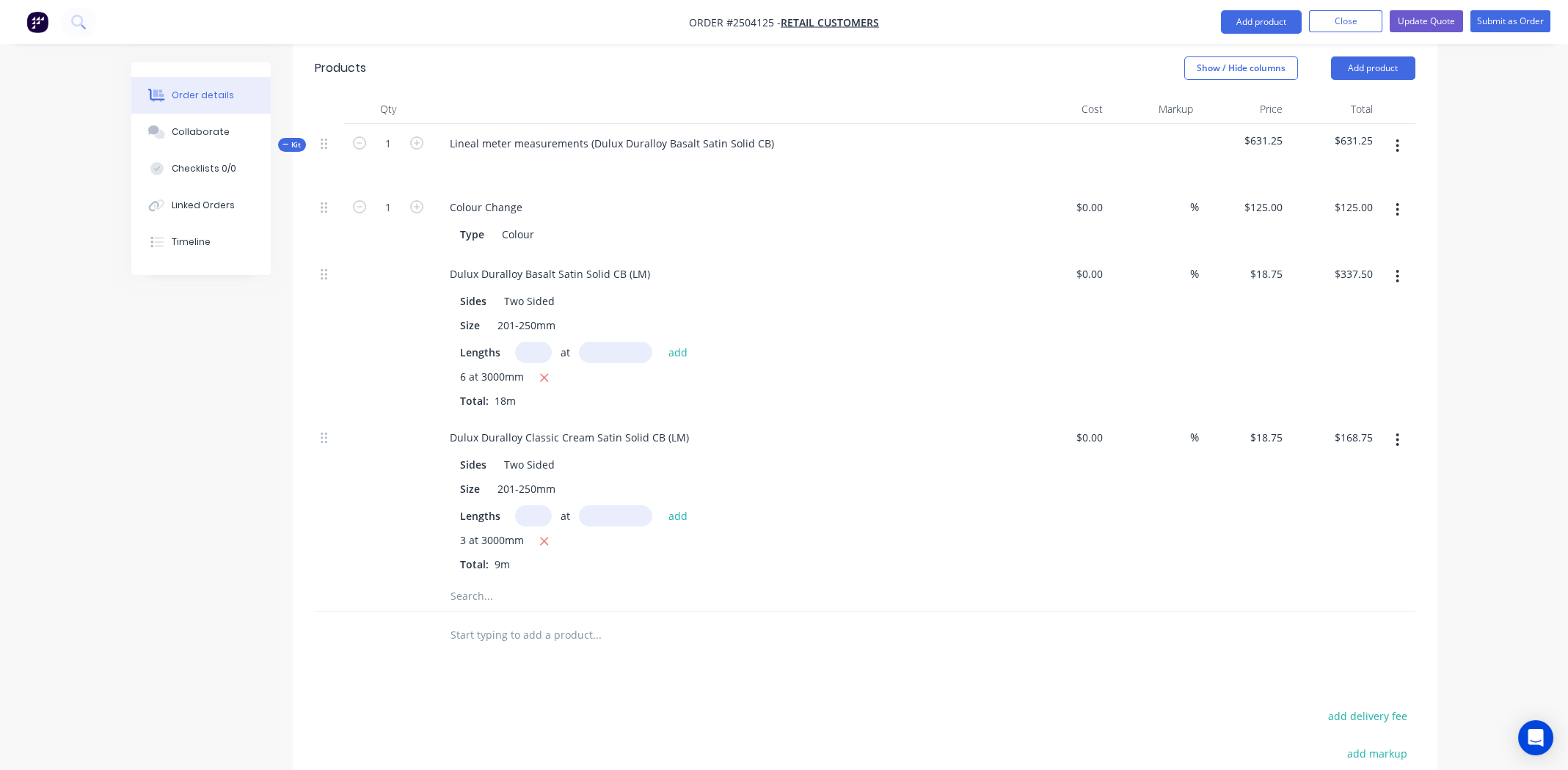
click at [1401, 427] on button "button" at bounding box center [1397, 440] width 35 height 26
click at [1342, 527] on div "Delete" at bounding box center [1346, 537] width 113 height 21
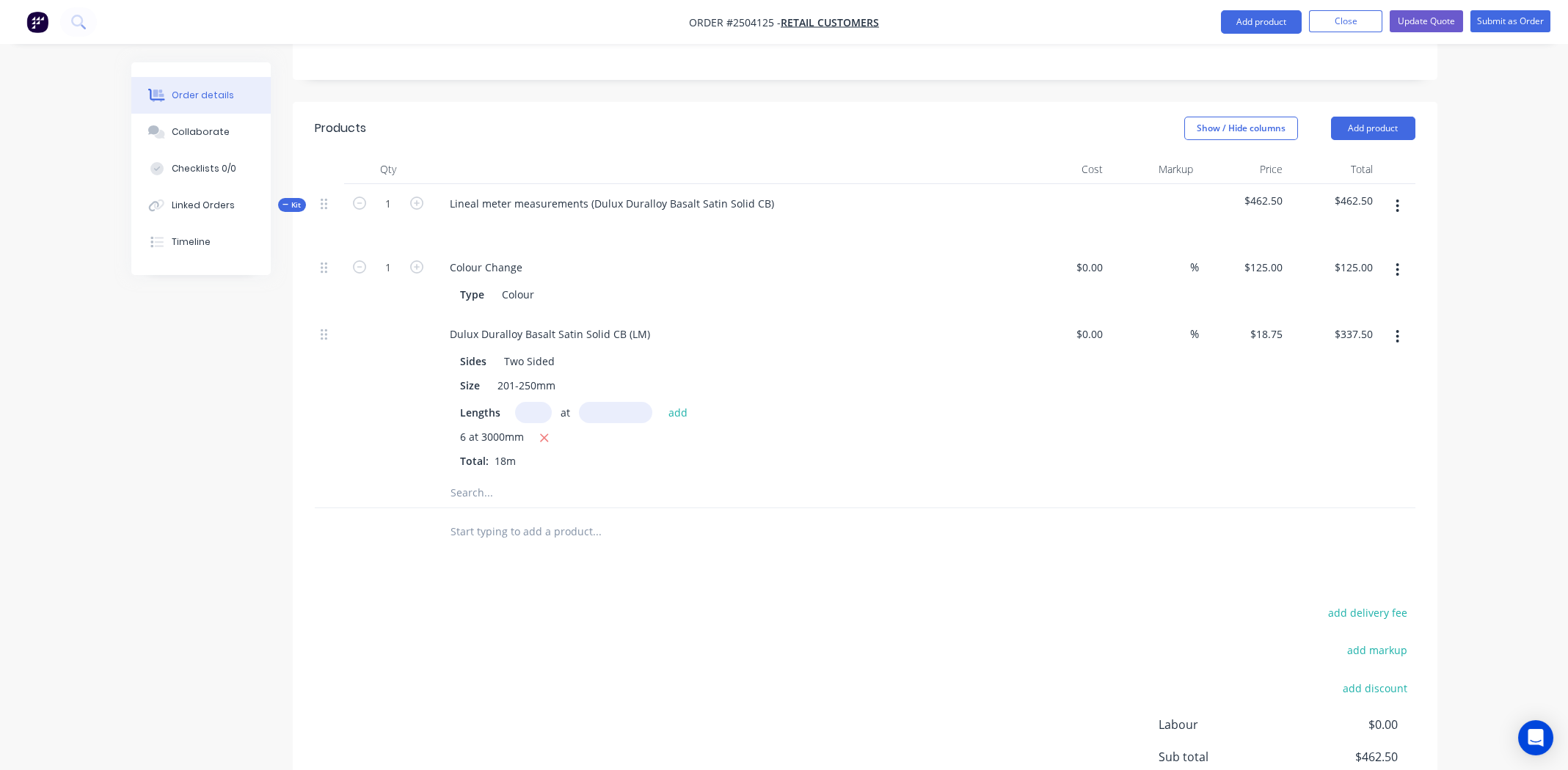
scroll to position [264, 0]
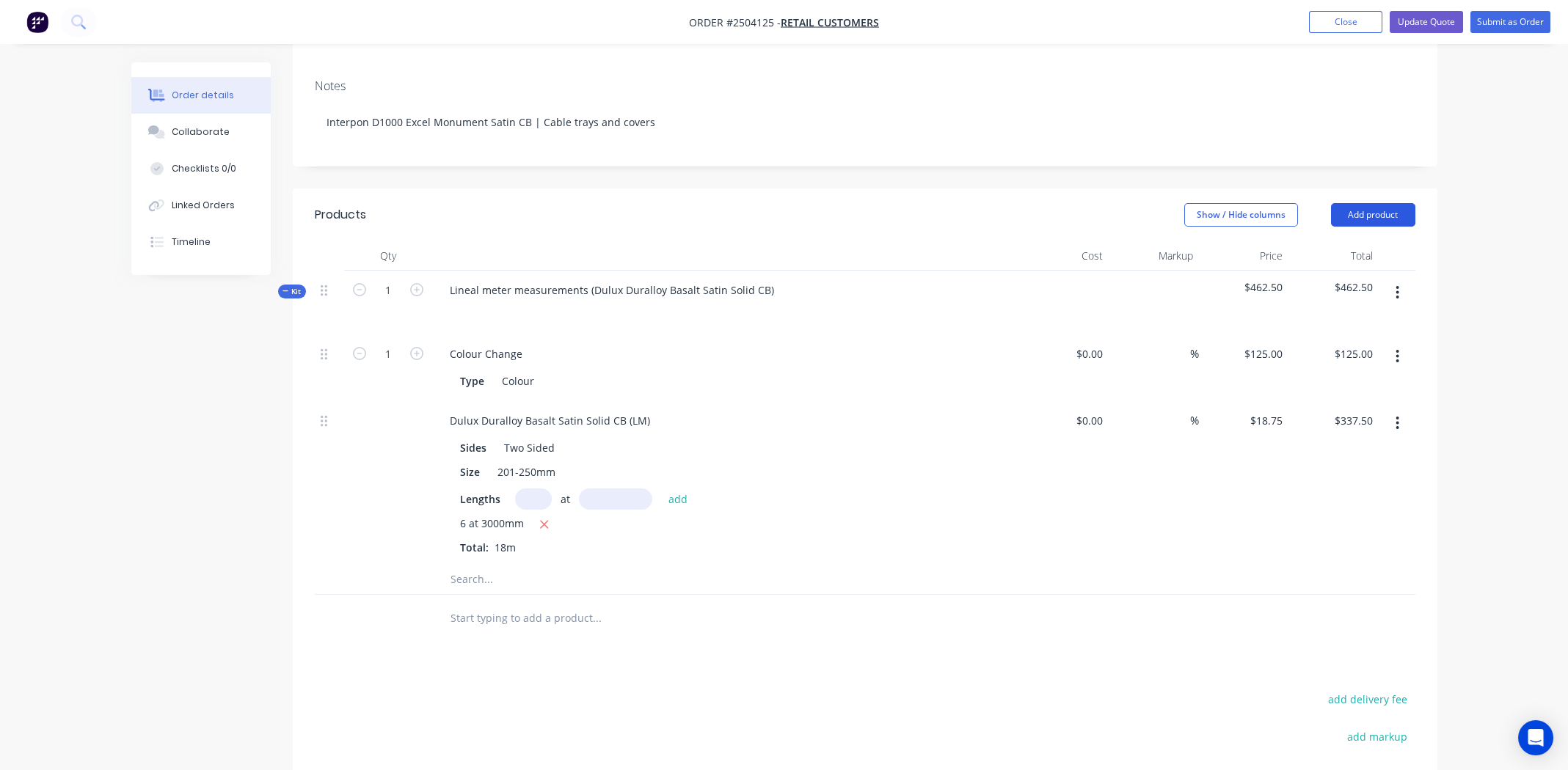
click at [1376, 203] on button "Add product" at bounding box center [1373, 215] width 84 height 23
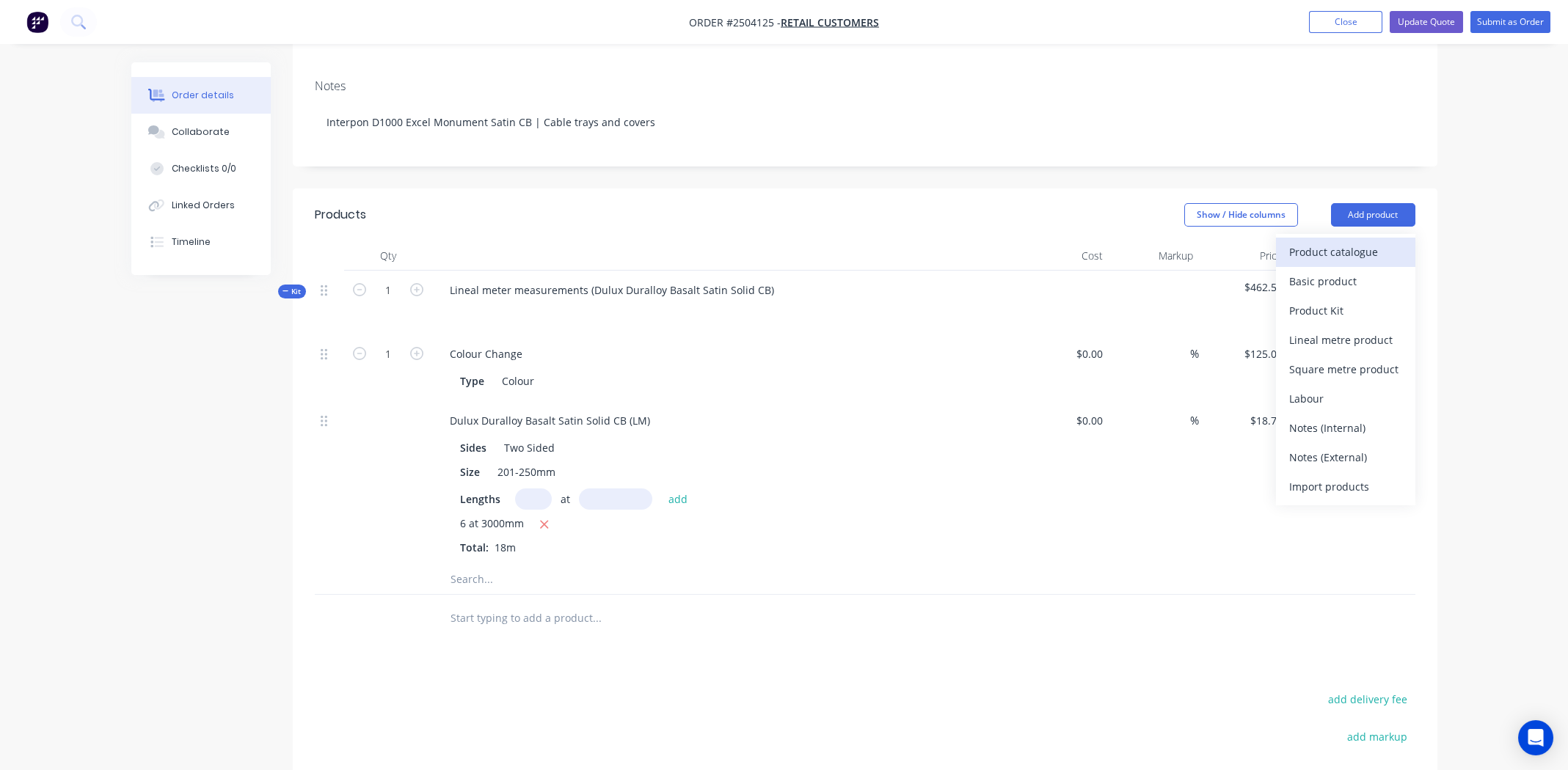
click at [1336, 241] on div "Product catalogue" at bounding box center [1346, 252] width 113 height 21
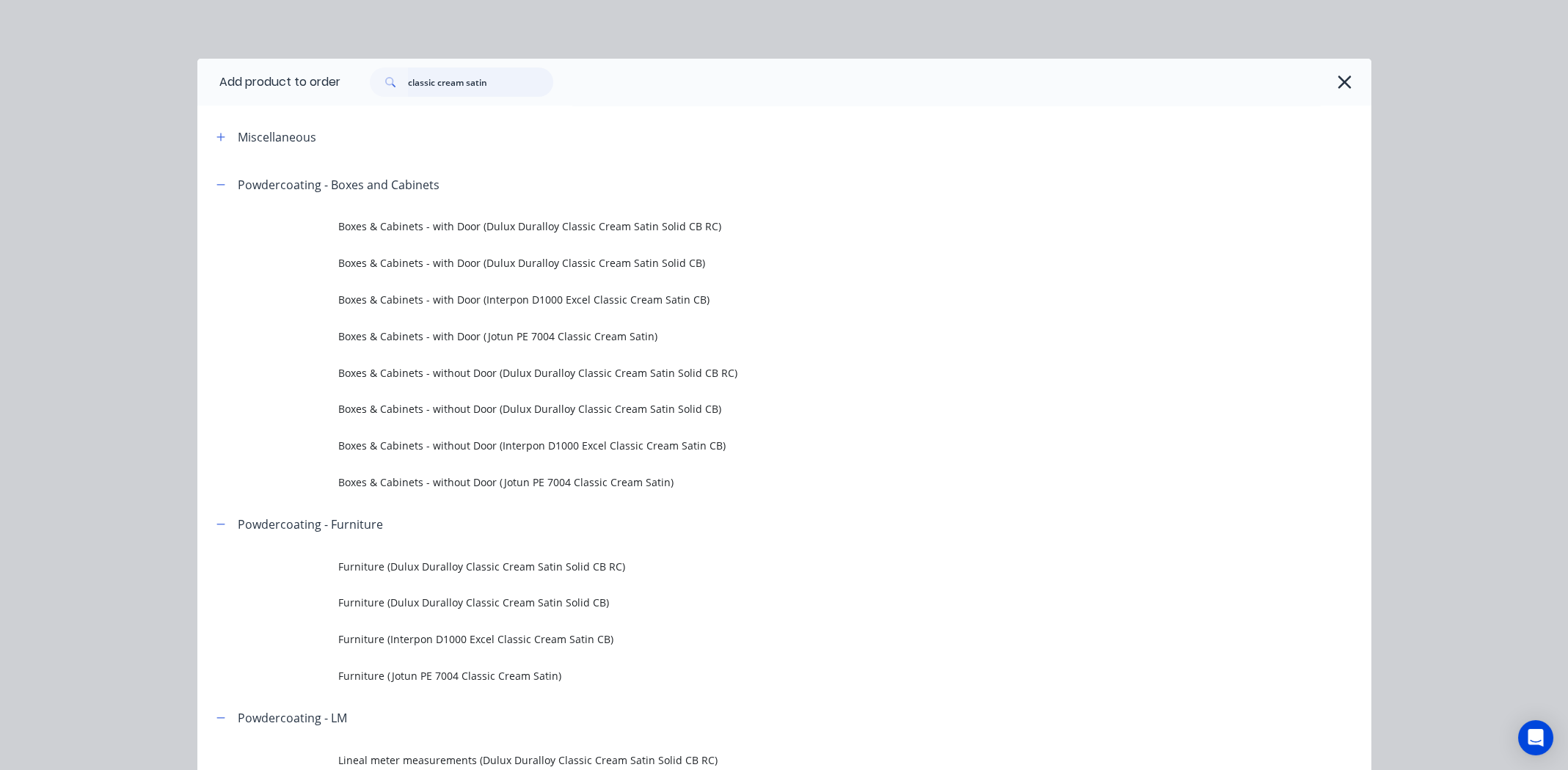
click at [521, 77] on input "classic cream satin" at bounding box center [481, 82] width 145 height 29
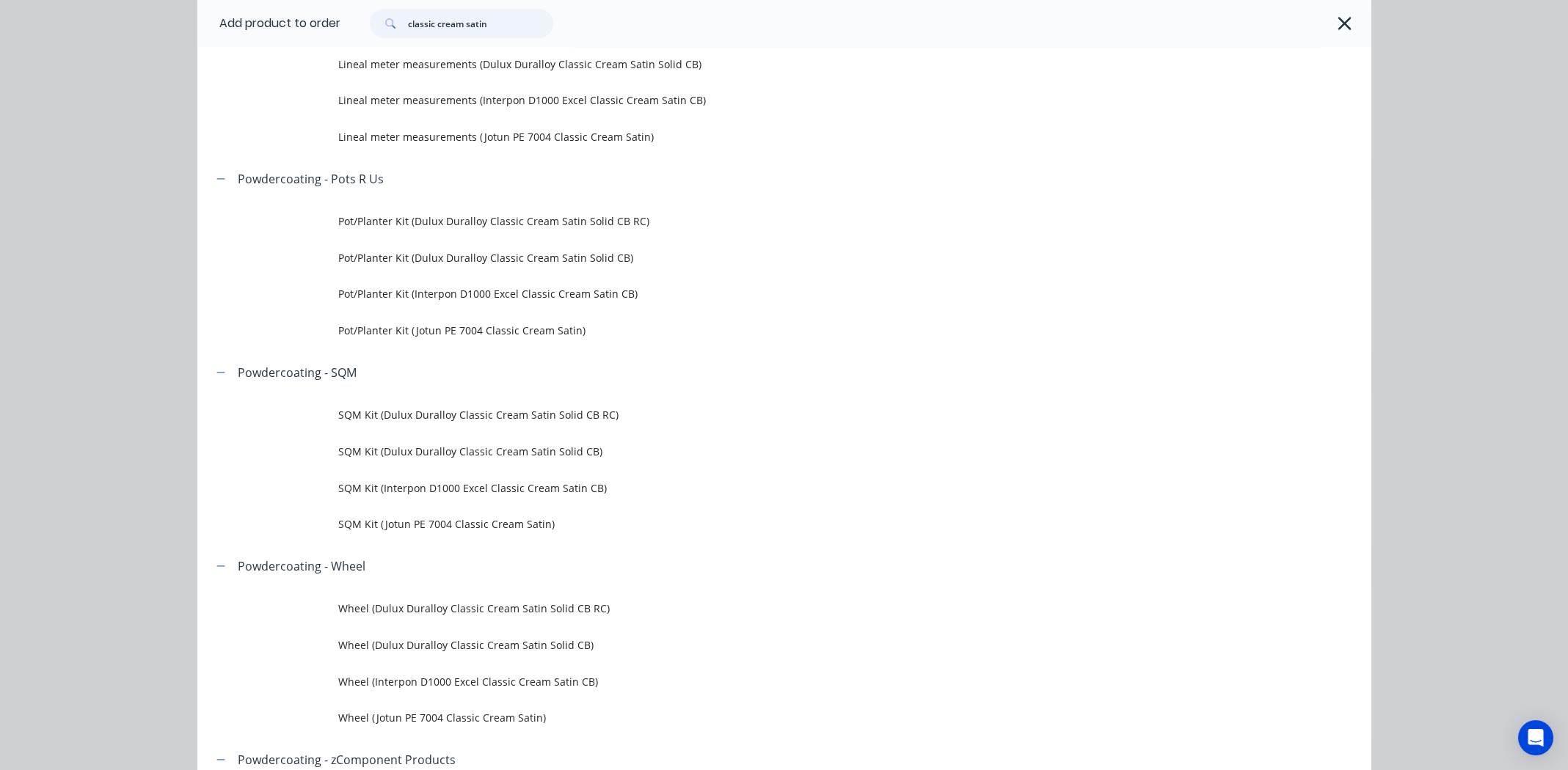
scroll to position [440, 0]
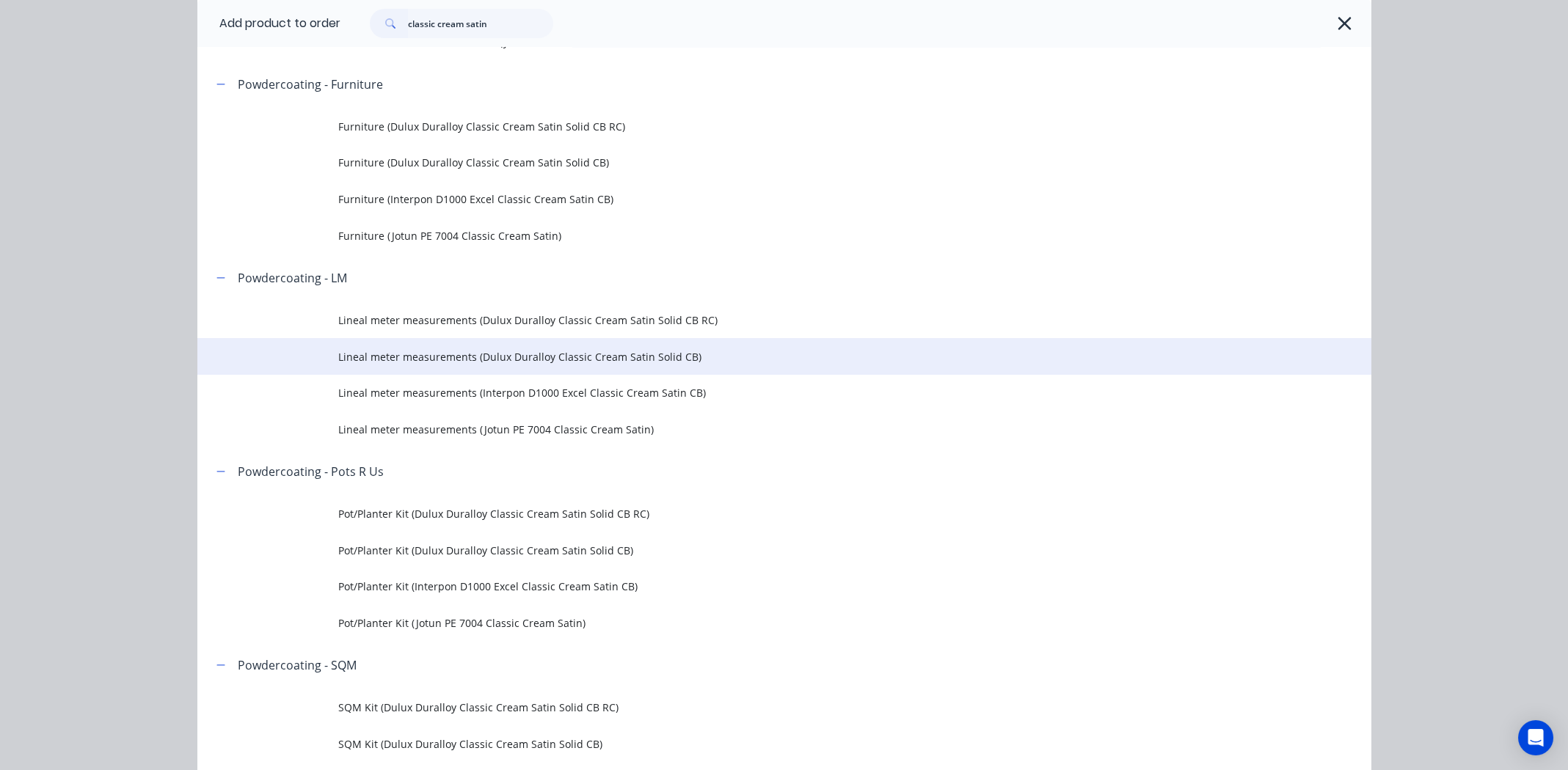
click at [595, 356] on span "Lineal meter measurements (Dulux Duralloy Classic Cream Satin Solid CB)" at bounding box center [751, 357] width 826 height 15
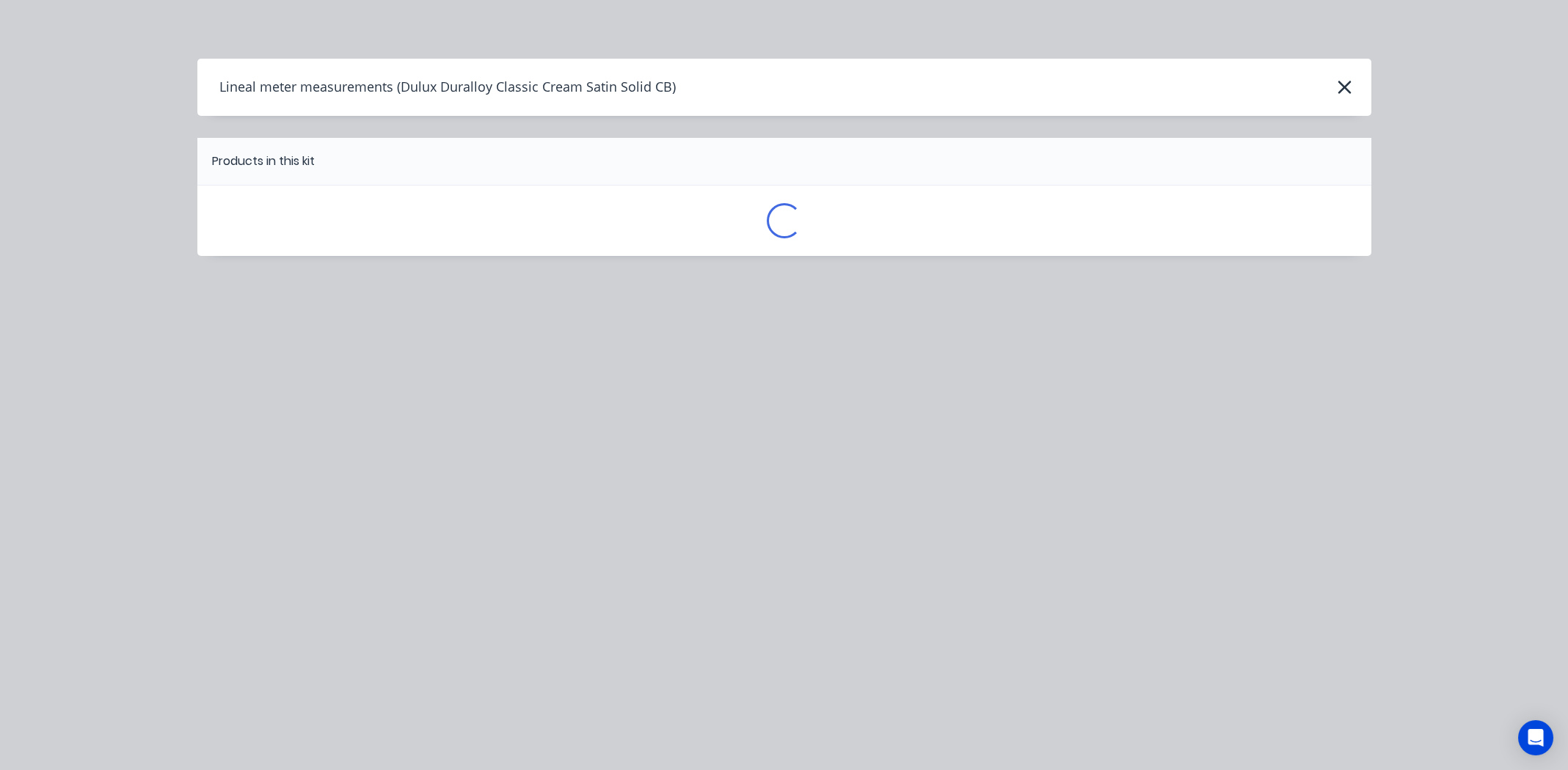
scroll to position [0, 0]
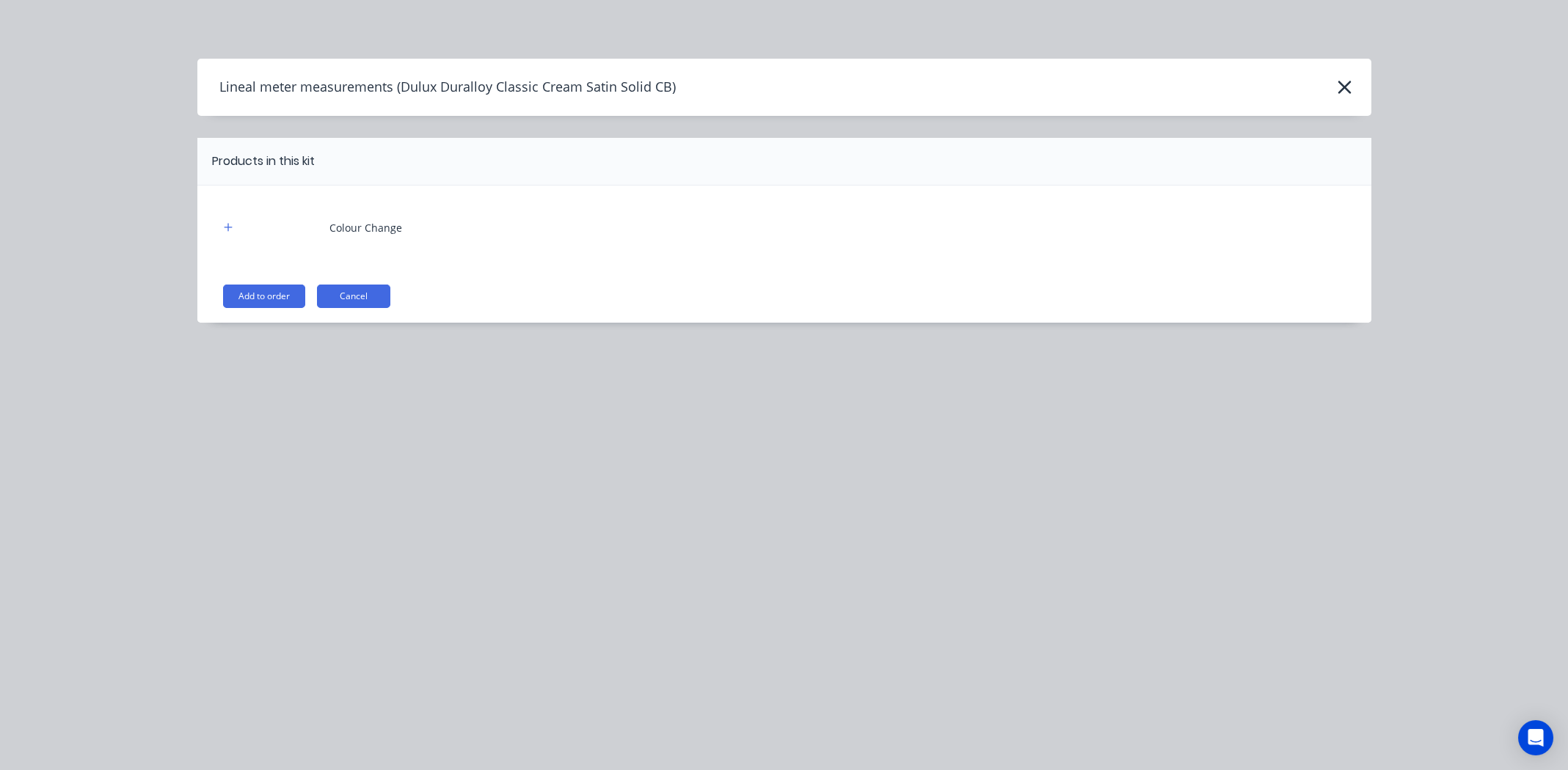
click at [268, 290] on button "Add to order" at bounding box center [264, 297] width 82 height 23
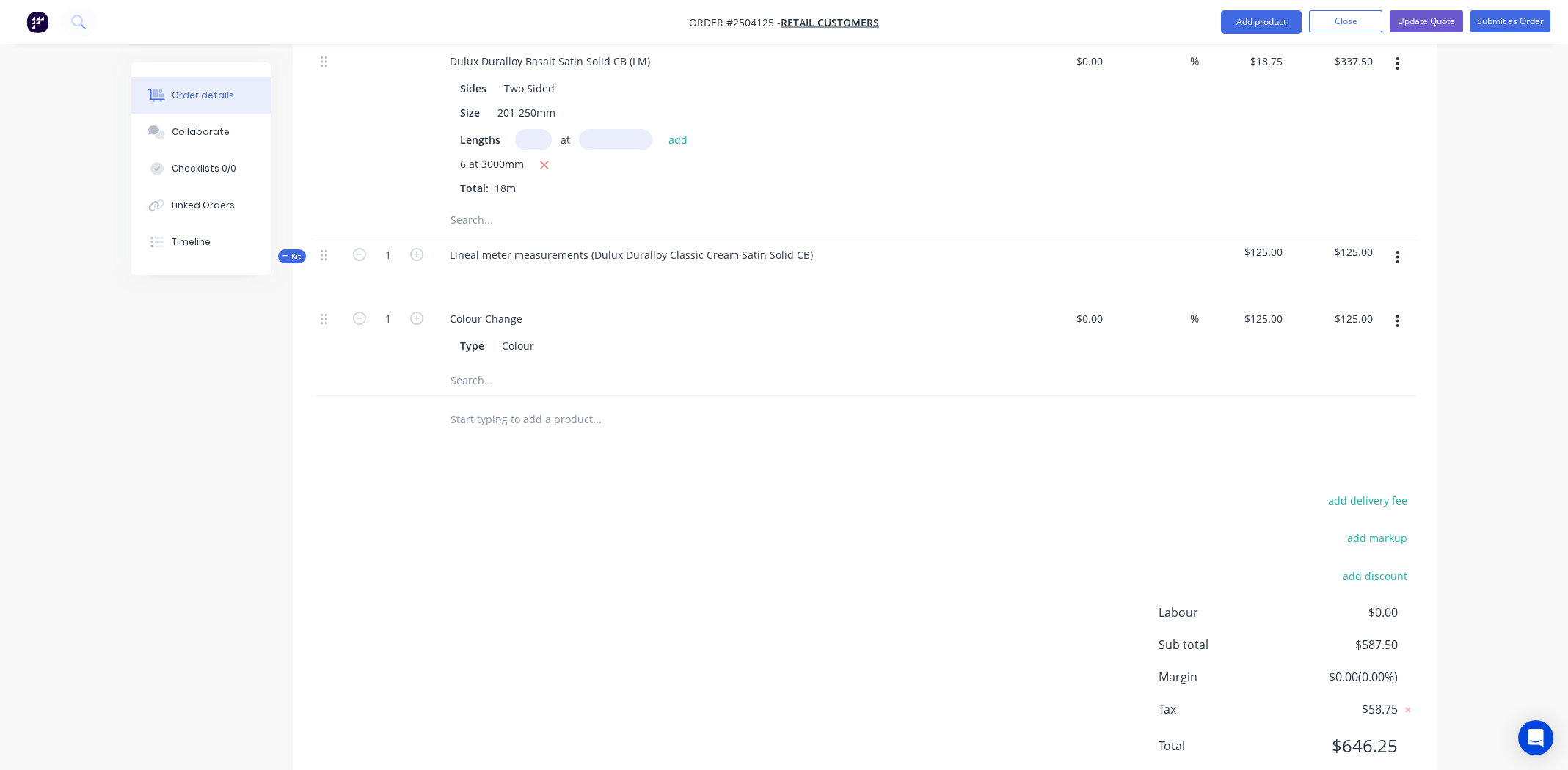
scroll to position [628, 0]
click at [1398, 245] on icon "button" at bounding box center [1397, 253] width 4 height 16
click at [1345, 281] on div "Add product to kit" at bounding box center [1346, 291] width 113 height 21
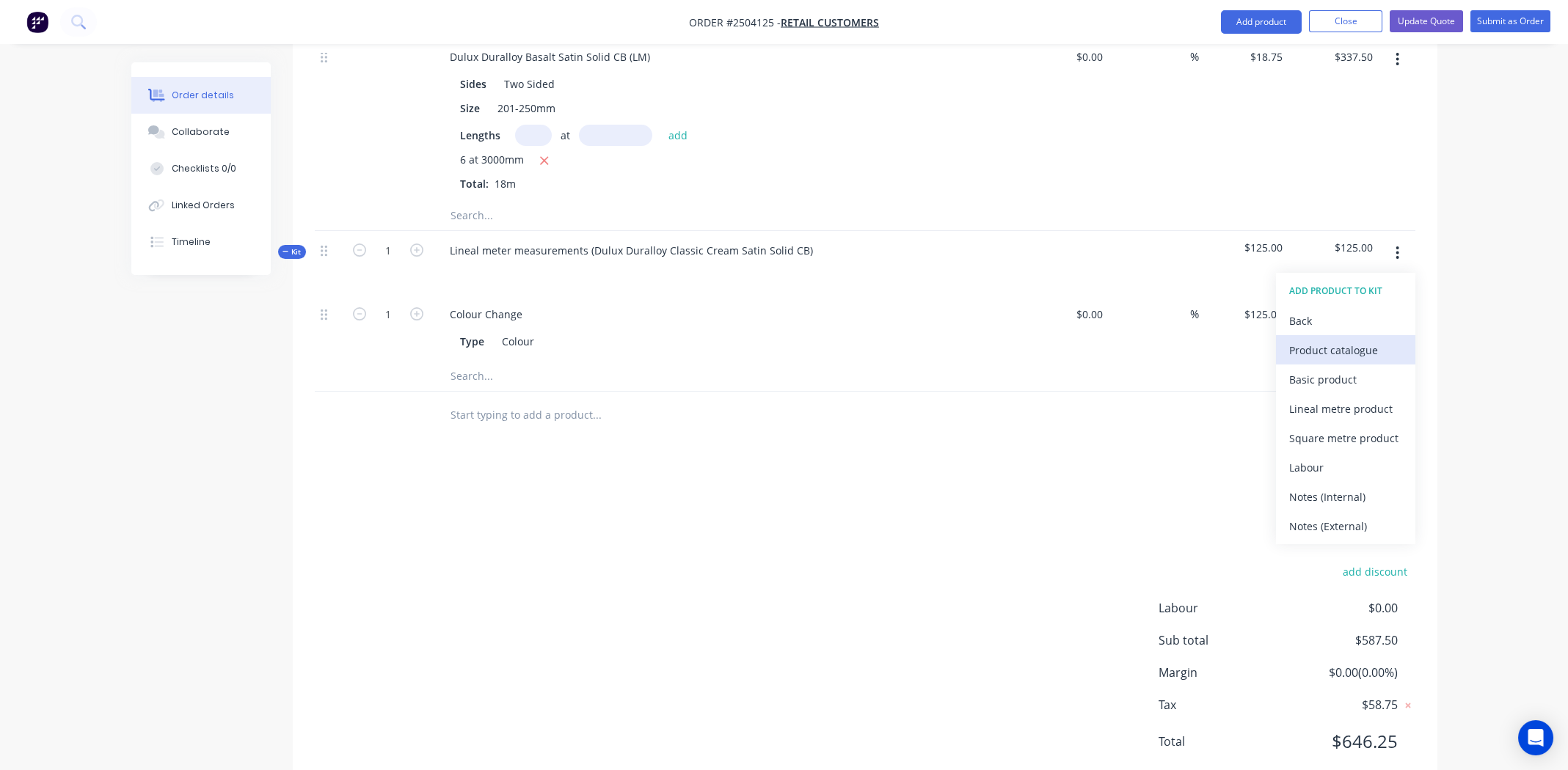
click at [1337, 340] on div "Product catalogue" at bounding box center [1346, 350] width 113 height 21
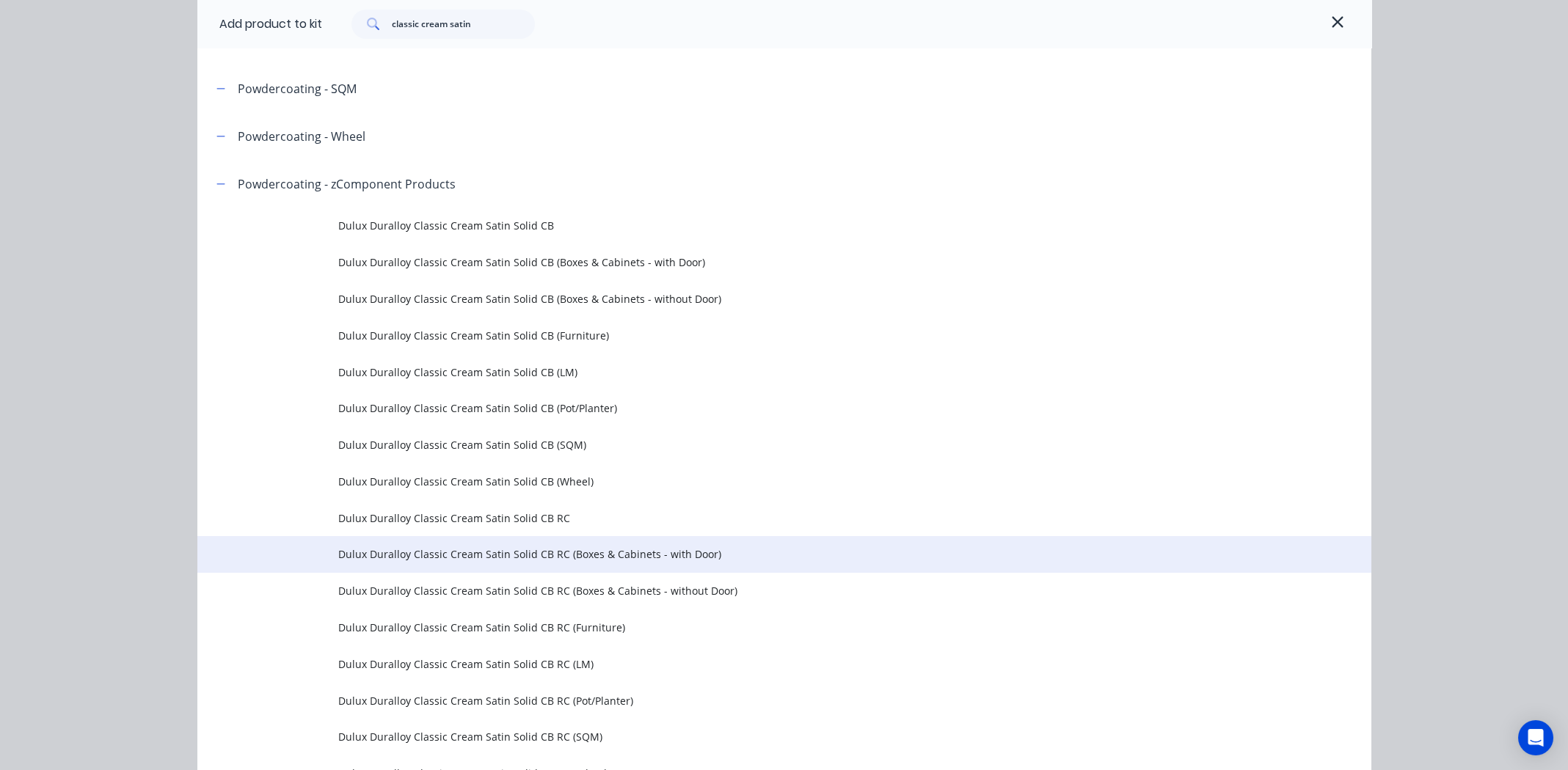
scroll to position [440, 0]
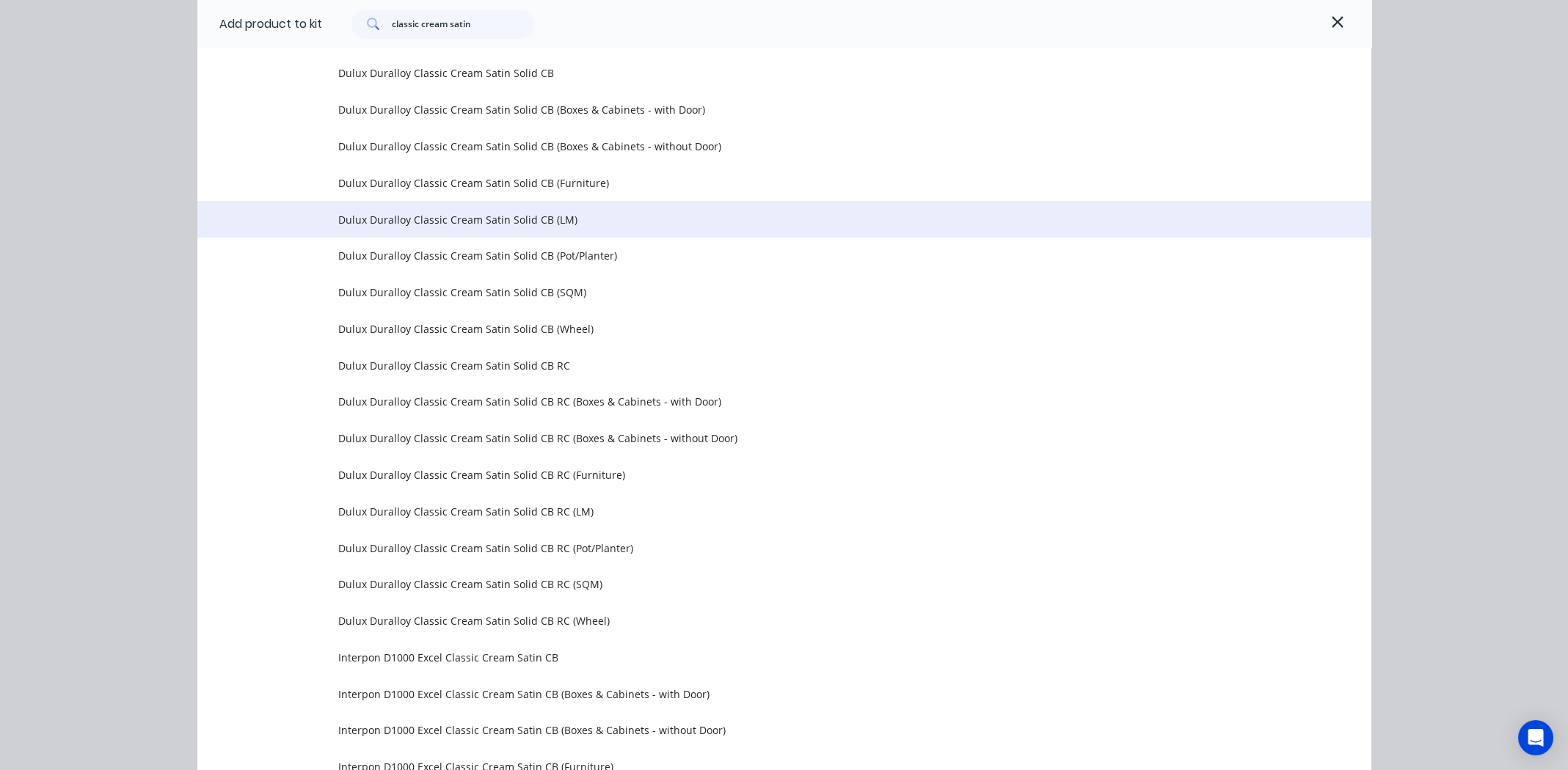
click at [495, 220] on span "Dulux Duralloy Classic Cream Satin Solid CB (LM)" at bounding box center [751, 219] width 826 height 15
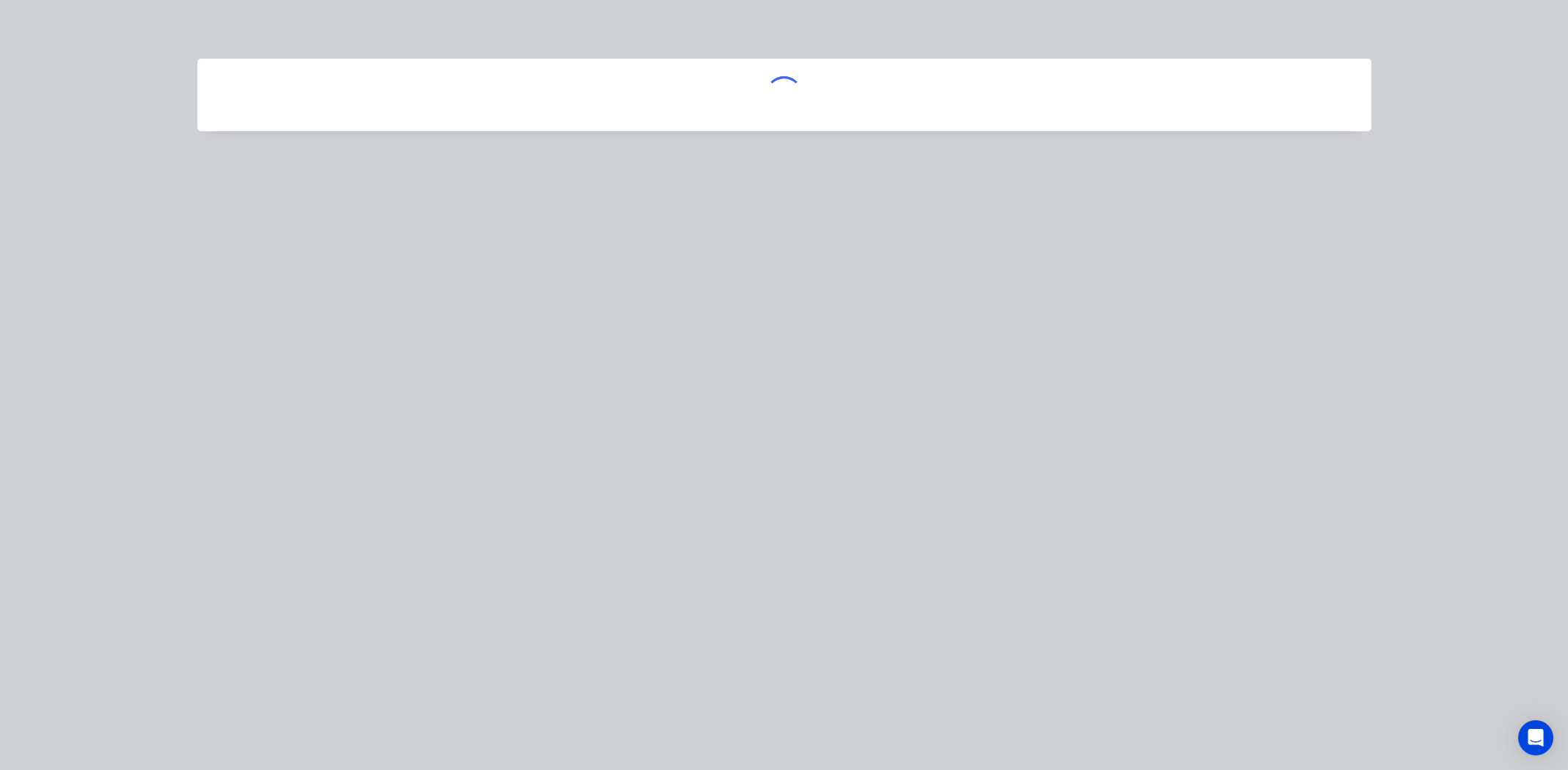
scroll to position [0, 0]
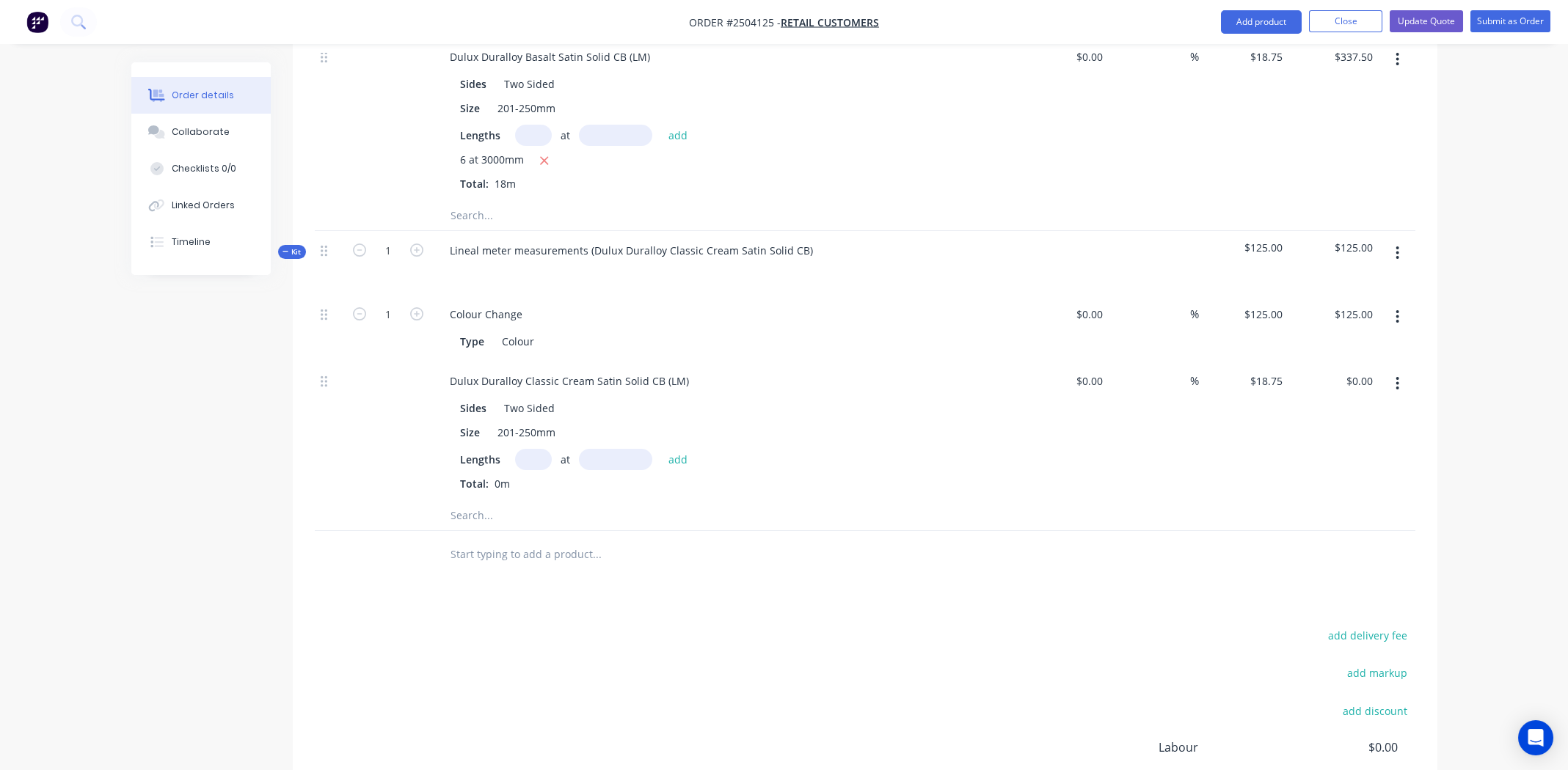
click at [526, 449] on input "text" at bounding box center [534, 460] width 37 height 21
type input "3"
type input "3000"
click at [661, 449] on button "add" at bounding box center [678, 459] width 35 height 20
type input "$168.75"
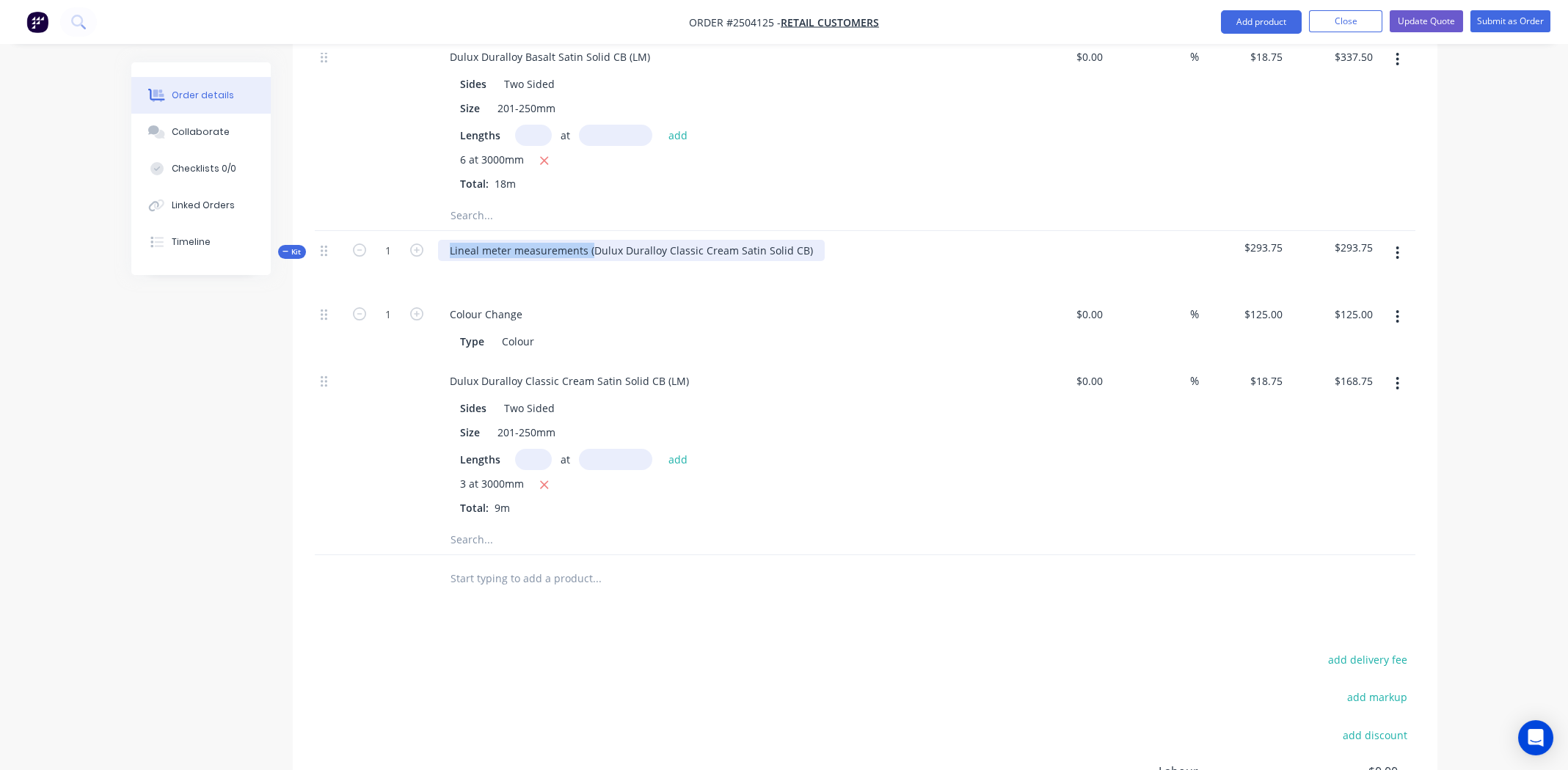
drag, startPoint x: 590, startPoint y: 207, endPoint x: 413, endPoint y: 217, distance: 177.3
click at [412, 231] on div "Kit 1 Lineal meter measurements (Dulux Duralloy Classic Cream Satin Solid CB) $…" at bounding box center [865, 263] width 1100 height 64
click at [666, 240] on div "Dulux Duralloy Classic Cream Satin Solid CB)" at bounding box center [559, 250] width 242 height 21
click at [936, 313] on div "Colour Change Type Colour" at bounding box center [726, 328] width 587 height 67
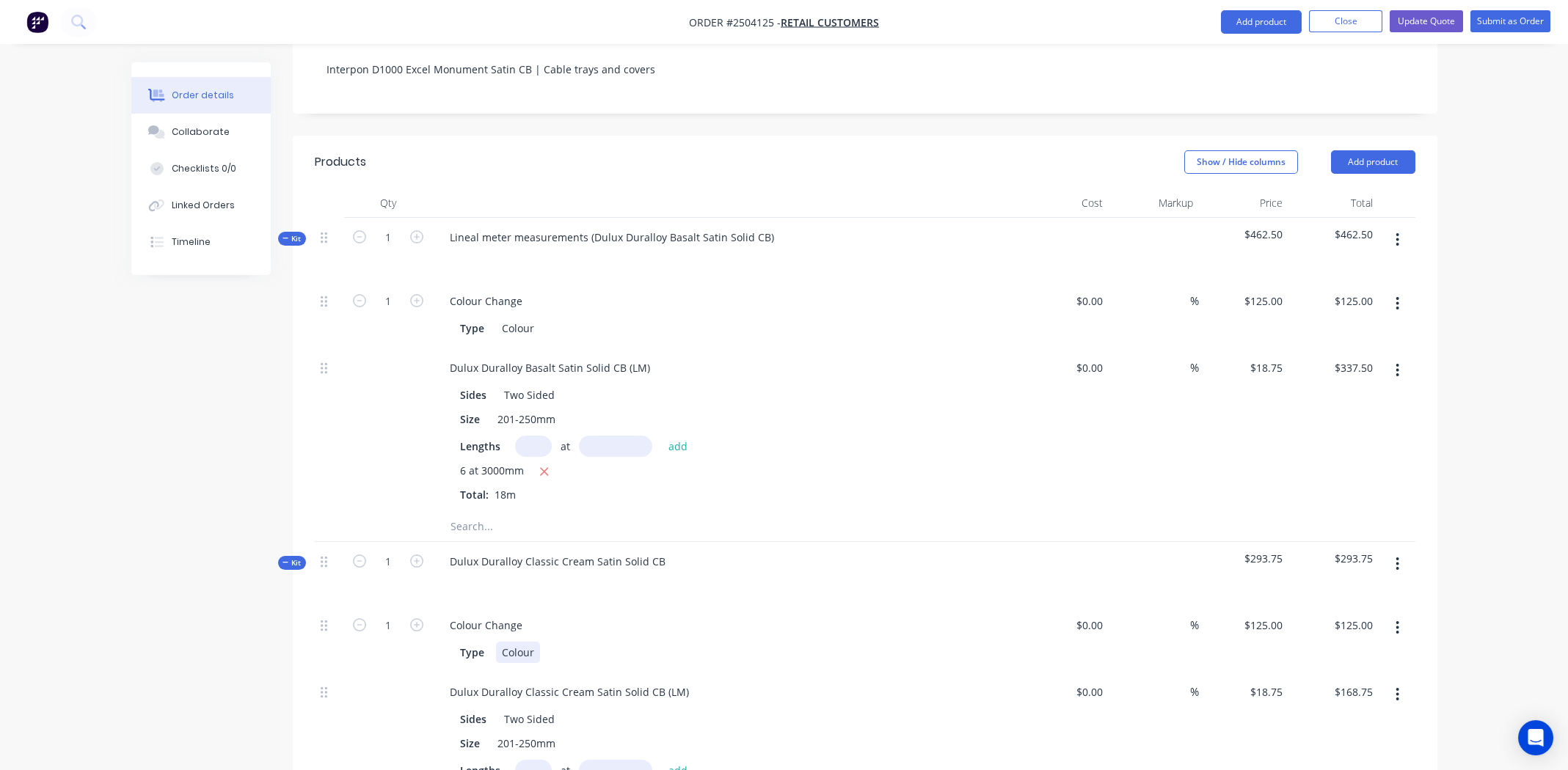
scroll to position [40, 0]
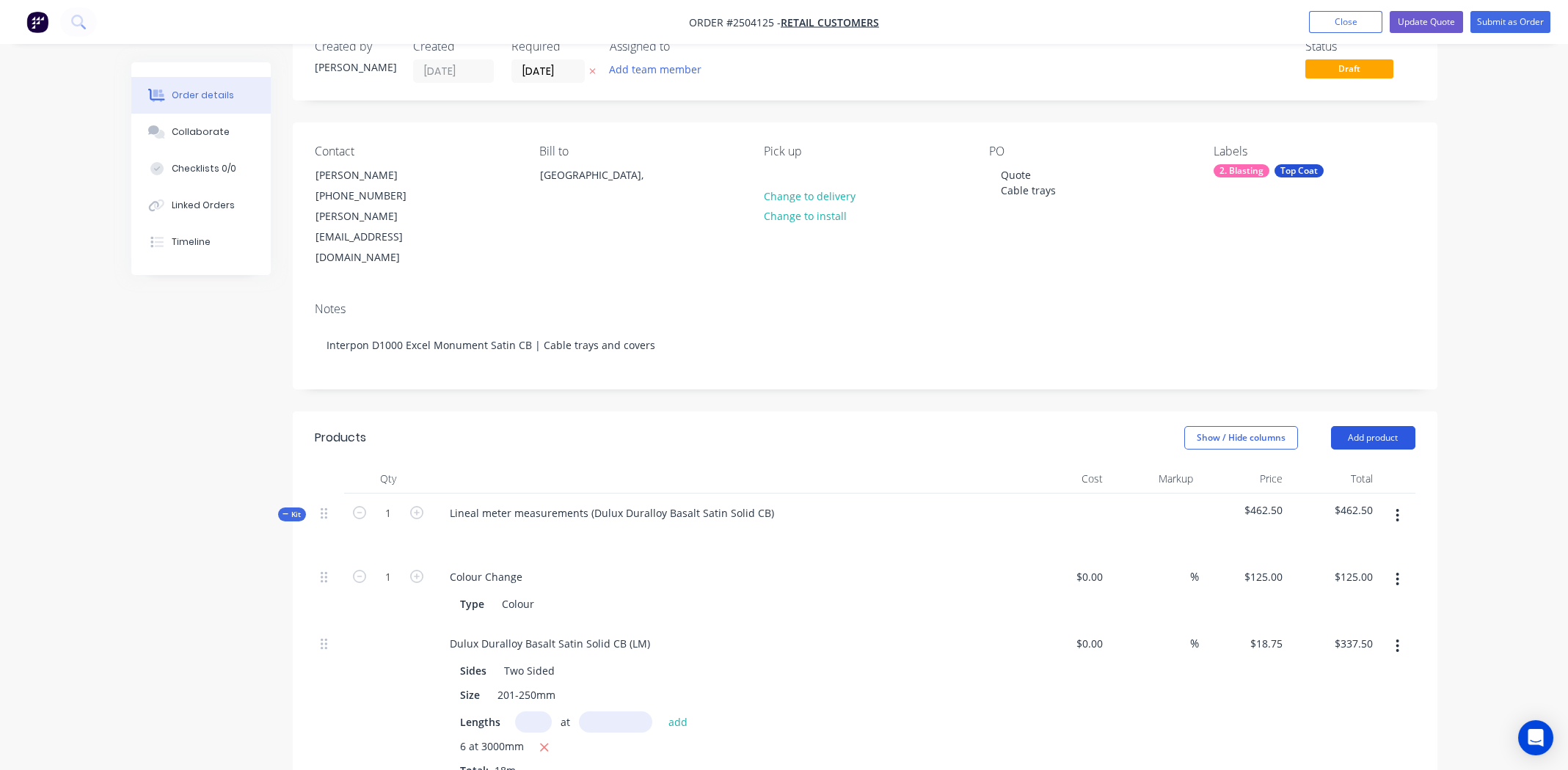
click at [1376, 426] on button "Add product" at bounding box center [1373, 438] width 84 height 23
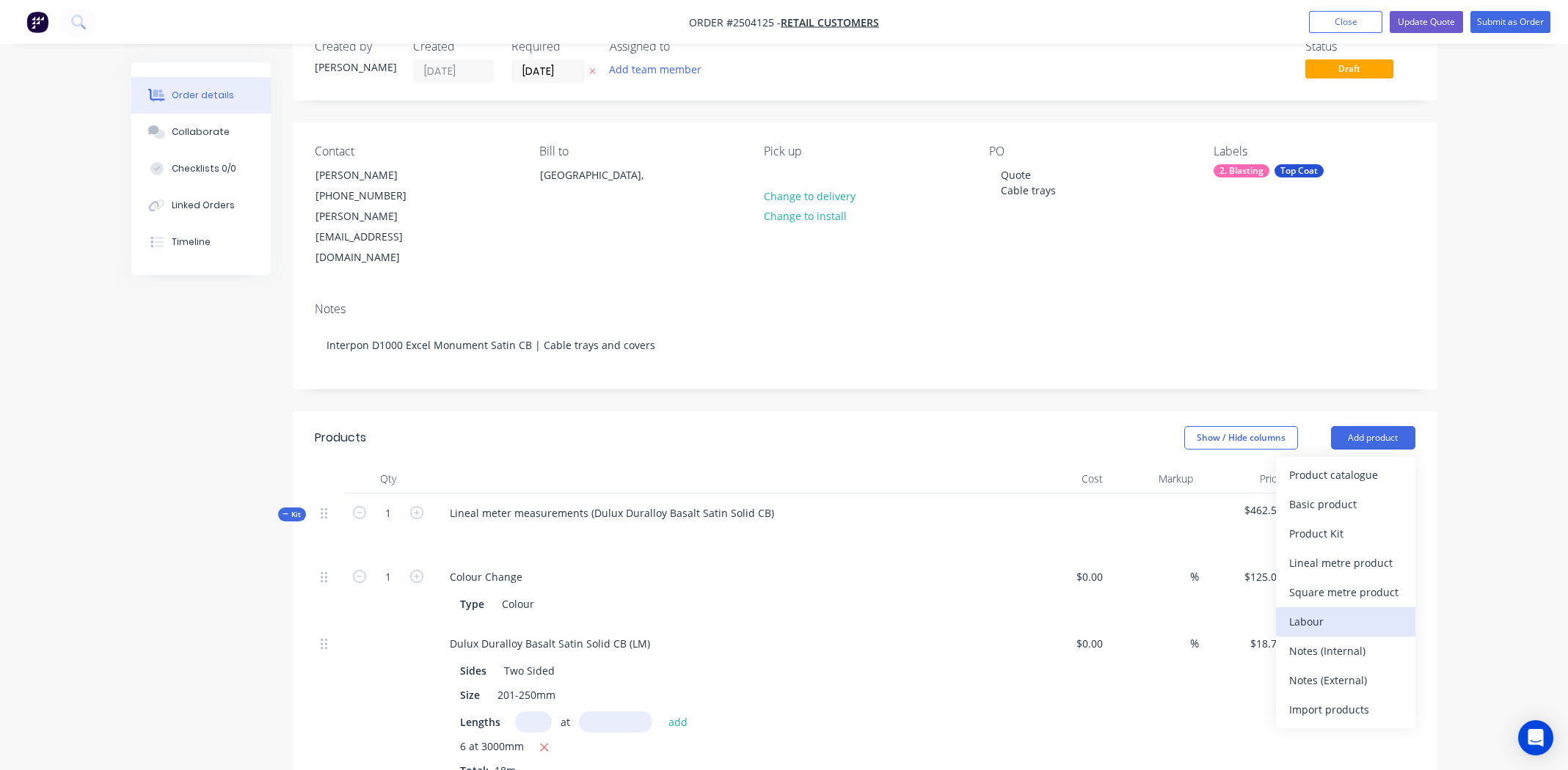
click at [1326, 611] on div "Labour" at bounding box center [1346, 622] width 113 height 21
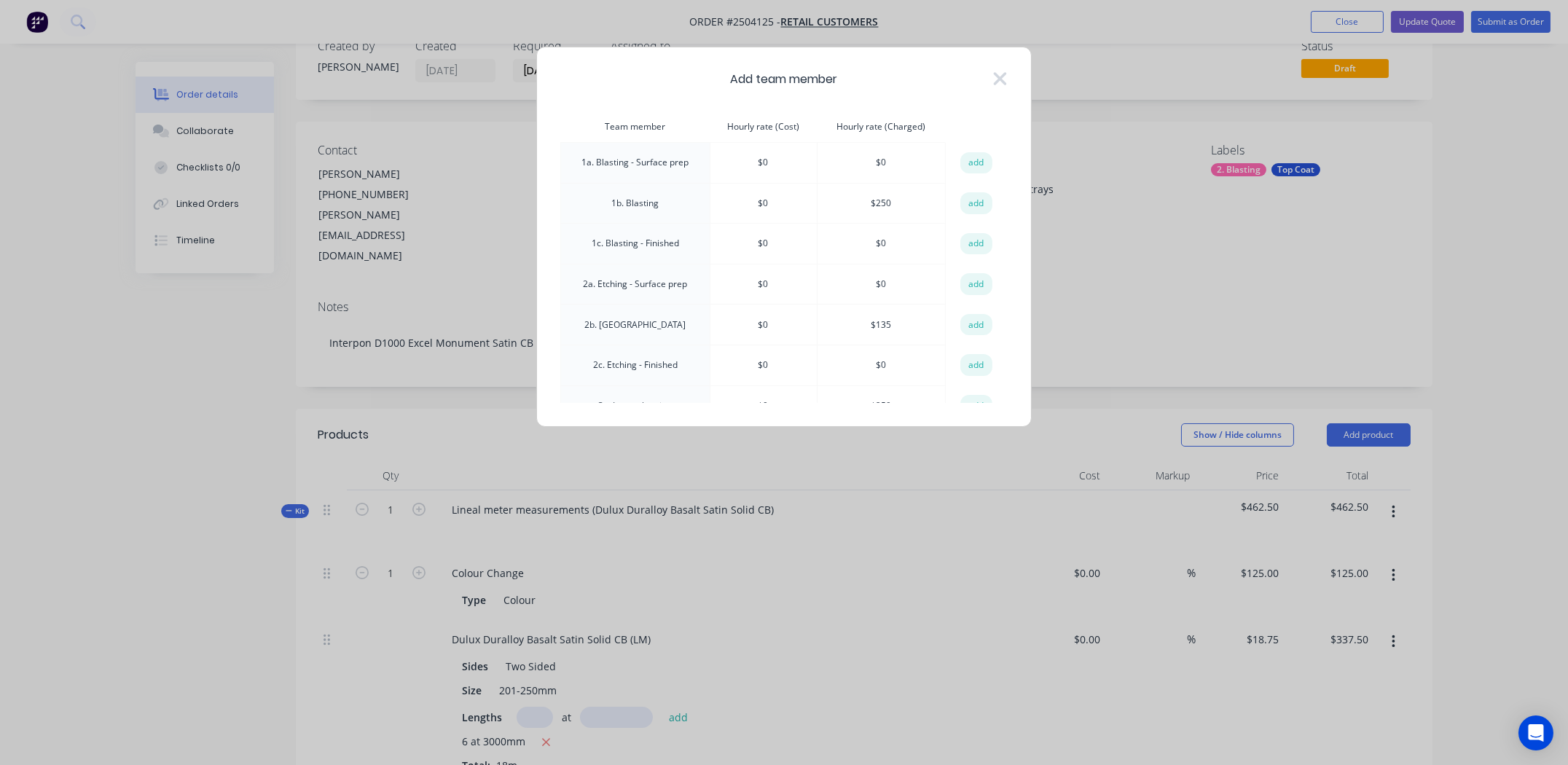
click at [967, 201] on button "add" at bounding box center [976, 203] width 32 height 22
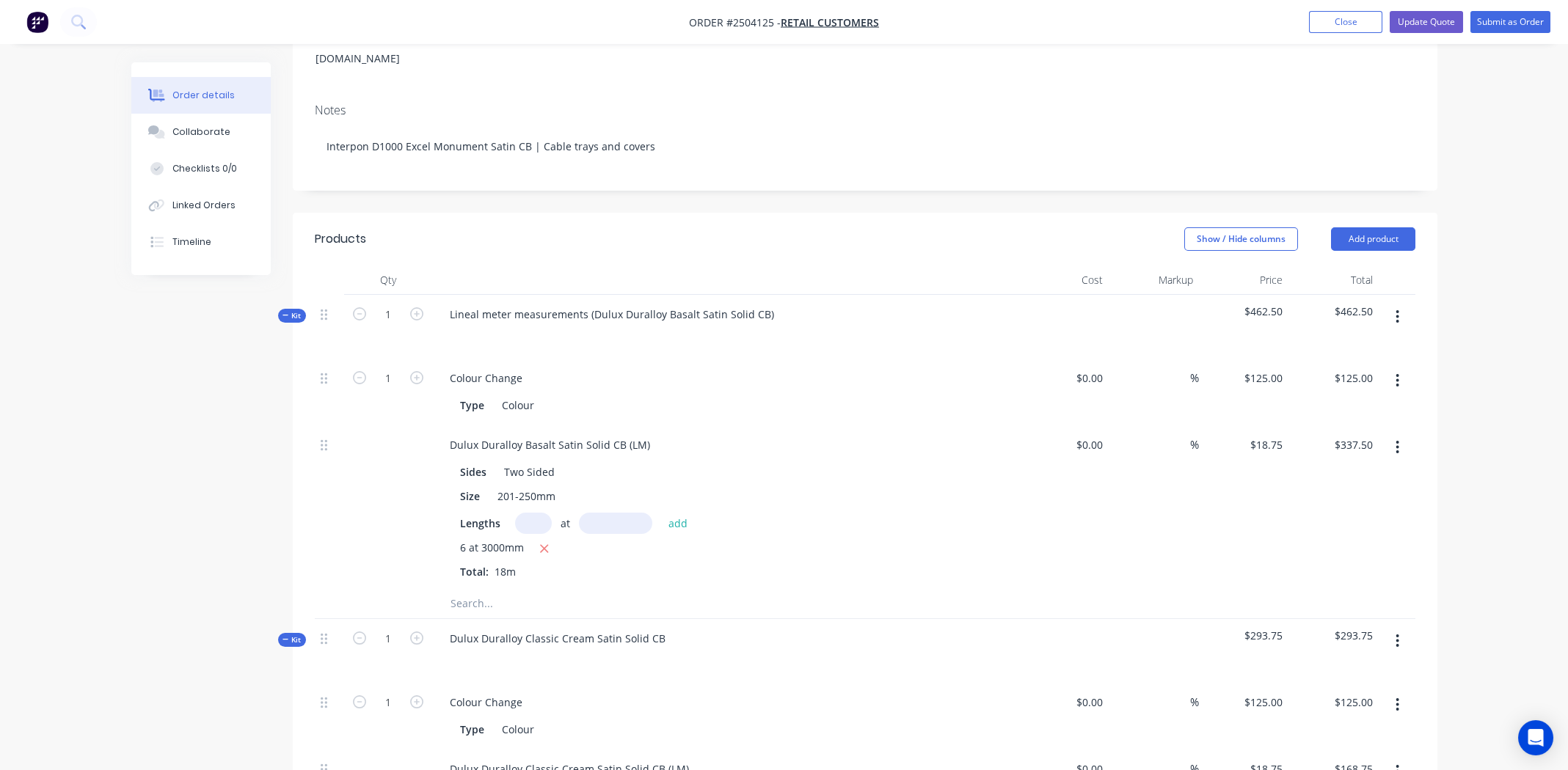
scroll to position [628, 0]
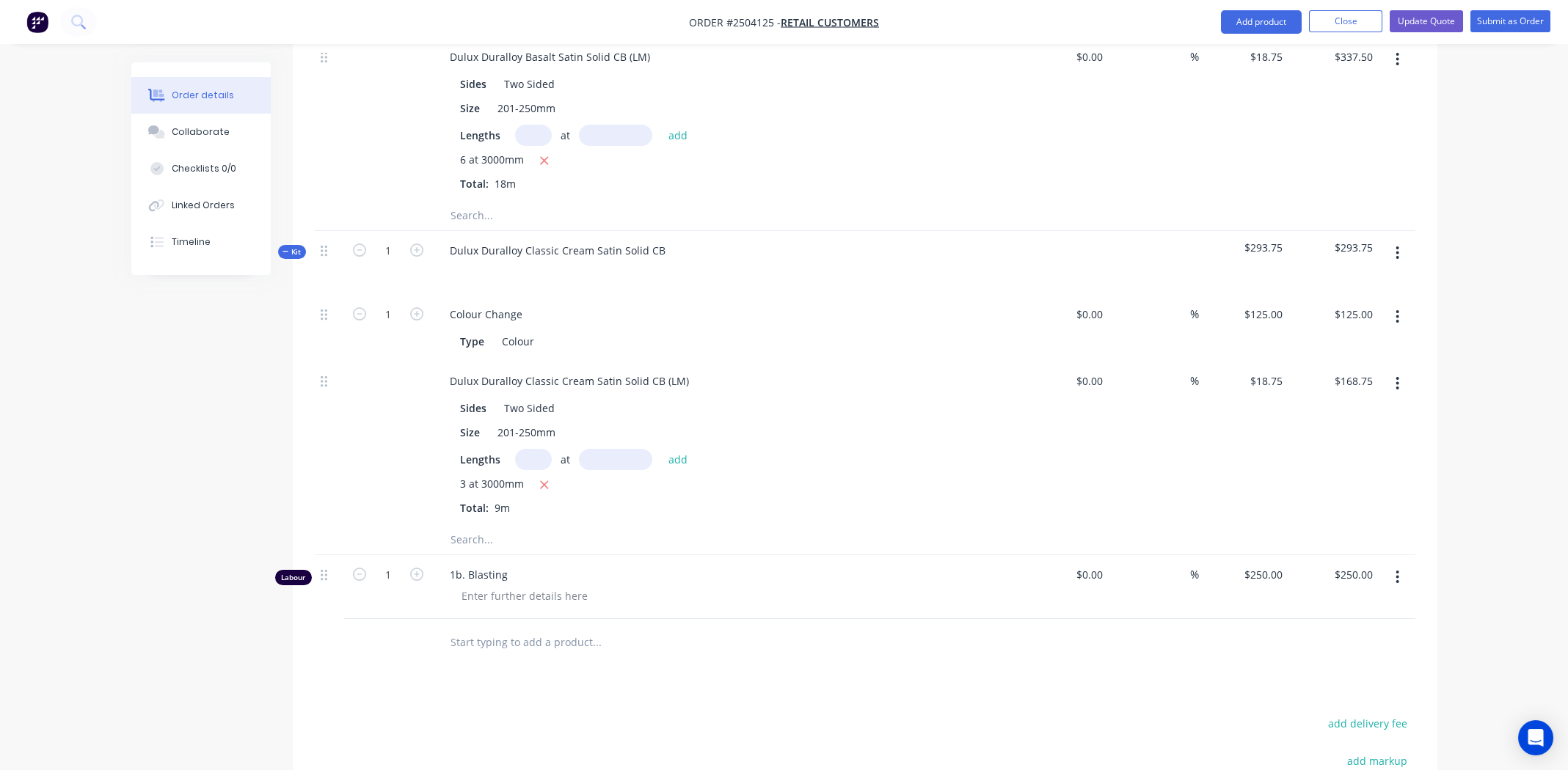
click at [919, 620] on div at bounding box center [697, 643] width 529 height 48
click at [1427, 23] on button "Update Quote" at bounding box center [1426, 21] width 73 height 22
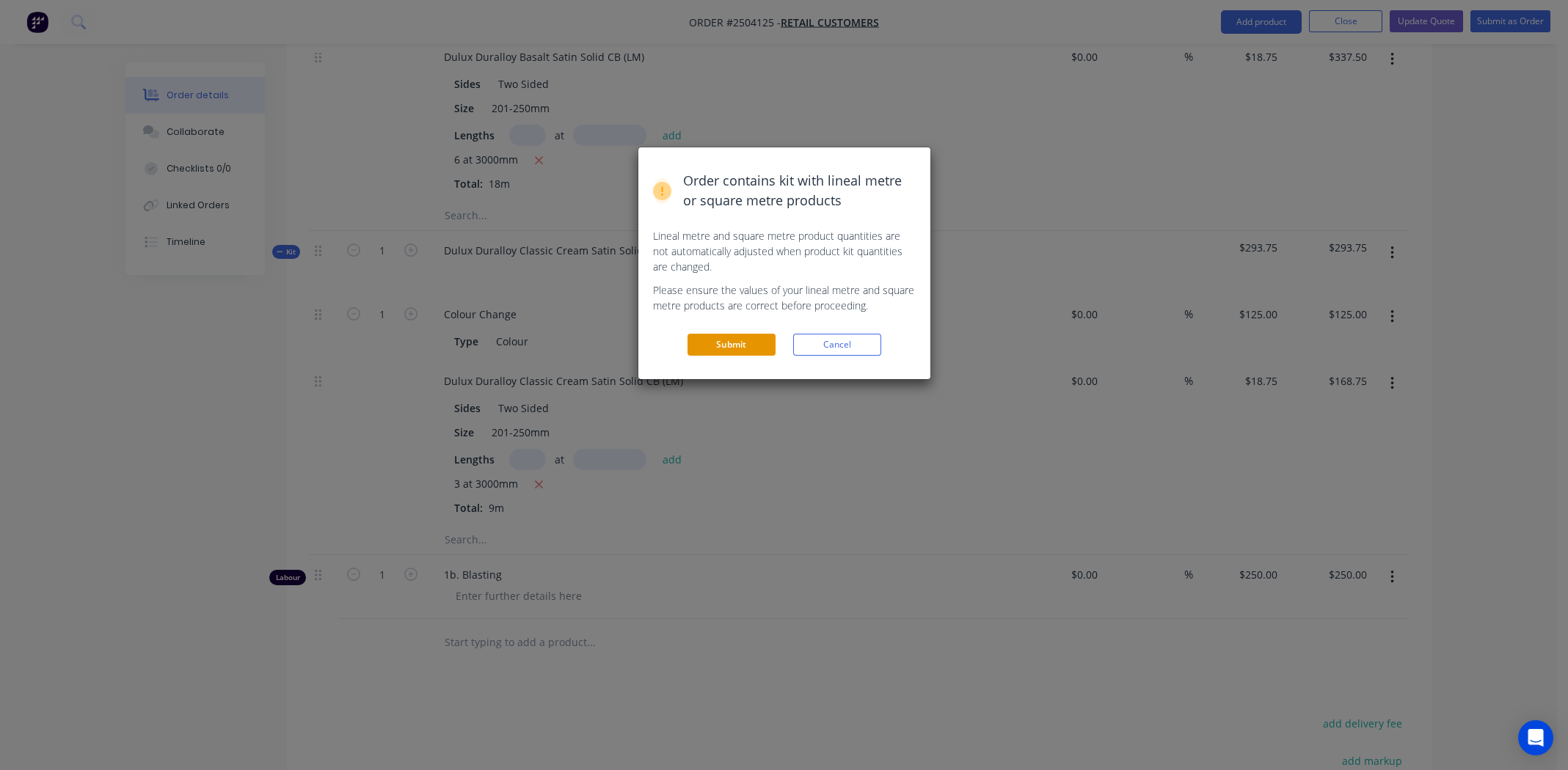
click at [727, 344] on button "Submit" at bounding box center [731, 345] width 88 height 22
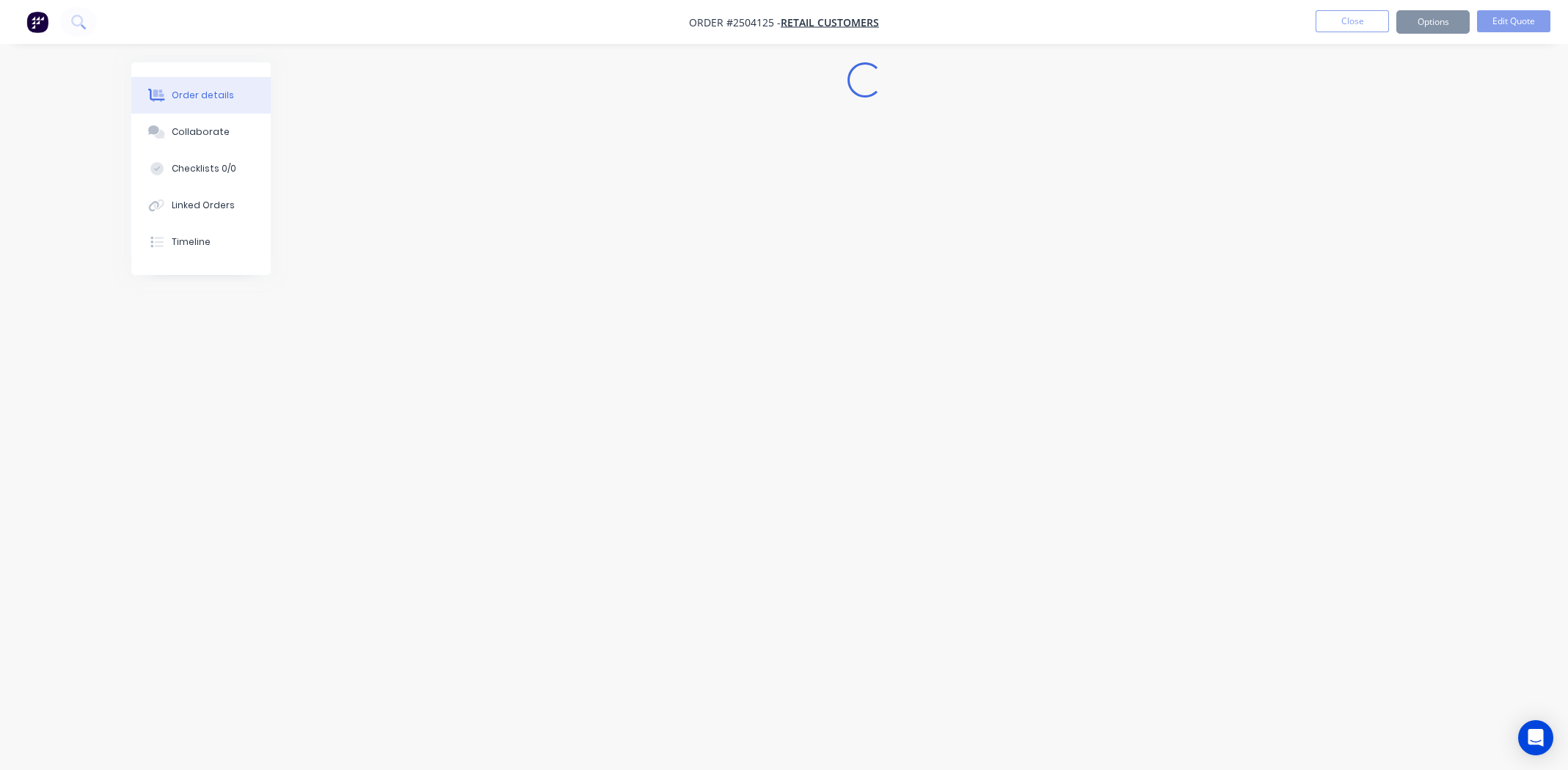
scroll to position [0, 0]
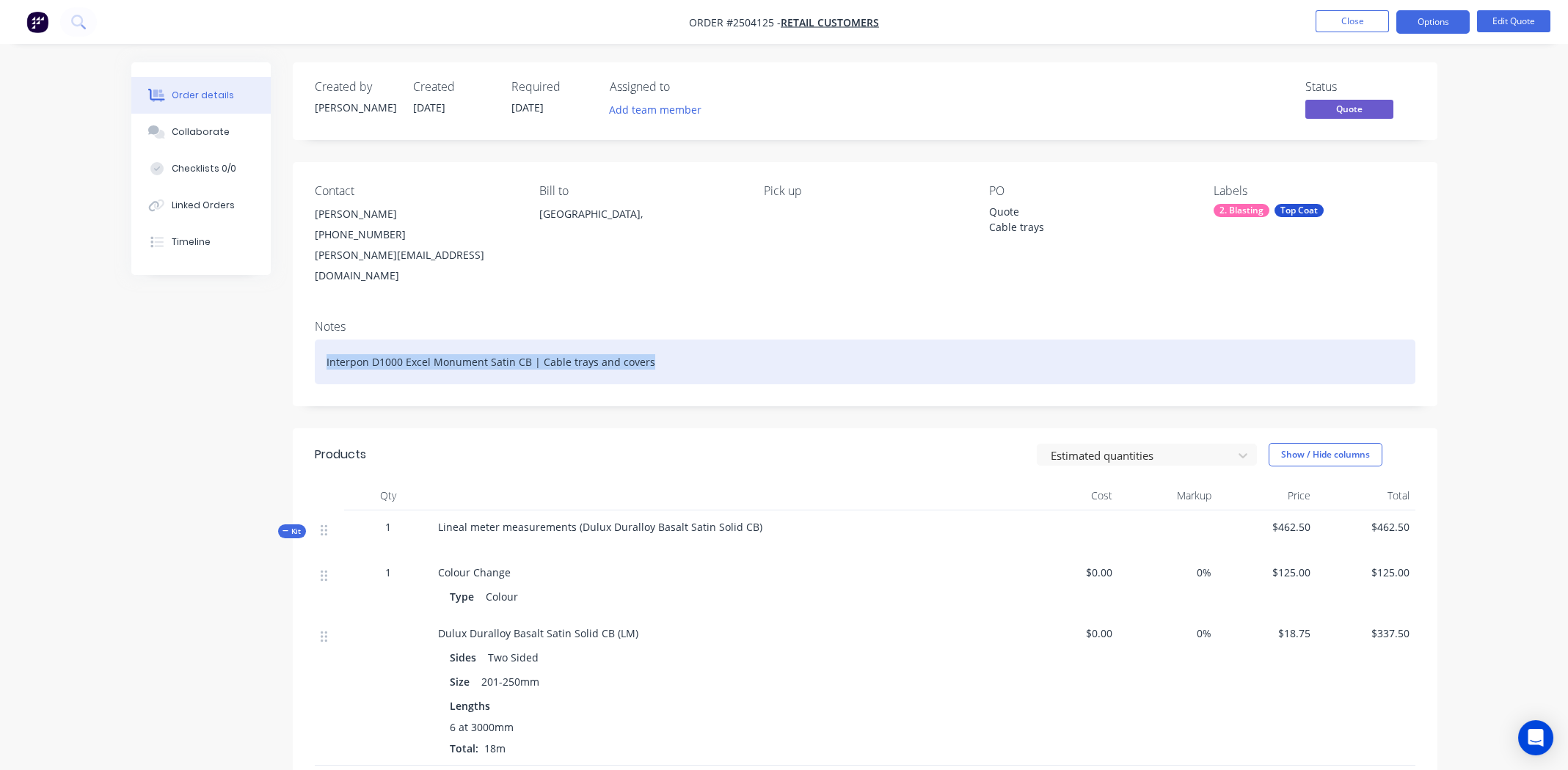
drag, startPoint x: 664, startPoint y: 340, endPoint x: 323, endPoint y: 347, distance: 341.1
click at [323, 347] on div "Interpon D1000 Excel Monument Satin CB | Cable trays and covers" at bounding box center [865, 362] width 1100 height 45
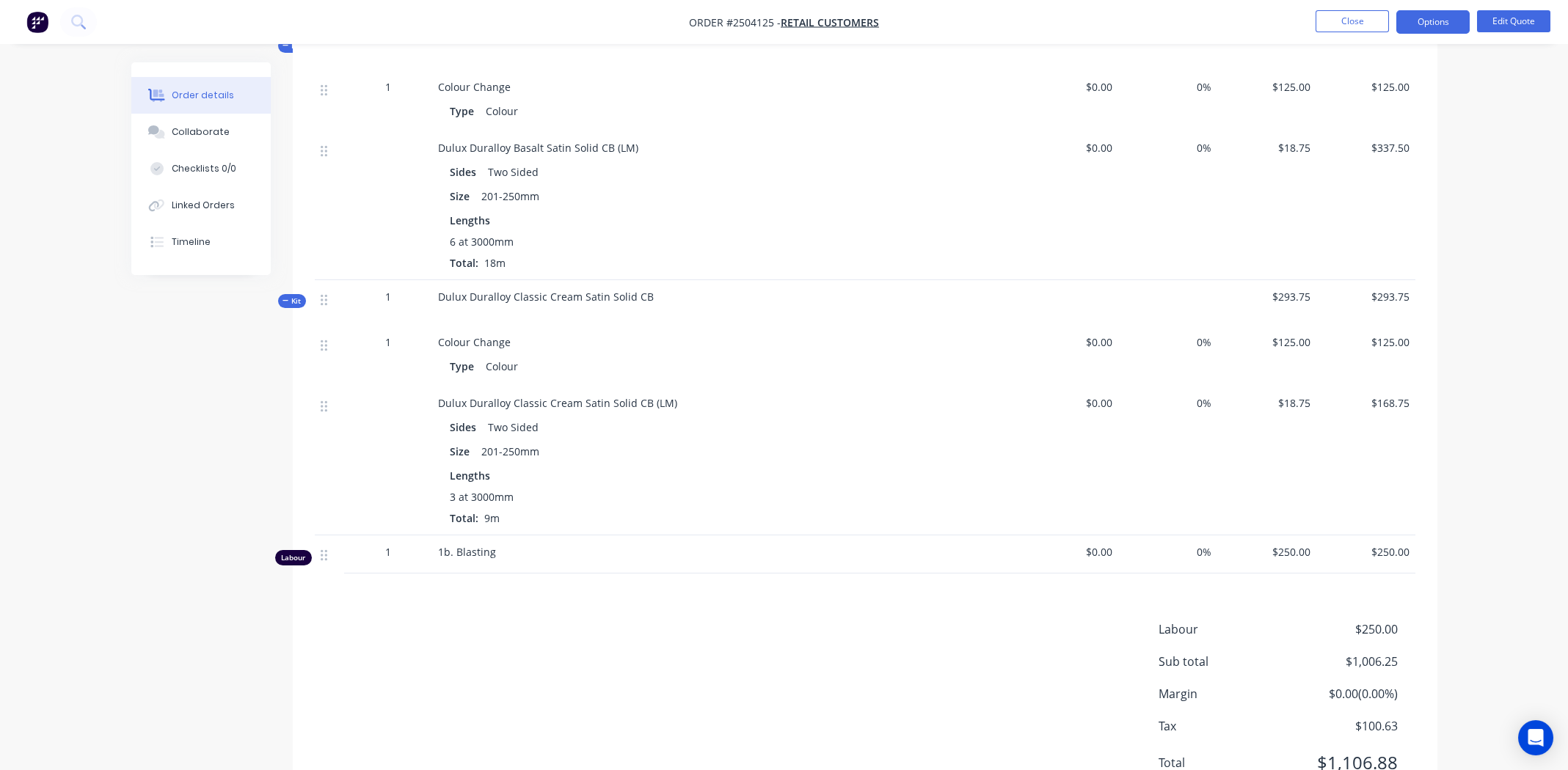
scroll to position [530, 0]
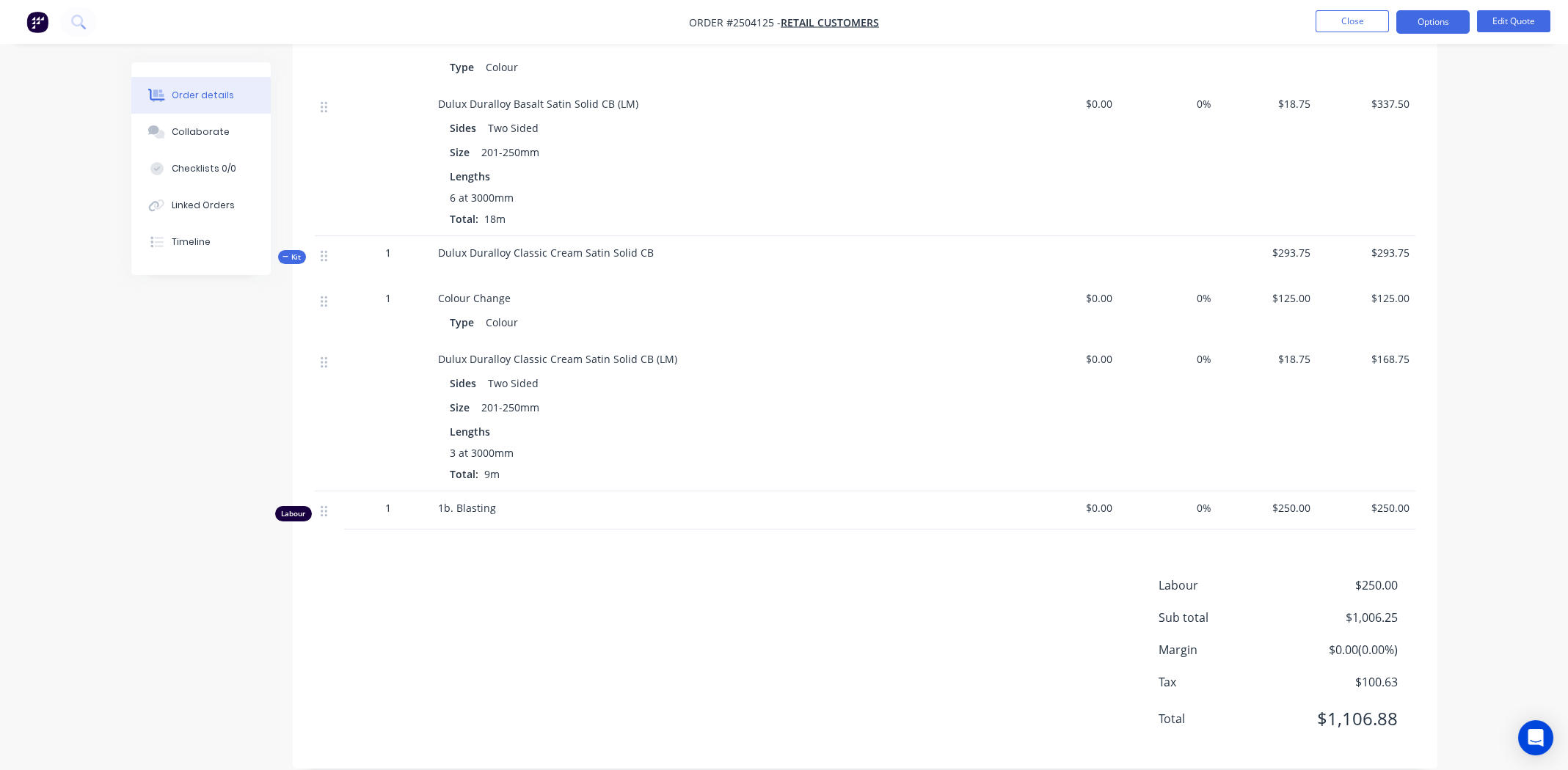
click at [592, 577] on div "Labour $250.00 Sub total $1,006.25 Margin $0.00 ( 0.00 %) Tax $100.63 Total $1,…" at bounding box center [865, 662] width 1100 height 170
drag, startPoint x: 1398, startPoint y: 595, endPoint x: 1340, endPoint y: 596, distance: 58.0
click at [1340, 609] on div "Sub total $1,006.25" at bounding box center [1287, 618] width 257 height 18
copy span "$1,006.25"
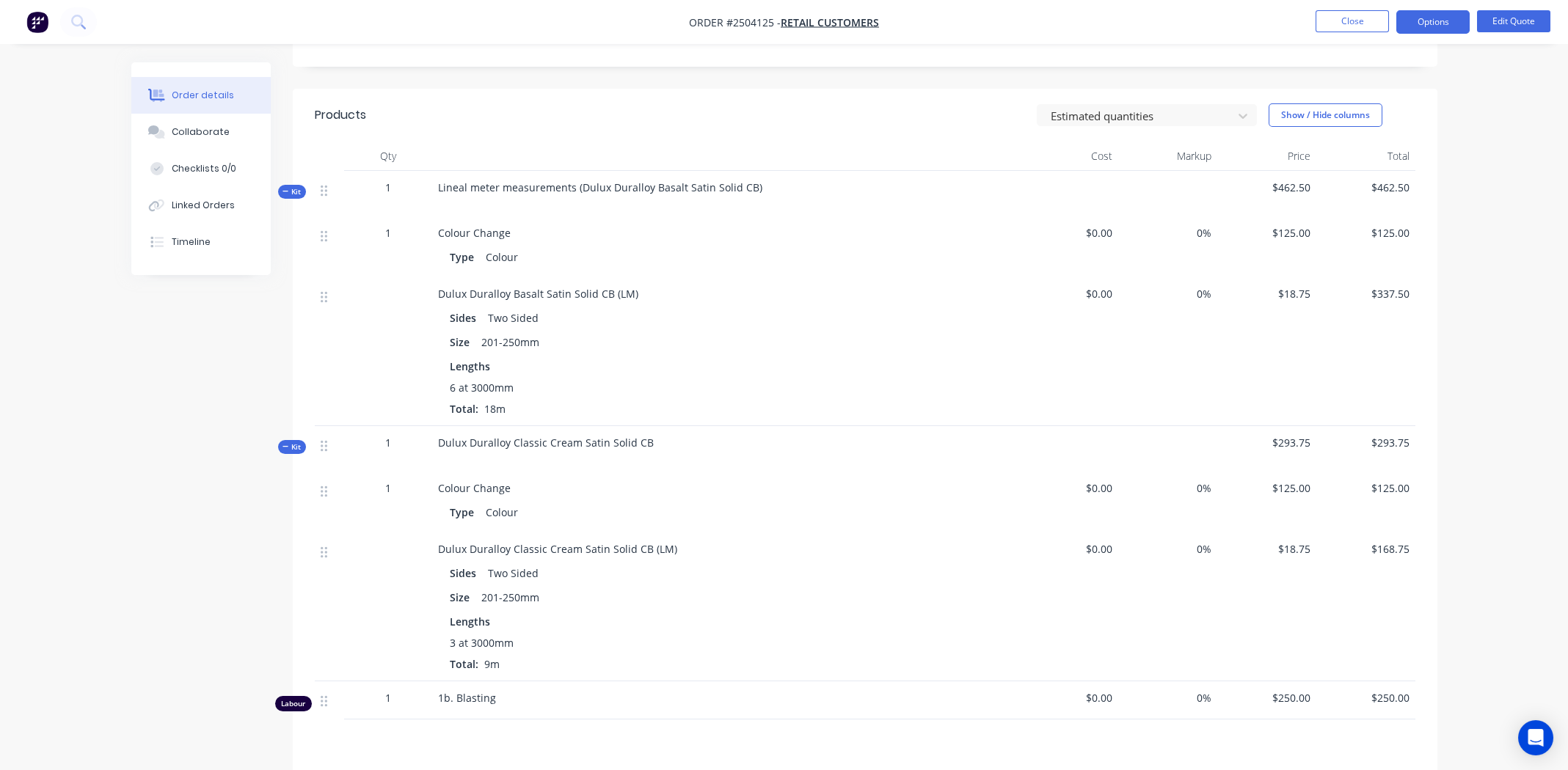
scroll to position [0, 0]
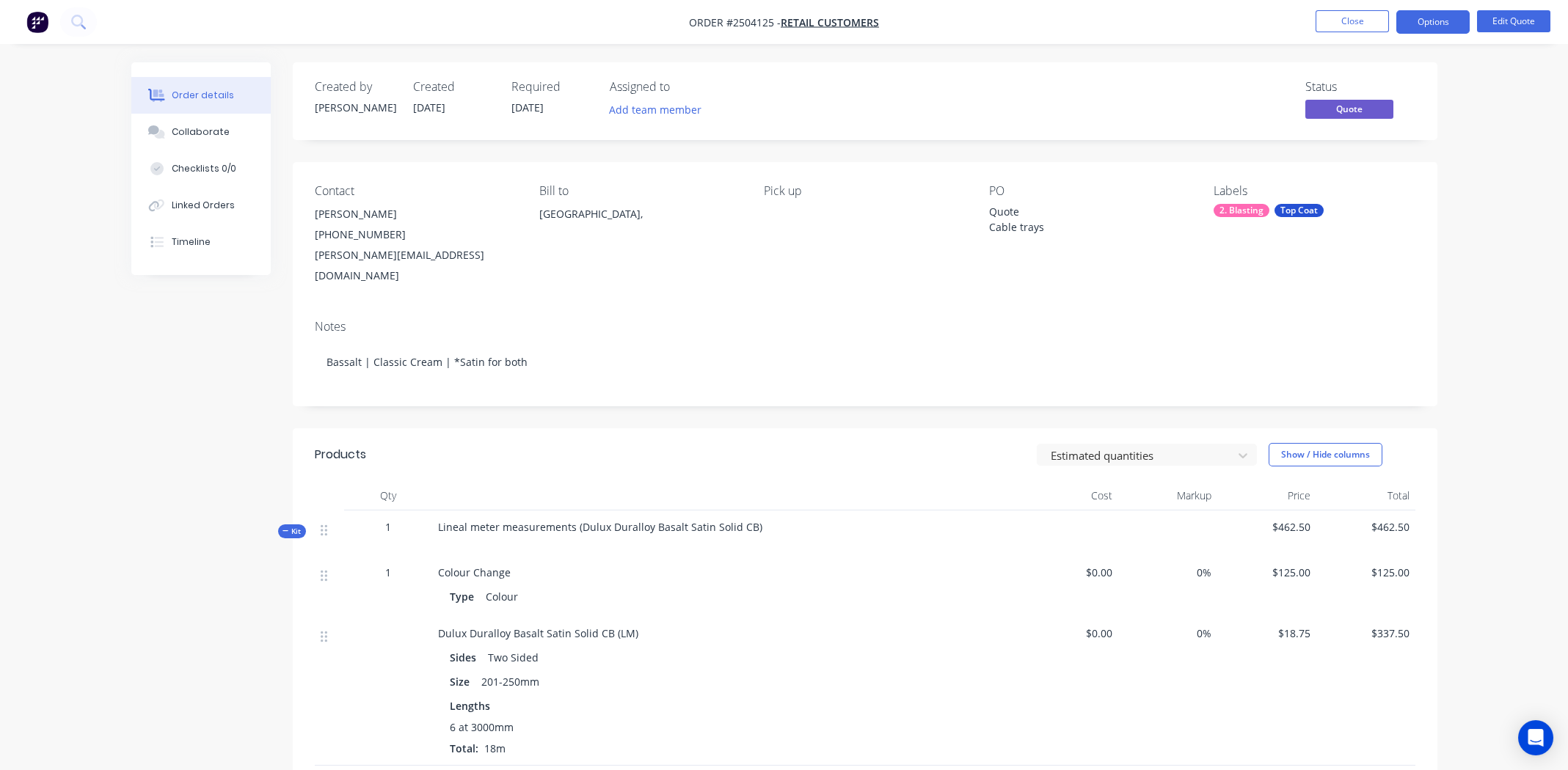
click at [756, 24] on span "Order #2504125 -" at bounding box center [734, 22] width 92 height 14
copy span "2504125"
click at [194, 123] on button "Collaborate" at bounding box center [201, 132] width 139 height 37
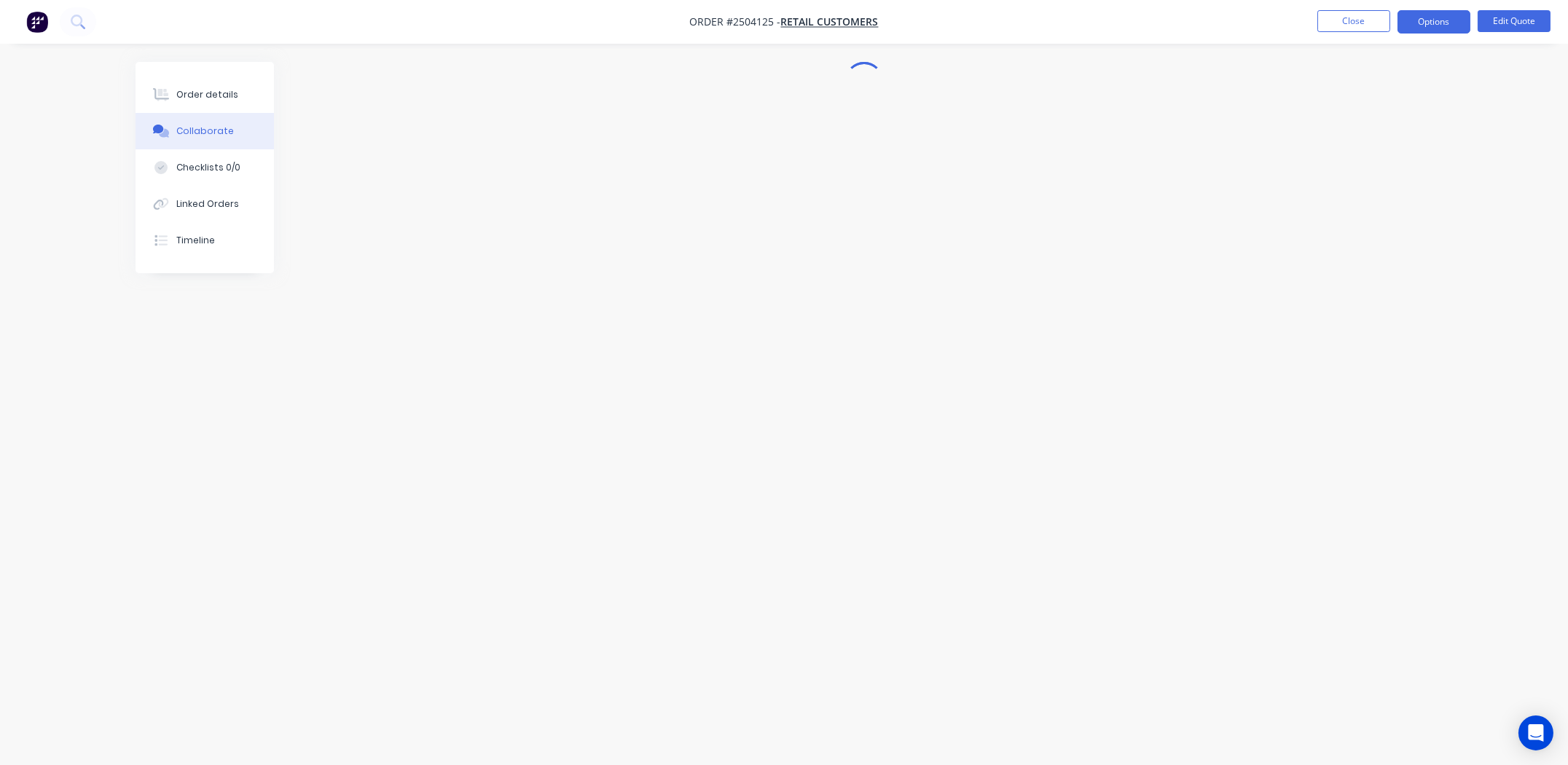
click at [1131, 281] on div at bounding box center [784, 355] width 1297 height 586
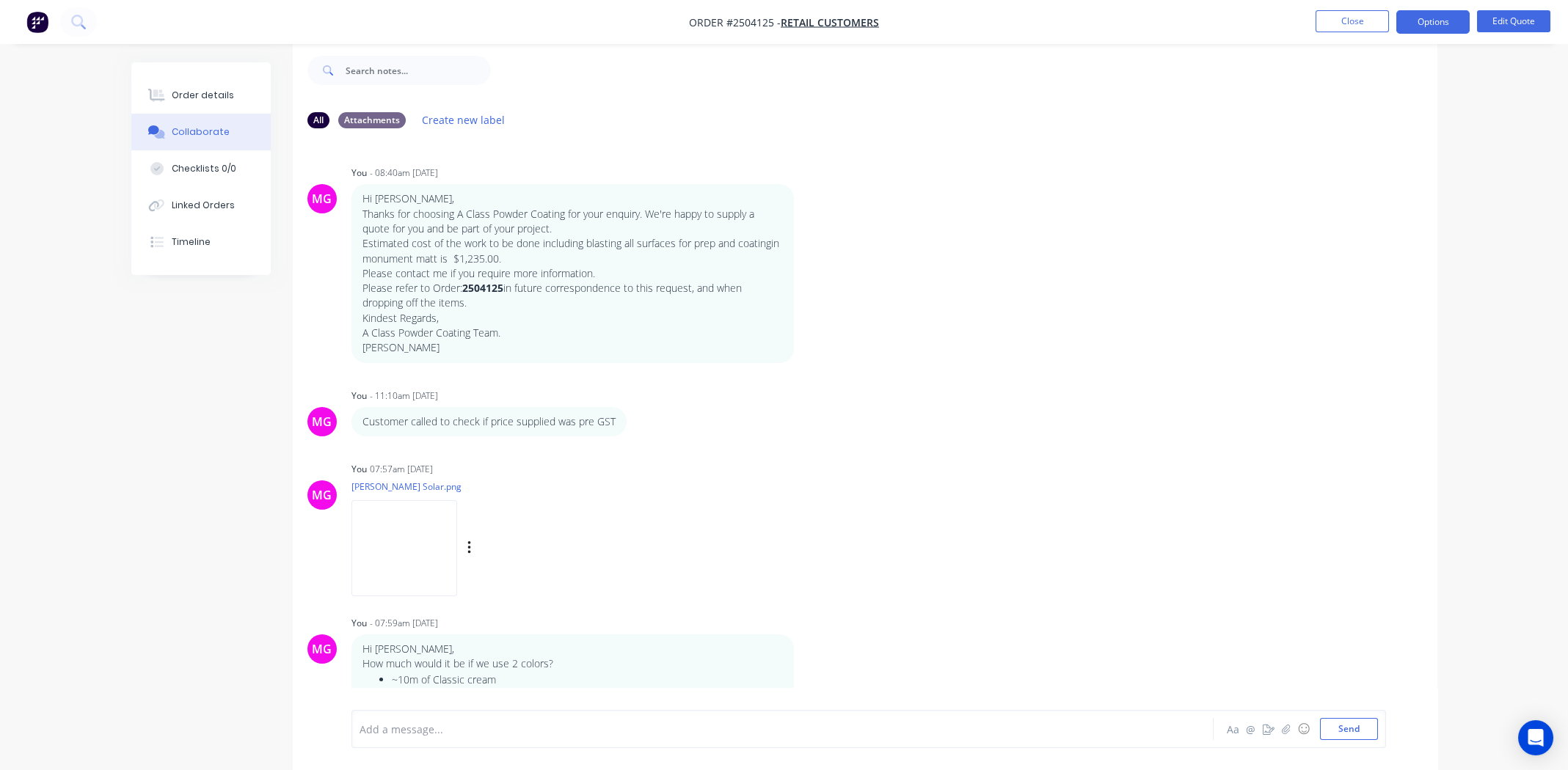
scroll to position [225, 0]
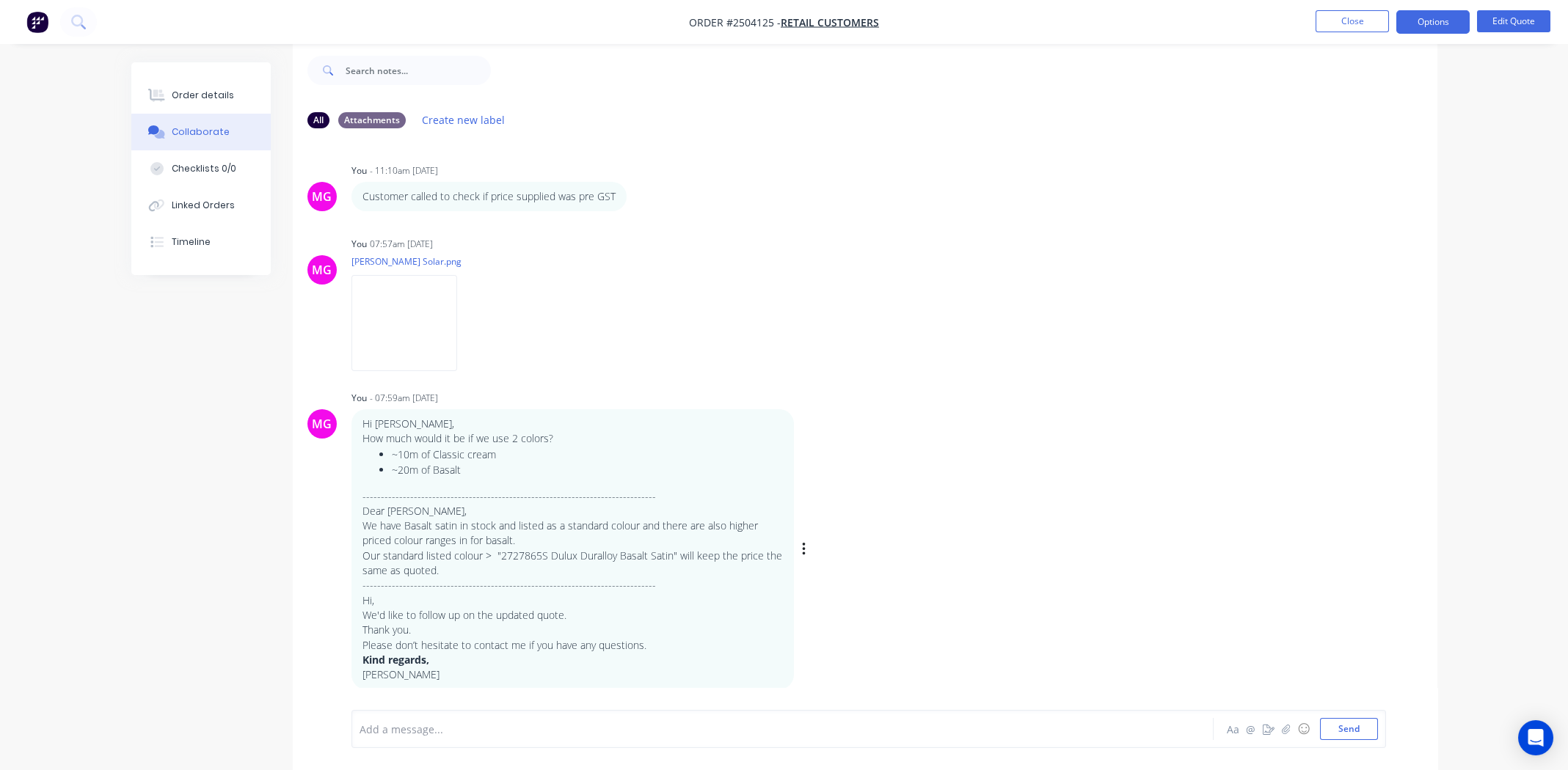
click at [897, 578] on div "MG You - 07:59am 03/10/25 Hi Michael, How much would it be if we use 2 colors? …" at bounding box center [865, 539] width 1144 height 302
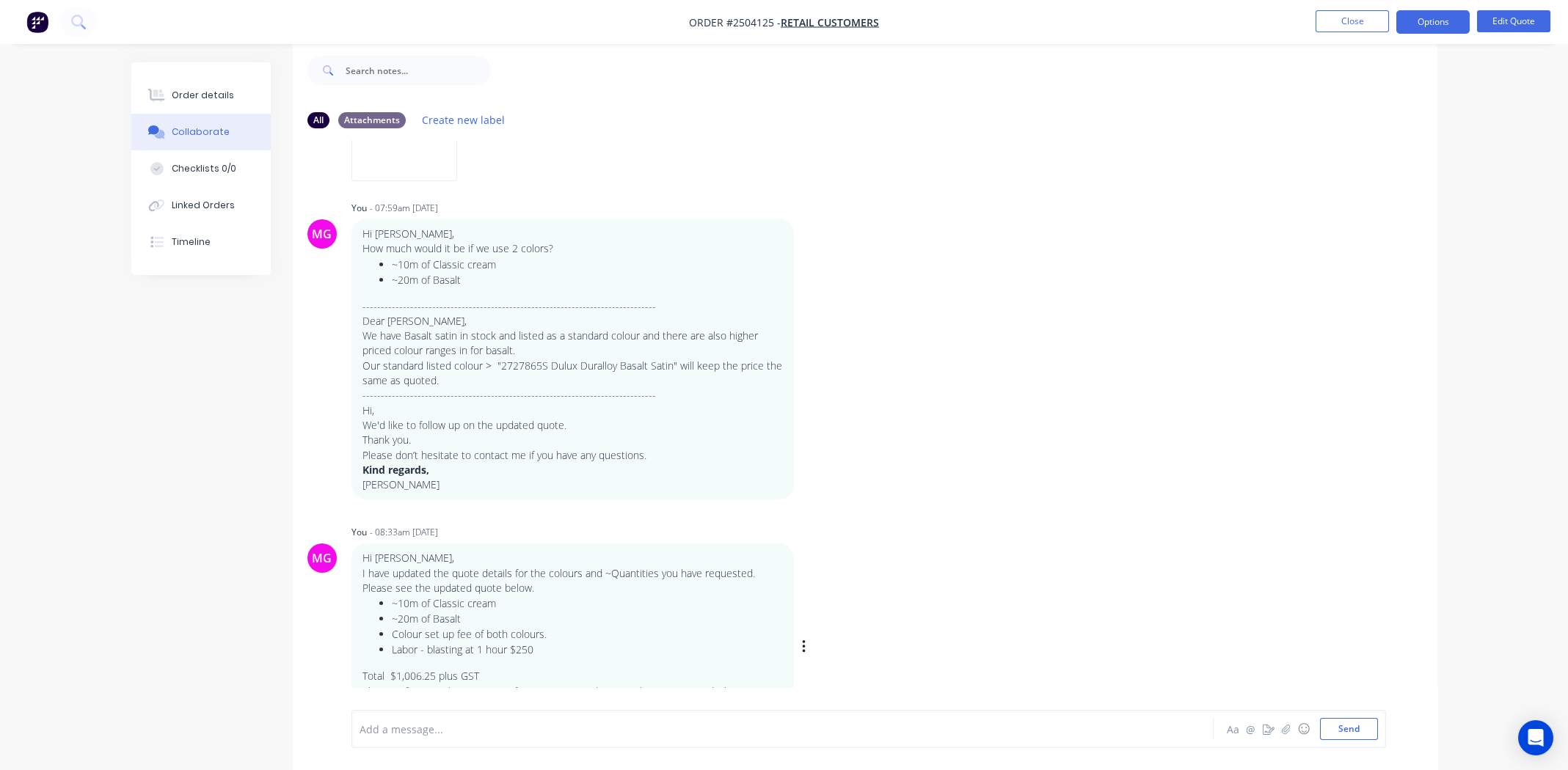
scroll to position [476, 0]
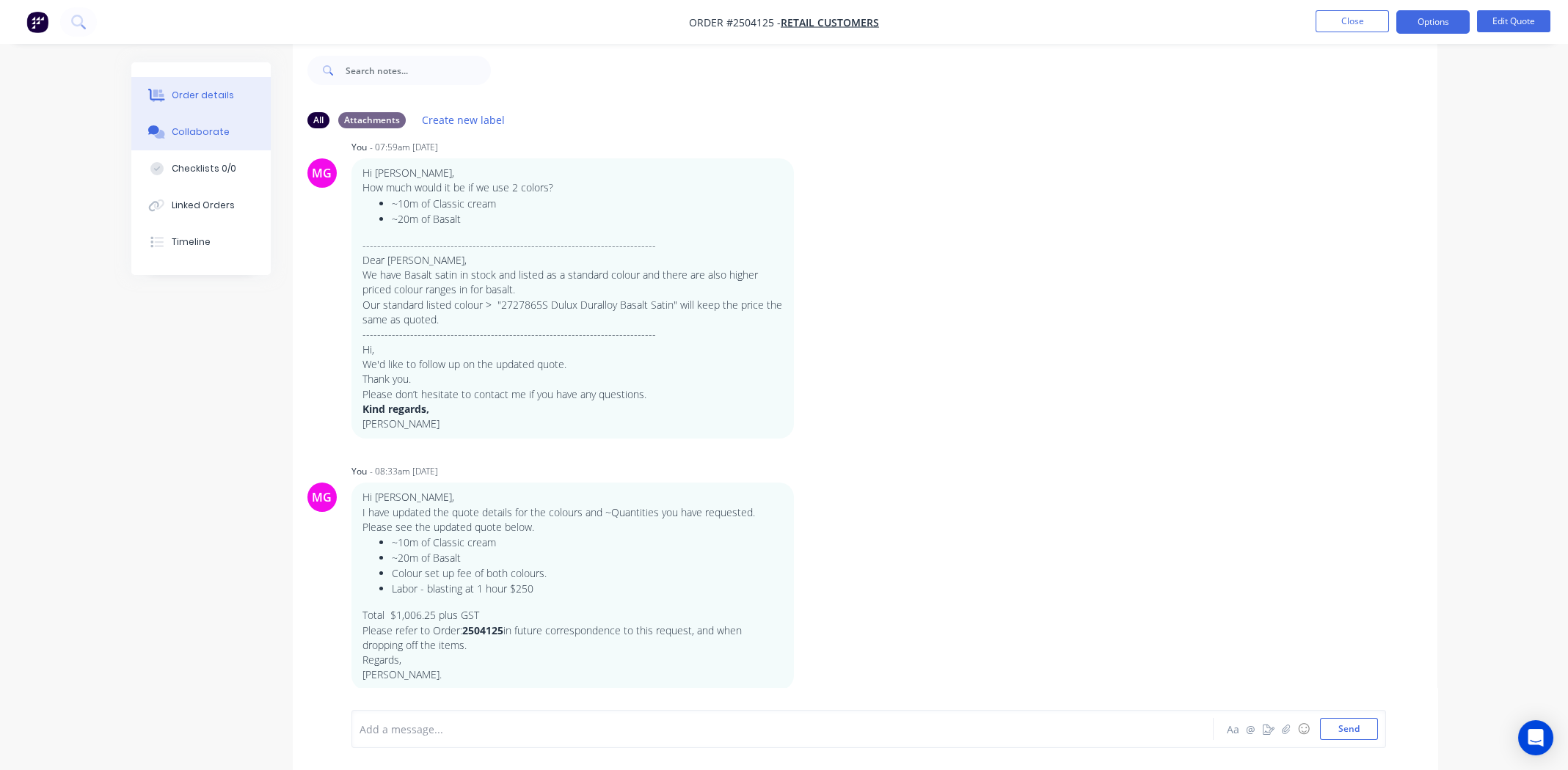
click at [209, 91] on div "Order details" at bounding box center [203, 95] width 62 height 13
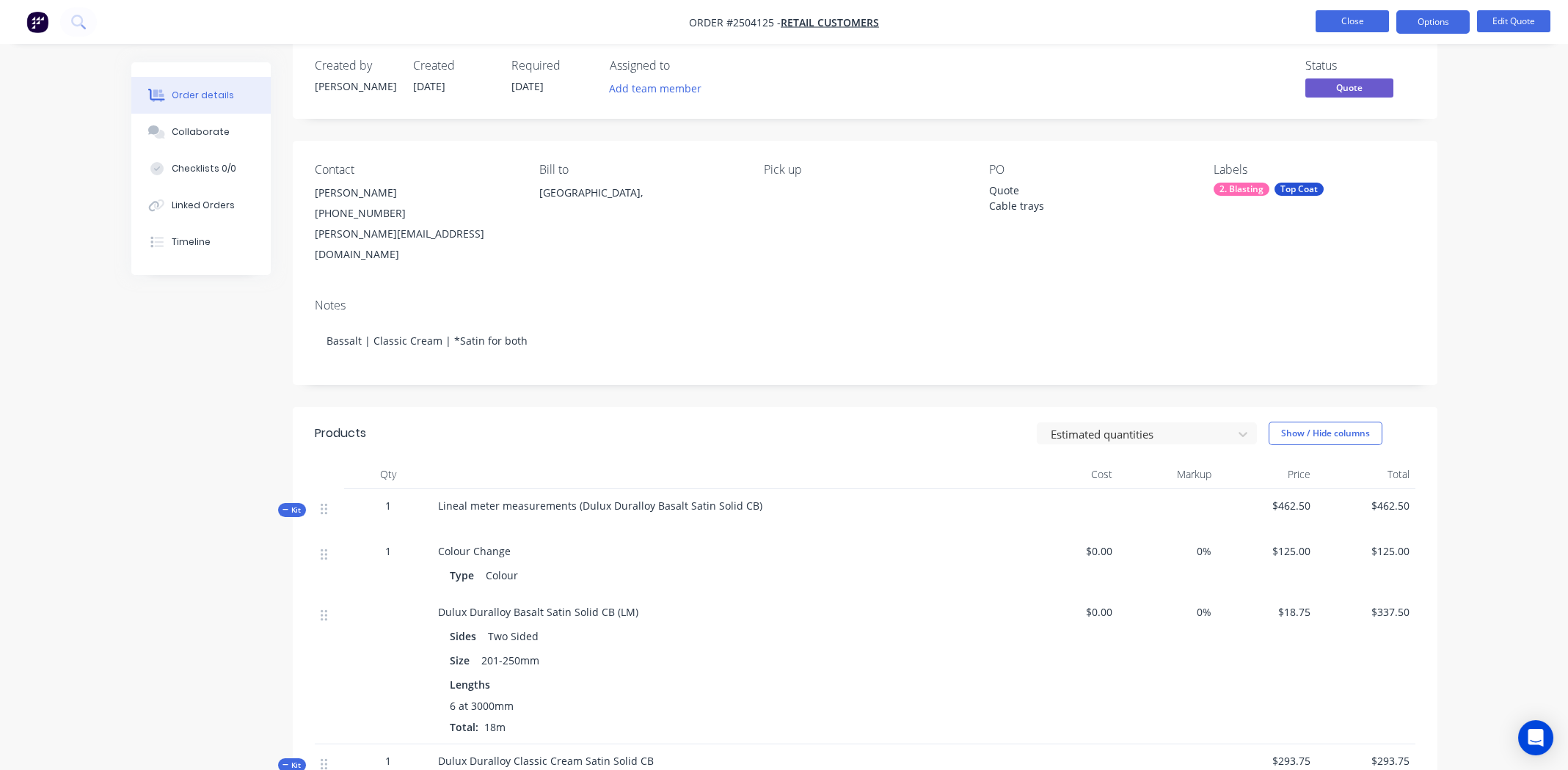
click at [1337, 18] on button "Close" at bounding box center [1352, 21] width 73 height 22
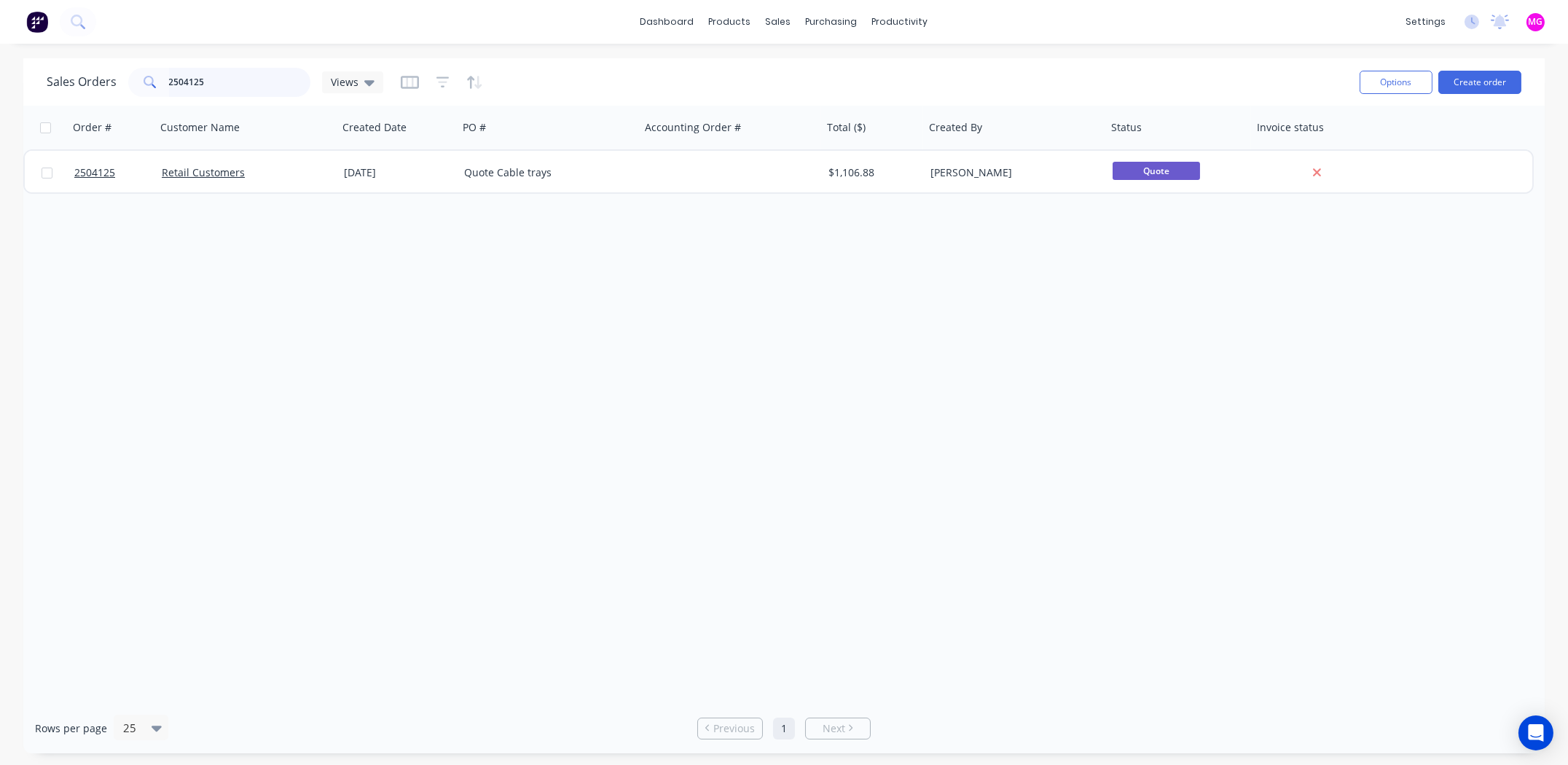
click at [200, 78] on input "2504125" at bounding box center [240, 82] width 142 height 29
click at [199, 77] on input "2504125" at bounding box center [240, 82] width 142 height 29
type input "2504270"
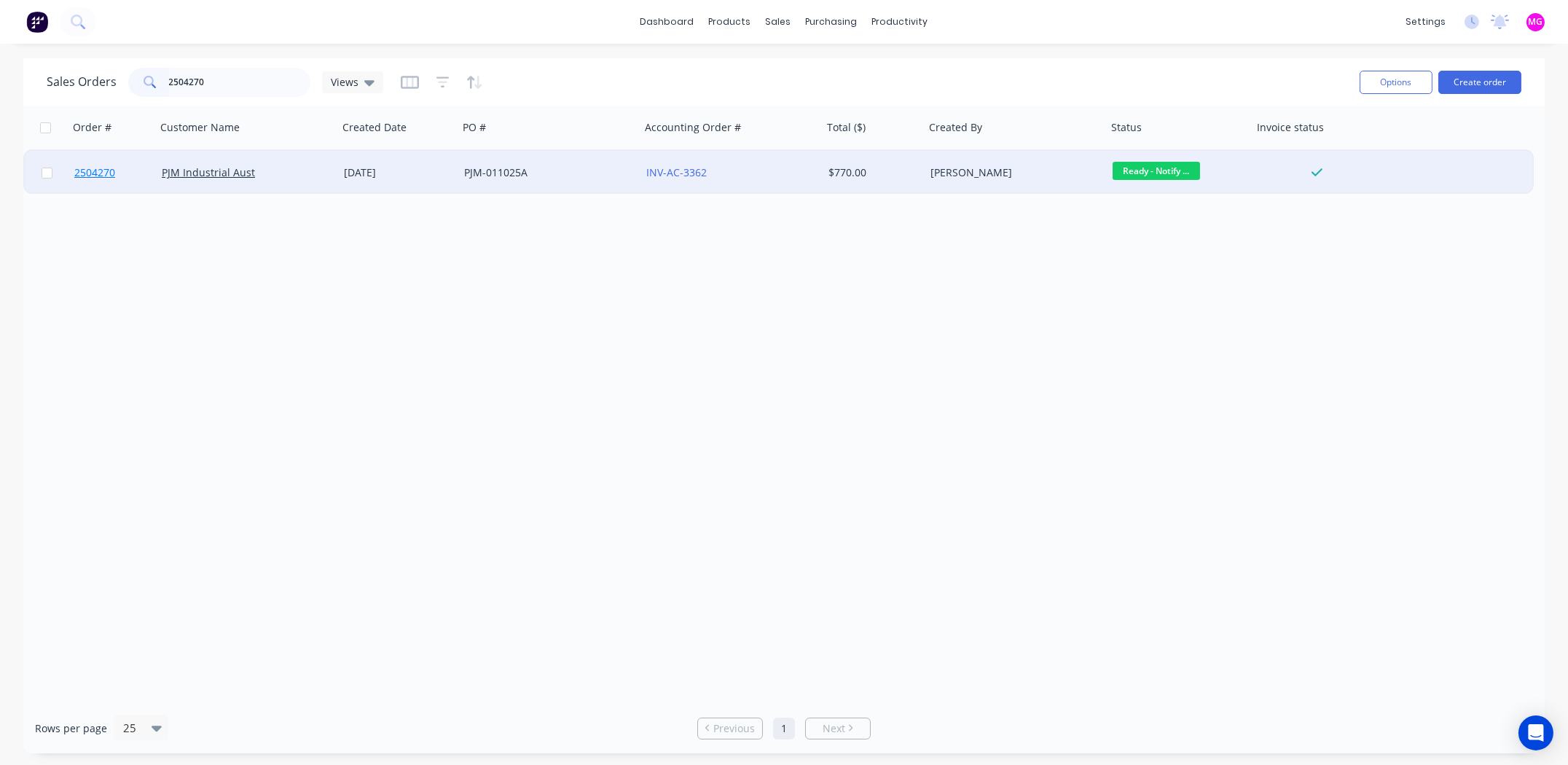
click at [108, 172] on span "2504270" at bounding box center [95, 173] width 41 height 15
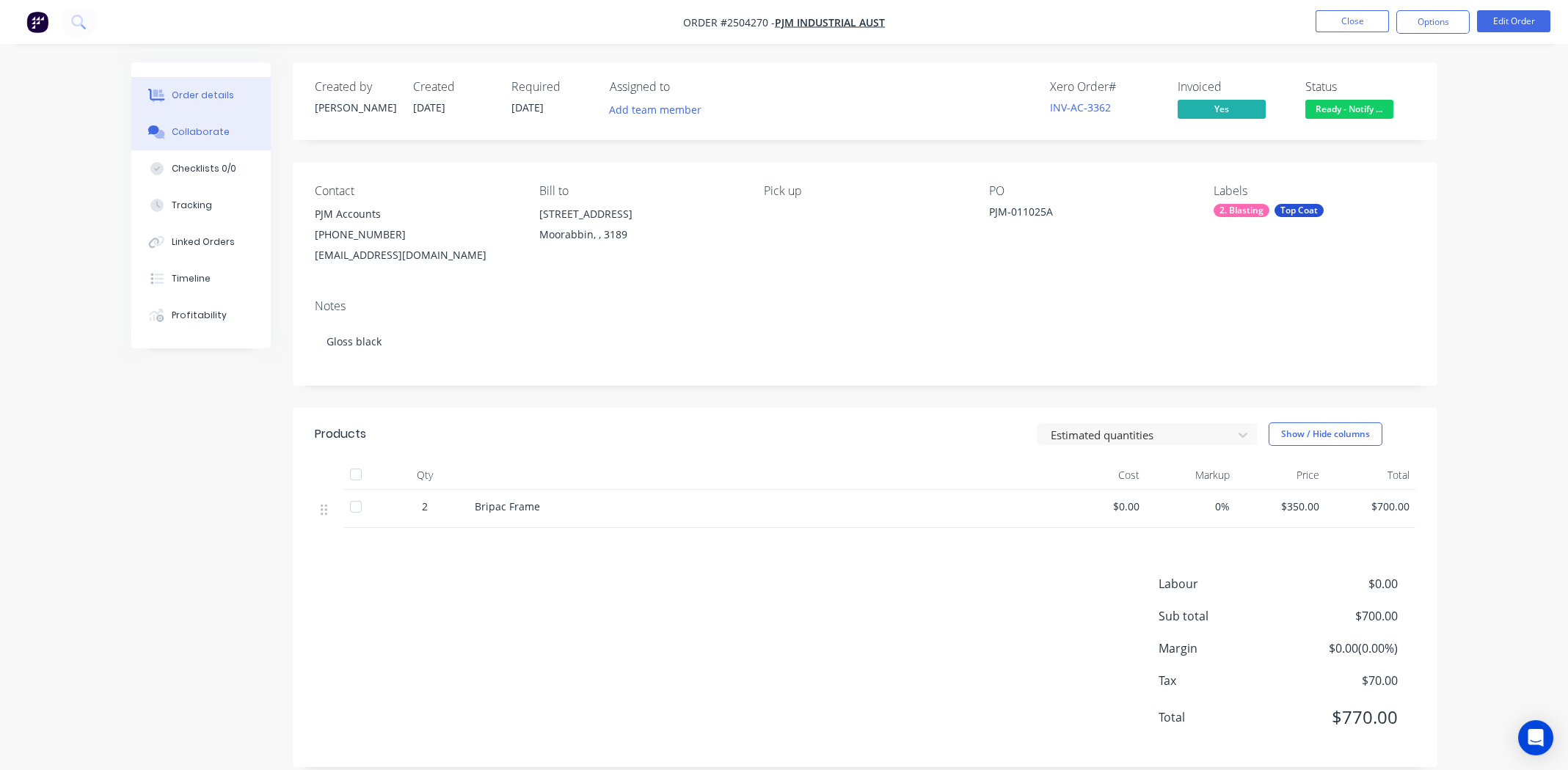
click at [193, 131] on div "Collaborate" at bounding box center [200, 132] width 58 height 13
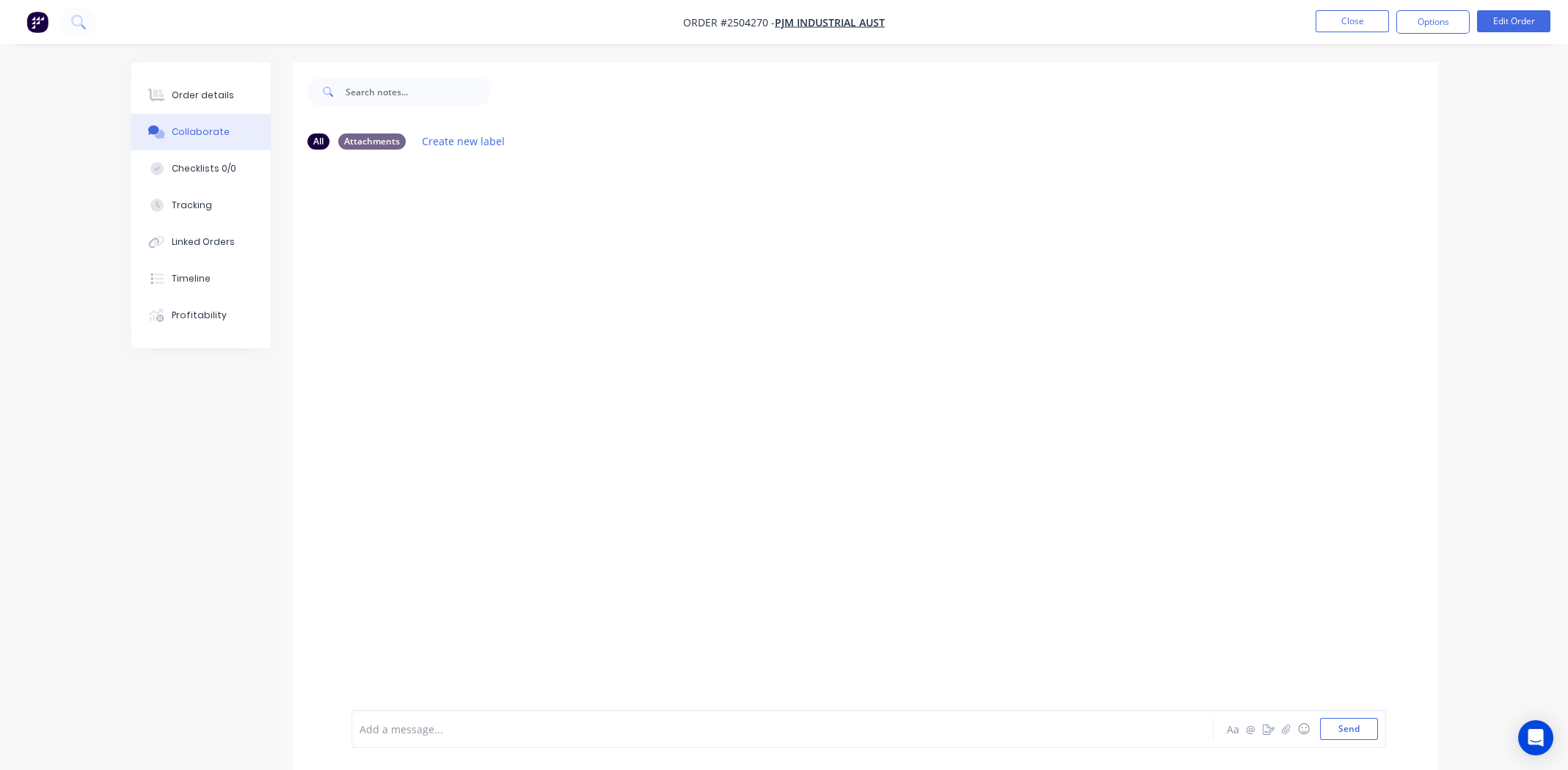
click at [1009, 292] on div at bounding box center [865, 436] width 1144 height 549
click at [200, 100] on div "Order details" at bounding box center [203, 95] width 62 height 13
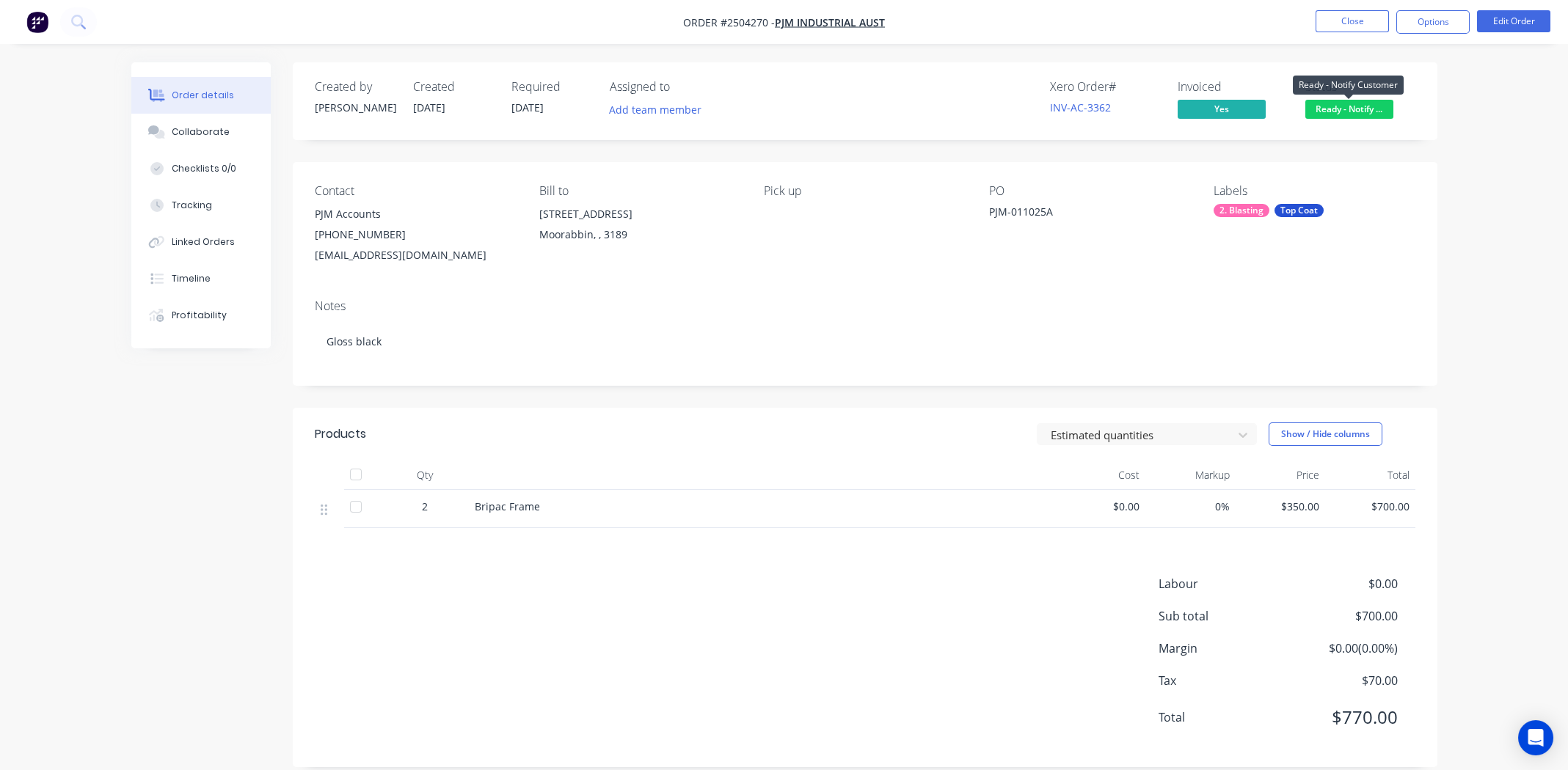
click at [1356, 109] on span "Ready - Notify ..." at bounding box center [1349, 109] width 88 height 18
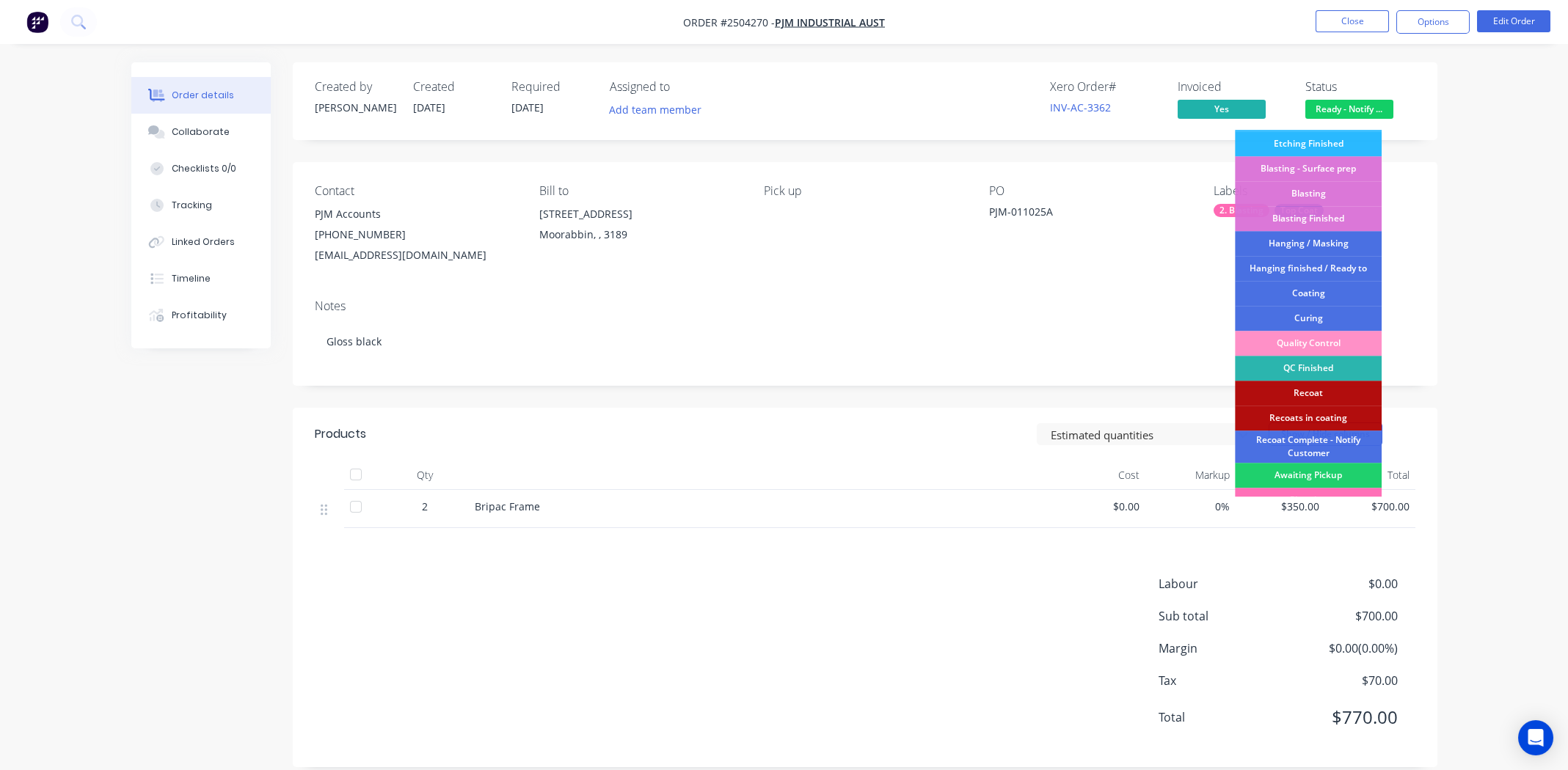
scroll to position [363, 0]
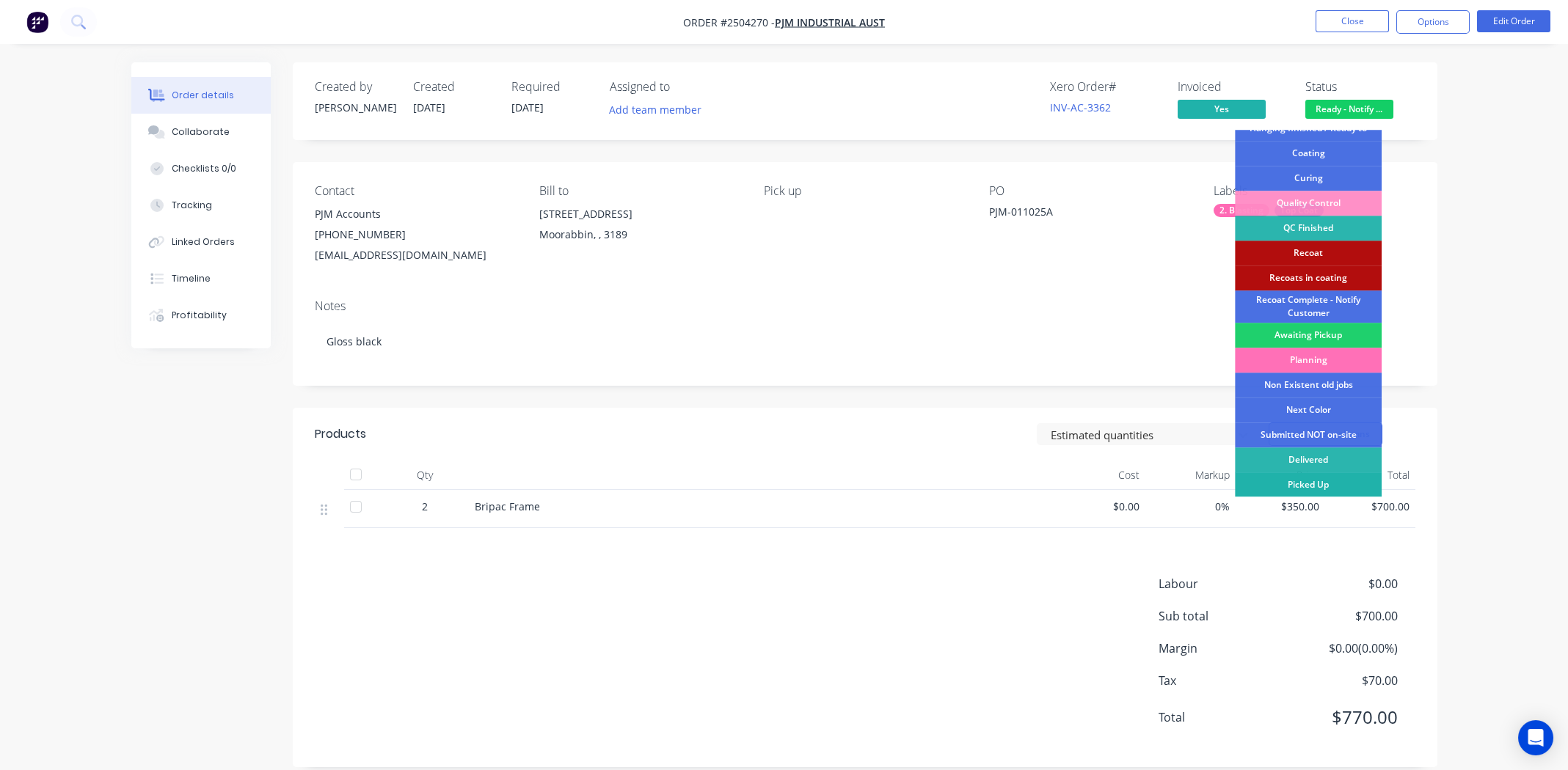
click at [1313, 482] on div "Picked Up" at bounding box center [1308, 485] width 147 height 25
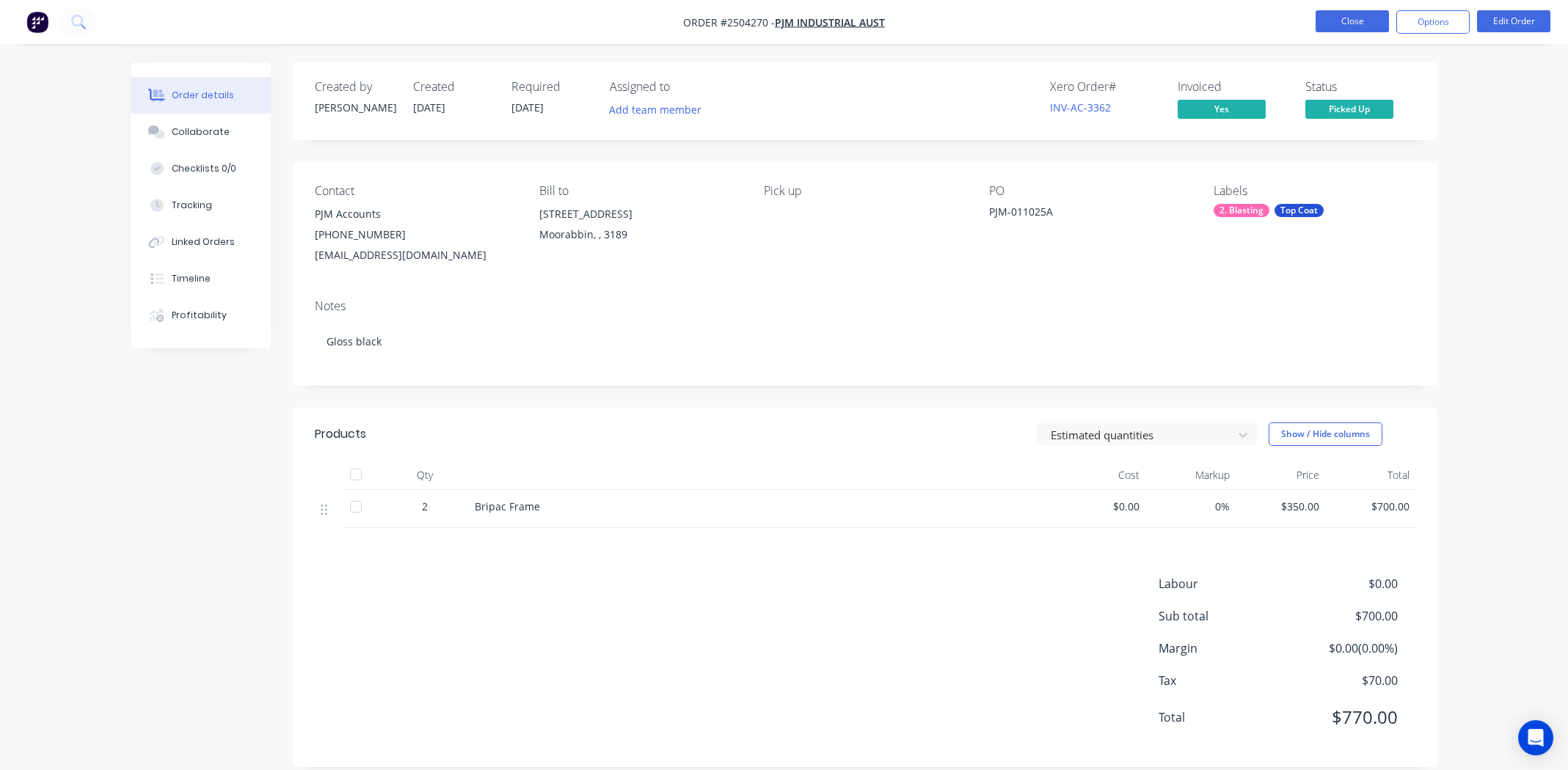
click at [1342, 22] on button "Close" at bounding box center [1352, 21] width 73 height 22
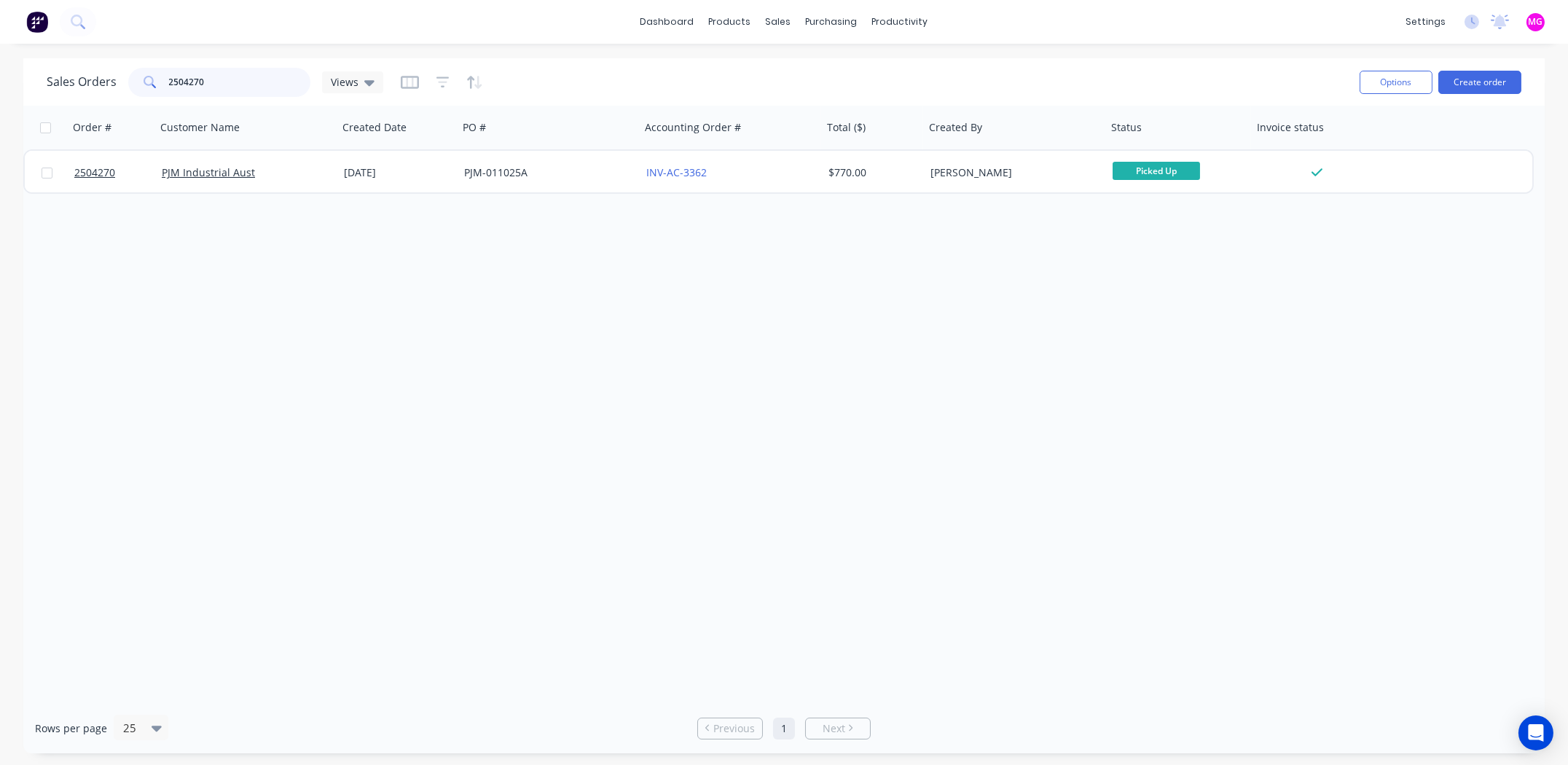
click at [216, 81] on input "2504270" at bounding box center [240, 82] width 142 height 29
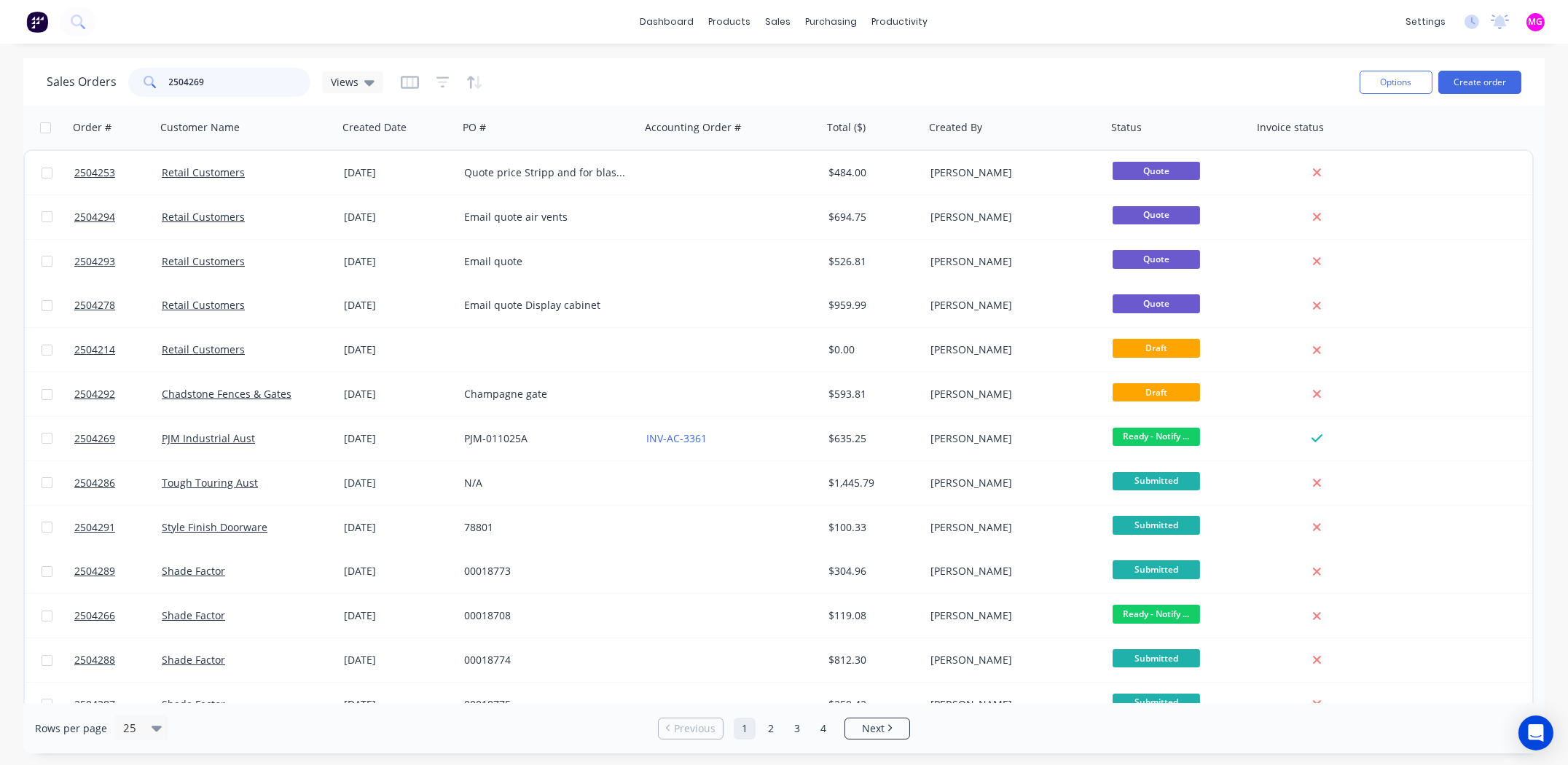
type input "2504269"
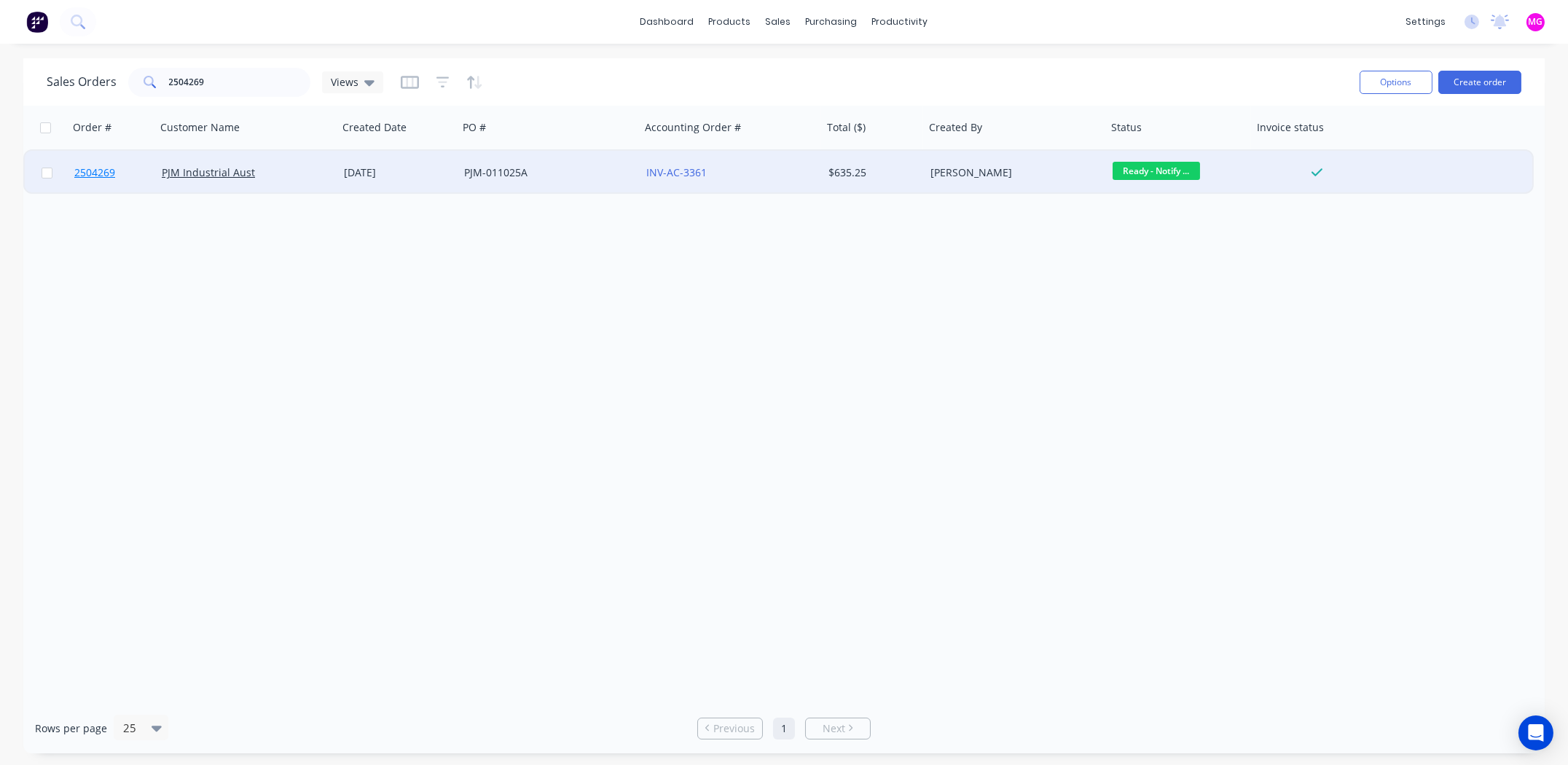
click at [91, 171] on span "2504269" at bounding box center [95, 173] width 41 height 15
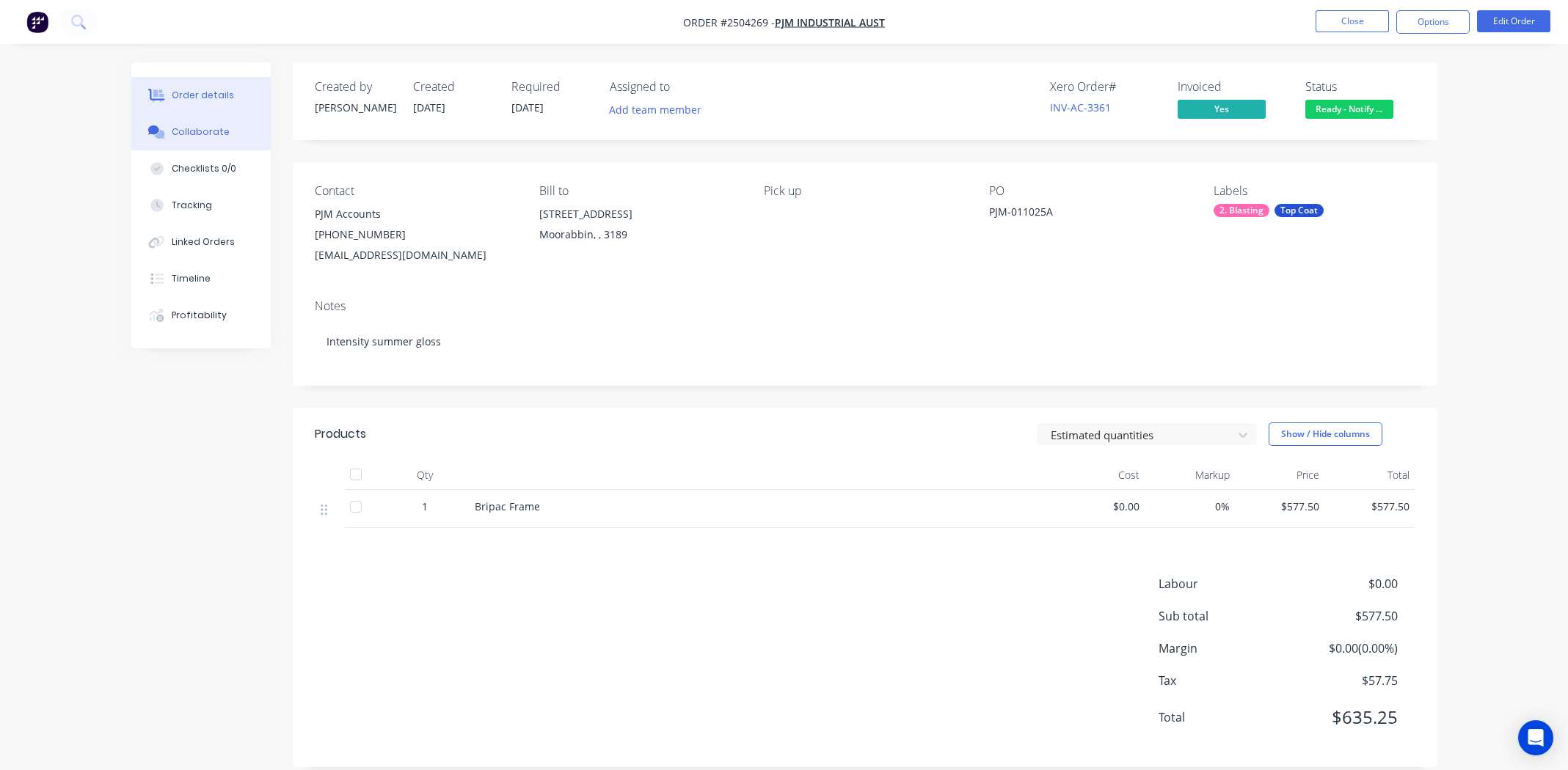
click at [193, 140] on button "Collaborate" at bounding box center [201, 132] width 139 height 37
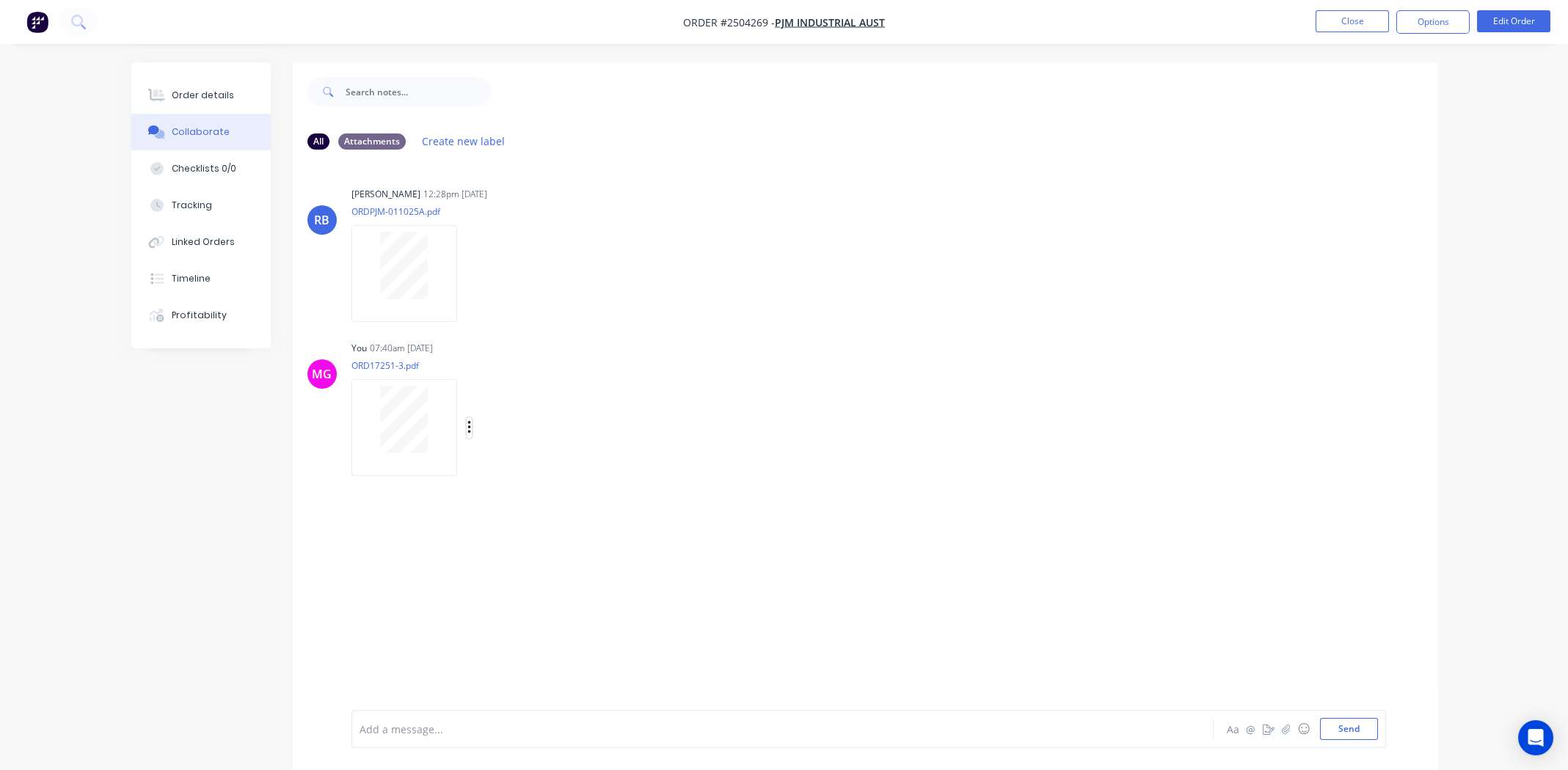
click at [468, 429] on icon "button" at bounding box center [470, 428] width 4 height 17
click at [530, 498] on button "Delete" at bounding box center [565, 500] width 165 height 33
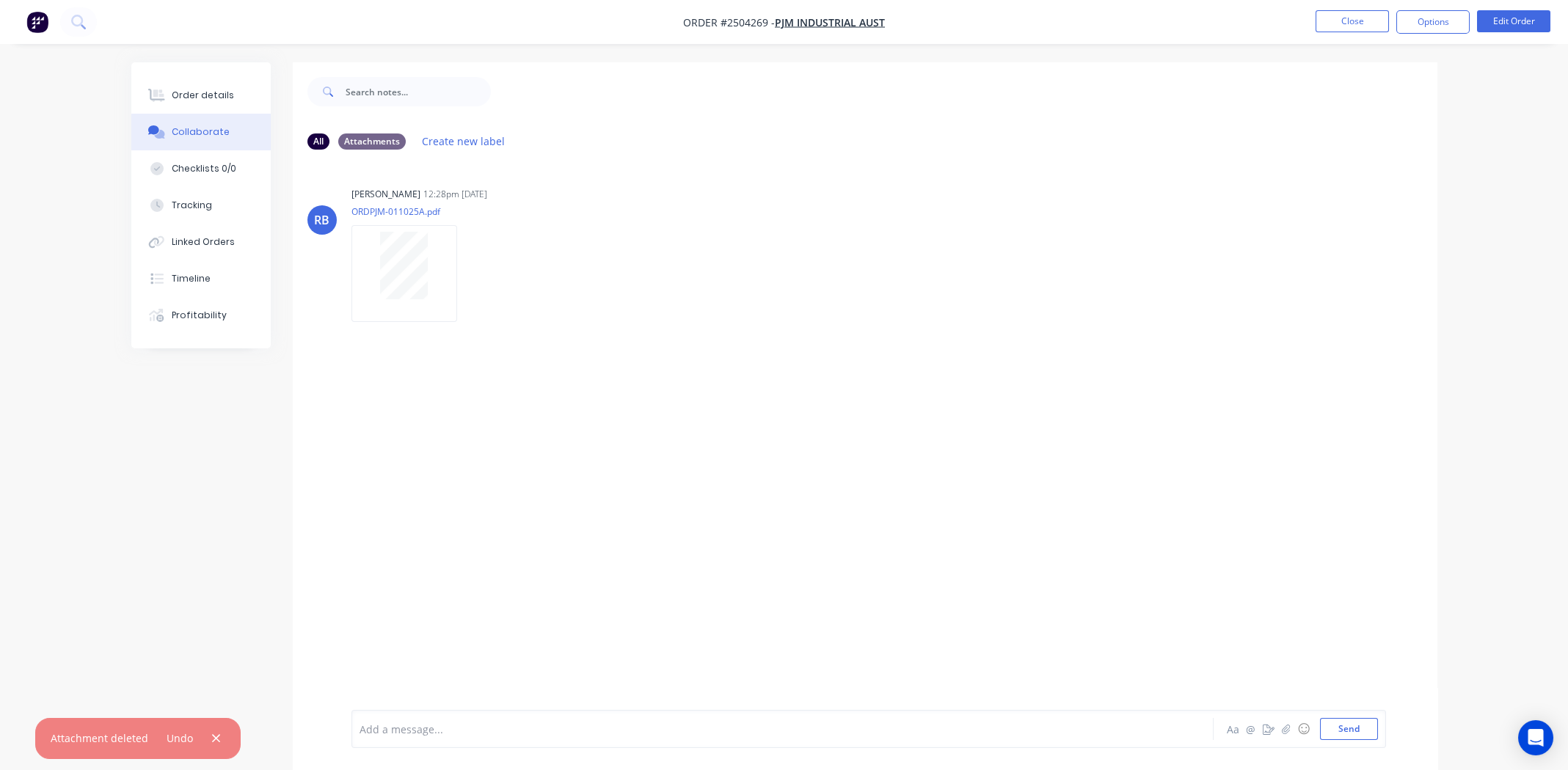
click at [216, 736] on icon "button" at bounding box center [216, 738] width 10 height 13
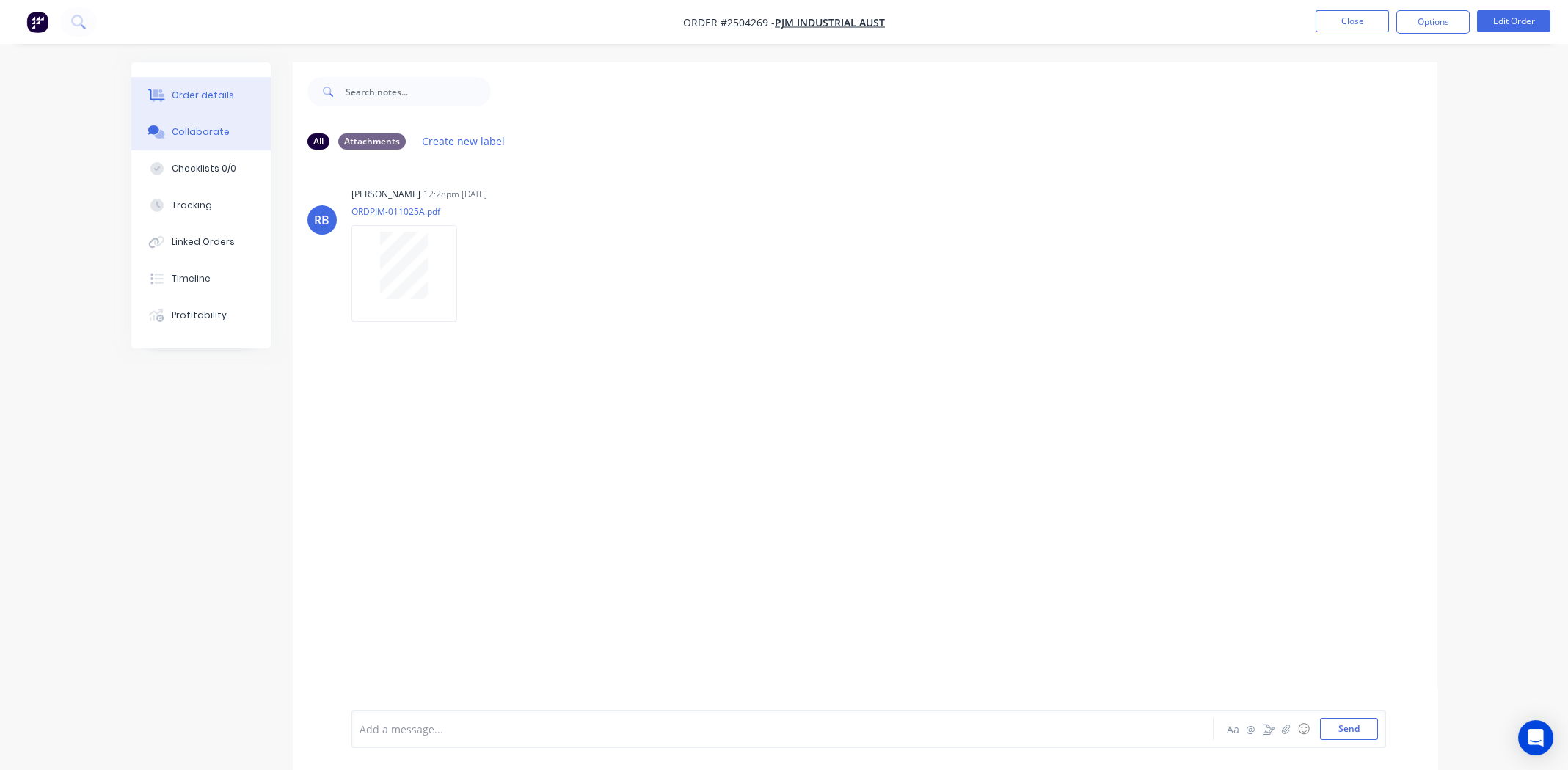
click at [189, 84] on button "Order details" at bounding box center [201, 95] width 139 height 37
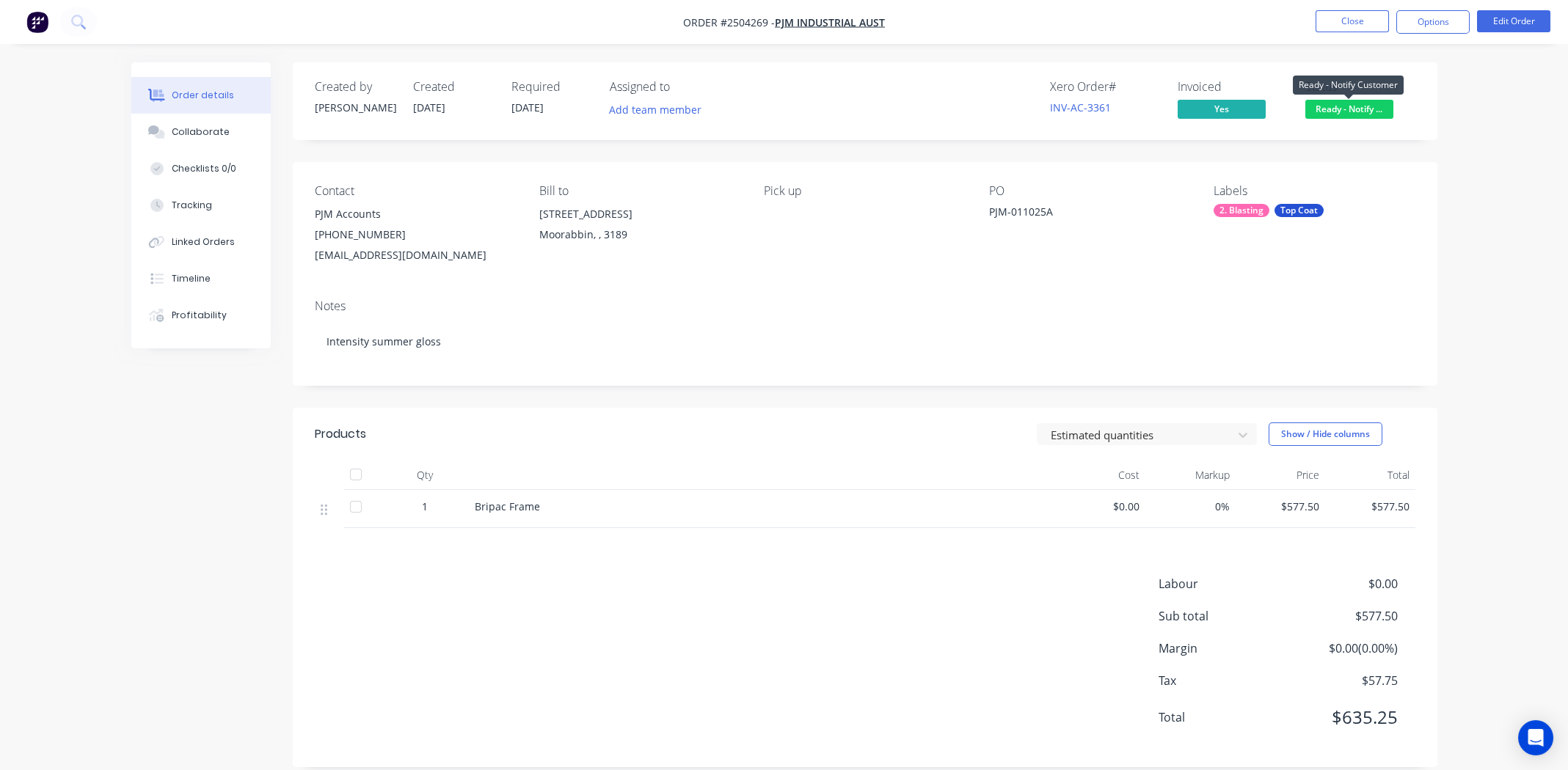
click at [1362, 108] on span "Ready - Notify ..." at bounding box center [1349, 109] width 88 height 18
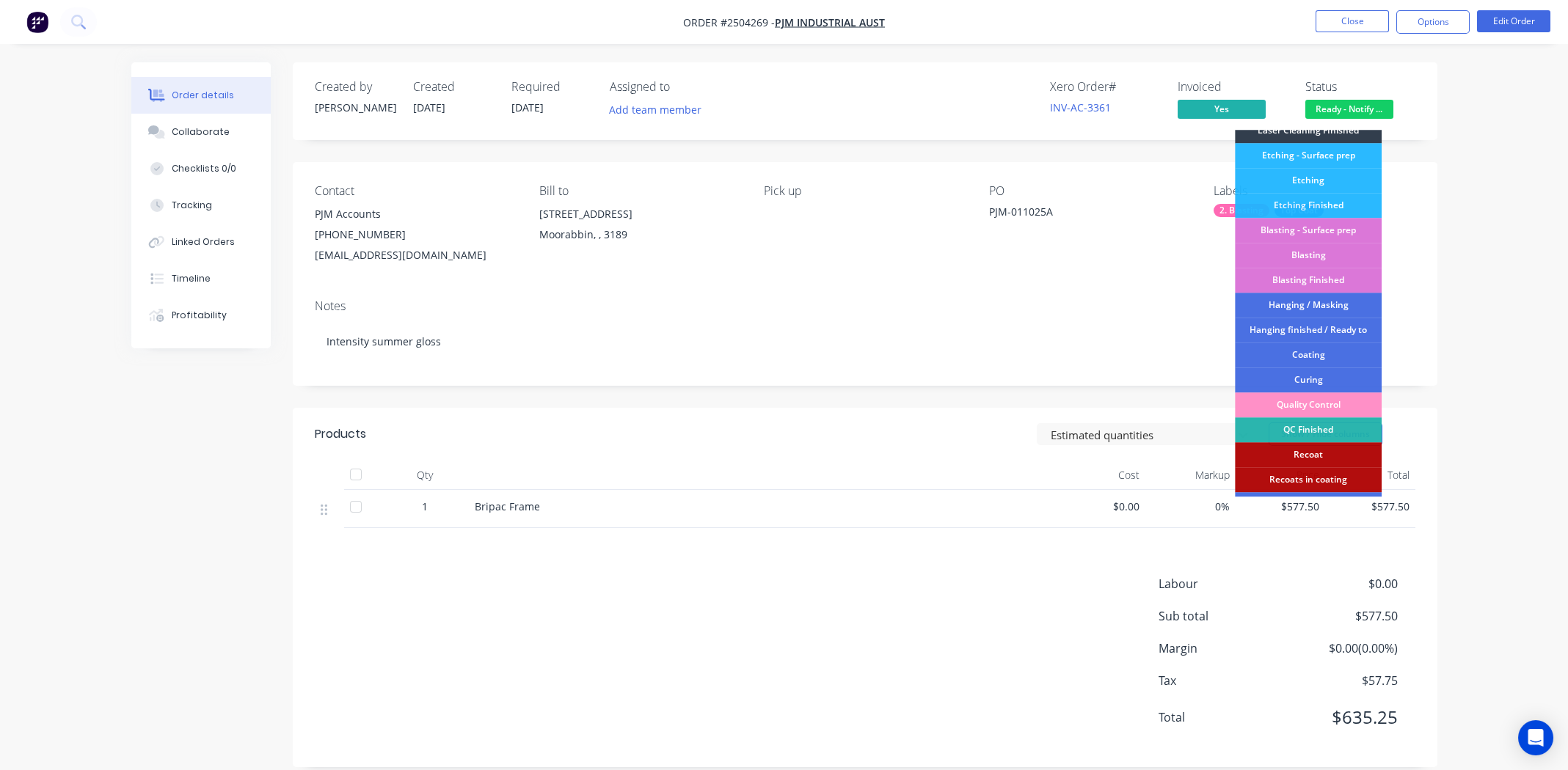
scroll to position [363, 0]
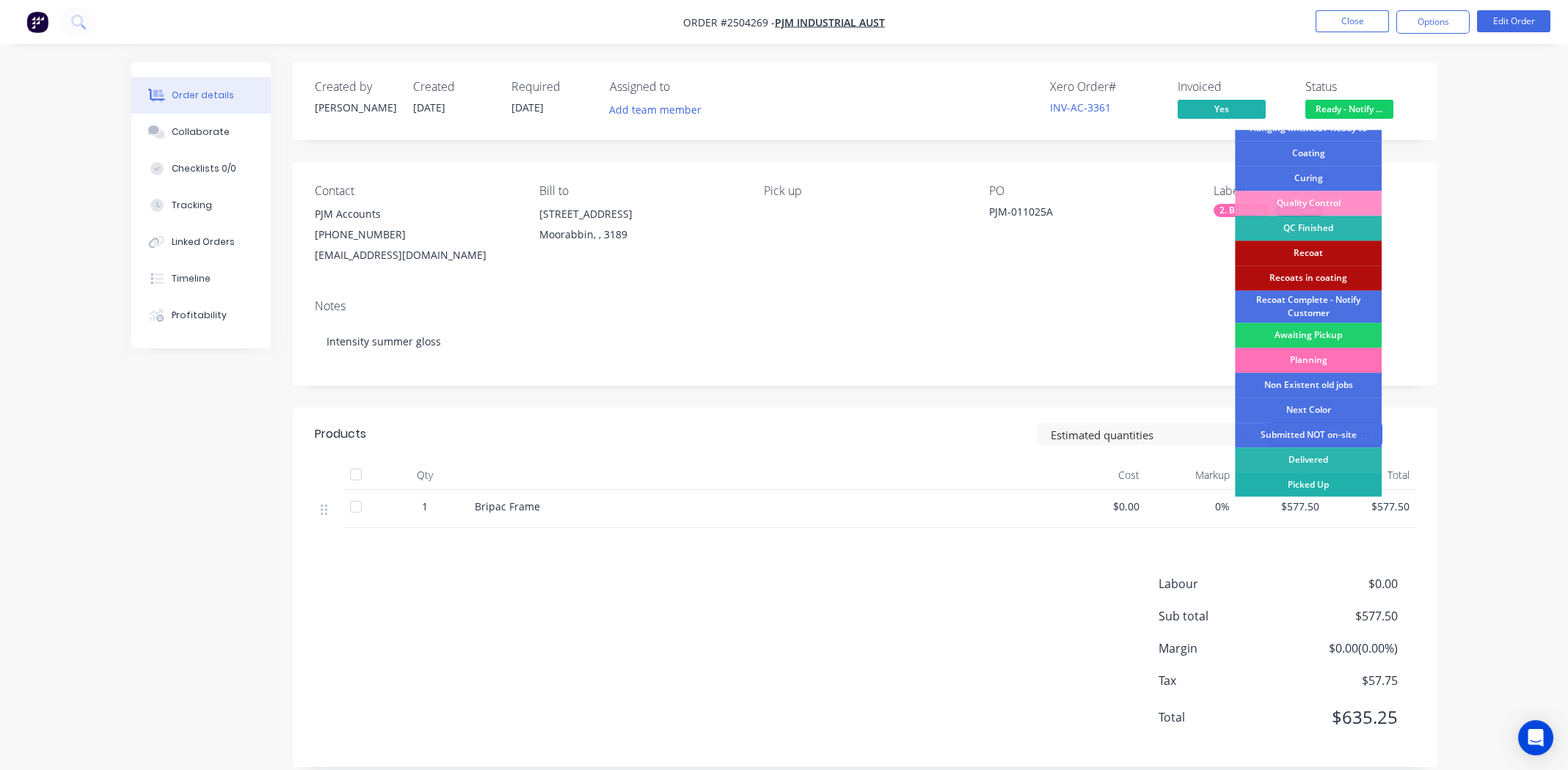
click at [1313, 479] on div "Picked Up" at bounding box center [1308, 485] width 147 height 25
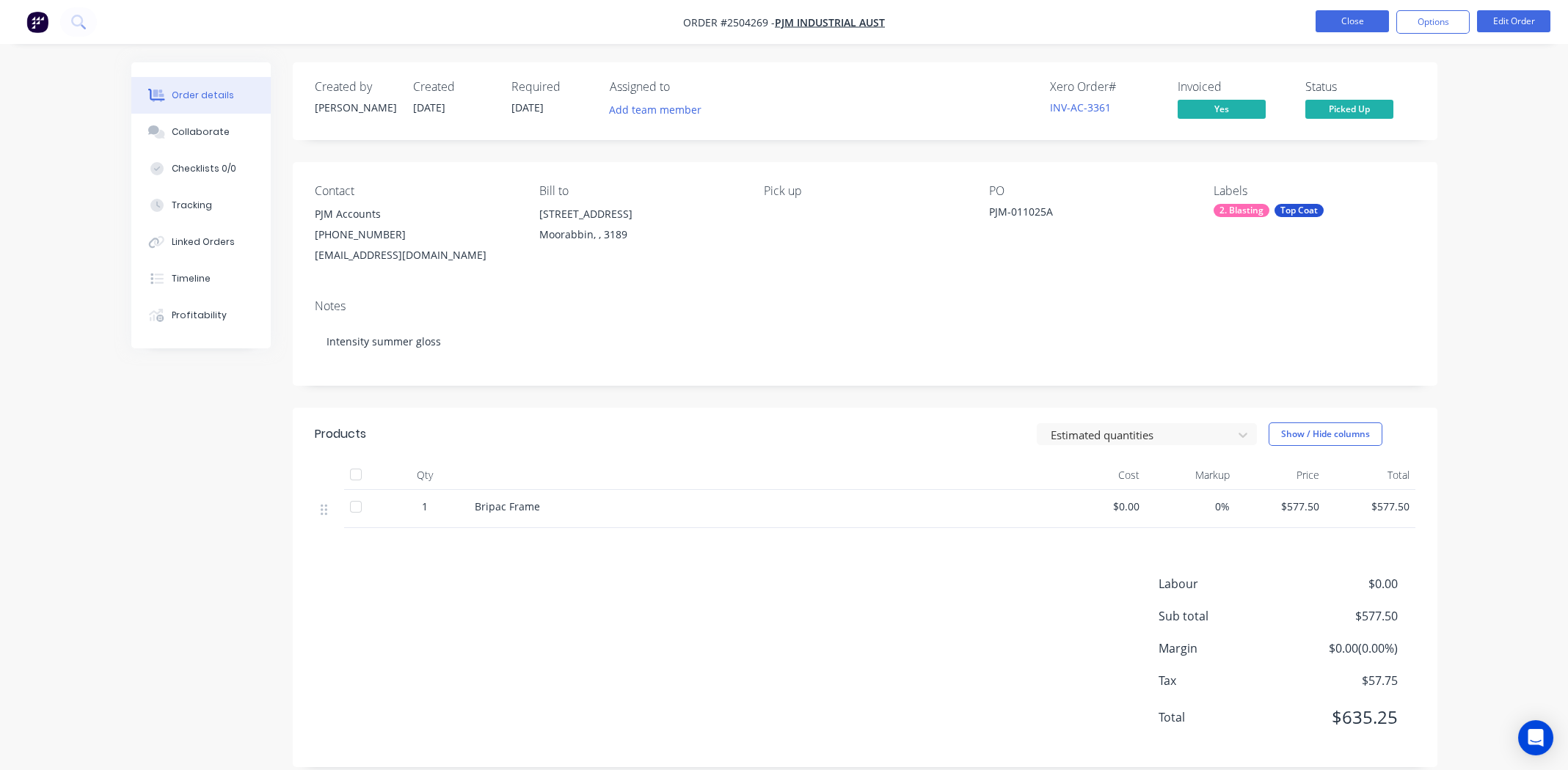
click at [1354, 21] on button "Close" at bounding box center [1352, 21] width 73 height 22
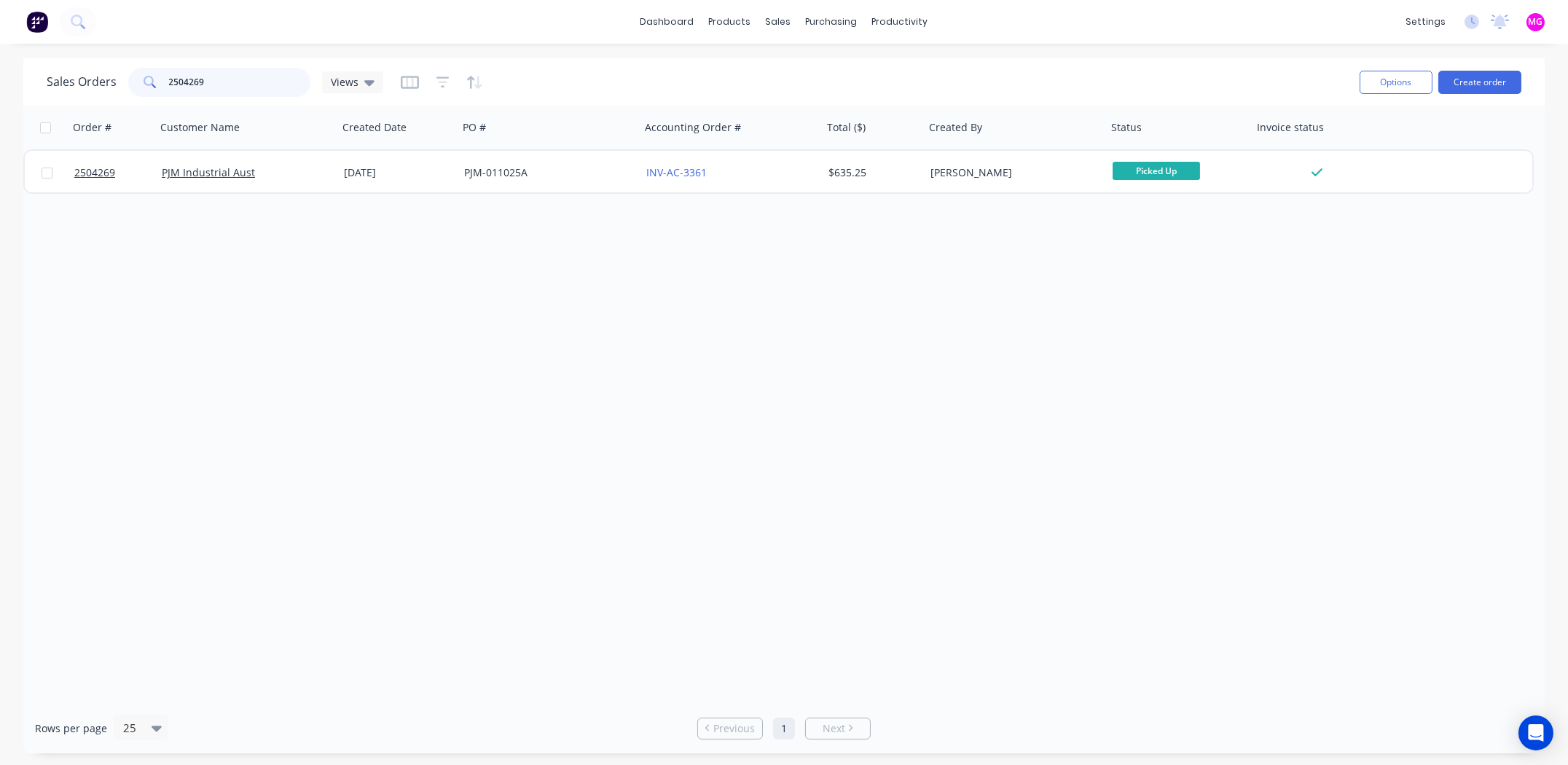
click at [233, 79] on input "2504269" at bounding box center [240, 82] width 142 height 29
type input "2504270"
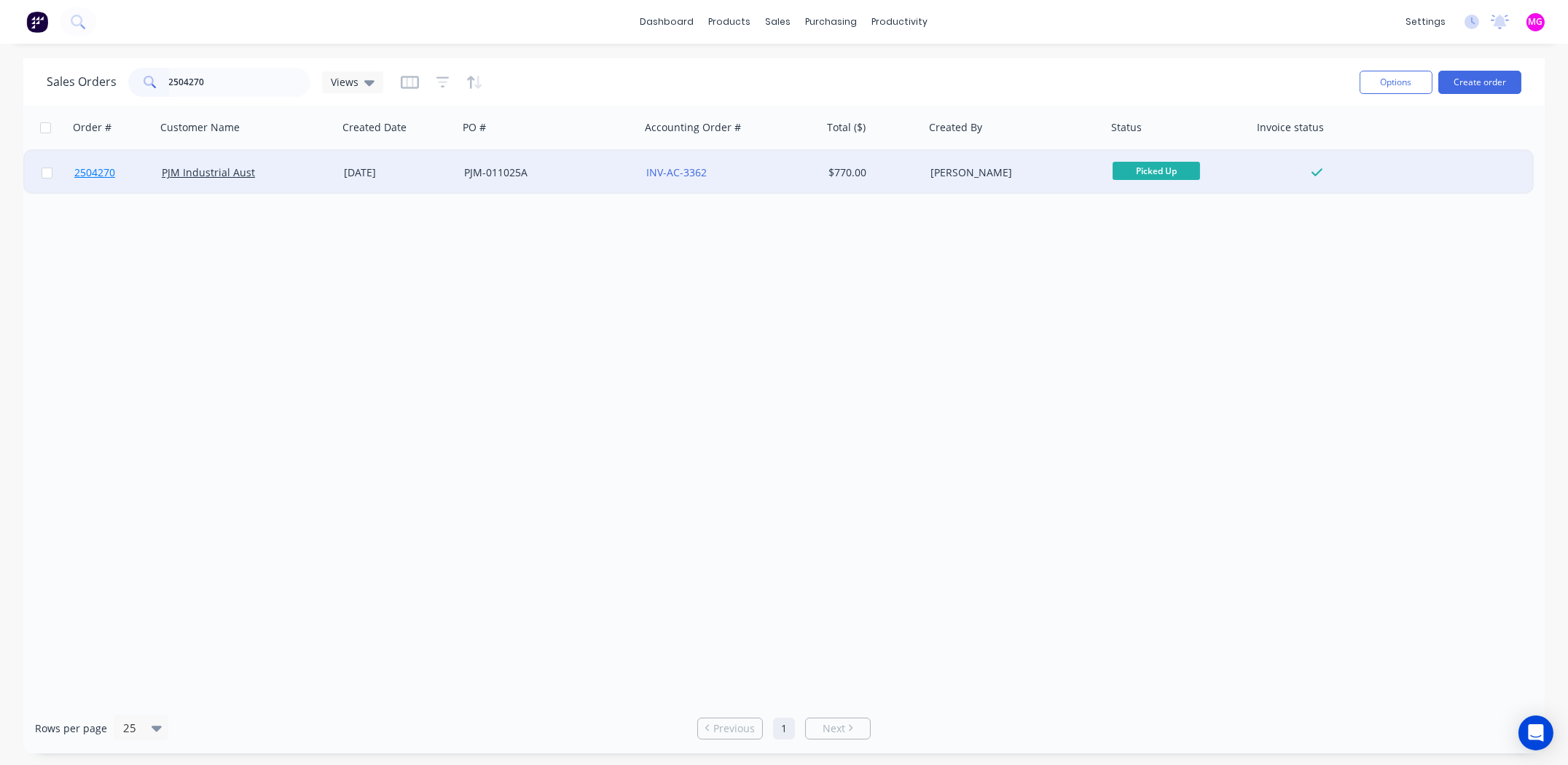
click at [95, 176] on span "2504270" at bounding box center [95, 173] width 41 height 15
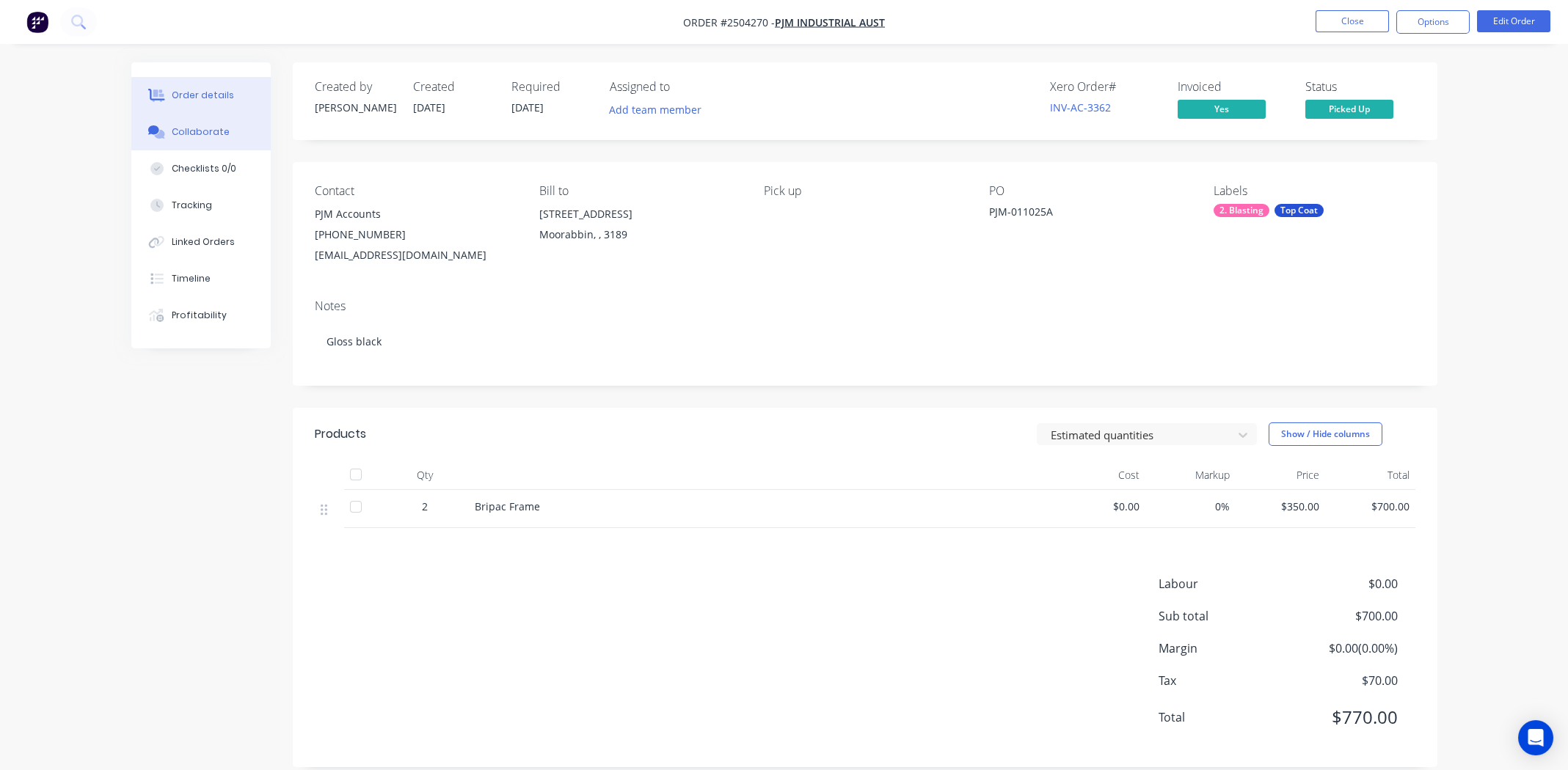
click at [206, 131] on div "Collaborate" at bounding box center [200, 132] width 58 height 13
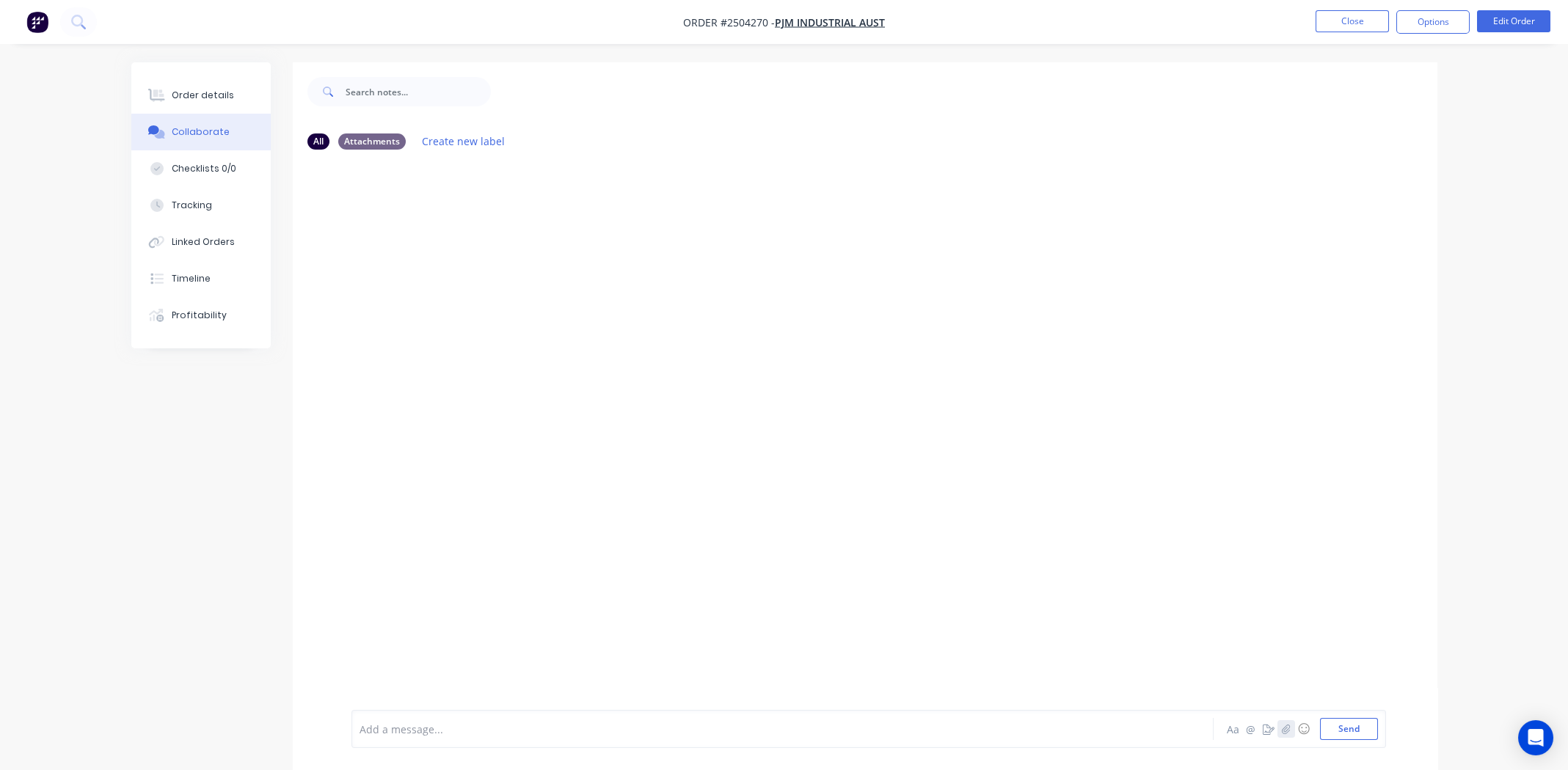
click at [1291, 733] on button "button" at bounding box center [1286, 729] width 18 height 18
click at [1355, 729] on button "Send" at bounding box center [1349, 729] width 58 height 22
click at [1346, 18] on button "Close" at bounding box center [1352, 21] width 73 height 22
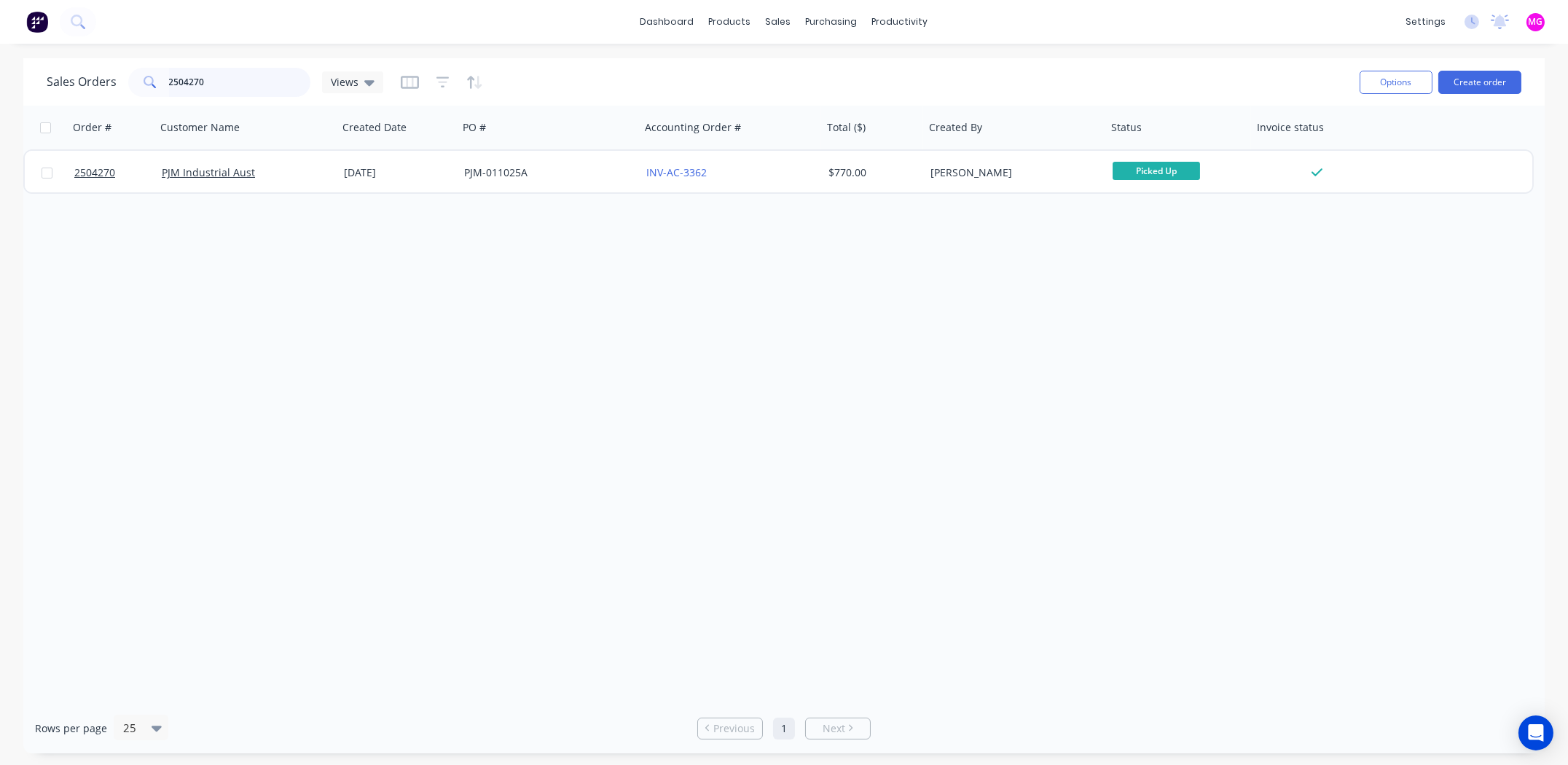
click at [208, 80] on input "2504270" at bounding box center [240, 82] width 142 height 29
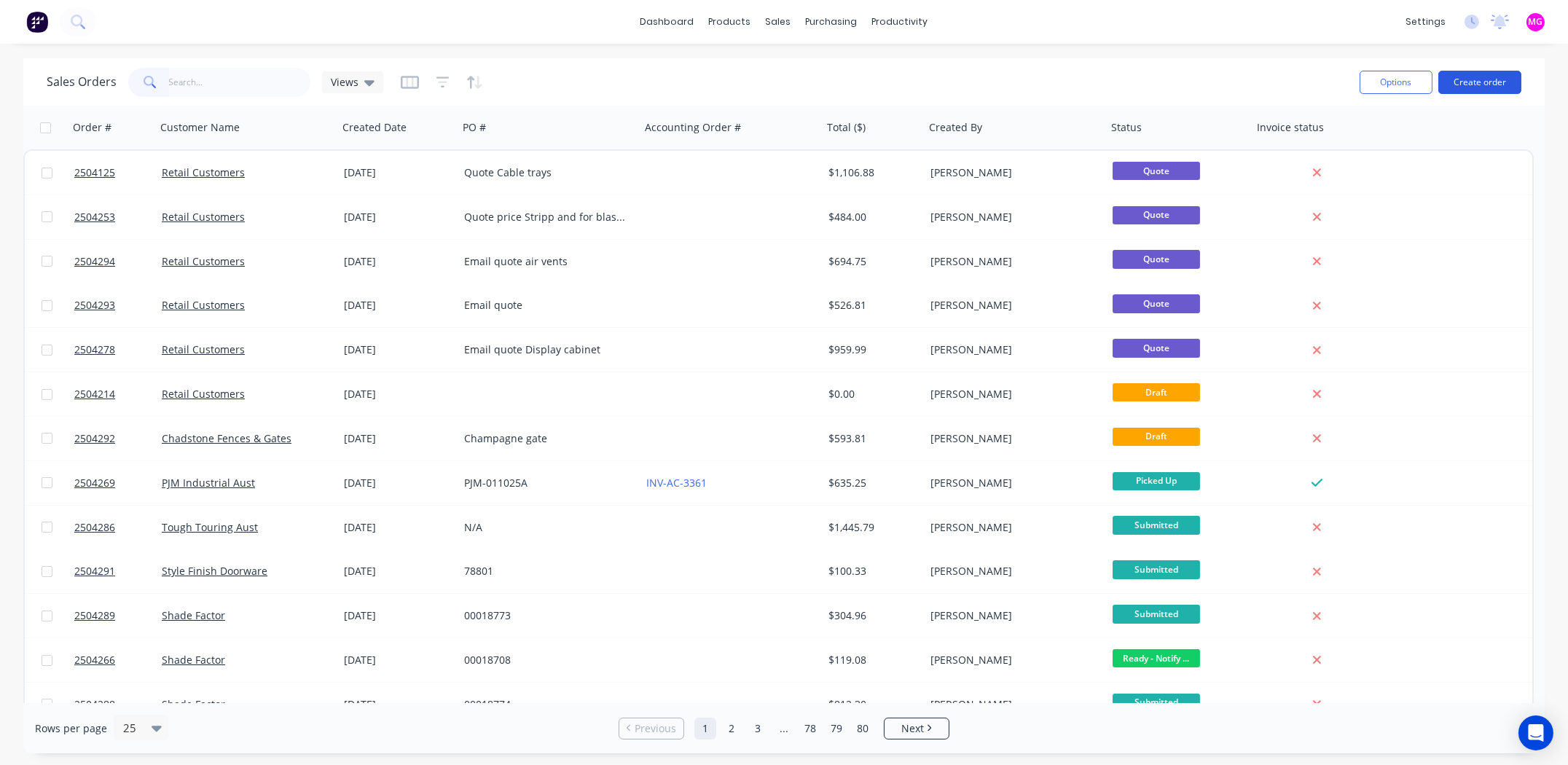
click at [1480, 77] on button "Create order" at bounding box center [1480, 82] width 83 height 23
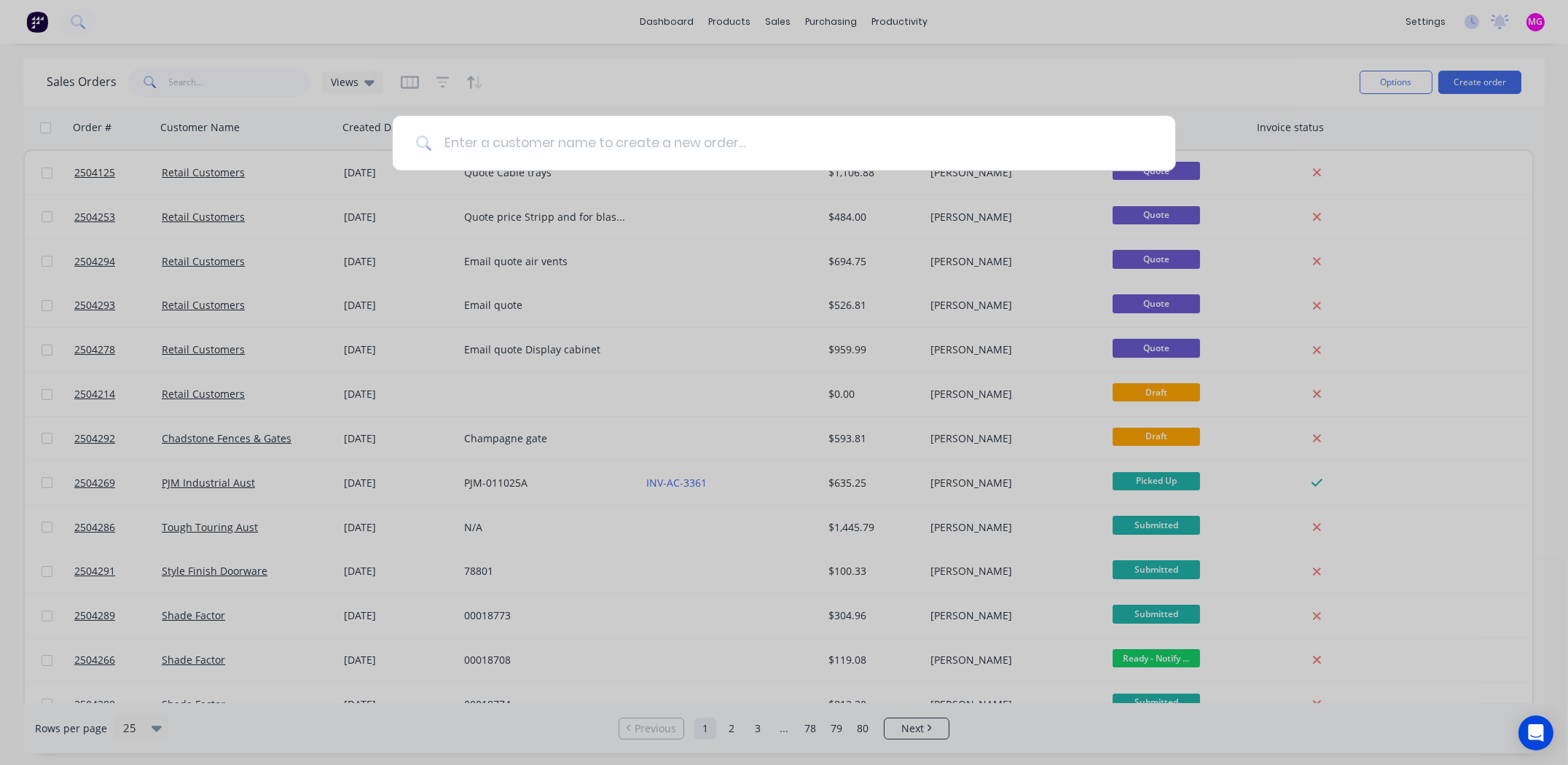
click at [601, 139] on input at bounding box center [792, 143] width 719 height 55
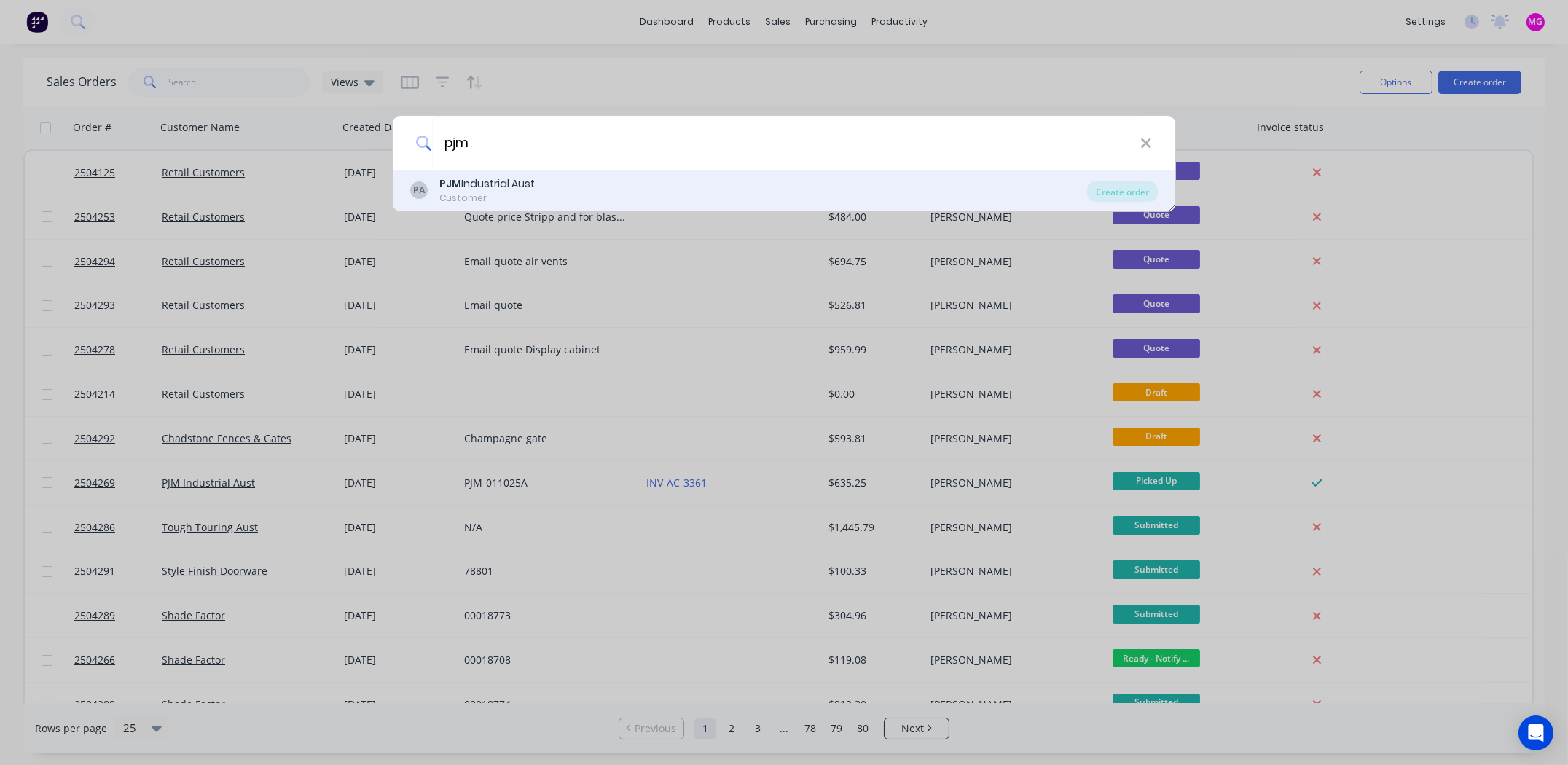
type input "pjm"
click at [453, 190] on div "PJM Industrial Aust" at bounding box center [487, 184] width 95 height 15
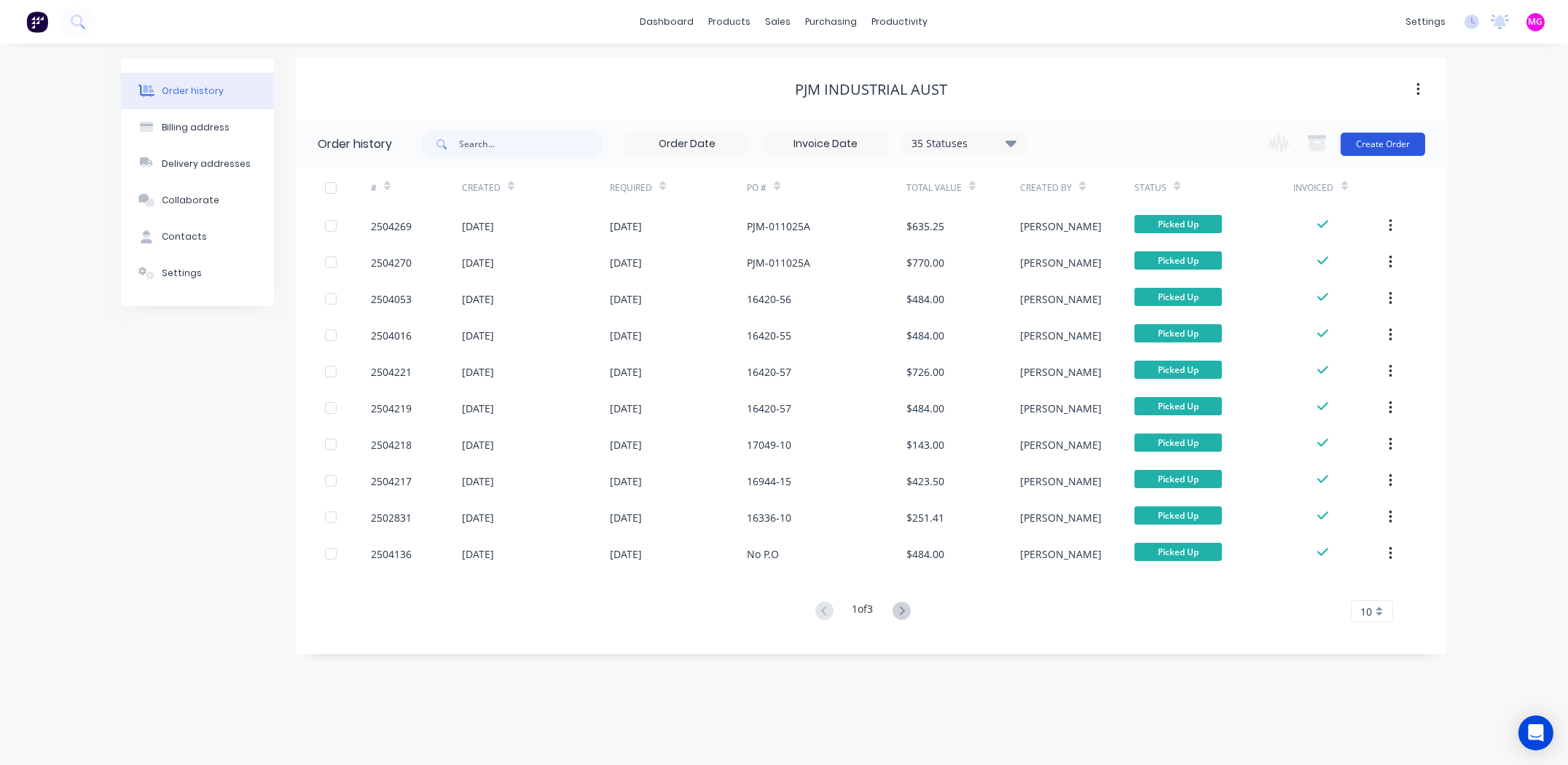
click at [1381, 144] on button "Create Order" at bounding box center [1383, 144] width 85 height 23
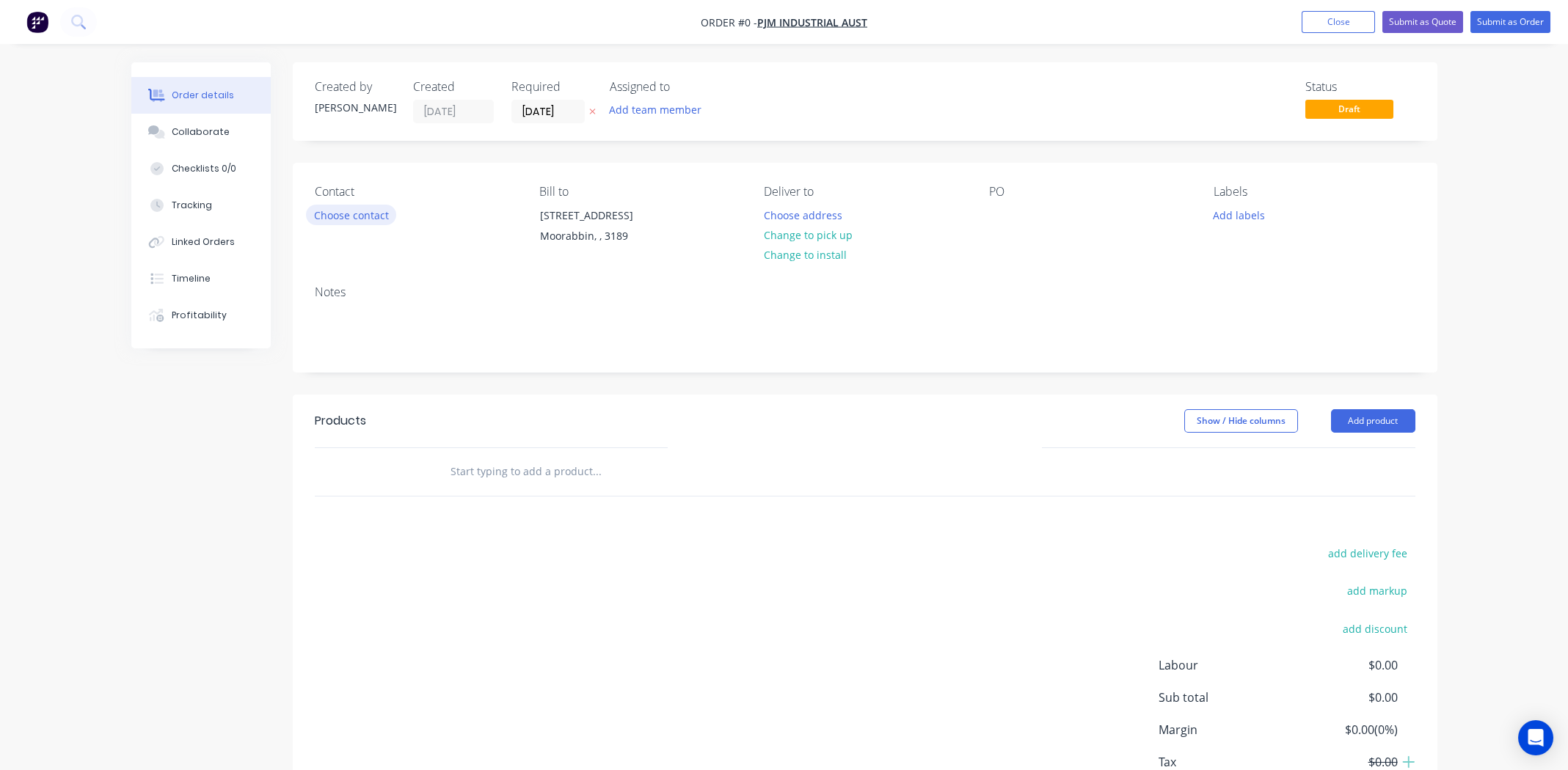
click at [379, 214] on button "Choose contact" at bounding box center [351, 214] width 90 height 20
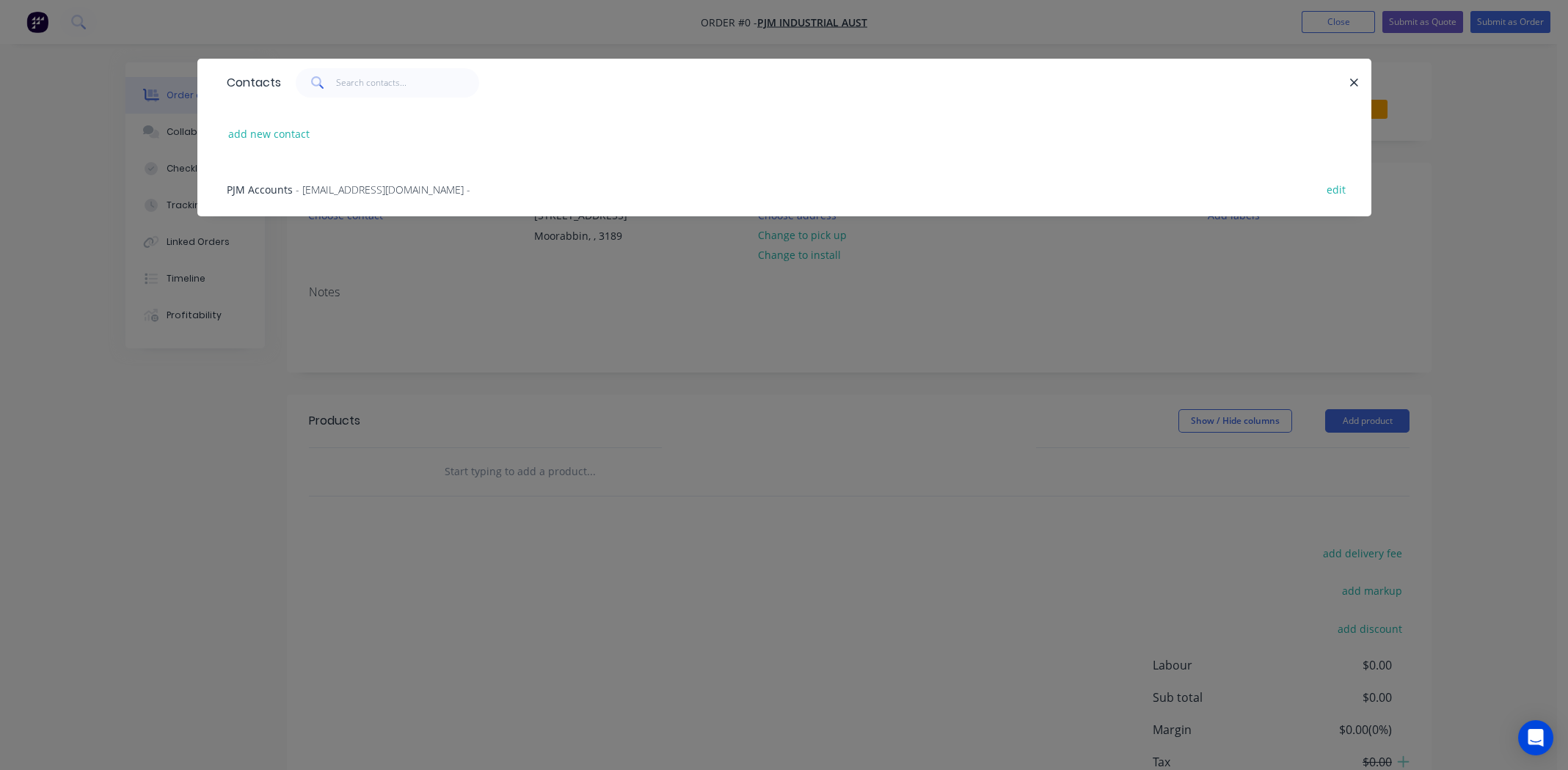
click at [251, 187] on span "PJM Accounts" at bounding box center [260, 189] width 66 height 14
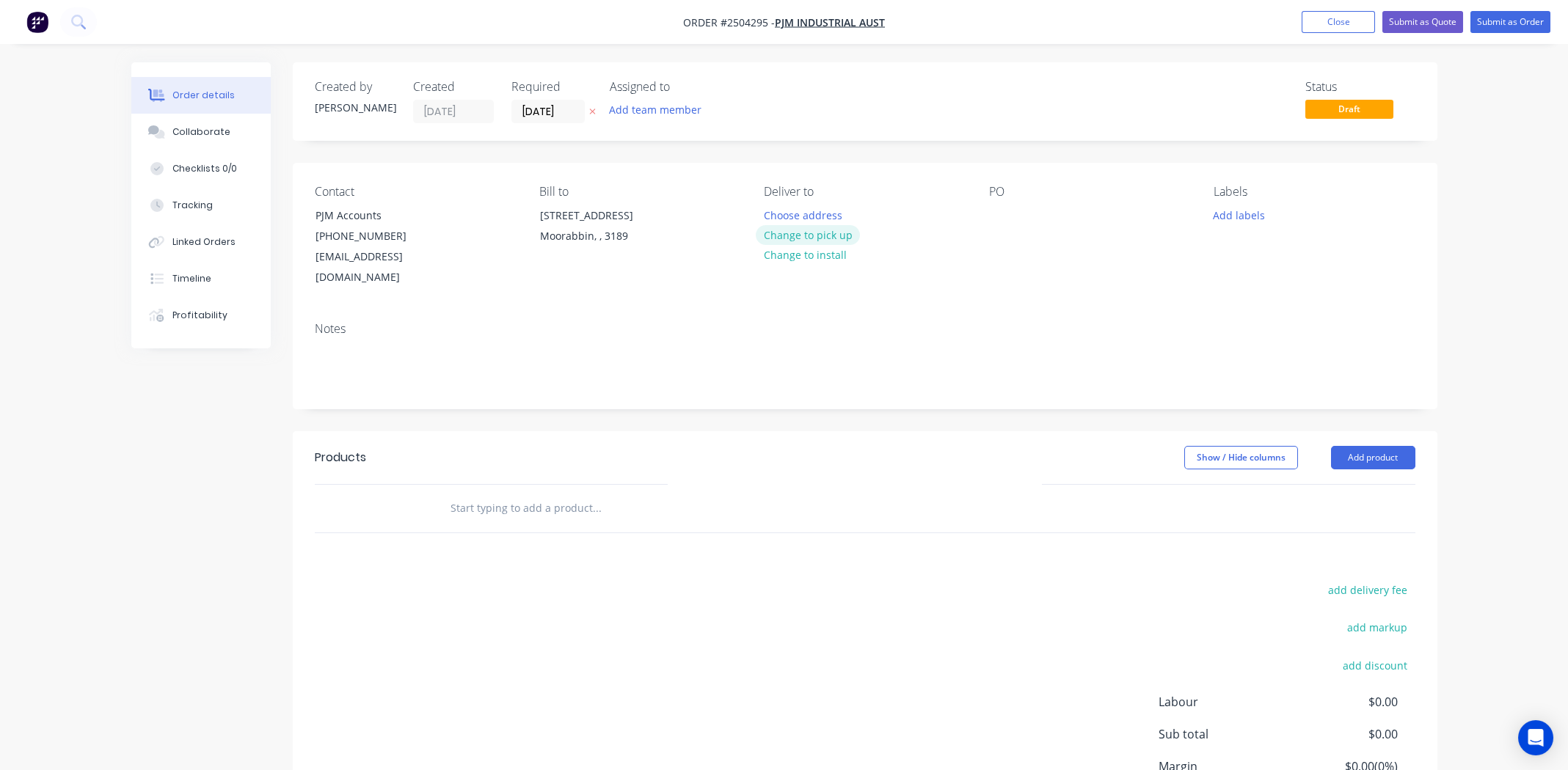
click at [810, 232] on button "Change to pick up" at bounding box center [807, 235] width 104 height 20
click at [1003, 209] on div at bounding box center [1001, 215] width 23 height 21
click at [208, 127] on div "Collaborate" at bounding box center [200, 132] width 58 height 13
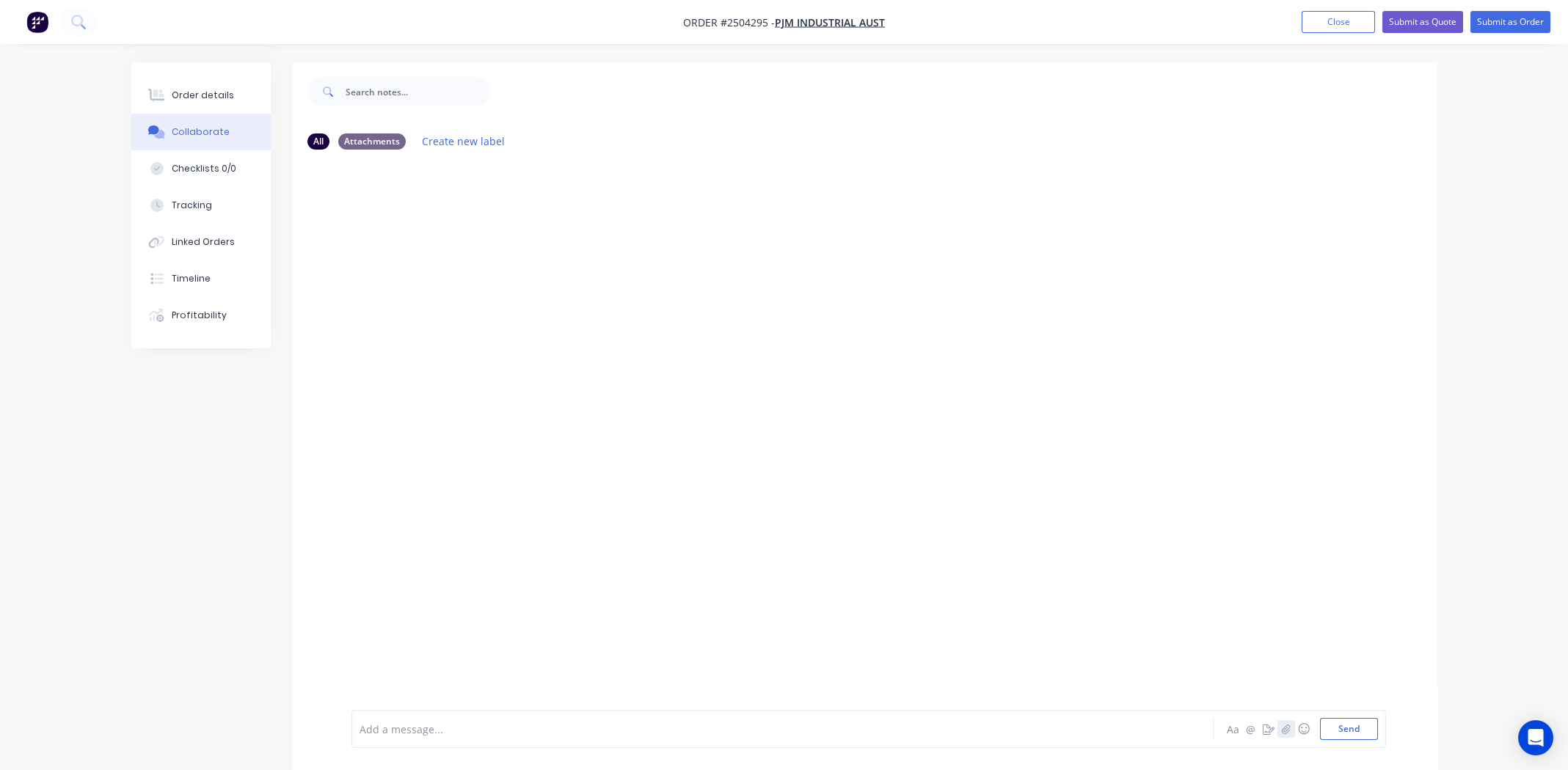
click at [1288, 724] on icon "button" at bounding box center [1285, 729] width 9 height 10
click at [1359, 733] on button "Send" at bounding box center [1349, 729] width 58 height 22
drag, startPoint x: 188, startPoint y: 81, endPoint x: 270, endPoint y: 99, distance: 84.0
click at [189, 82] on button "Order details" at bounding box center [201, 95] width 139 height 37
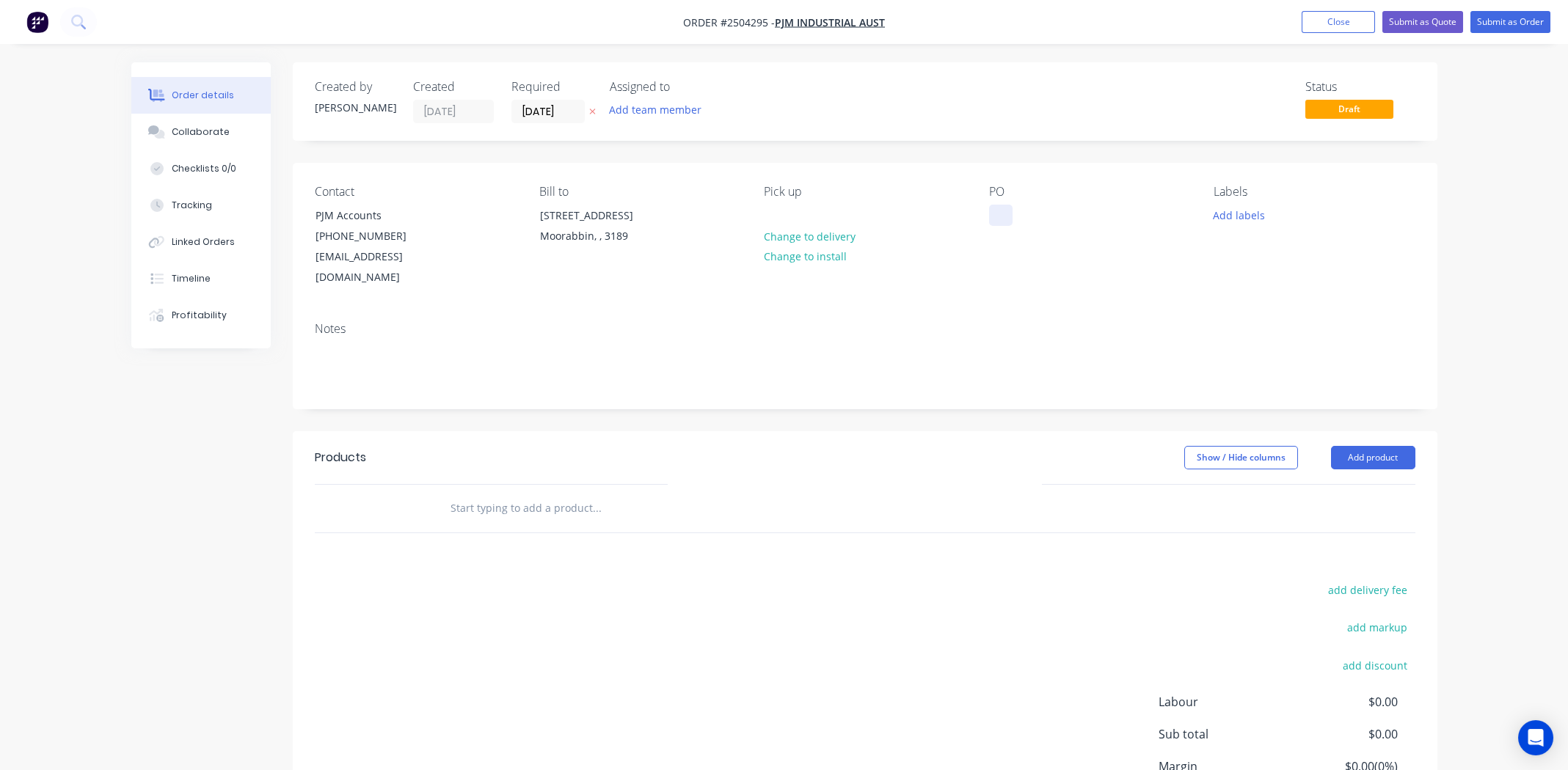
drag, startPoint x: 992, startPoint y: 210, endPoint x: 988, endPoint y: 218, distance: 8.9
click at [988, 218] on div "Contact PJM Accounts (03) 9553 5944 accounts@pjmindustrial.com.au Bill to 14-16…" at bounding box center [865, 236] width 1144 height 148
click at [995, 218] on div at bounding box center [1001, 215] width 23 height 21
click at [1241, 214] on button "Add labels" at bounding box center [1239, 214] width 68 height 20
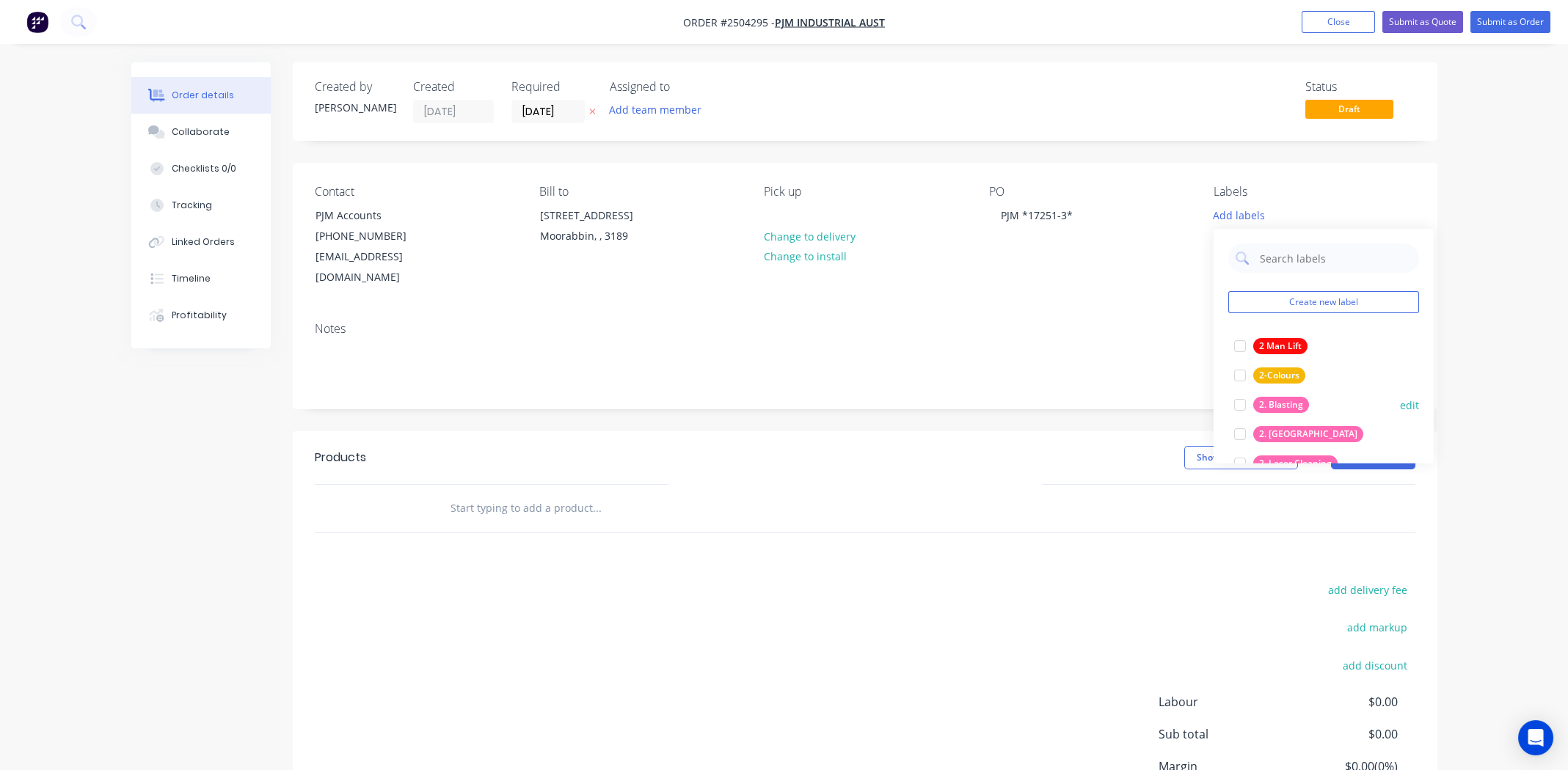
click at [1239, 401] on div at bounding box center [1240, 405] width 29 height 29
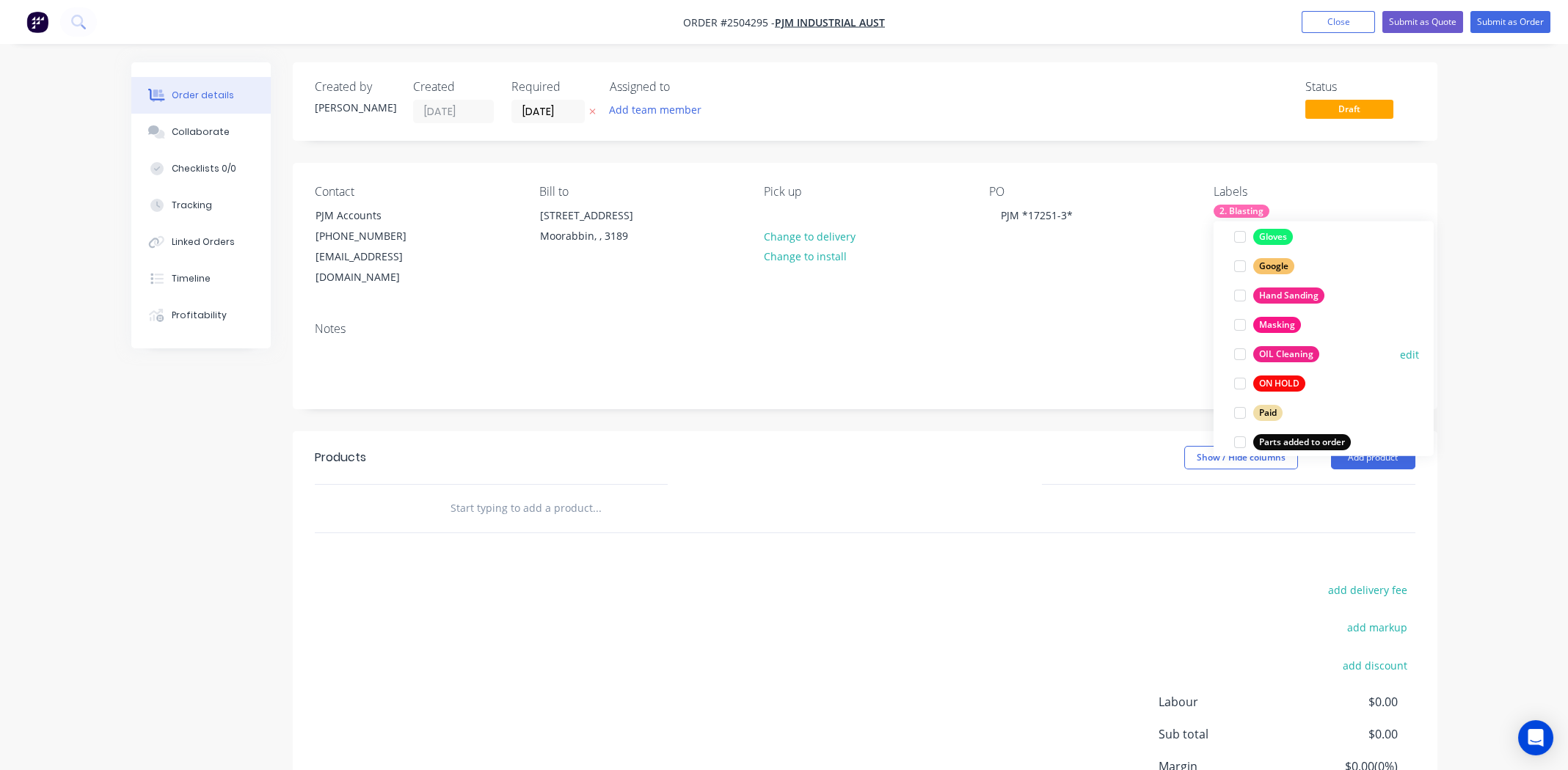
scroll to position [1173, 0]
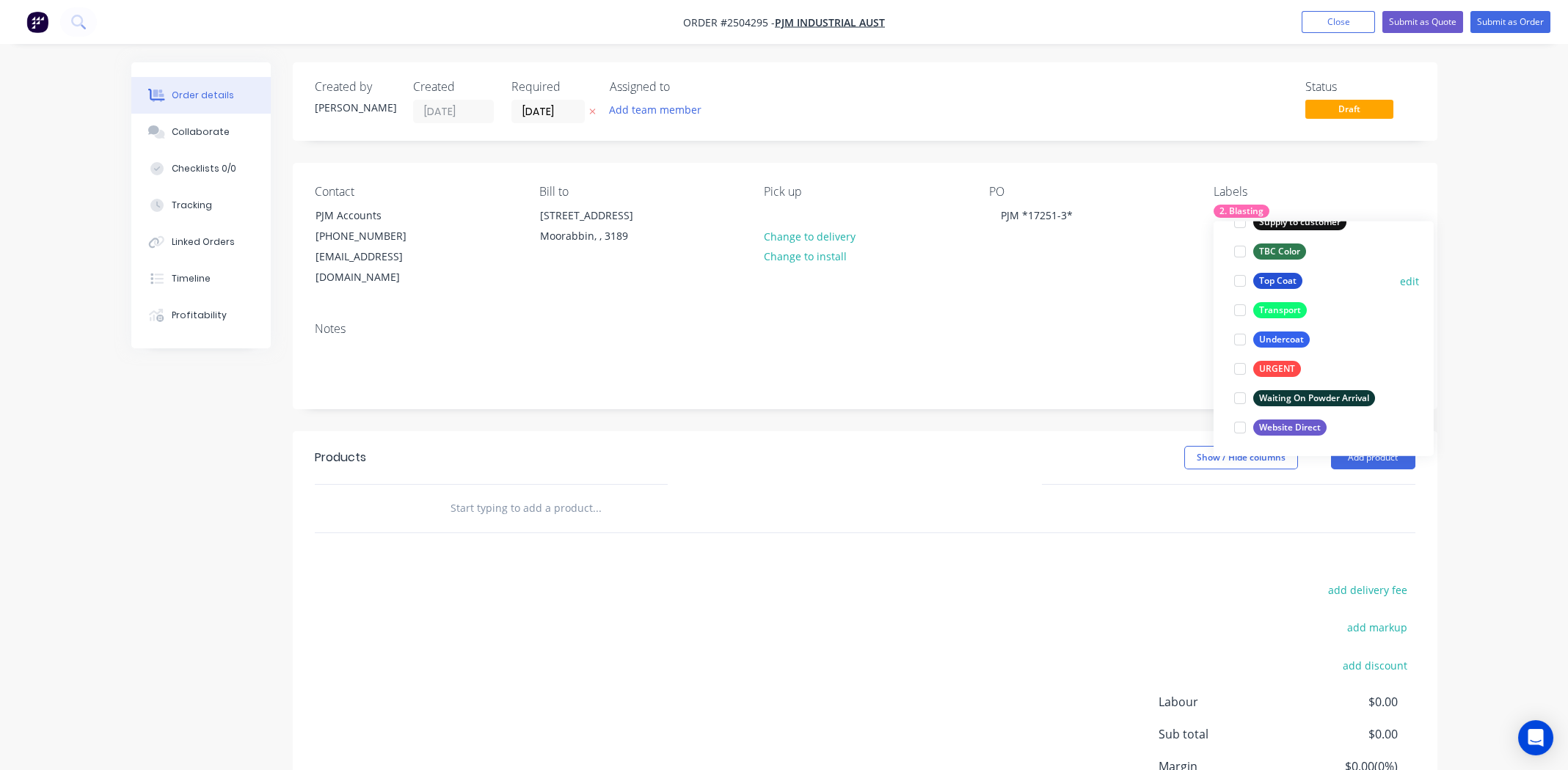
click at [1238, 281] on div at bounding box center [1240, 281] width 29 height 29
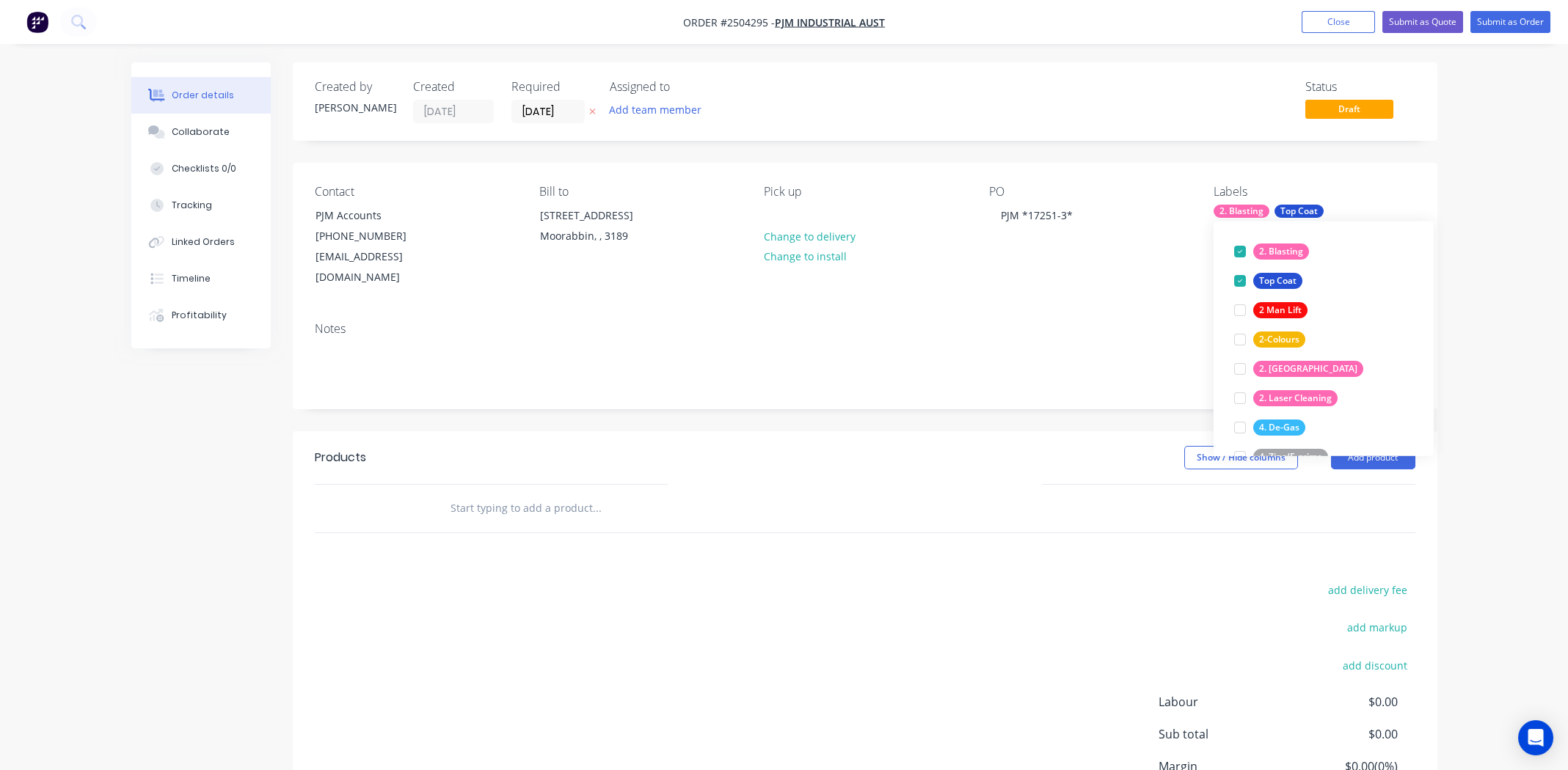
click at [1017, 281] on div "Contact PJM Accounts (03) 9553 5944 accounts@pjmindustrial.com.au Bill to 14-16…" at bounding box center [865, 236] width 1144 height 148
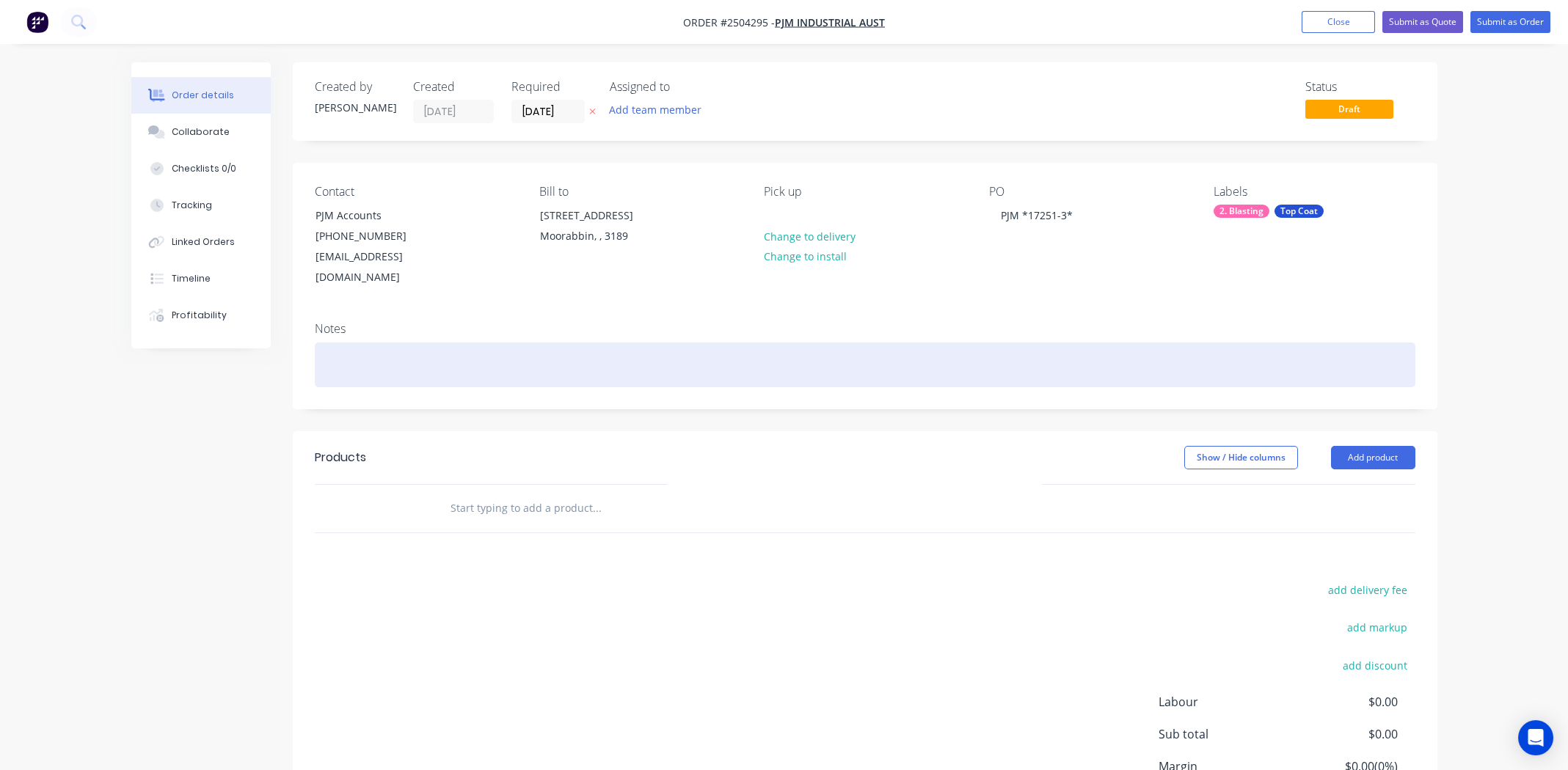
paste div
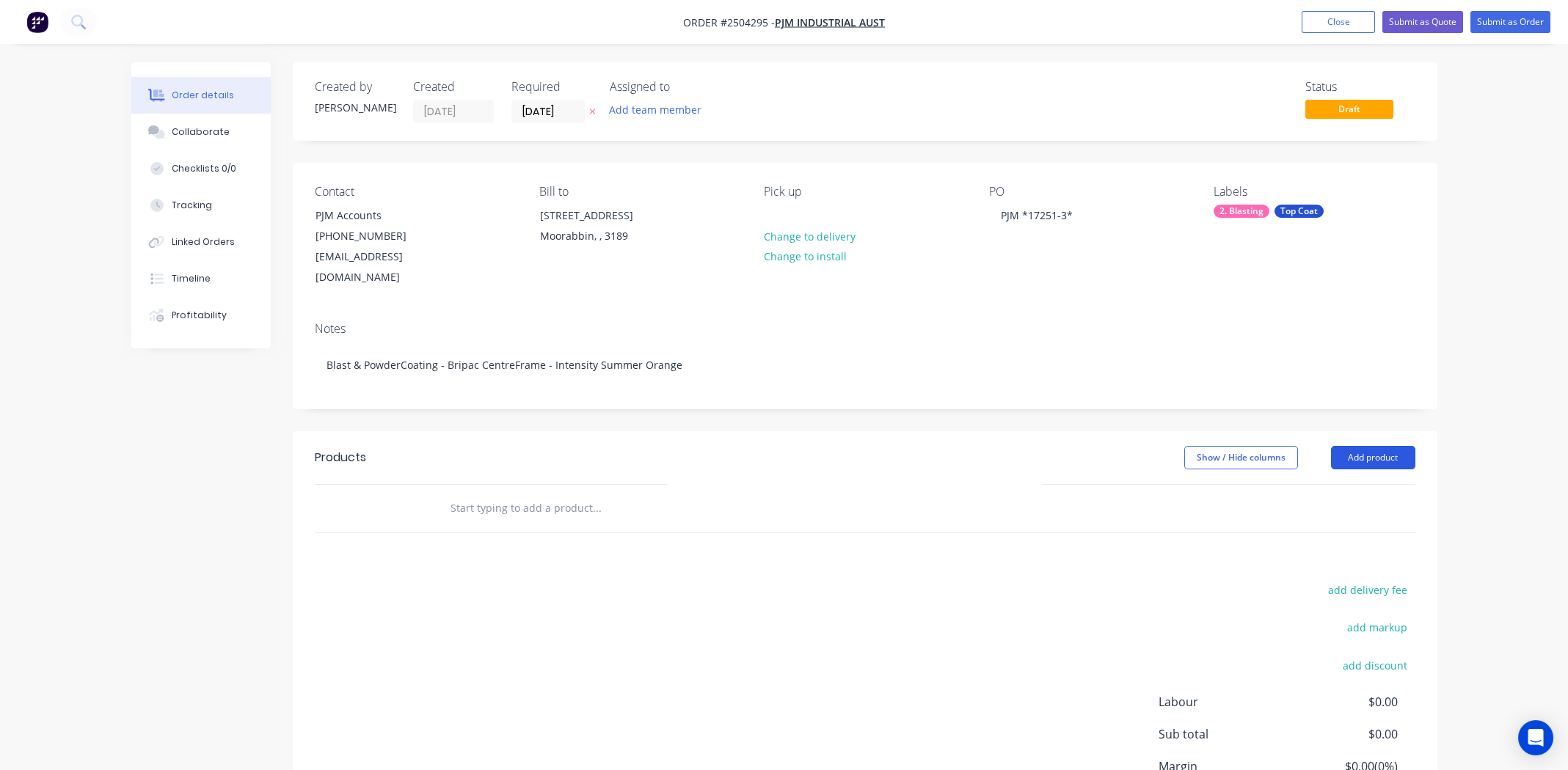
click at [1368, 446] on button "Add product" at bounding box center [1373, 458] width 84 height 23
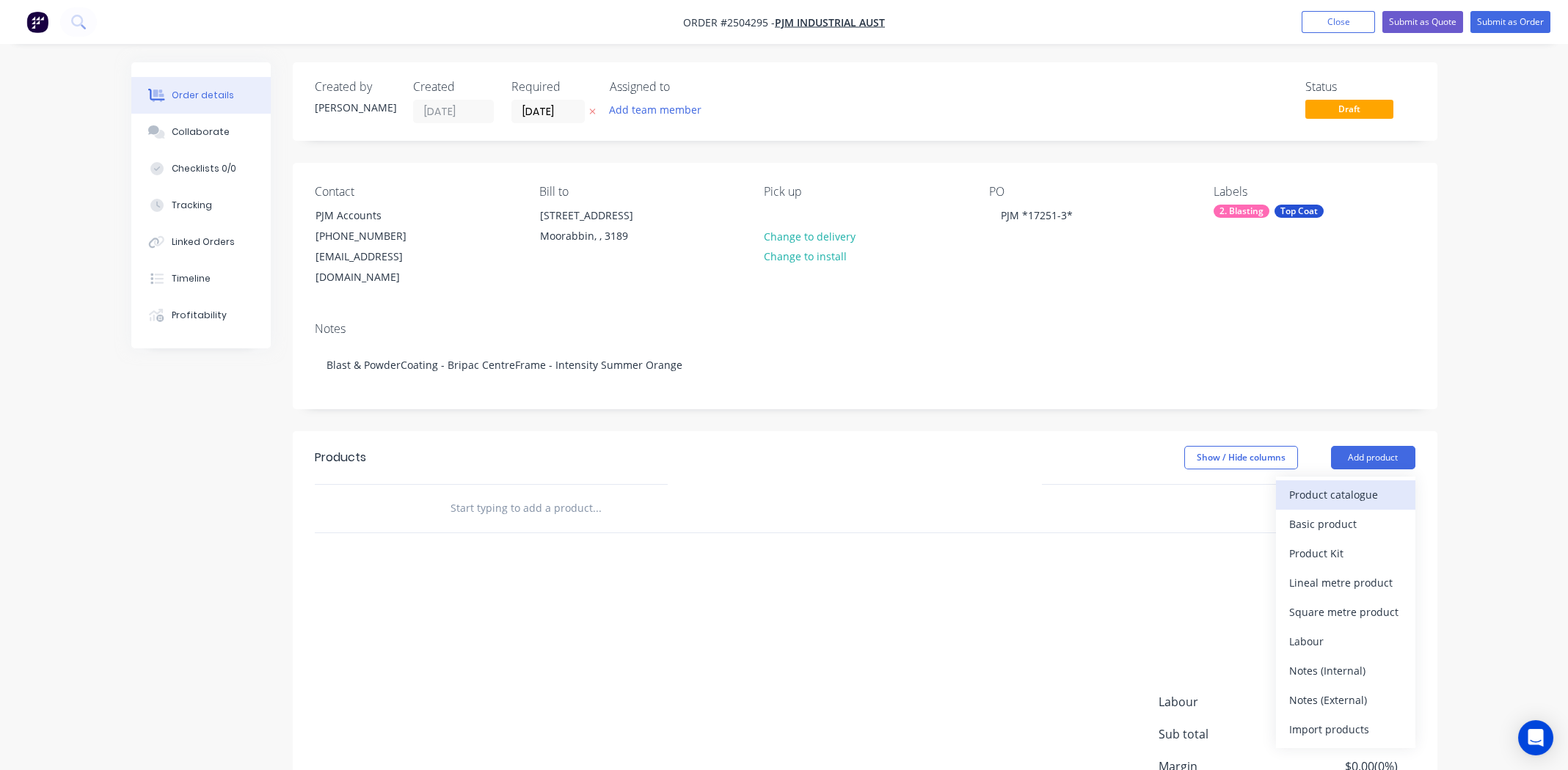
click at [1375, 484] on div "Product catalogue" at bounding box center [1346, 495] width 113 height 21
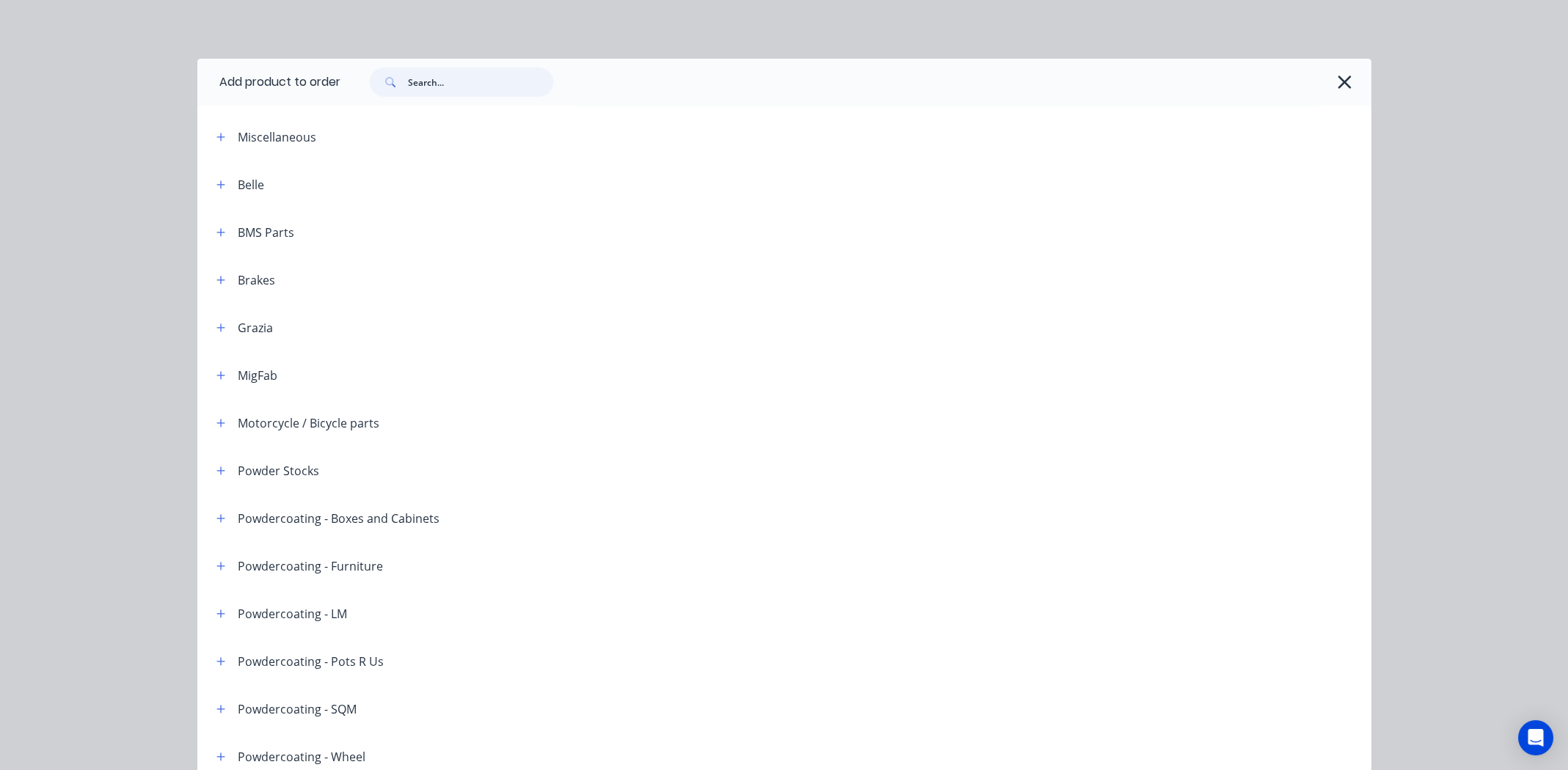
click at [476, 81] on input "text" at bounding box center [481, 82] width 145 height 29
click at [1342, 80] on icon "button" at bounding box center [1345, 82] width 13 height 13
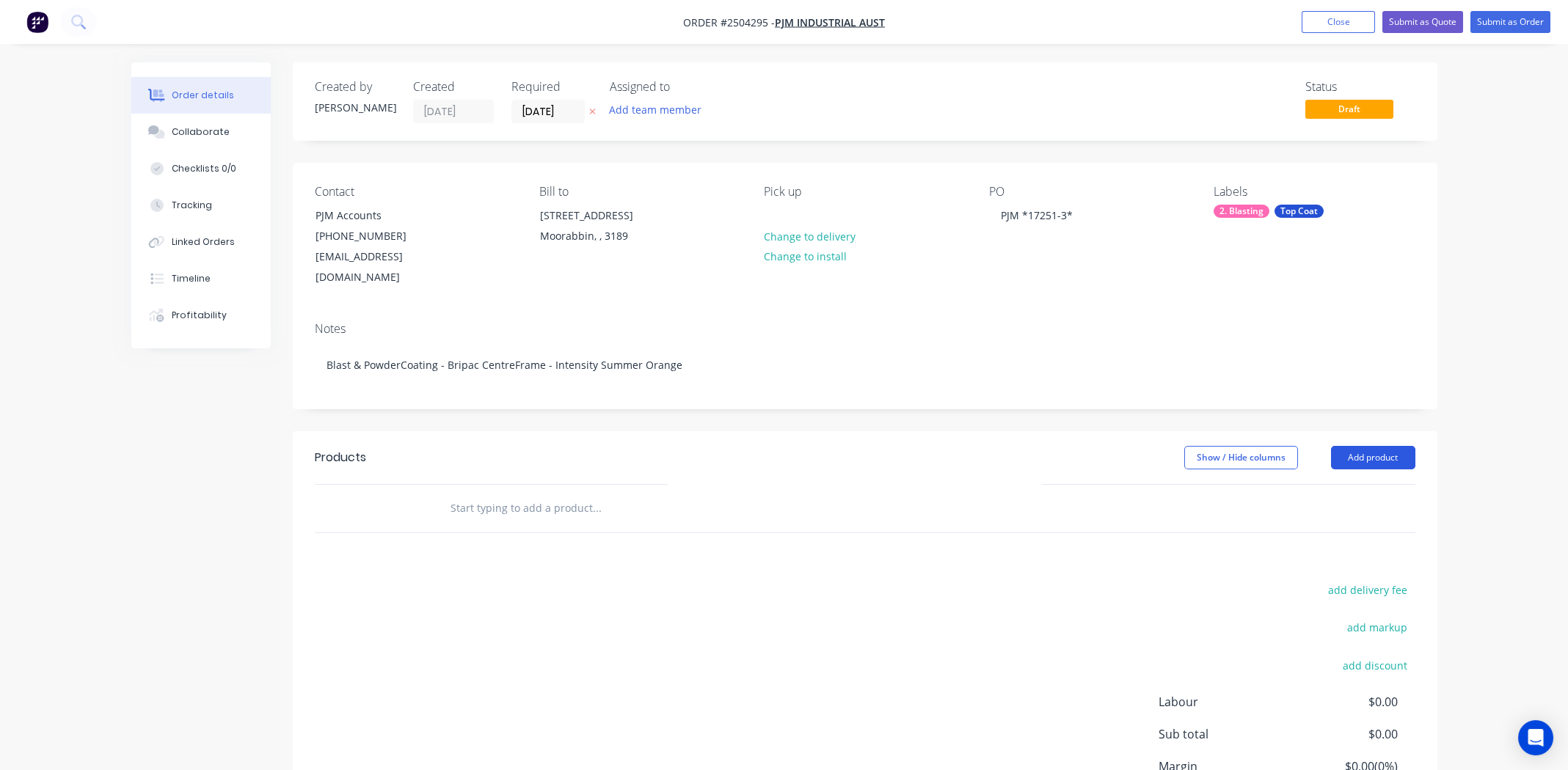
click at [1379, 446] on button "Add product" at bounding box center [1373, 458] width 84 height 23
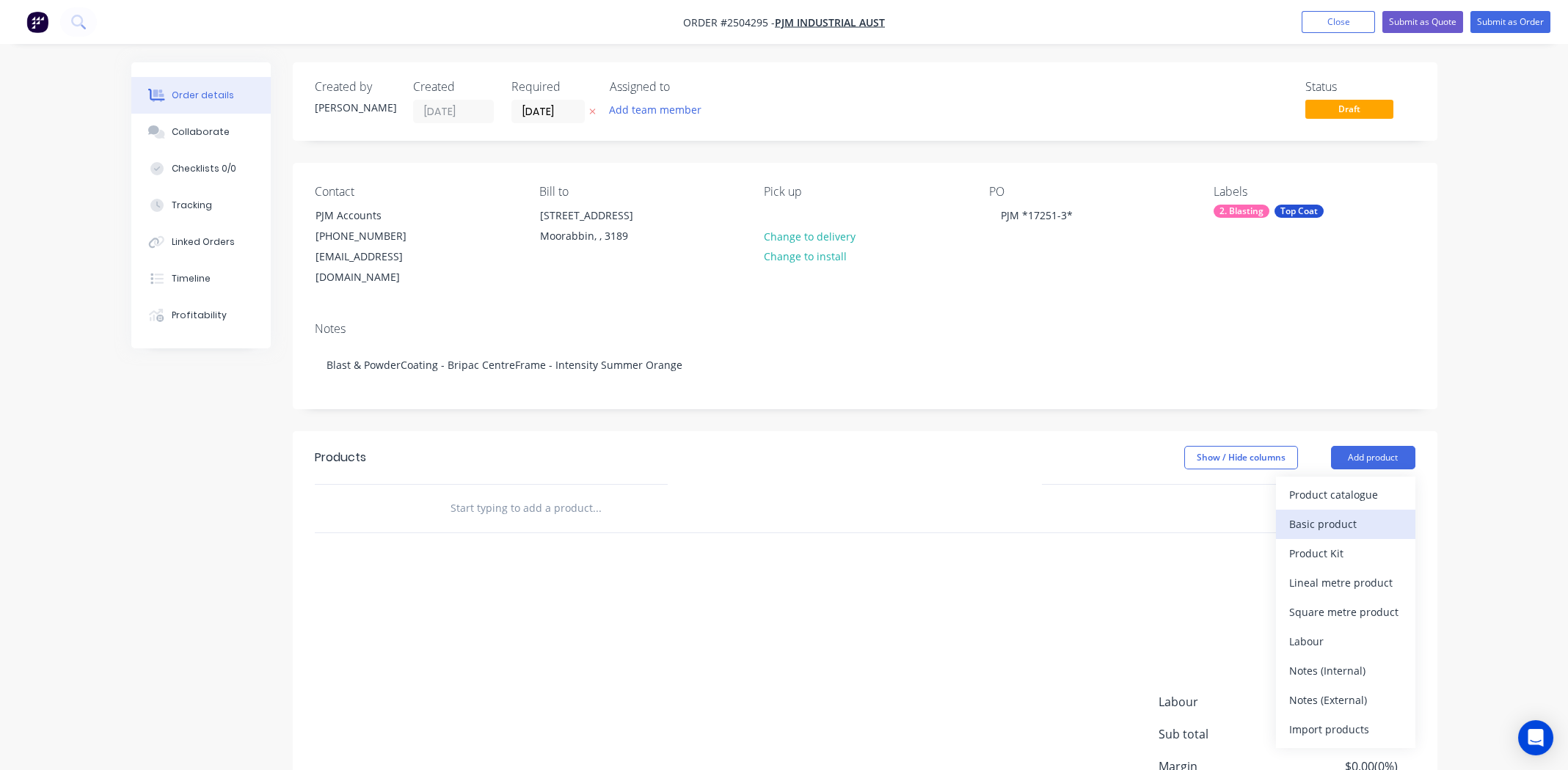
click at [1339, 514] on div "Basic product" at bounding box center [1346, 524] width 113 height 21
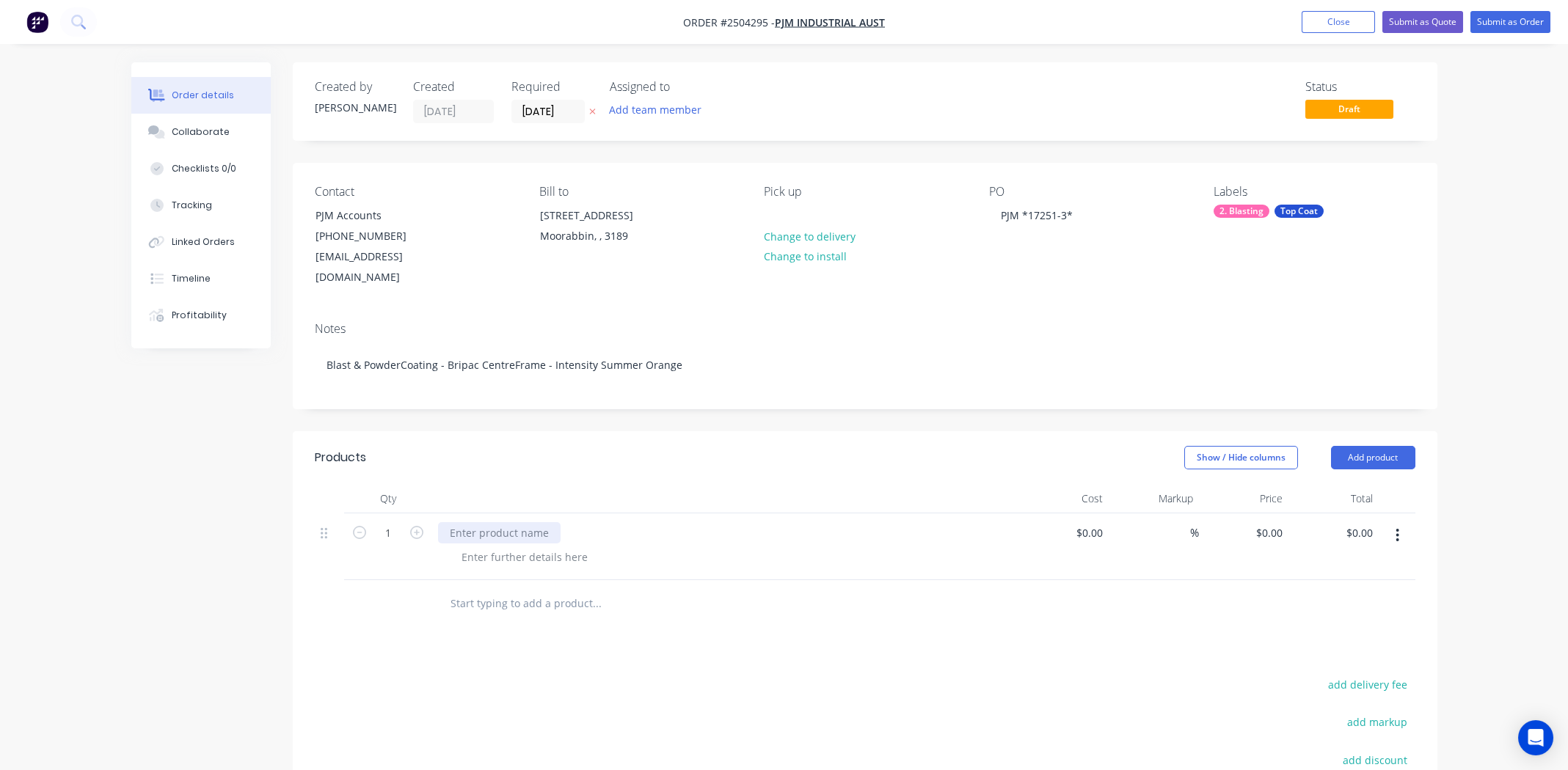
paste div
click at [528, 562] on div at bounding box center [525, 573] width 150 height 21
click at [1271, 523] on input "0" at bounding box center [1280, 533] width 17 height 21
type input "$577.50"
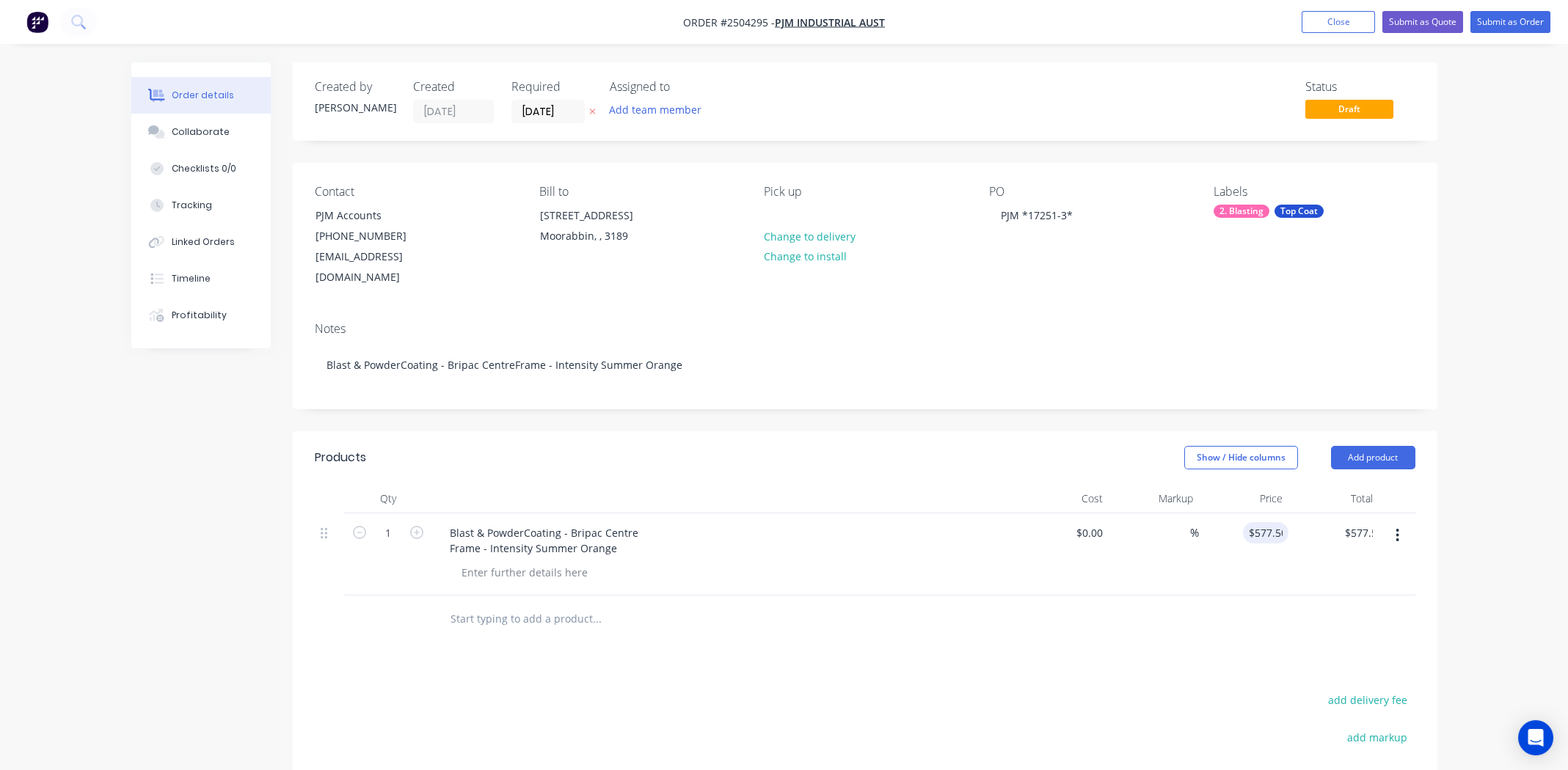
click at [1069, 622] on div "Products Show / Hide columns Add product Qty Cost Markup Price Total 1 Blast & …" at bounding box center [865, 713] width 1144 height 564
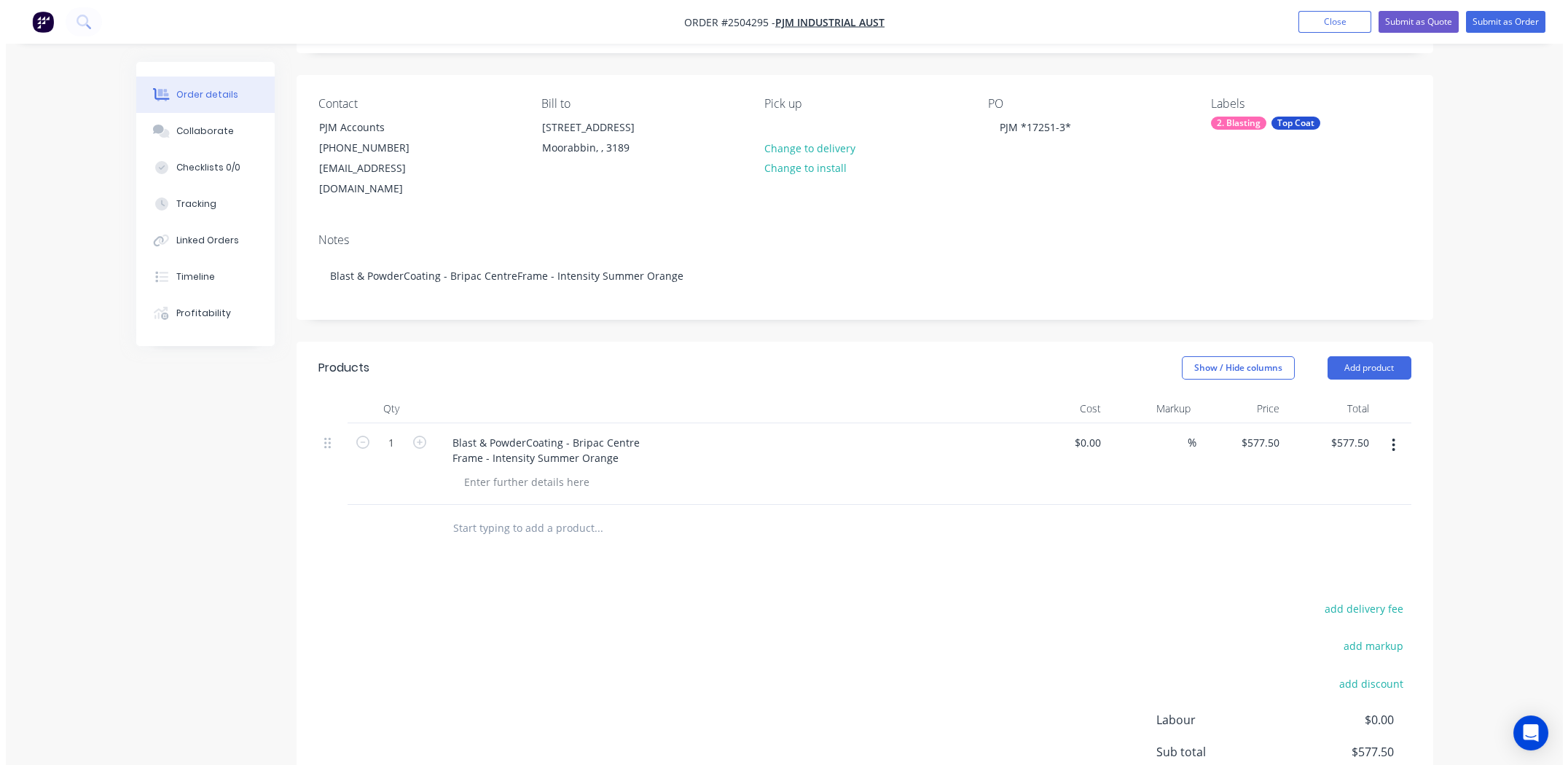
scroll to position [0, 0]
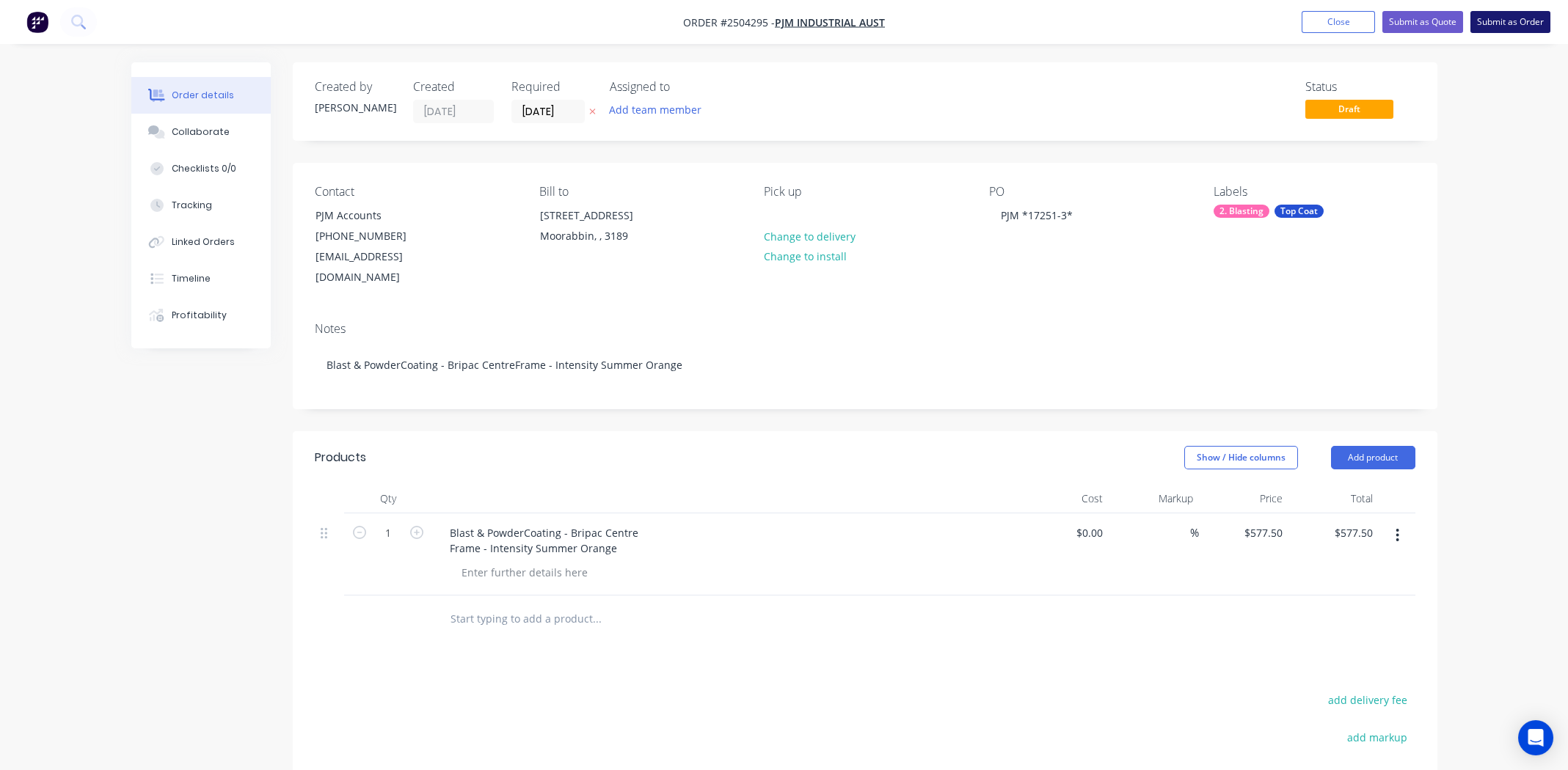
click at [1513, 20] on button "Submit as Order" at bounding box center [1510, 22] width 80 height 22
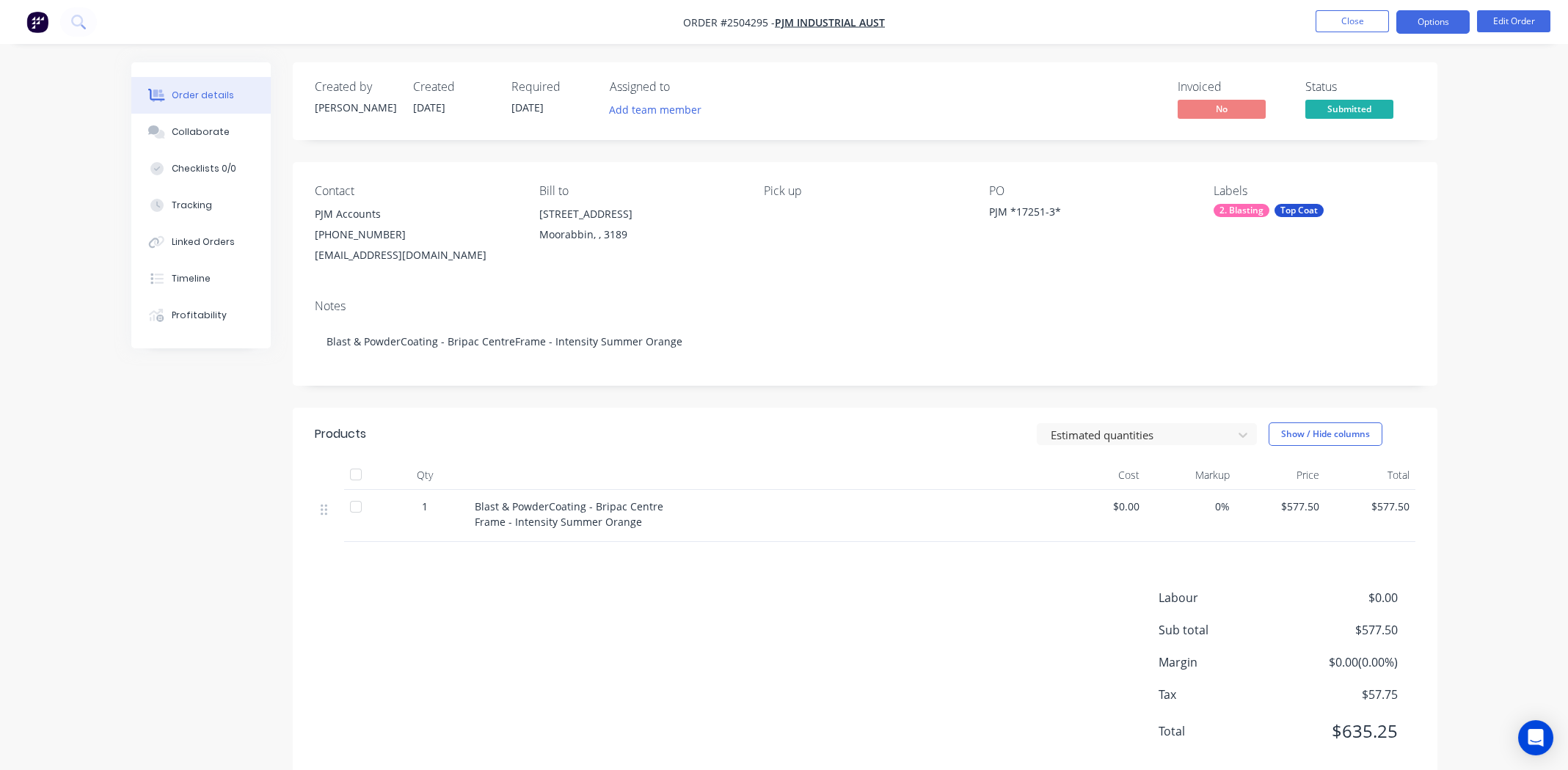
click at [1430, 15] on button "Options" at bounding box center [1433, 22] width 73 height 23
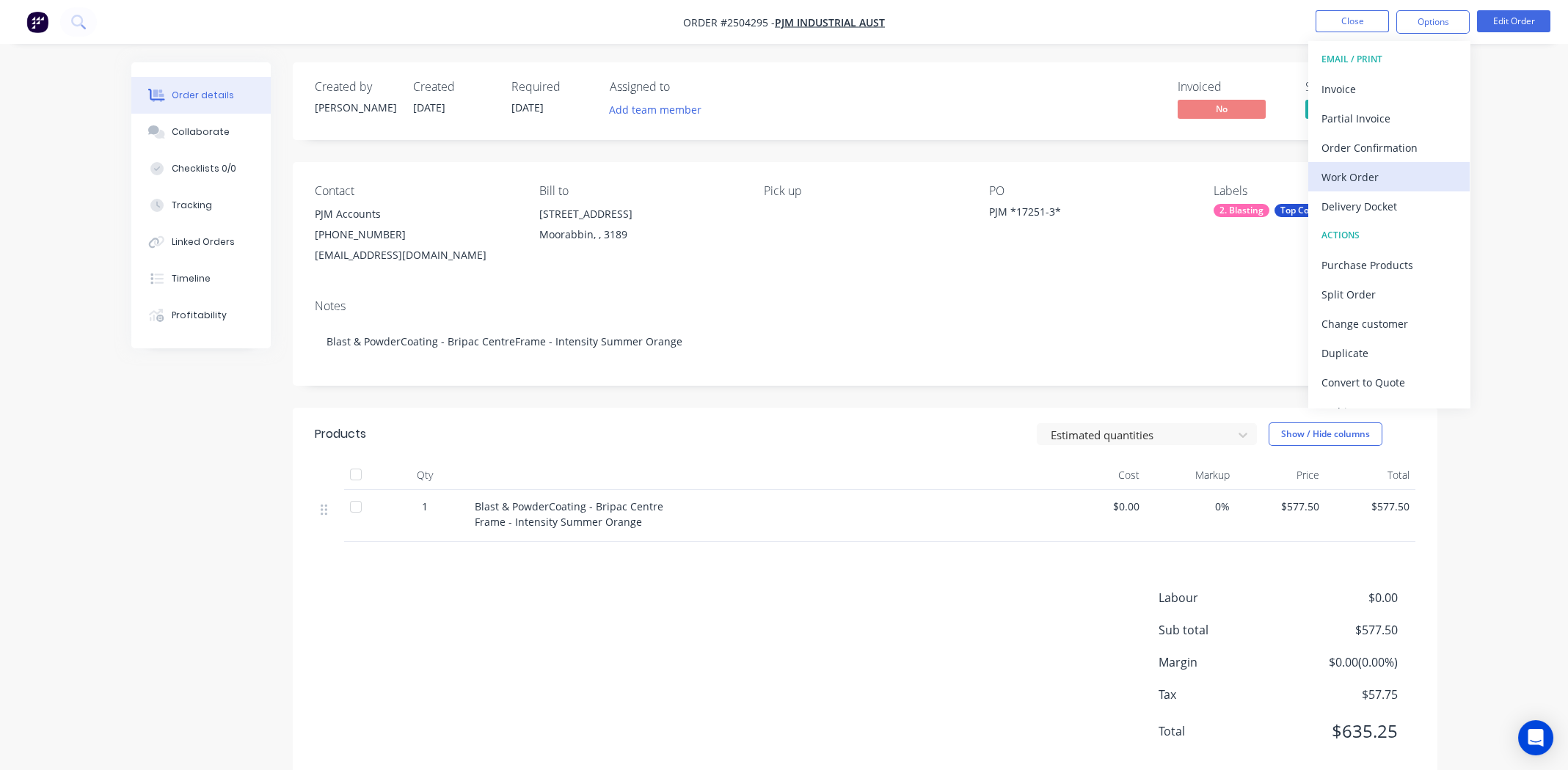
click at [1354, 175] on div "Work Order" at bounding box center [1389, 177] width 135 height 21
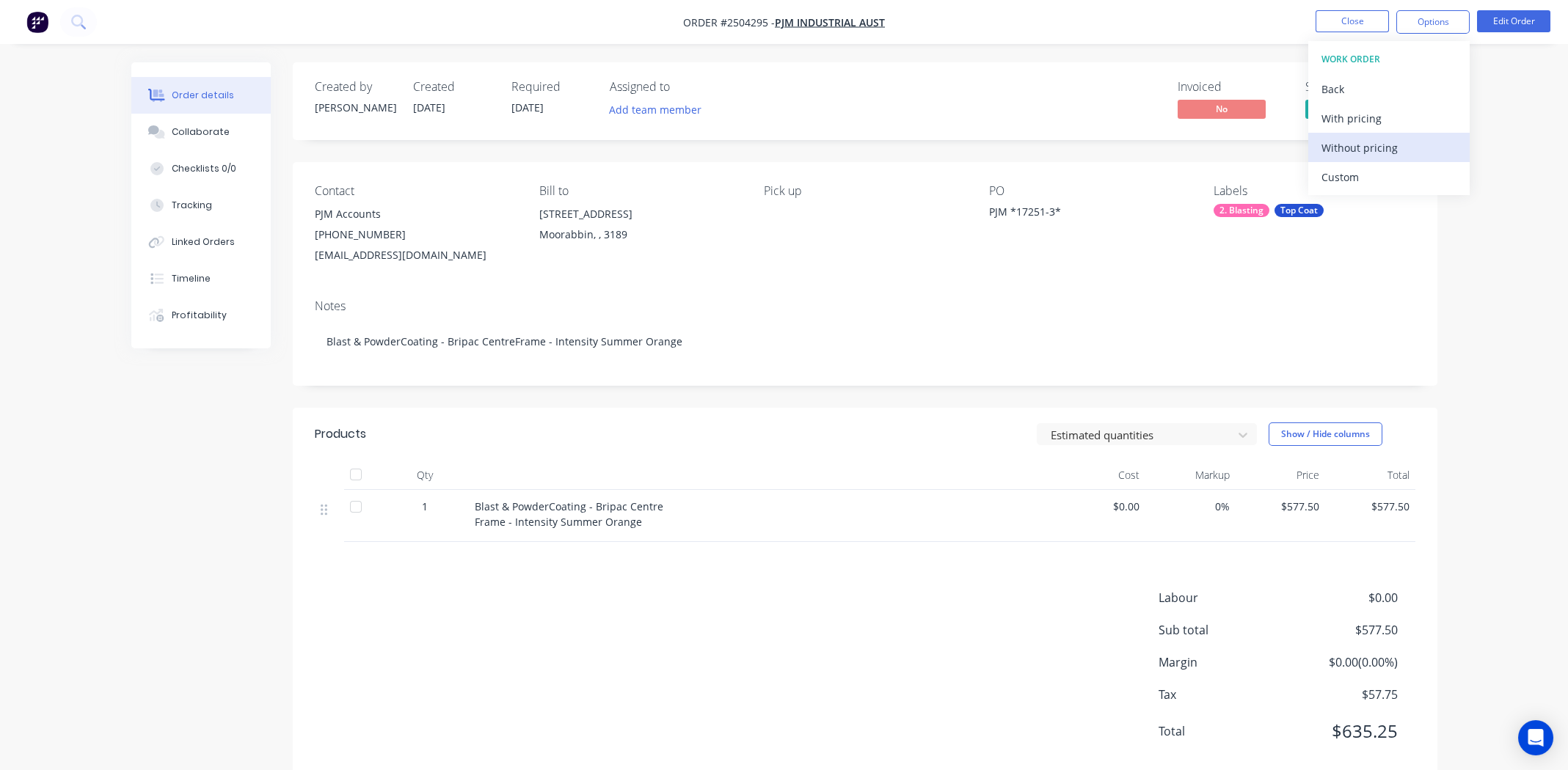
click at [1352, 150] on div "Without pricing" at bounding box center [1389, 148] width 135 height 21
click at [1105, 4] on nav "Order #2504295 - PJM Industrial Aust Close Options EMAIL / PRINT Invoice Partia…" at bounding box center [784, 22] width 1568 height 44
click at [1349, 23] on button "Close" at bounding box center [1352, 21] width 73 height 22
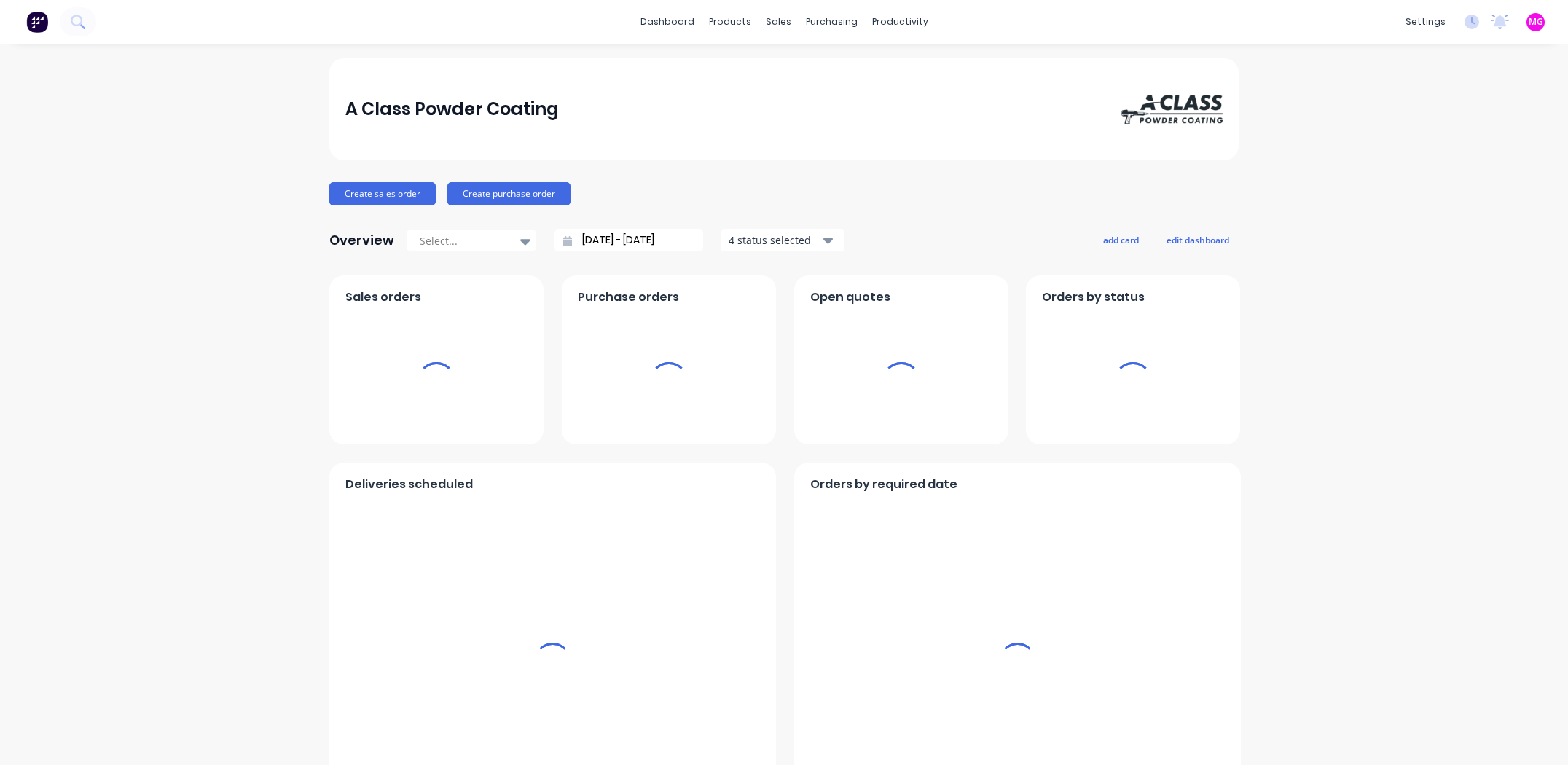
click at [770, 25] on div "sales" at bounding box center [778, 22] width 40 height 22
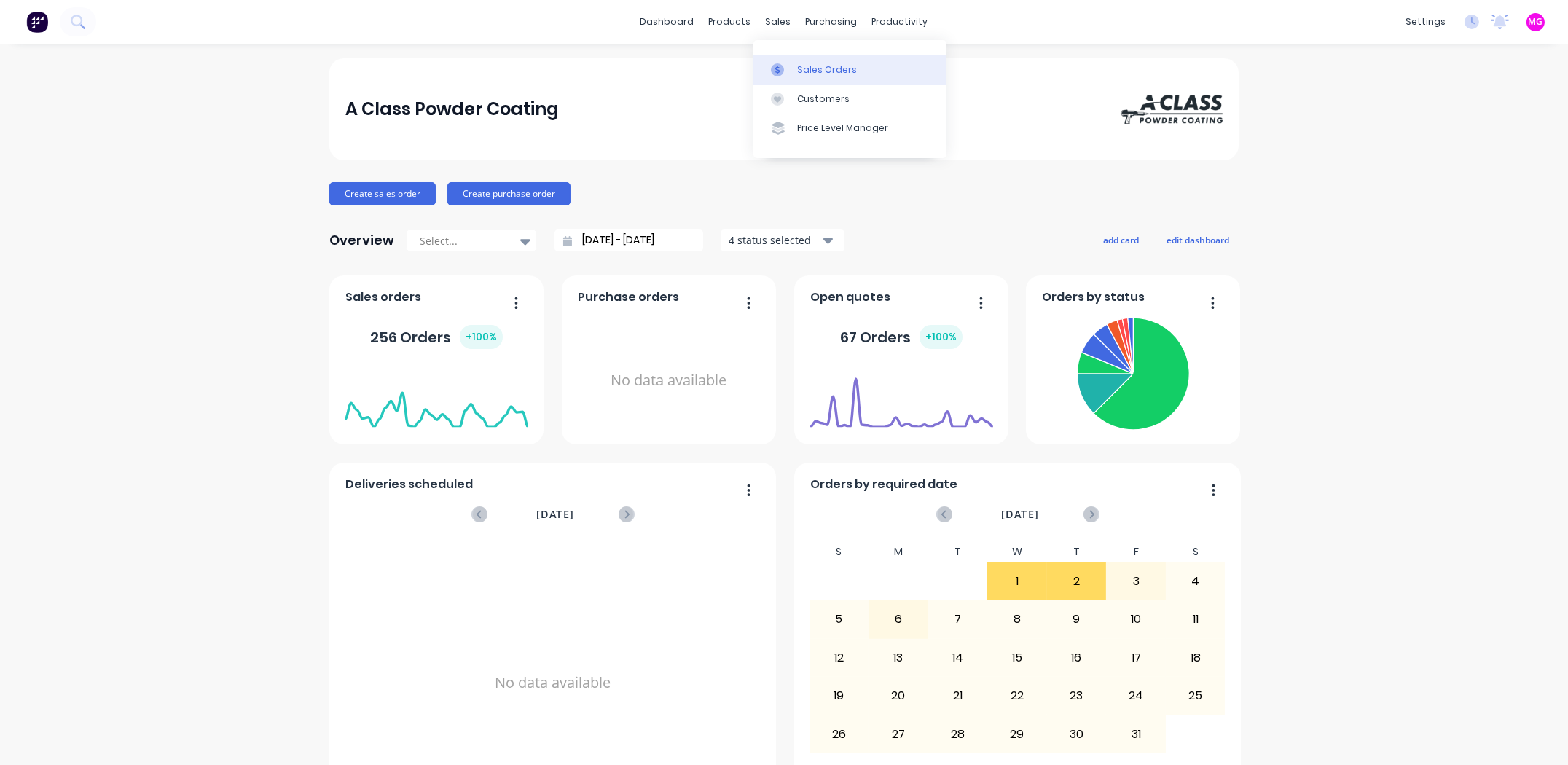
click at [800, 58] on link "Sales Orders" at bounding box center [849, 69] width 193 height 29
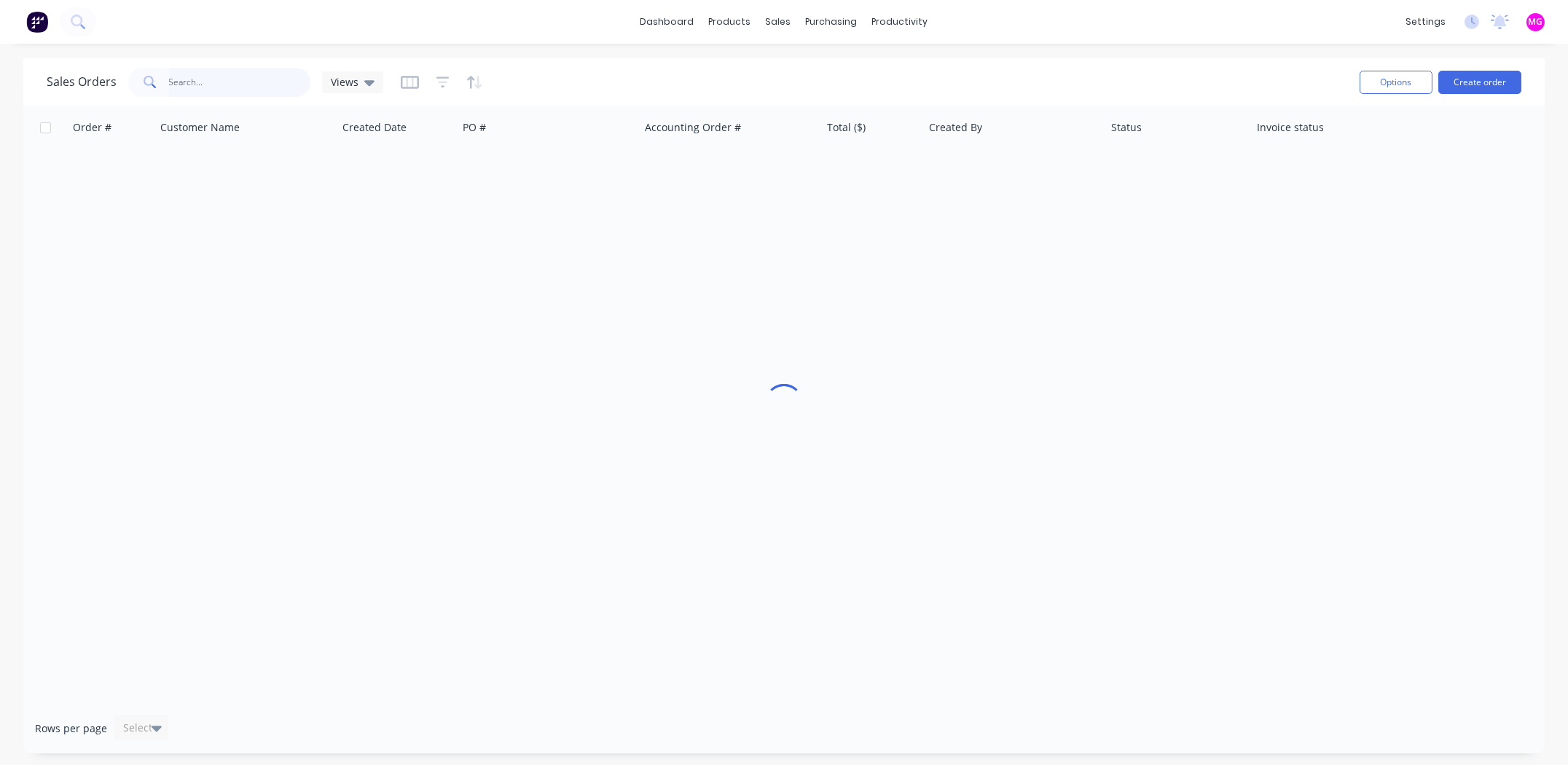
click at [229, 87] on input "text" at bounding box center [240, 82] width 142 height 29
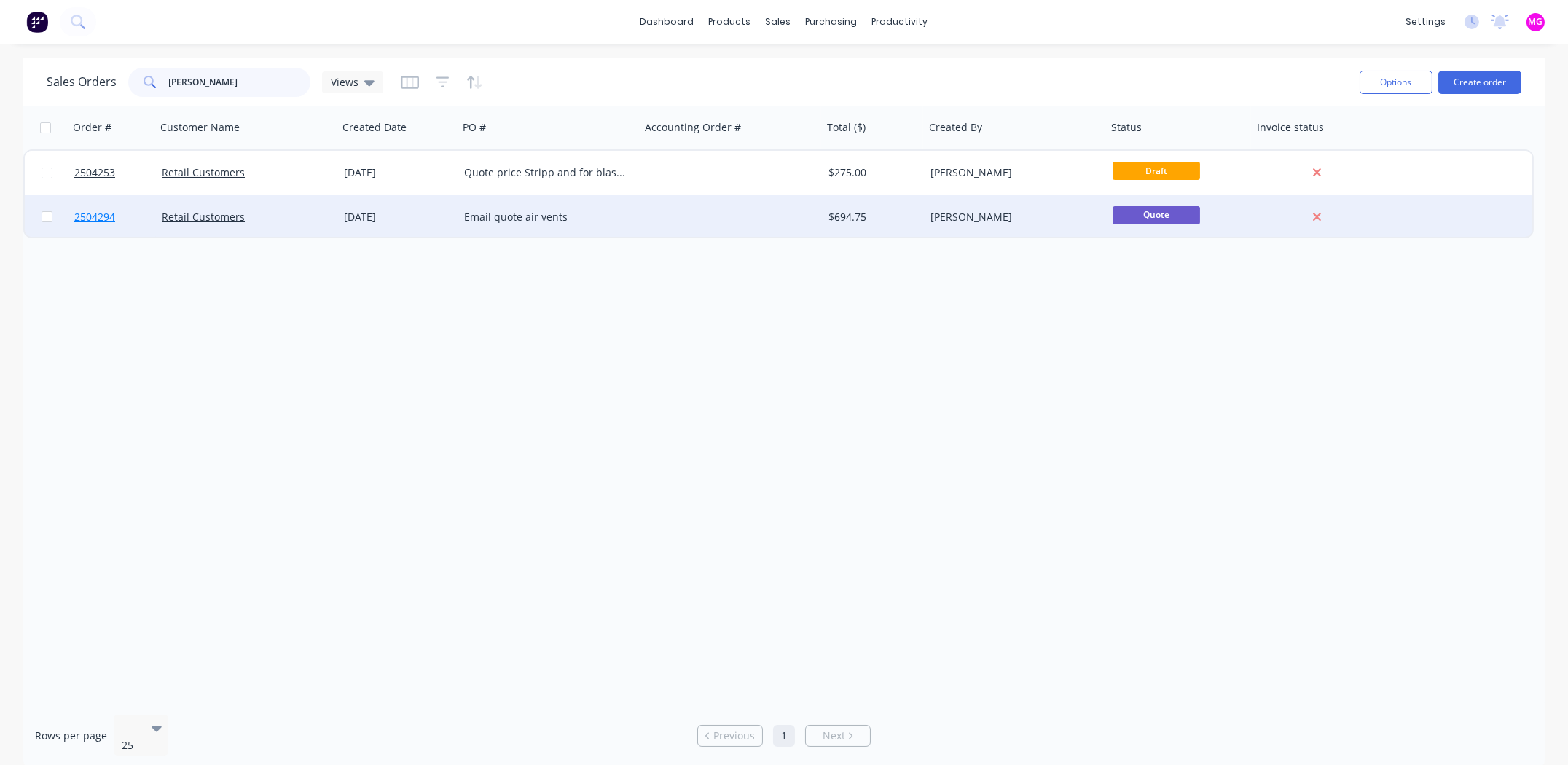
type input "george th"
click at [84, 217] on span "2504294" at bounding box center [95, 217] width 41 height 15
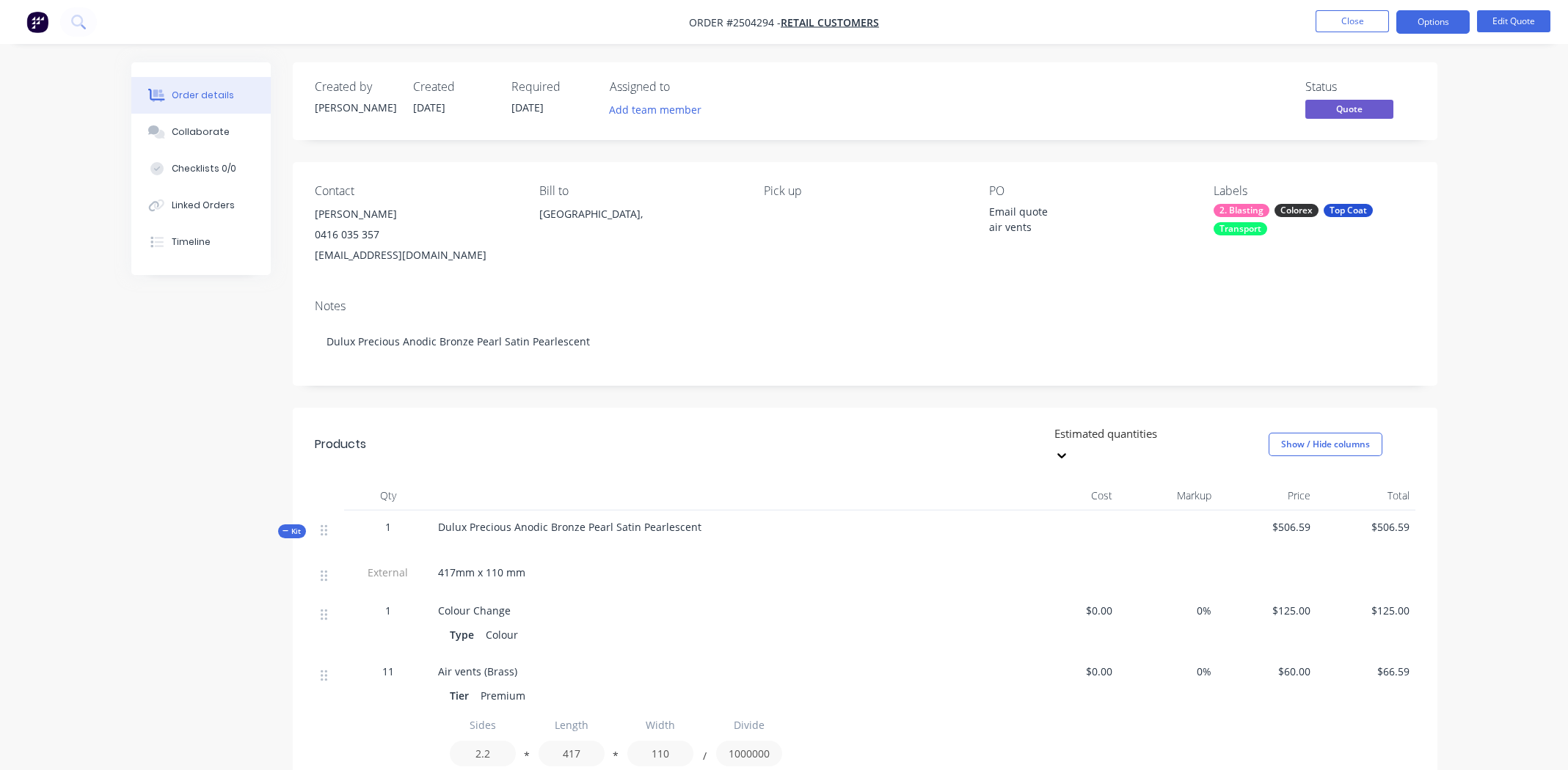
click at [736, 23] on span "Order #2504294 -" at bounding box center [734, 22] width 92 height 14
click at [737, 22] on span "Order #2504294 -" at bounding box center [734, 22] width 92 height 14
copy span "2504294"
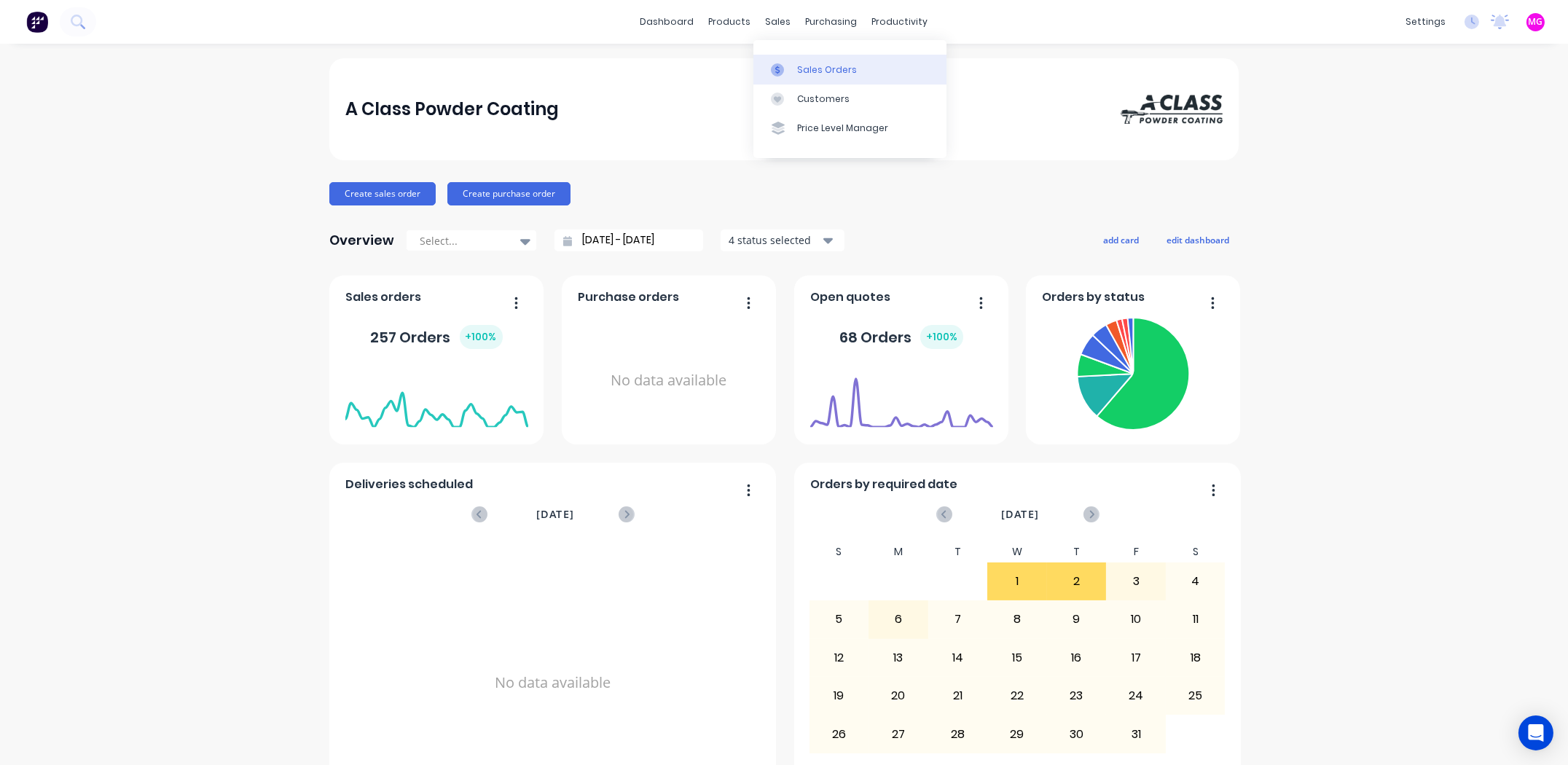
click at [807, 67] on div "Sales Orders" at bounding box center [827, 70] width 60 height 13
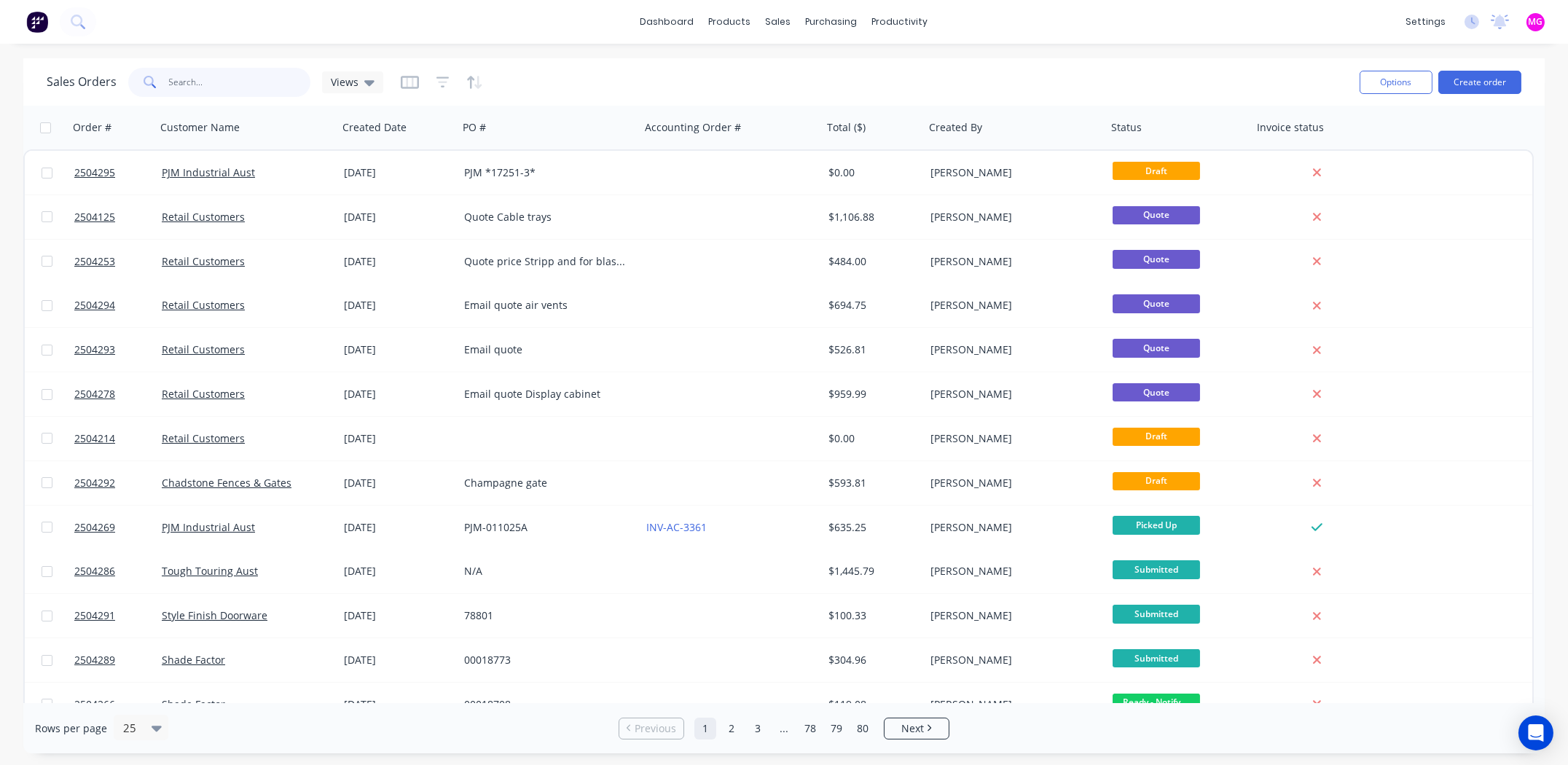
click at [234, 75] on input "text" at bounding box center [240, 82] width 142 height 29
type input "2504269"
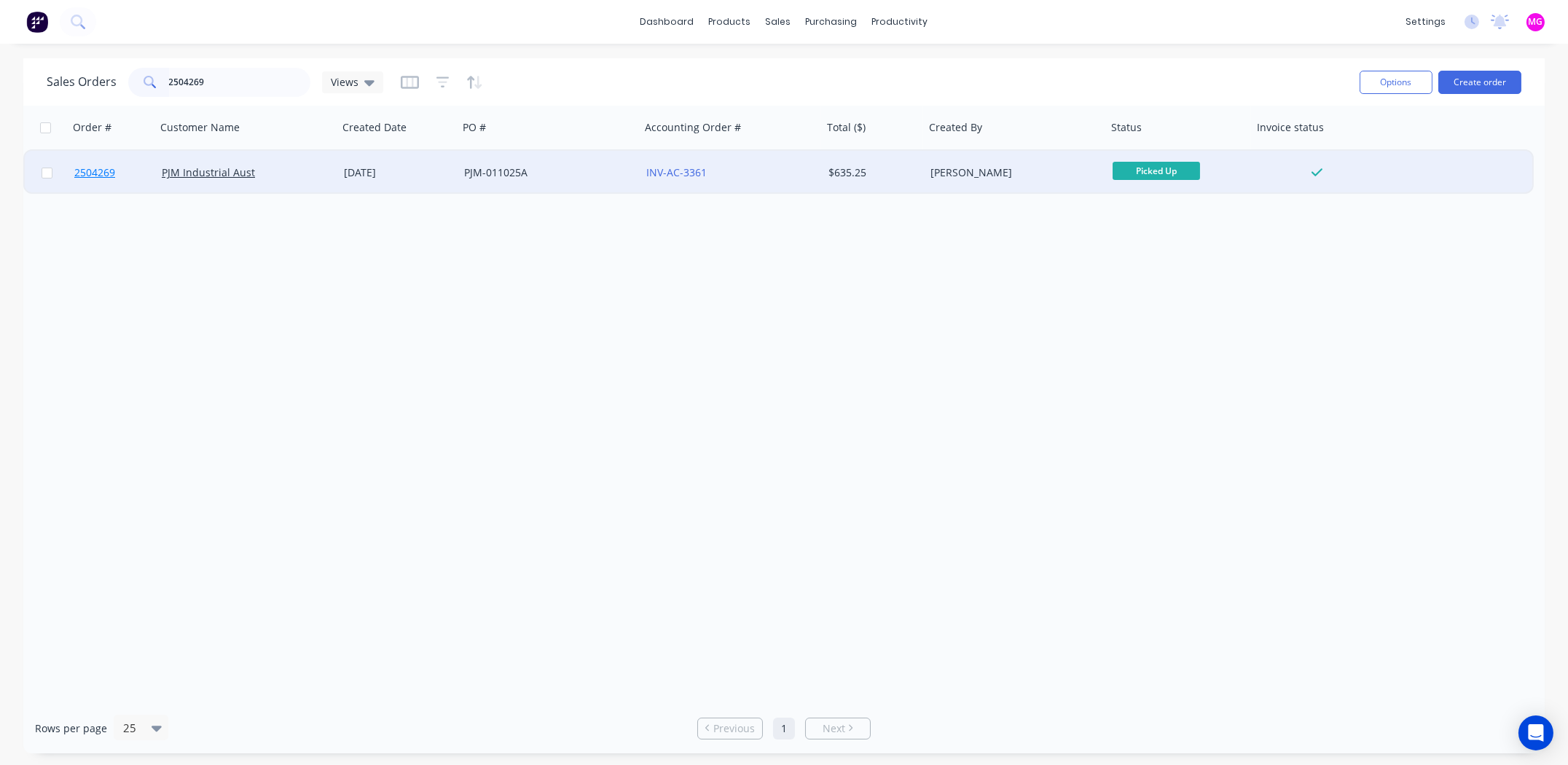
click at [88, 170] on span "2504269" at bounding box center [95, 173] width 41 height 15
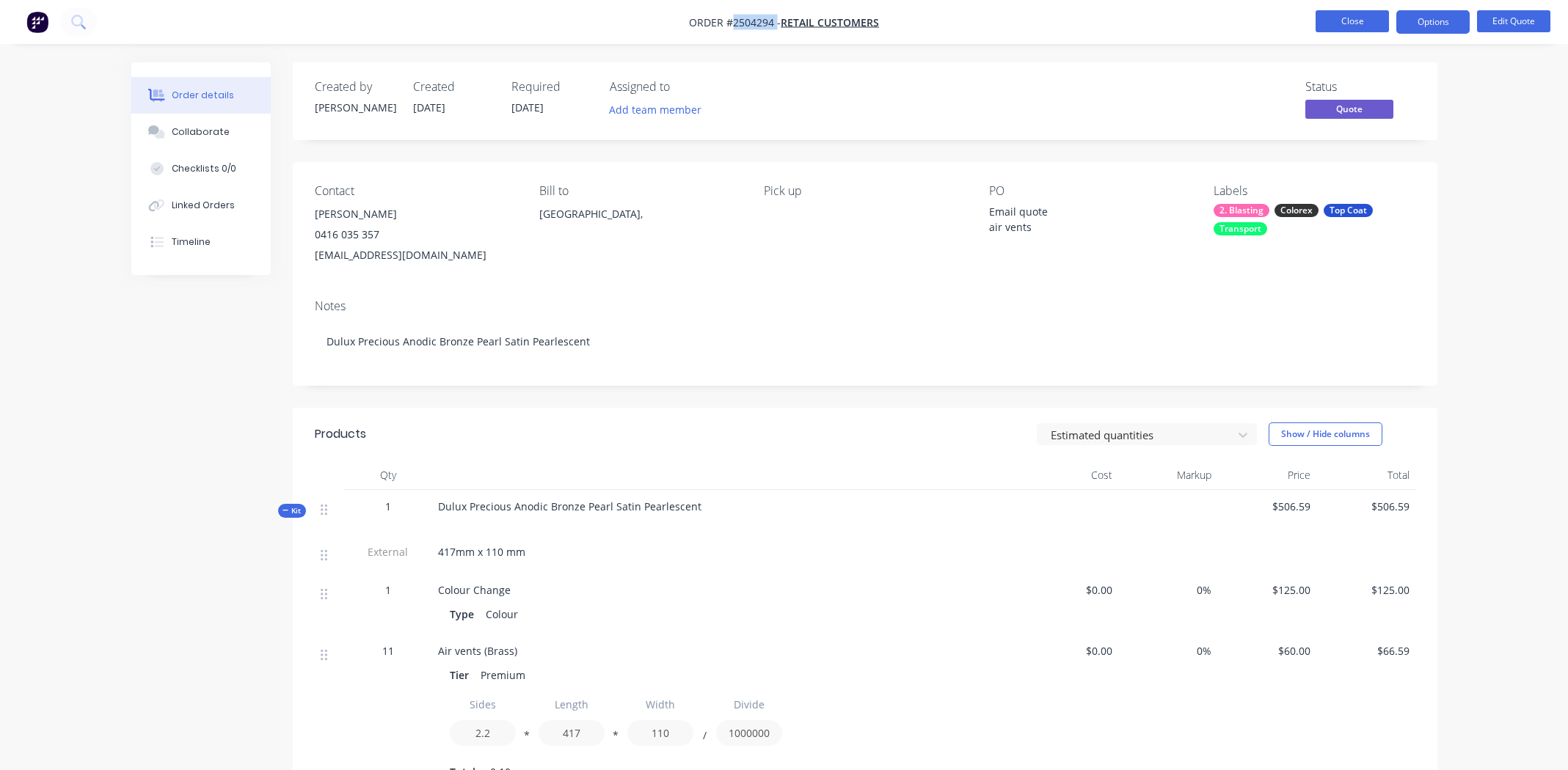
click at [1349, 17] on button "Close" at bounding box center [1352, 21] width 73 height 22
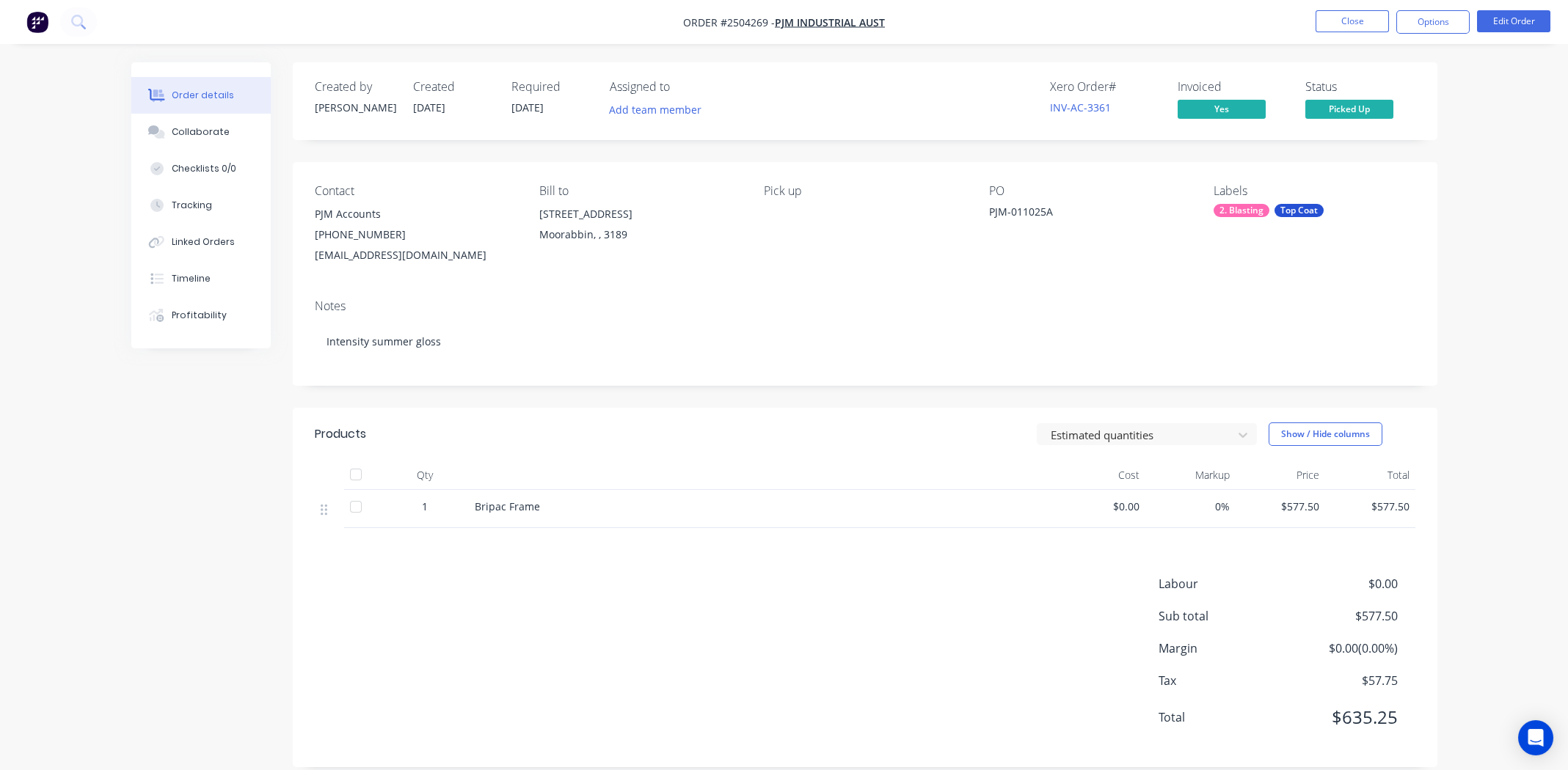
click at [700, 288] on div "Notes Intensity summer gloss" at bounding box center [865, 337] width 1144 height 98
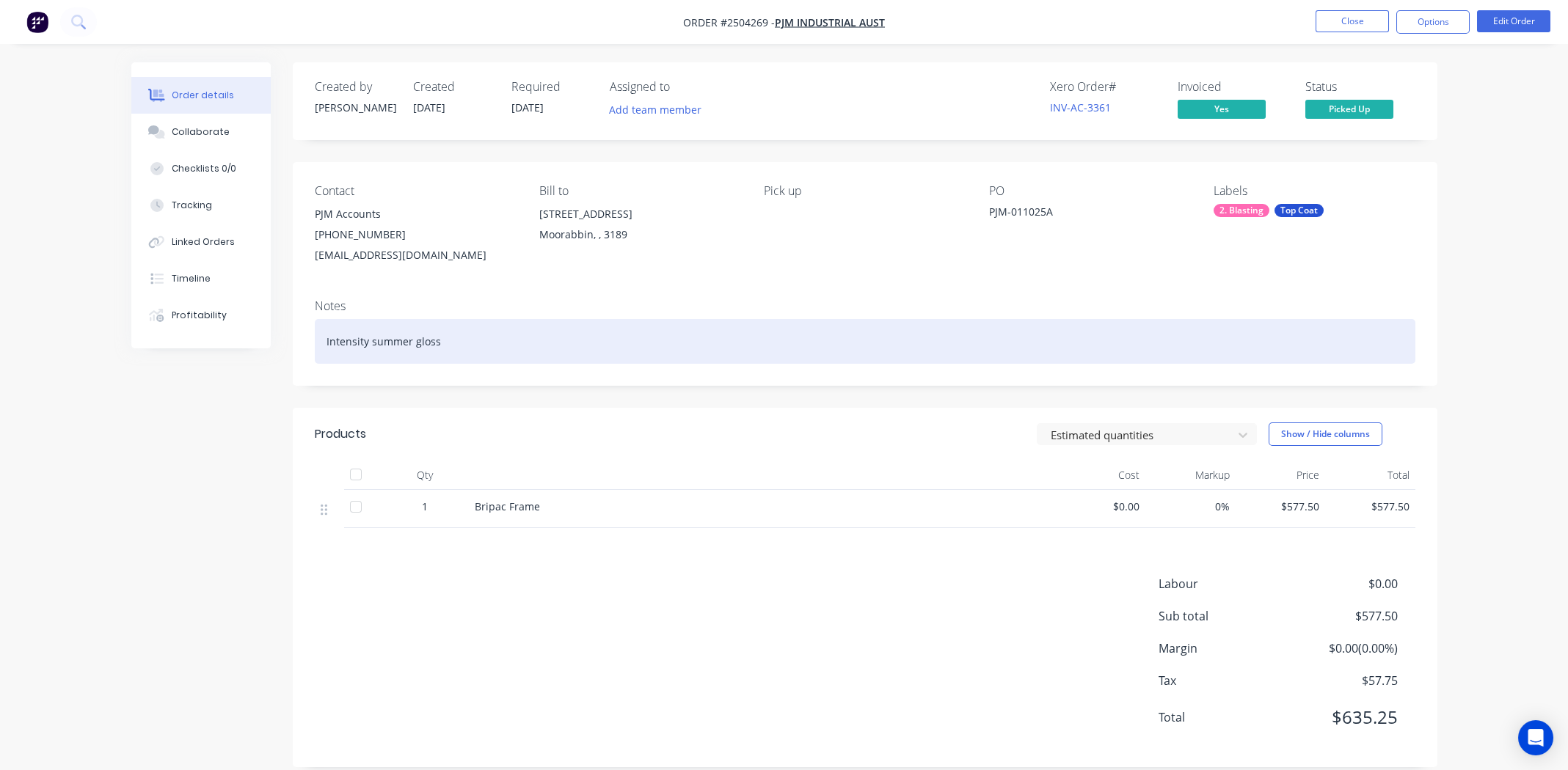
click at [586, 341] on div "Intensity summer gloss" at bounding box center [865, 341] width 1100 height 45
